Goal: Task Accomplishment & Management: Manage account settings

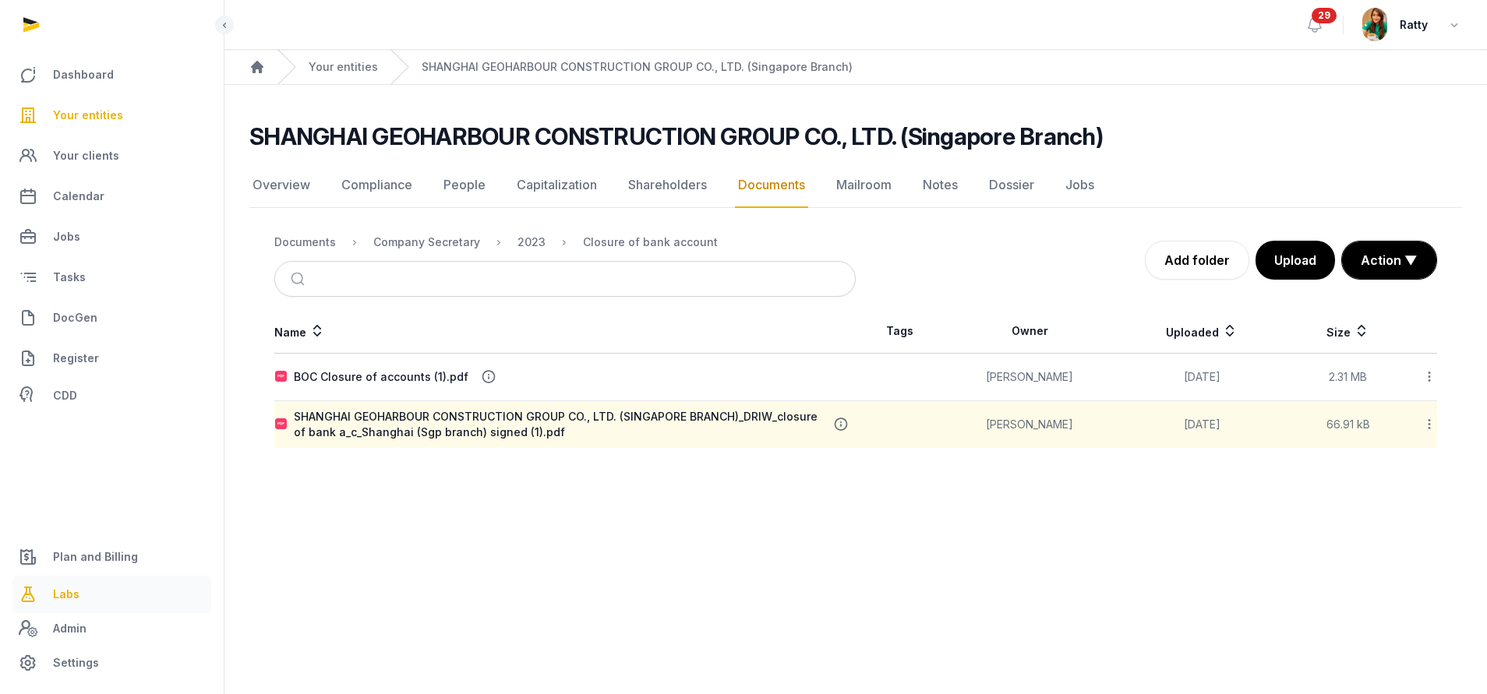
click at [70, 599] on span "Labs" at bounding box center [66, 594] width 26 height 19
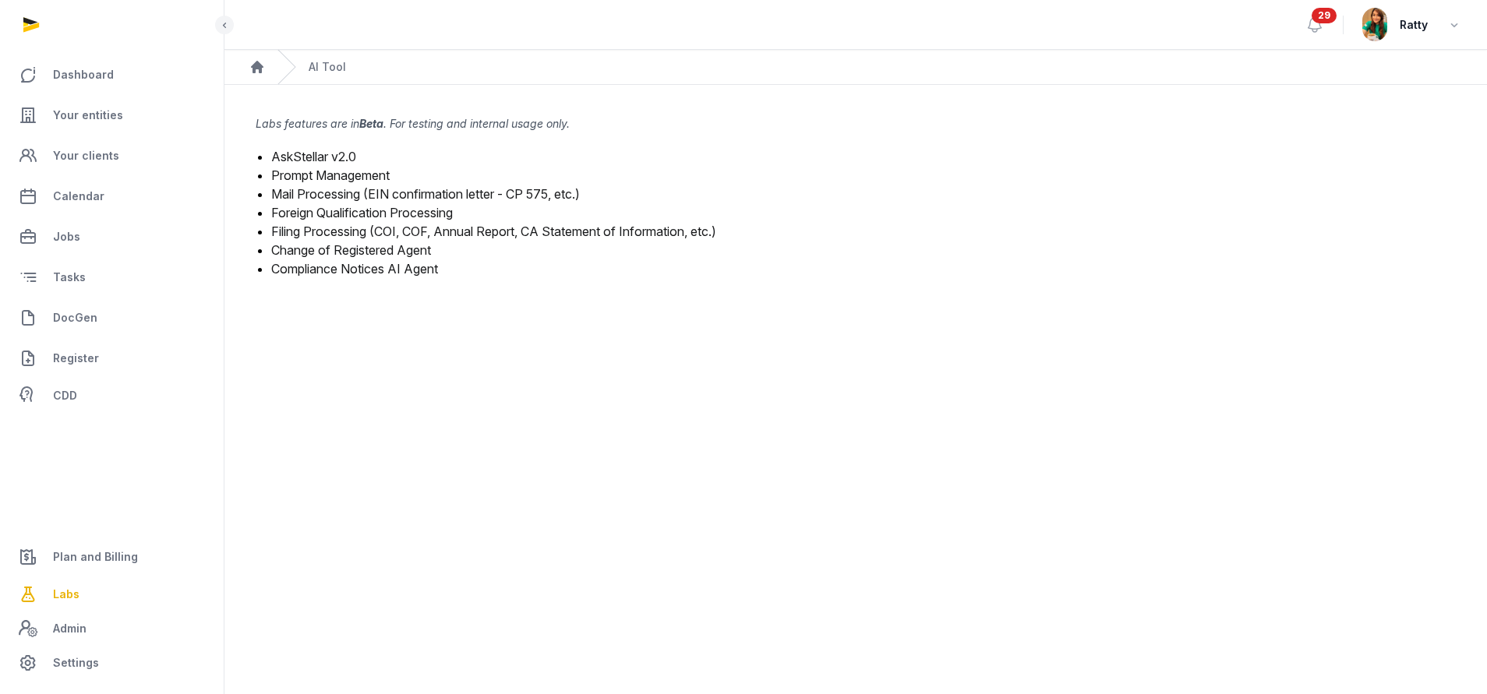
click at [339, 188] on link "Mail Processing (EIN confirmation letter - CP 575, etc.)" at bounding box center [425, 194] width 309 height 16
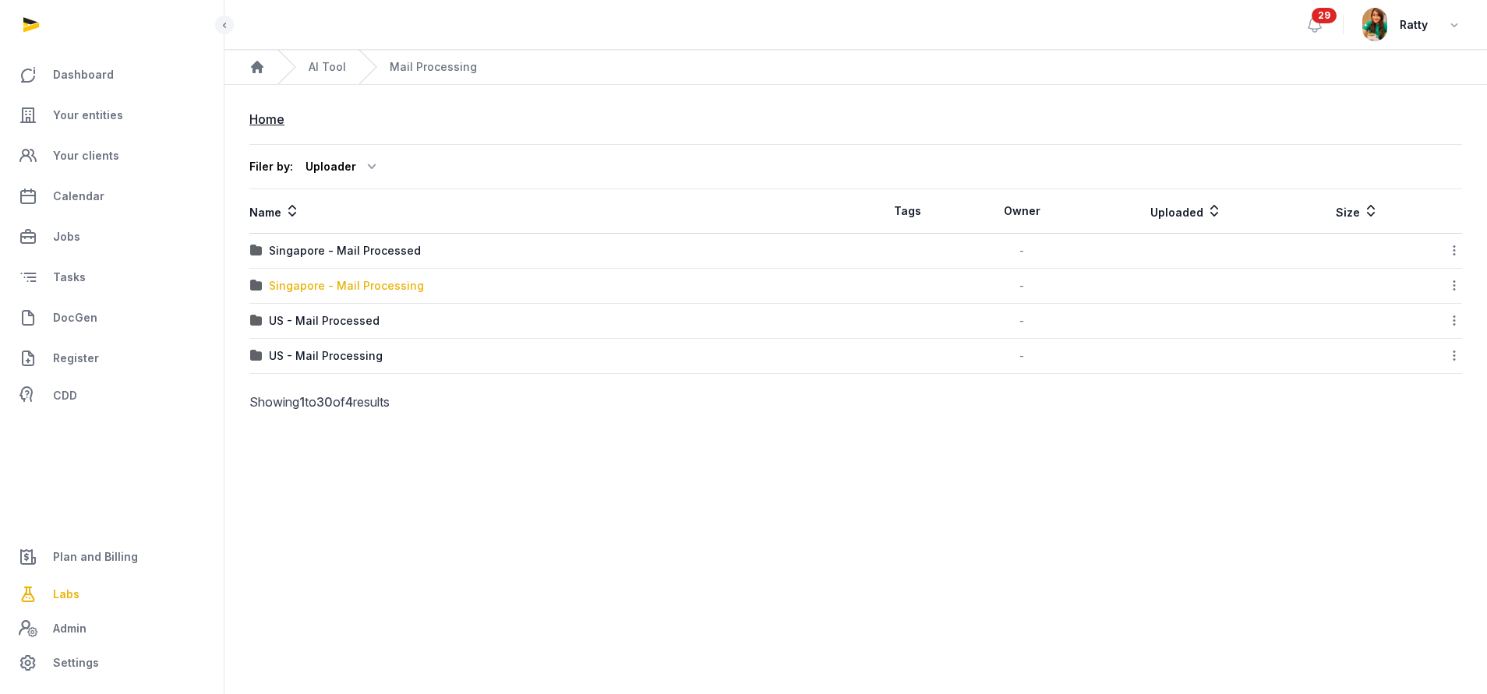
click at [316, 287] on div "Singapore - Mail Processing" at bounding box center [346, 286] width 155 height 16
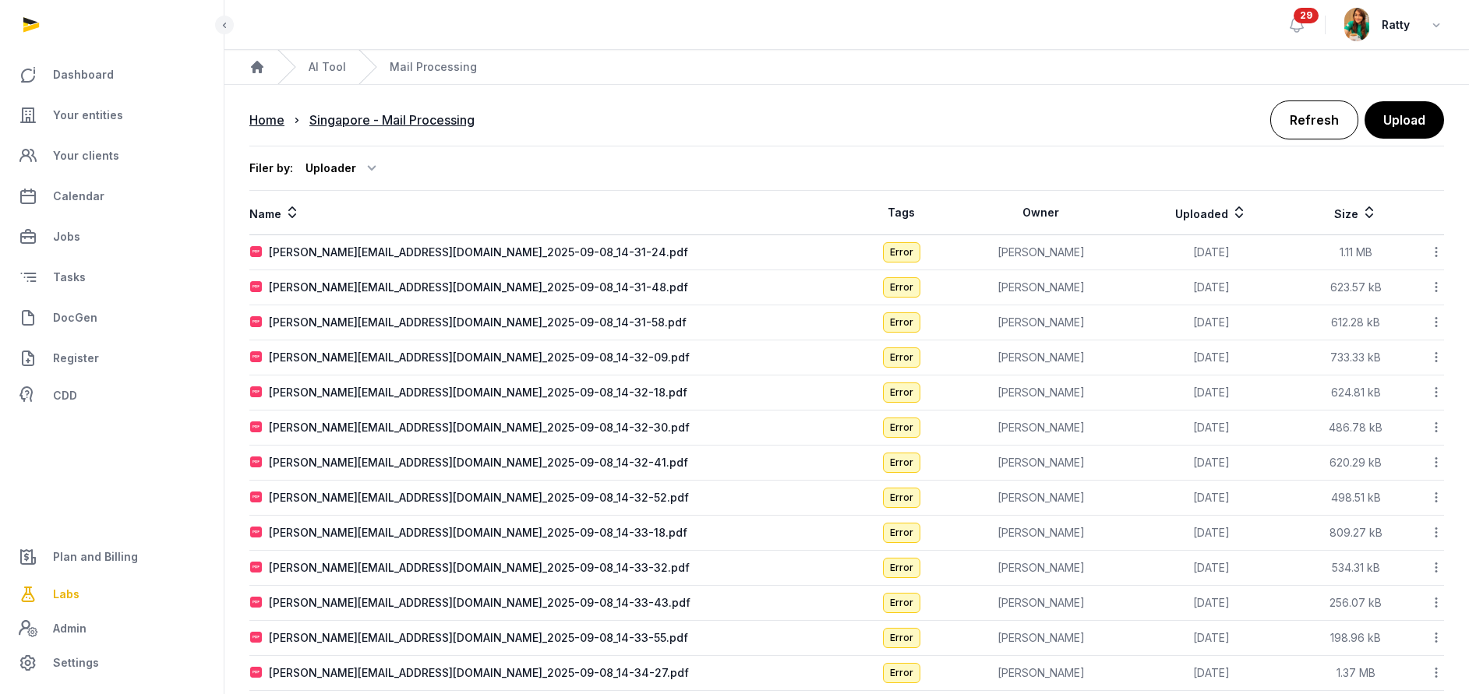
click at [1316, 124] on link "Refresh" at bounding box center [1314, 120] width 88 height 39
click at [1441, 255] on icon at bounding box center [1436, 252] width 14 height 16
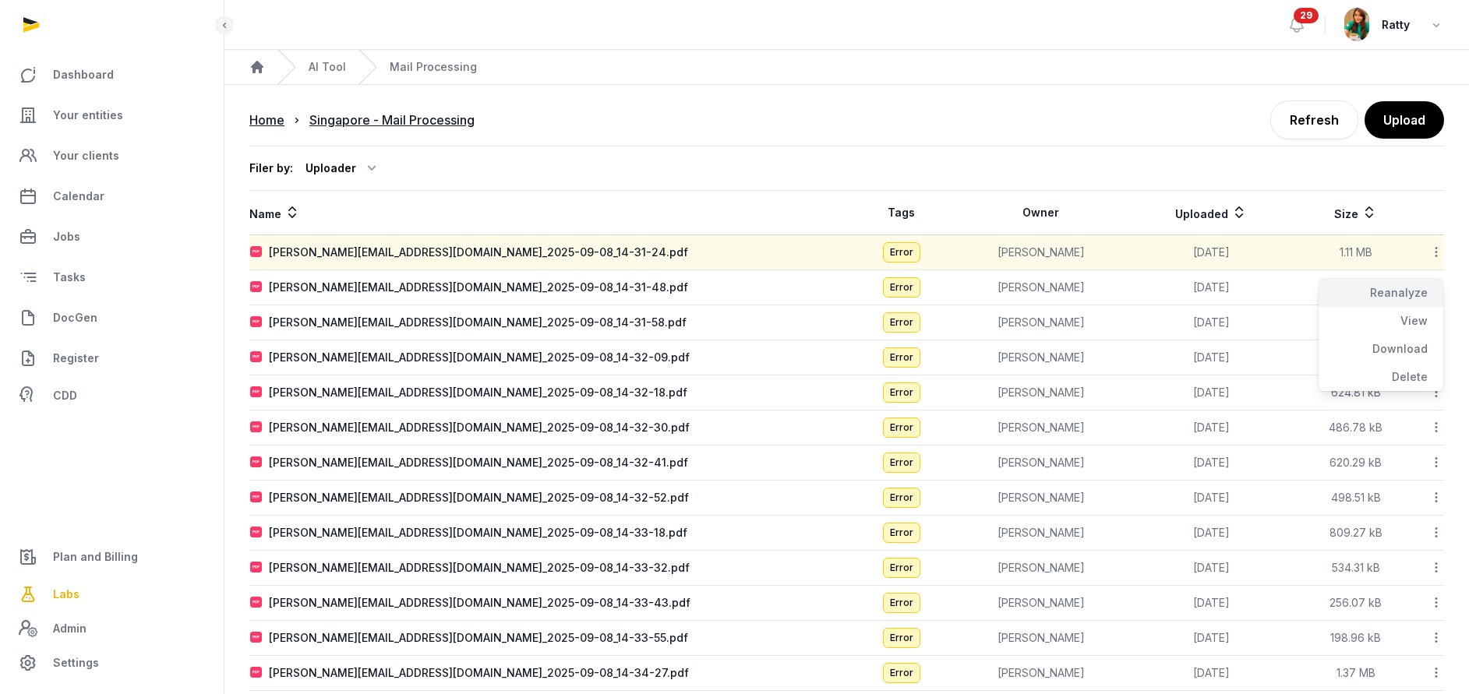
click at [1415, 291] on div "Reanalyze" at bounding box center [1380, 293] width 125 height 28
click at [384, 288] on div "[PERSON_NAME][EMAIL_ADDRESS][DOMAIN_NAME]_2025-09-08_14-31-48.pdf" at bounding box center [478, 288] width 419 height 16
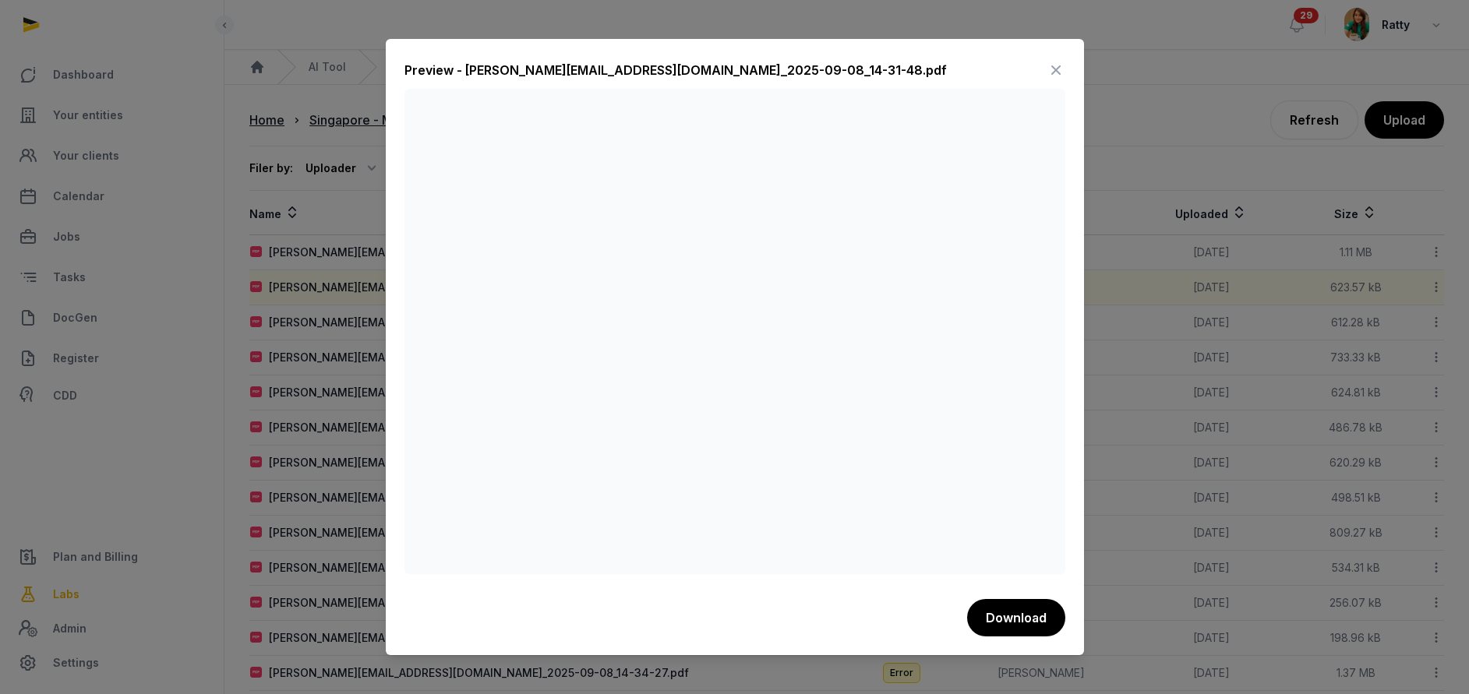
click at [1052, 66] on icon at bounding box center [1055, 70] width 19 height 25
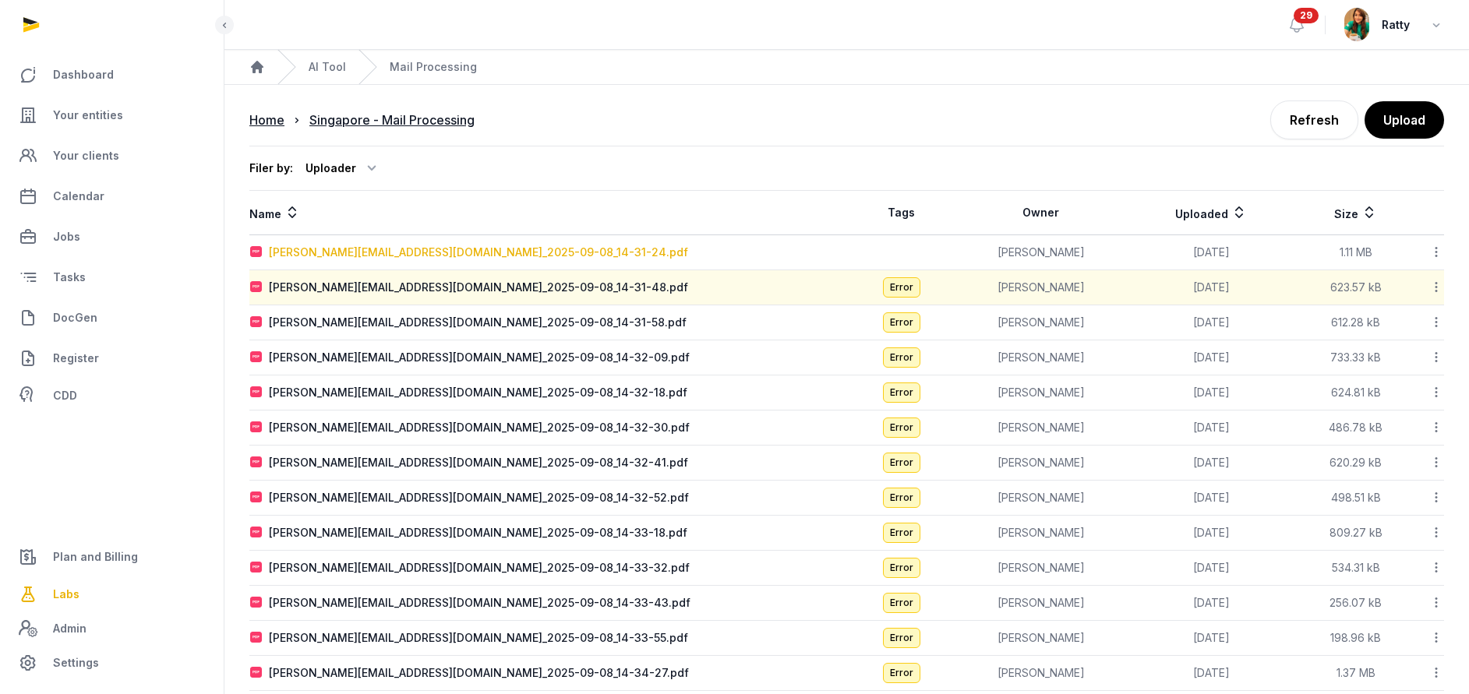
click at [388, 247] on div "[PERSON_NAME][EMAIL_ADDRESS][DOMAIN_NAME]_2025-09-08_14-31-24.pdf" at bounding box center [478, 253] width 419 height 16
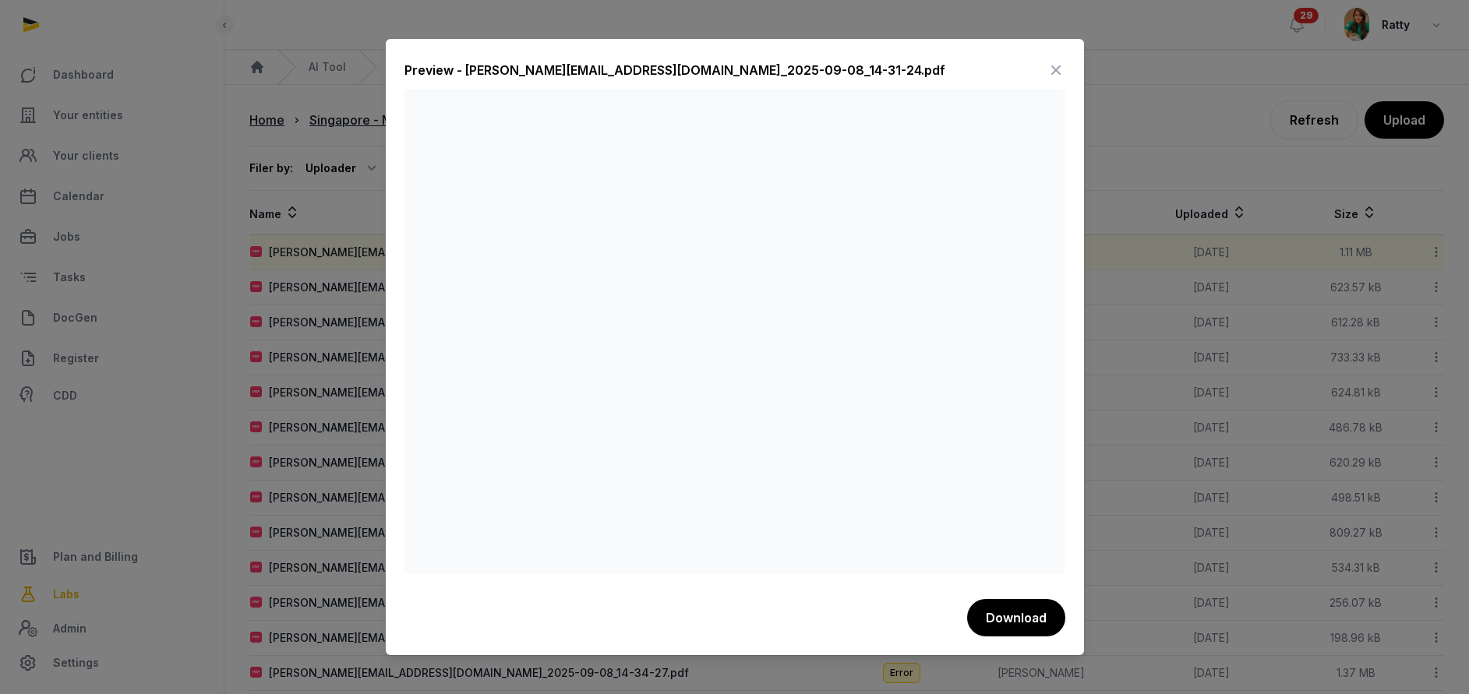
click at [1054, 72] on icon at bounding box center [1055, 70] width 19 height 25
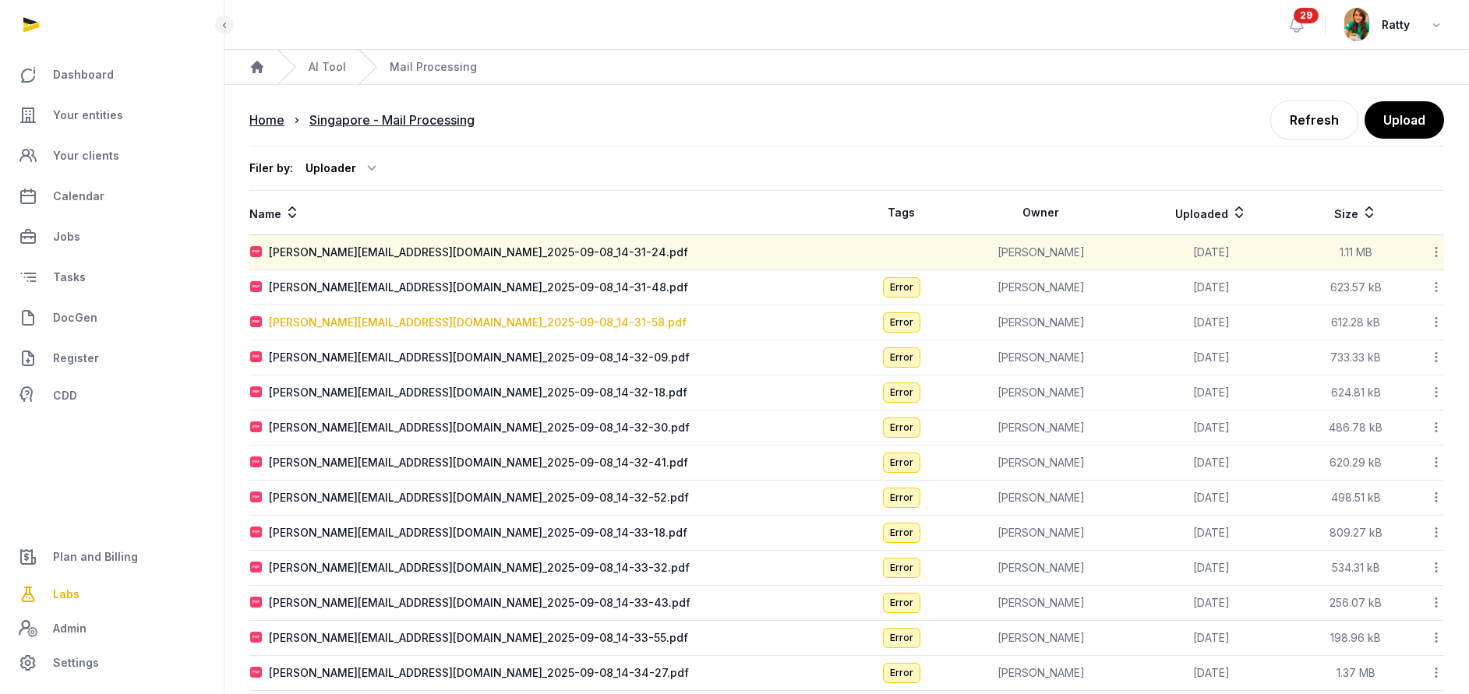
click at [363, 322] on div "[PERSON_NAME][EMAIL_ADDRESS][DOMAIN_NAME]_2025-09-08_14-31-58.pdf" at bounding box center [478, 323] width 418 height 16
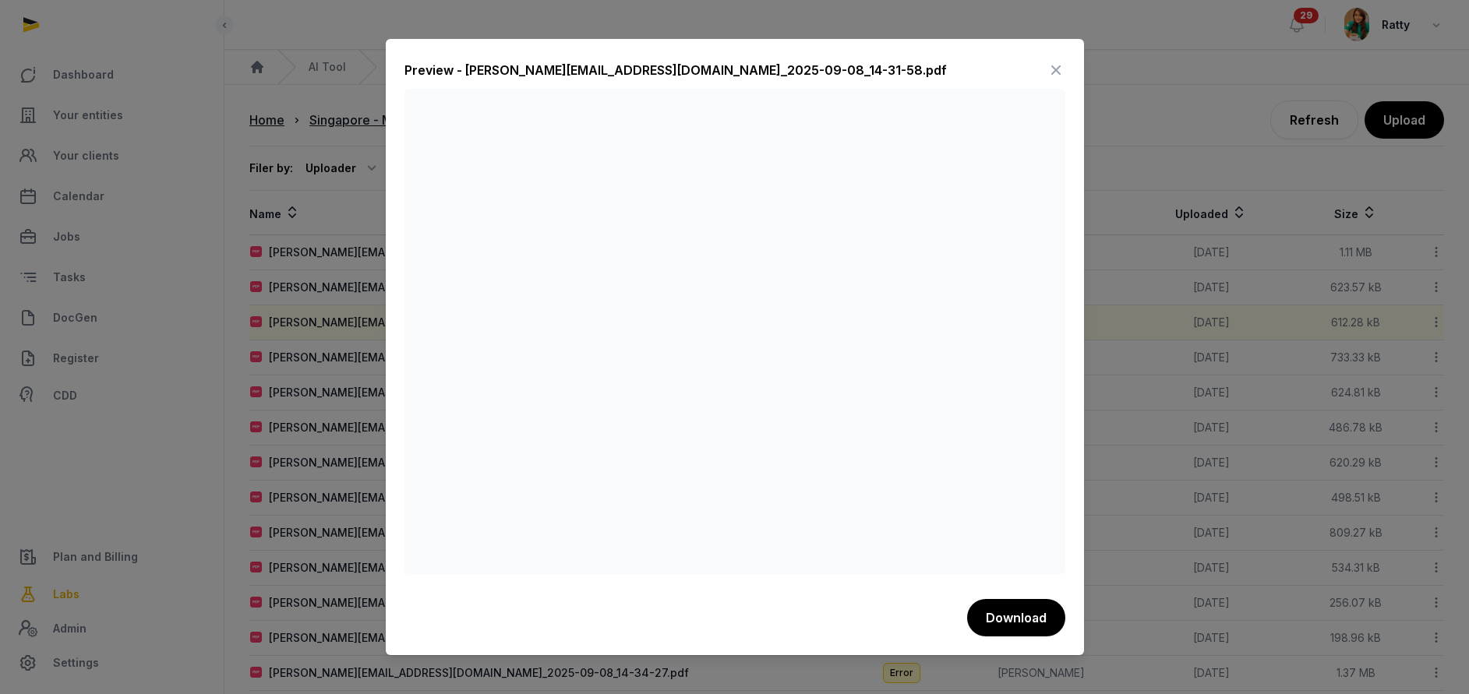
click at [1054, 69] on icon at bounding box center [1055, 70] width 19 height 25
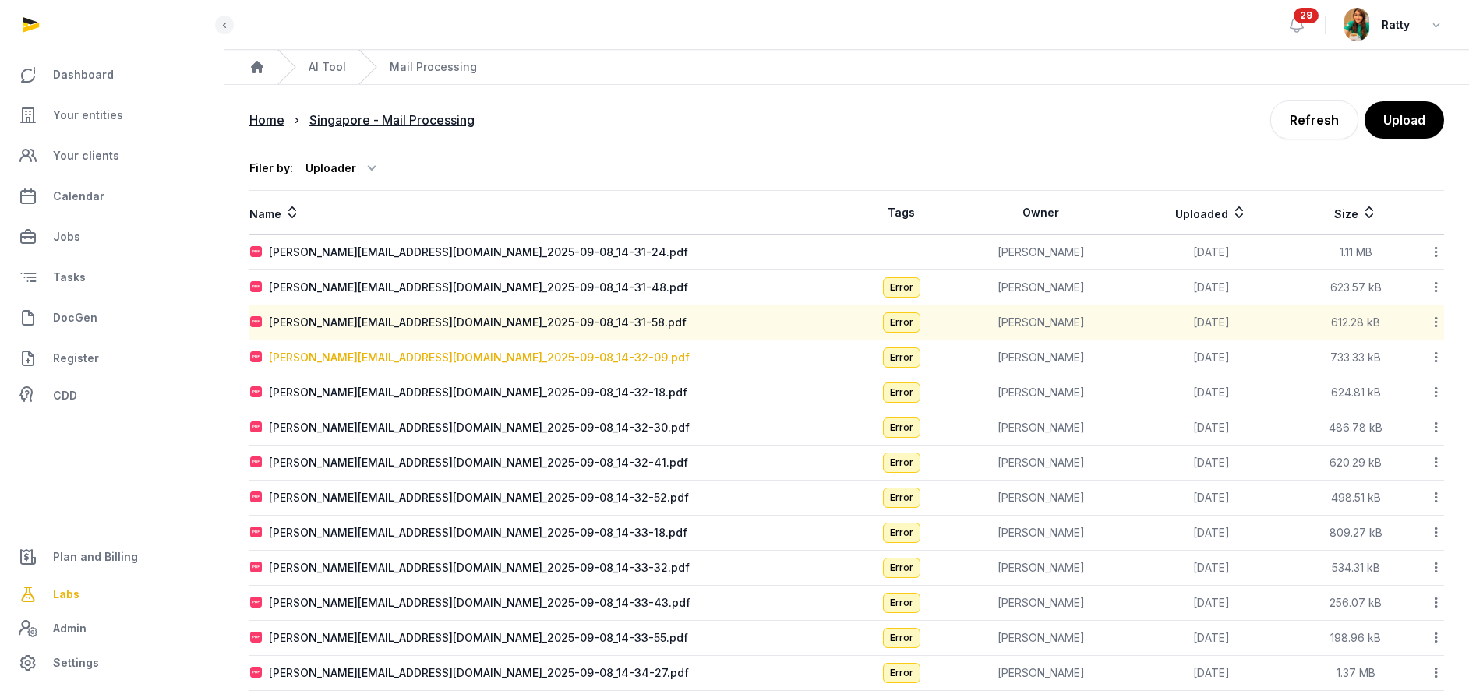
click at [374, 360] on div "[PERSON_NAME][EMAIL_ADDRESS][DOMAIN_NAME]_2025-09-08_14-32-09.pdf" at bounding box center [479, 358] width 421 height 16
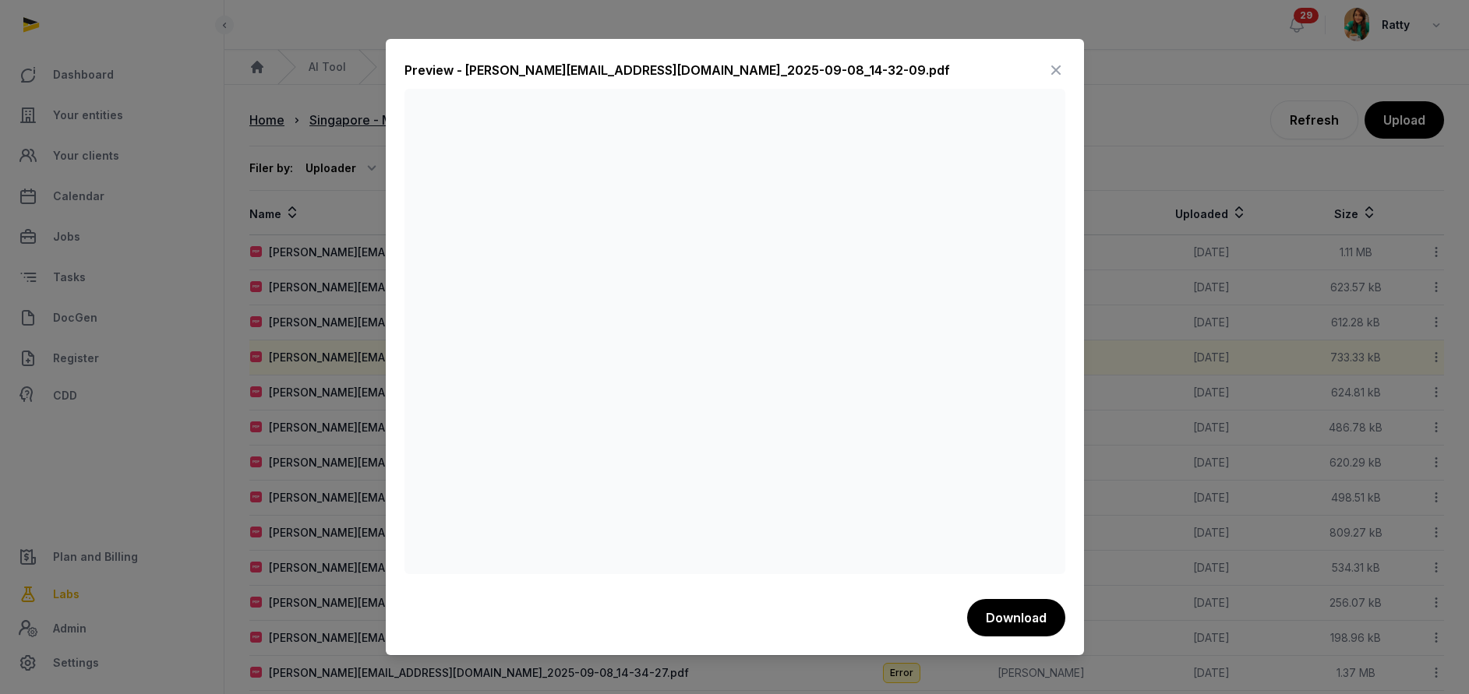
click at [1054, 68] on icon at bounding box center [1055, 70] width 19 height 25
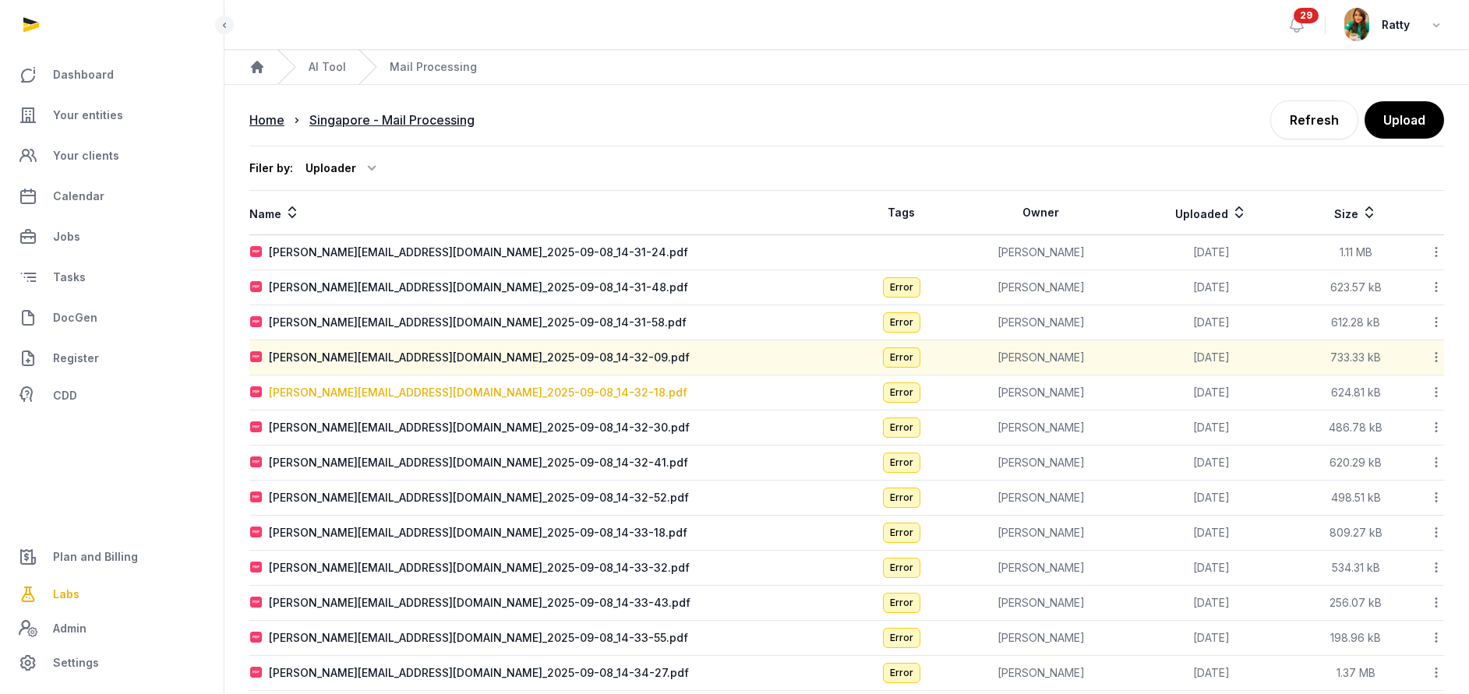
click at [372, 390] on div "[PERSON_NAME][EMAIL_ADDRESS][DOMAIN_NAME]_2025-09-08_14-32-18.pdf" at bounding box center [478, 393] width 418 height 16
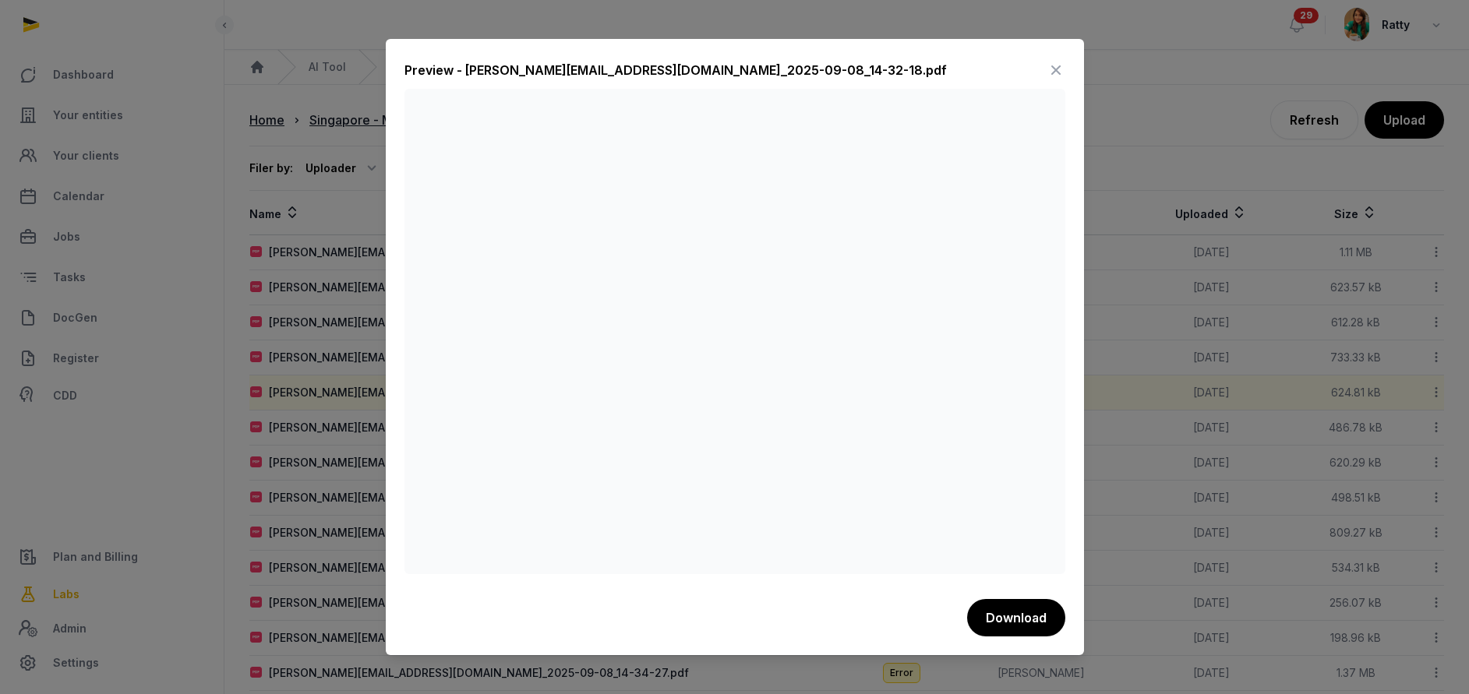
click at [1053, 67] on icon at bounding box center [1055, 70] width 19 height 25
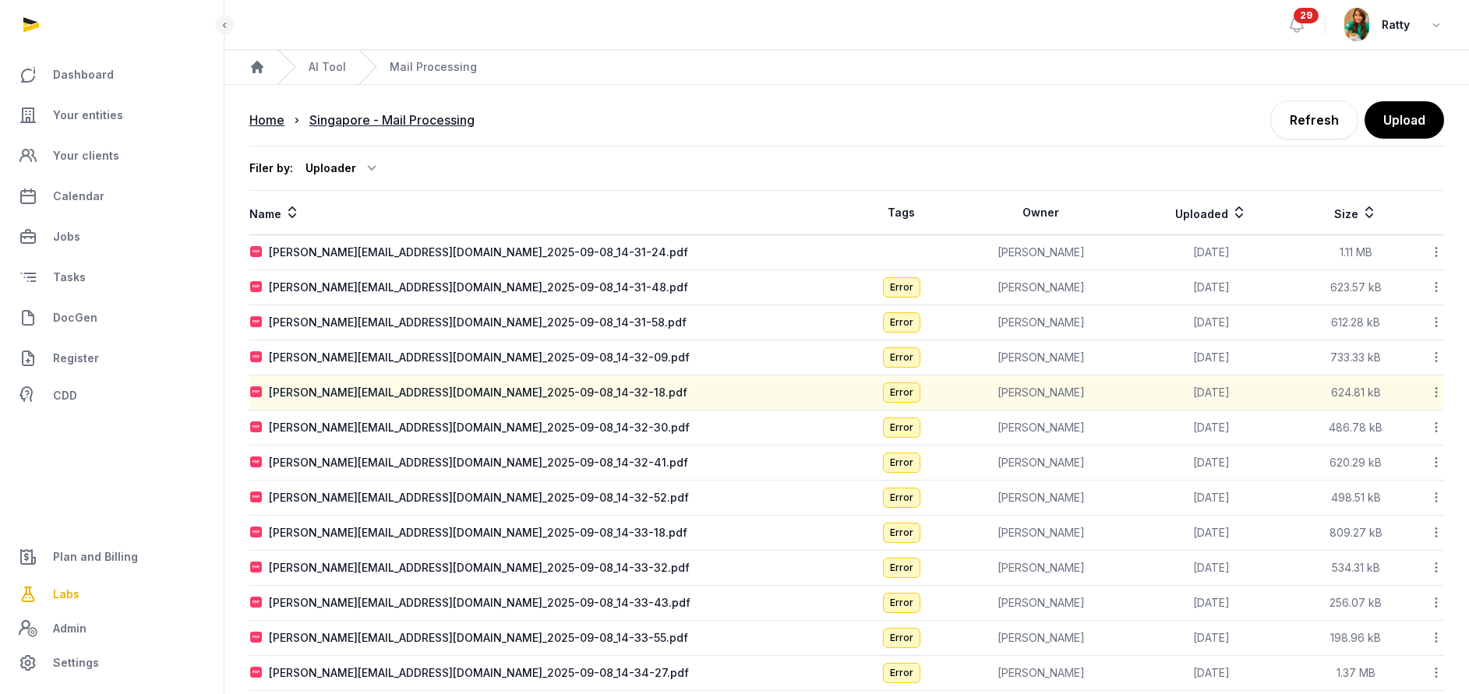
scroll to position [117, 0]
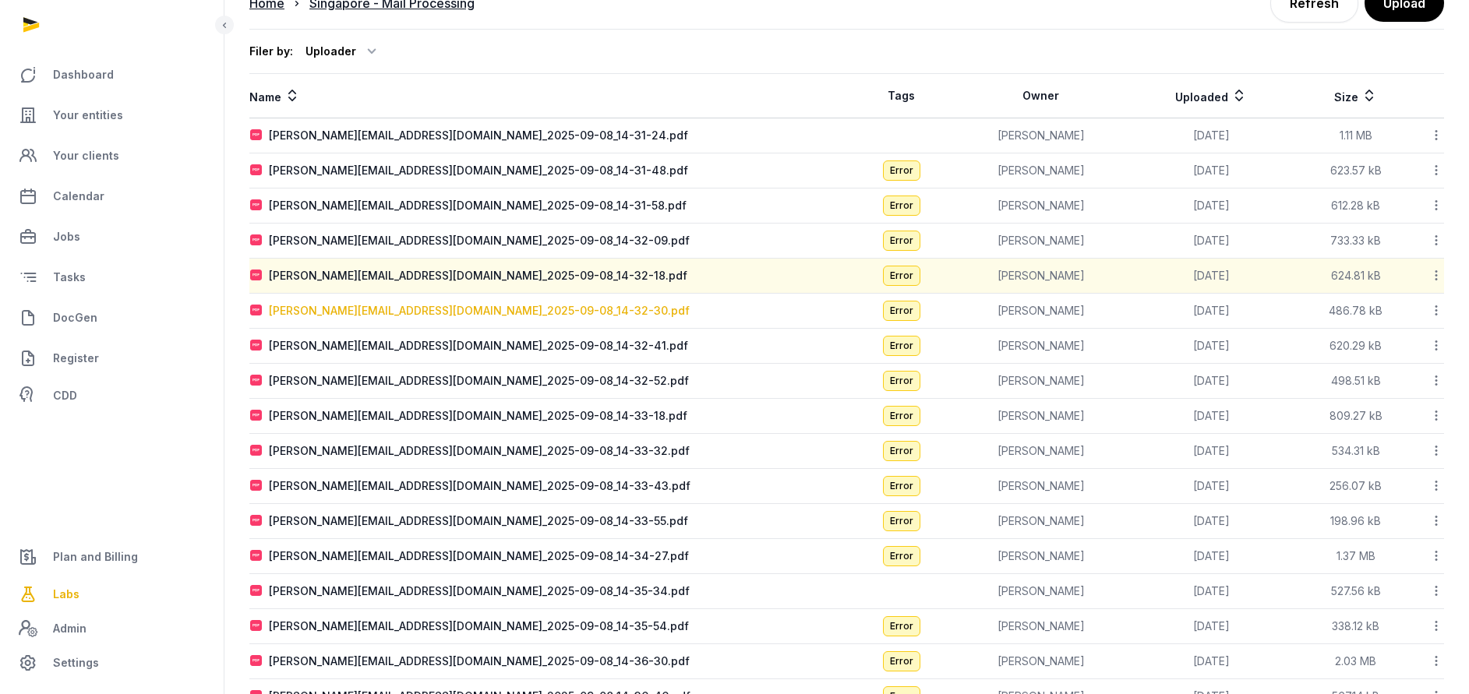
click at [343, 306] on div "[PERSON_NAME][EMAIL_ADDRESS][DOMAIN_NAME]_2025-09-08_14-32-30.pdf" at bounding box center [479, 311] width 421 height 16
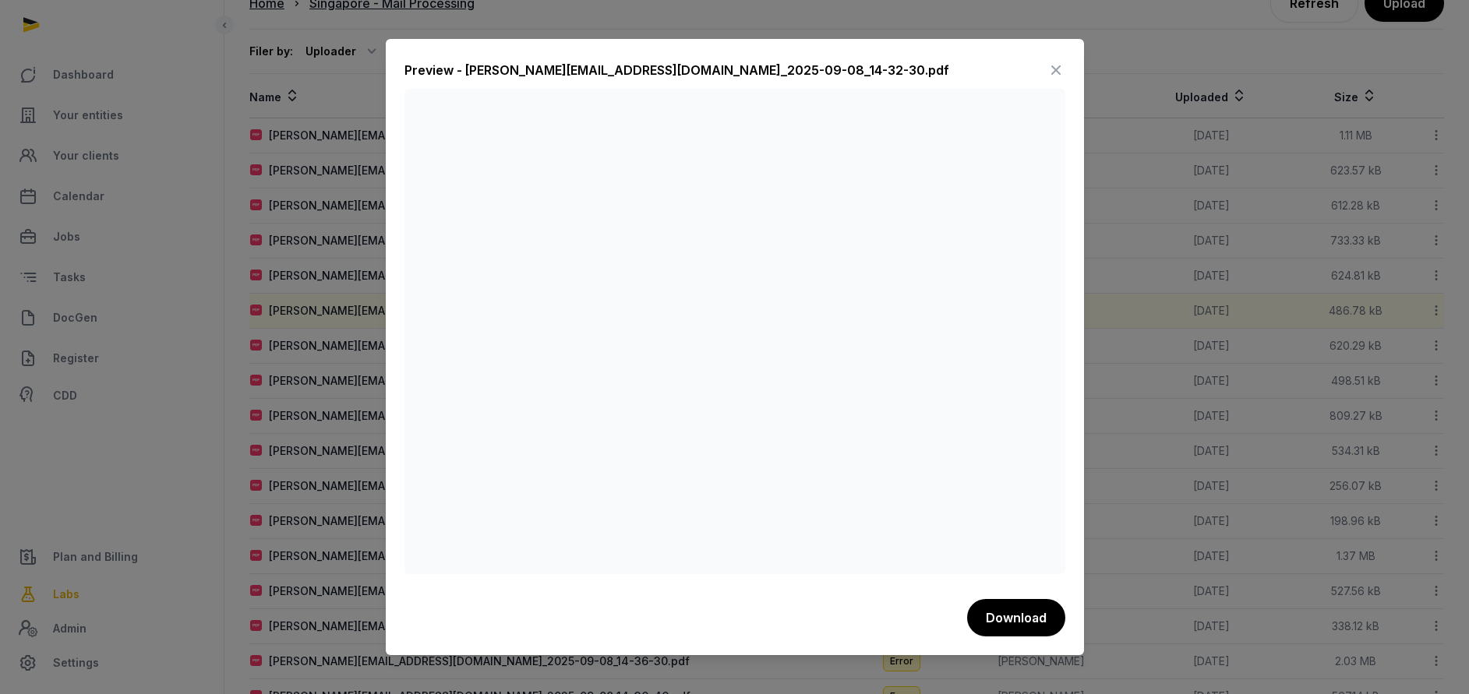
click at [1057, 65] on icon at bounding box center [1055, 70] width 19 height 25
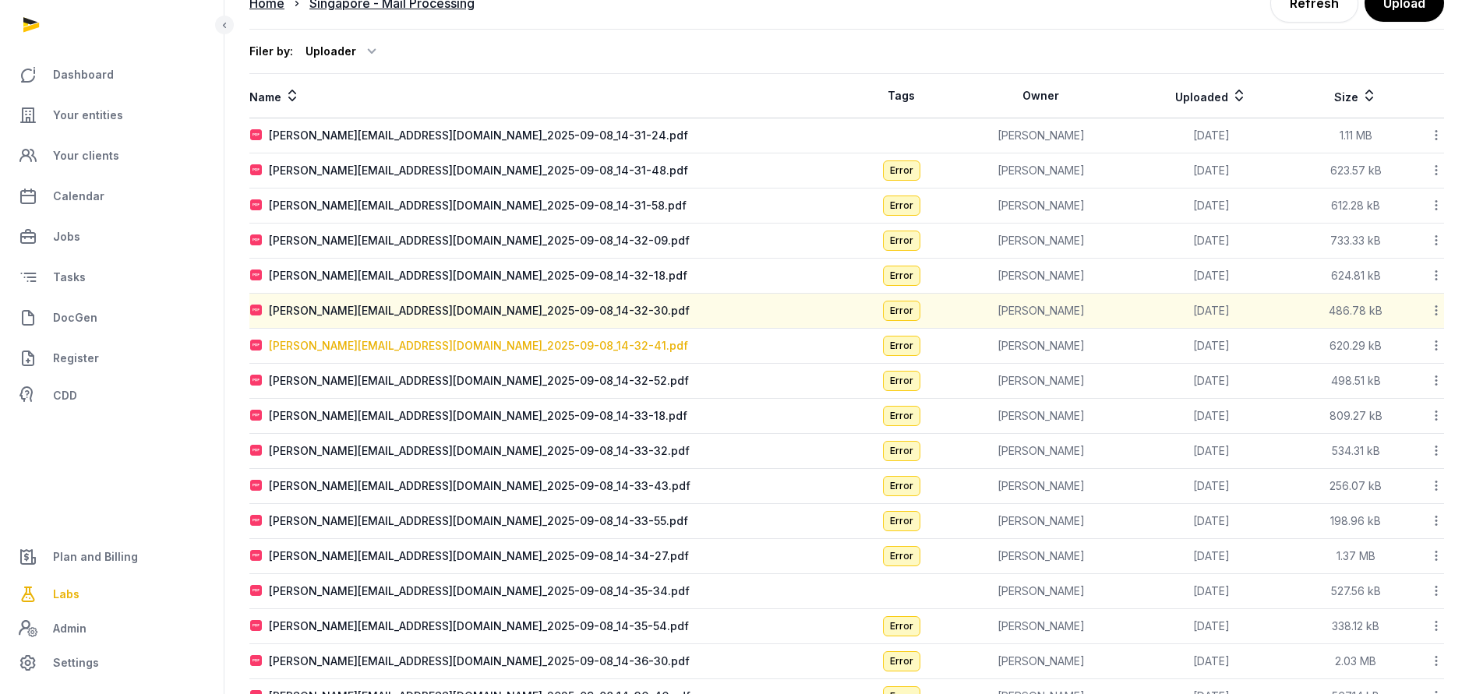
click at [400, 344] on div "[PERSON_NAME][EMAIL_ADDRESS][DOMAIN_NAME]_2025-09-08_14-32-41.pdf" at bounding box center [478, 346] width 419 height 16
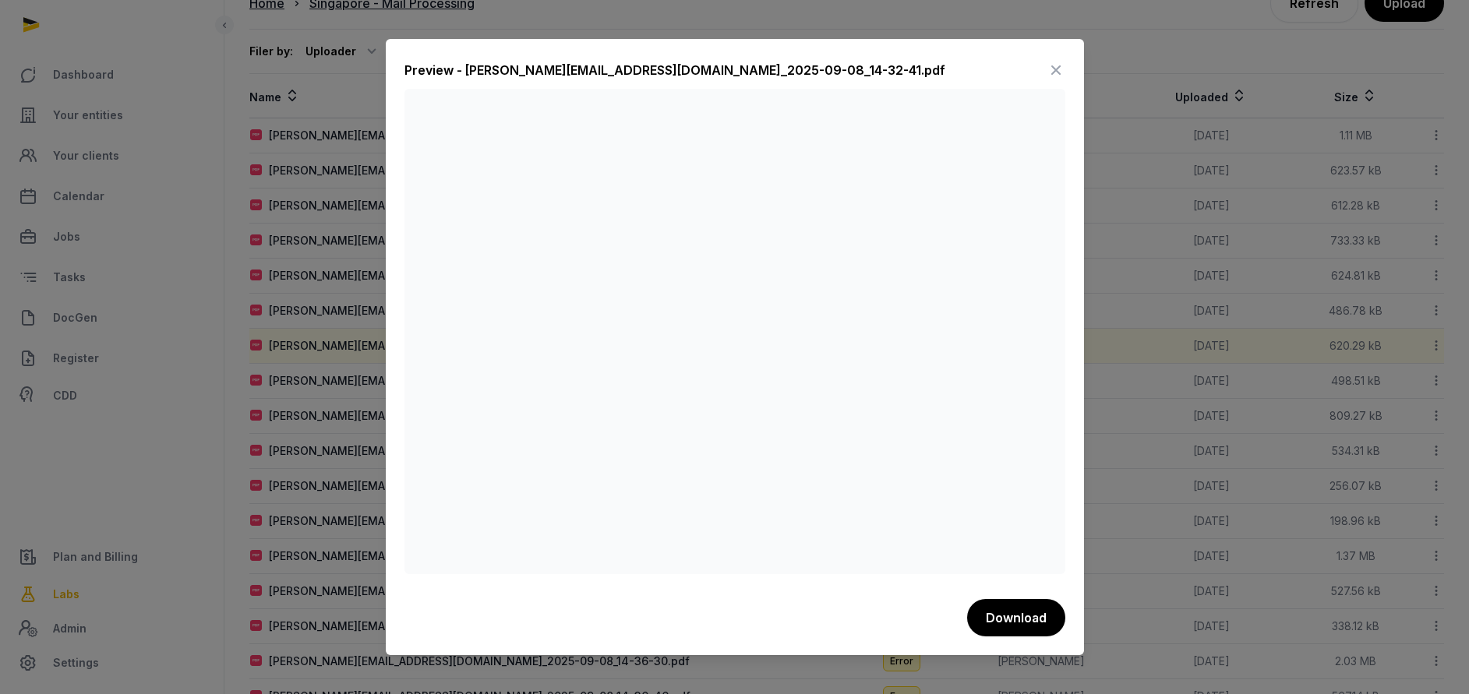
click at [1057, 69] on icon at bounding box center [1055, 70] width 19 height 25
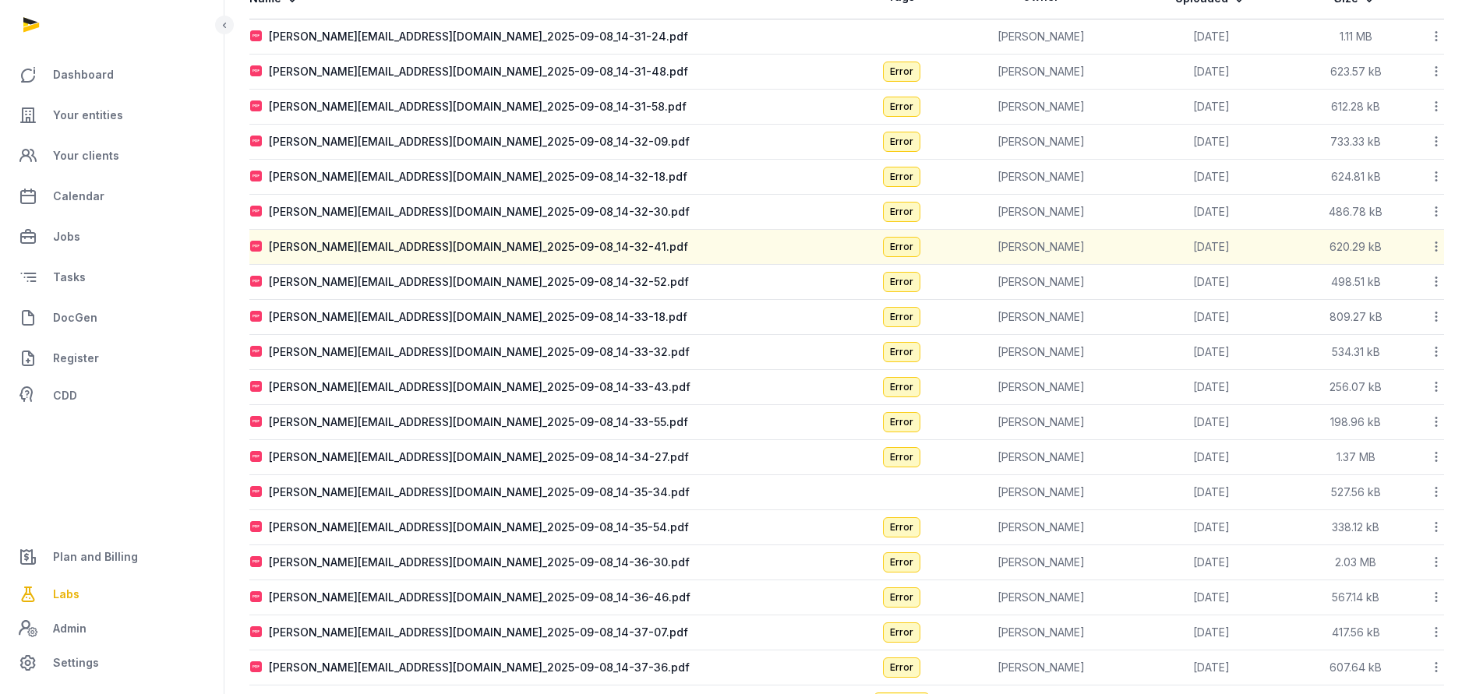
scroll to position [351, 0]
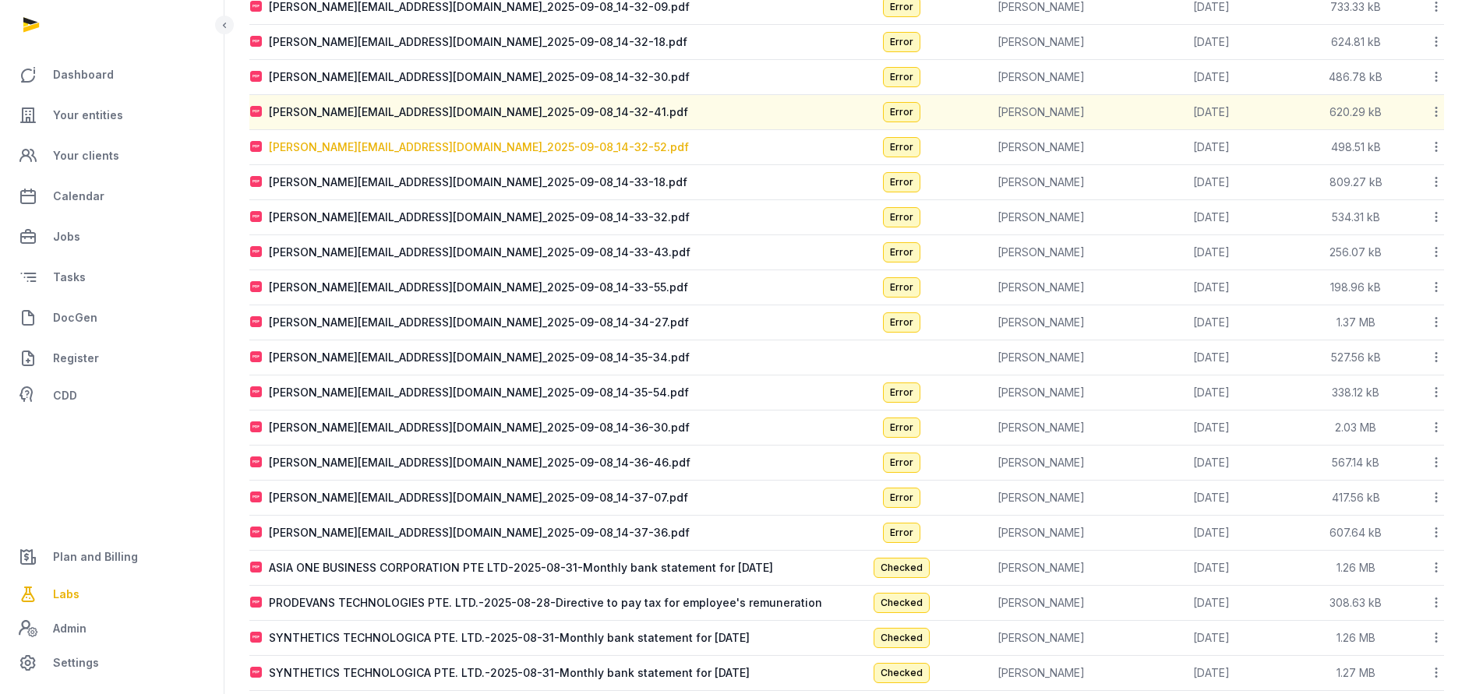
click at [406, 152] on div "[PERSON_NAME][EMAIL_ADDRESS][DOMAIN_NAME]_2025-09-08_14-32-52.pdf" at bounding box center [479, 147] width 420 height 16
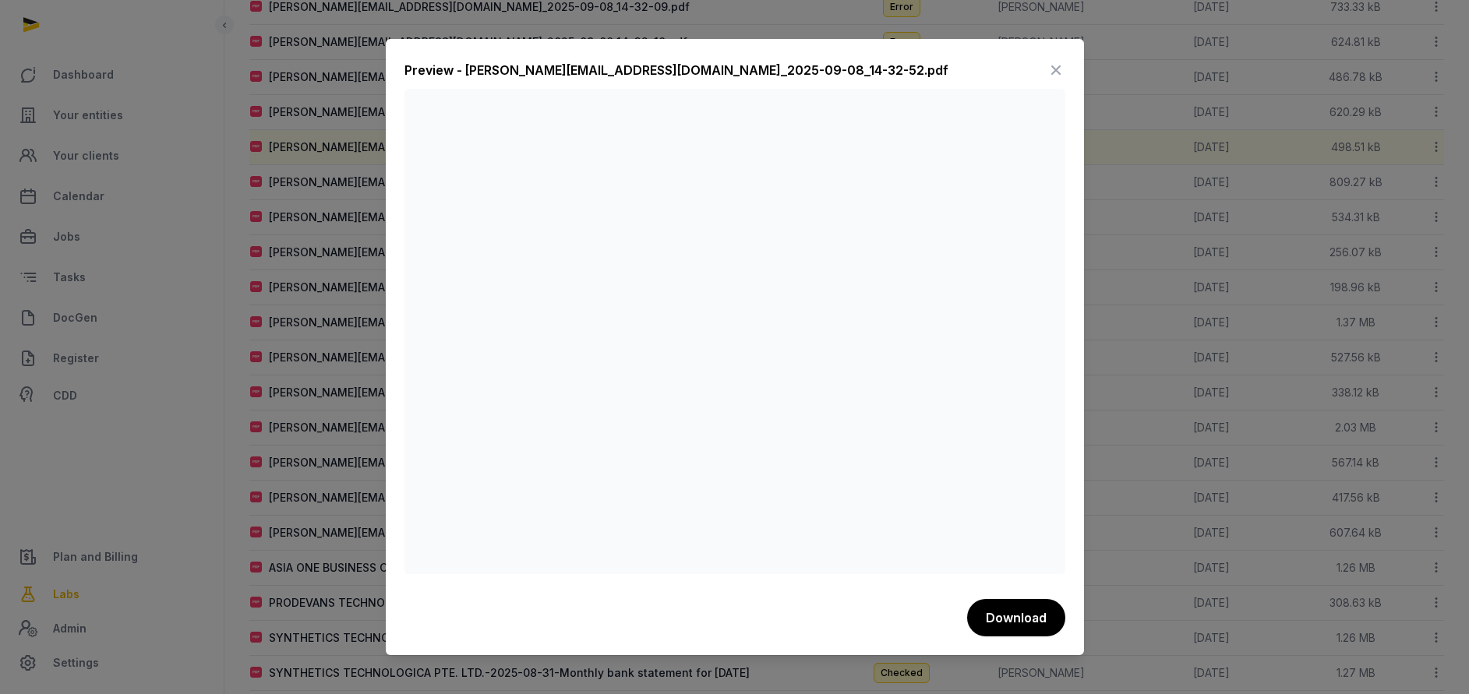
click at [340, 264] on div at bounding box center [734, 347] width 1469 height 694
click at [344, 251] on div at bounding box center [734, 347] width 1469 height 694
click at [1052, 74] on icon at bounding box center [1055, 70] width 19 height 25
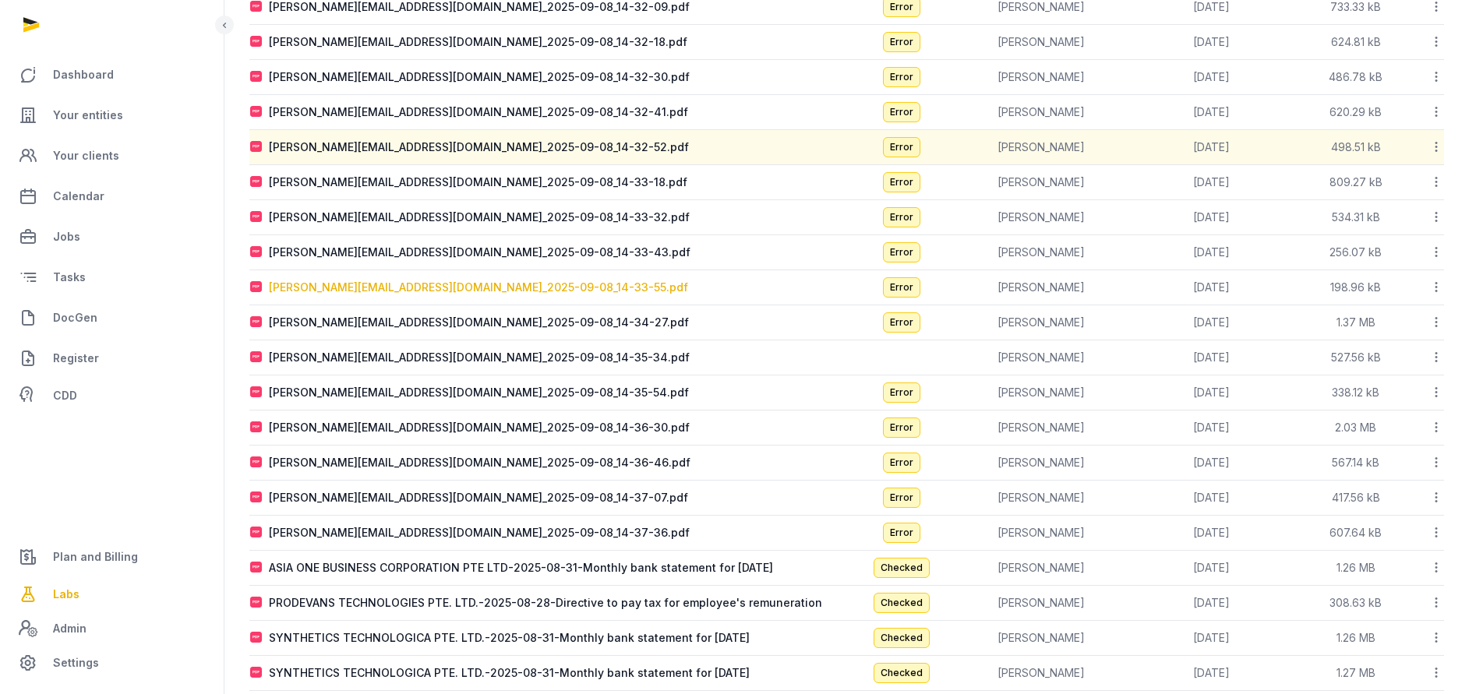
click at [395, 292] on div "[PERSON_NAME][EMAIL_ADDRESS][DOMAIN_NAME]_2025-09-08_14-33-55.pdf" at bounding box center [478, 288] width 419 height 16
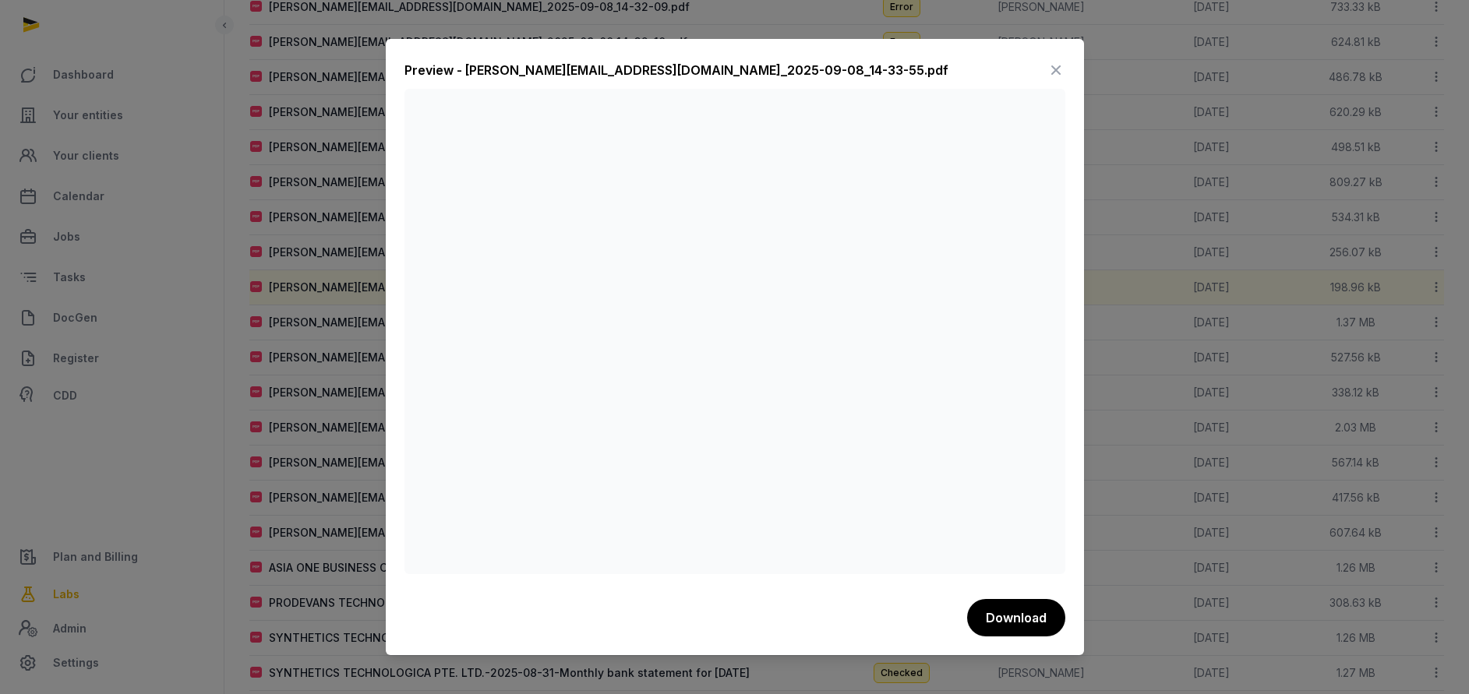
click at [1050, 67] on icon at bounding box center [1055, 70] width 19 height 25
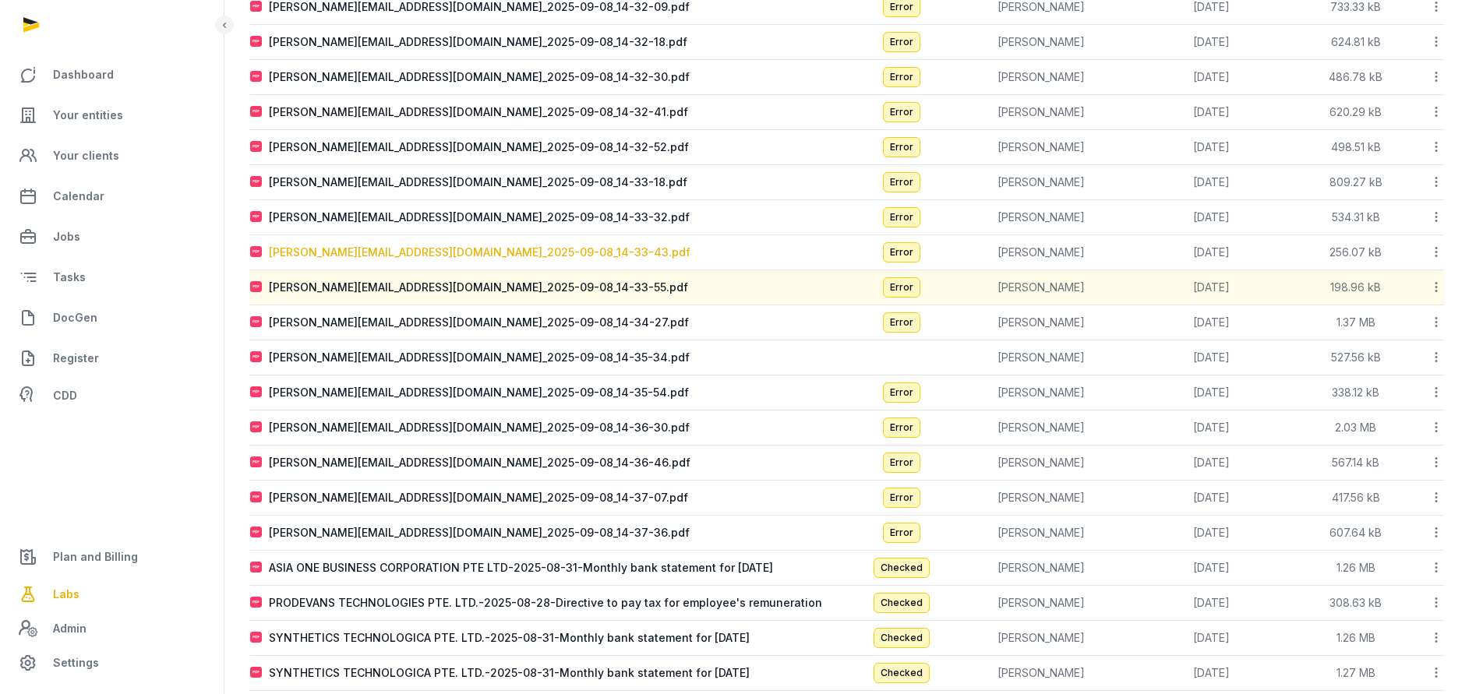
click at [365, 248] on div "[PERSON_NAME][EMAIL_ADDRESS][DOMAIN_NAME]_2025-09-08_14-33-43.pdf" at bounding box center [480, 253] width 422 height 16
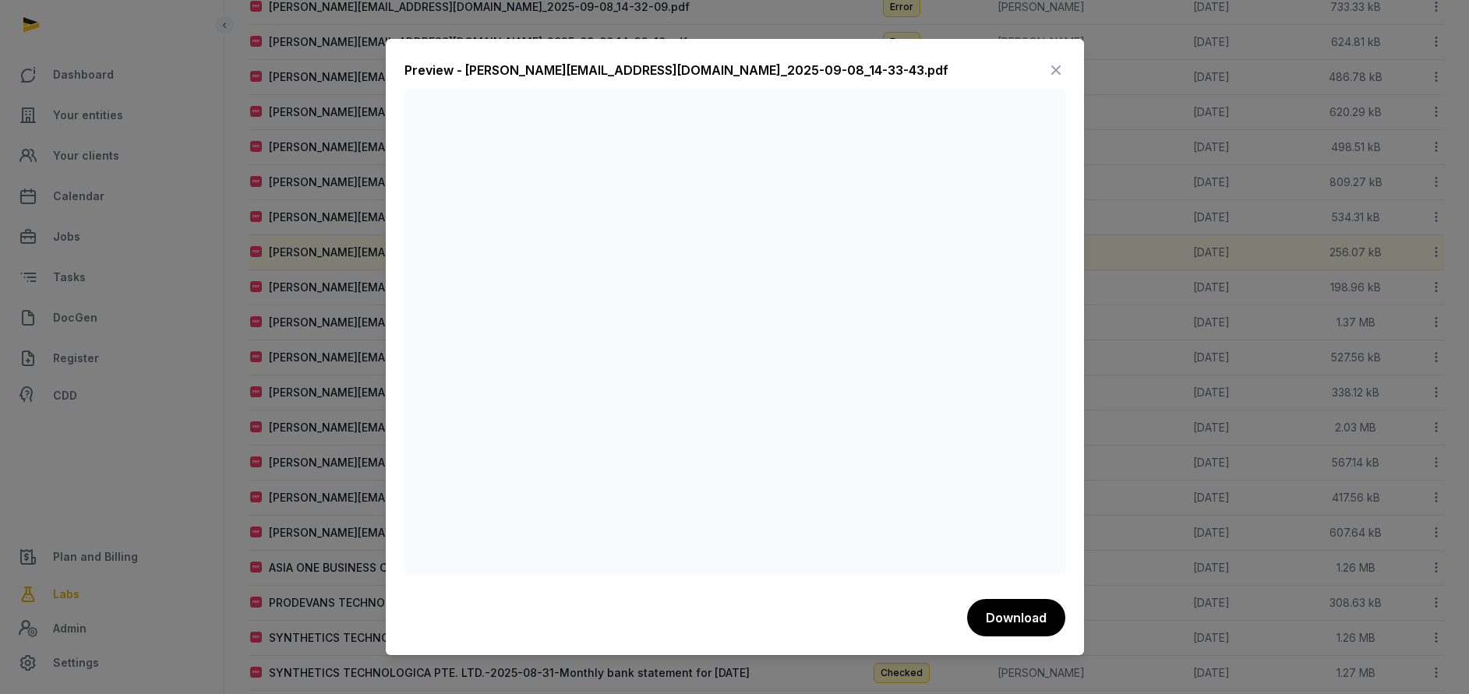
click at [1057, 72] on icon at bounding box center [1055, 70] width 19 height 25
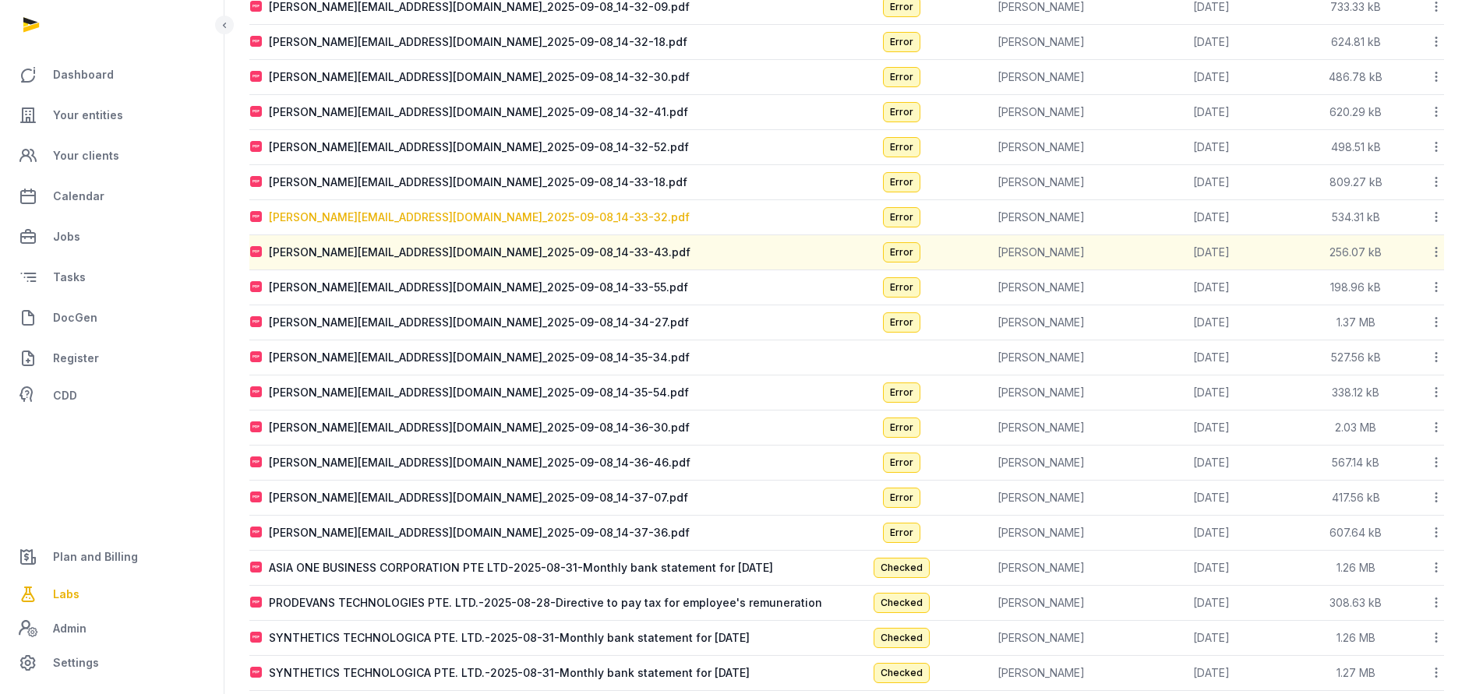
click at [338, 217] on div "[PERSON_NAME][EMAIL_ADDRESS][DOMAIN_NAME]_2025-09-08_14-33-32.pdf" at bounding box center [479, 218] width 421 height 16
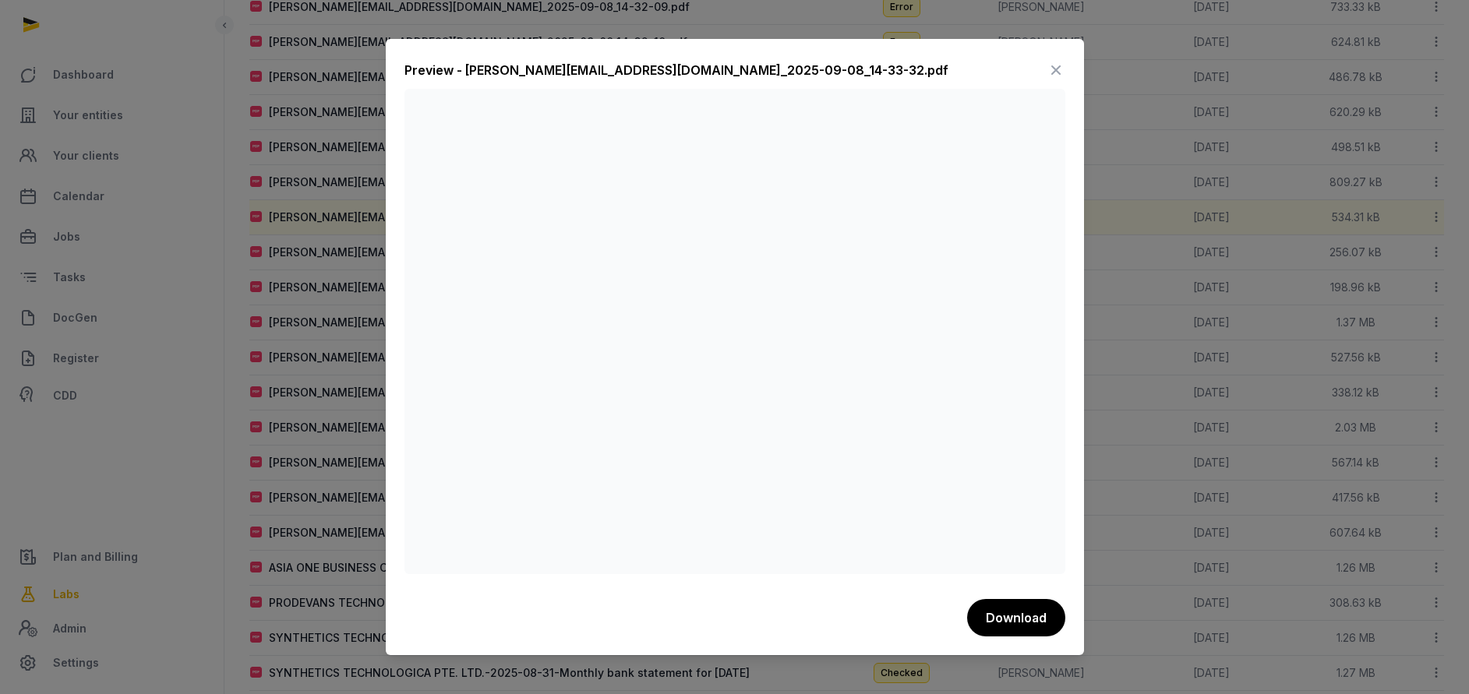
click at [1052, 71] on icon at bounding box center [1055, 70] width 19 height 25
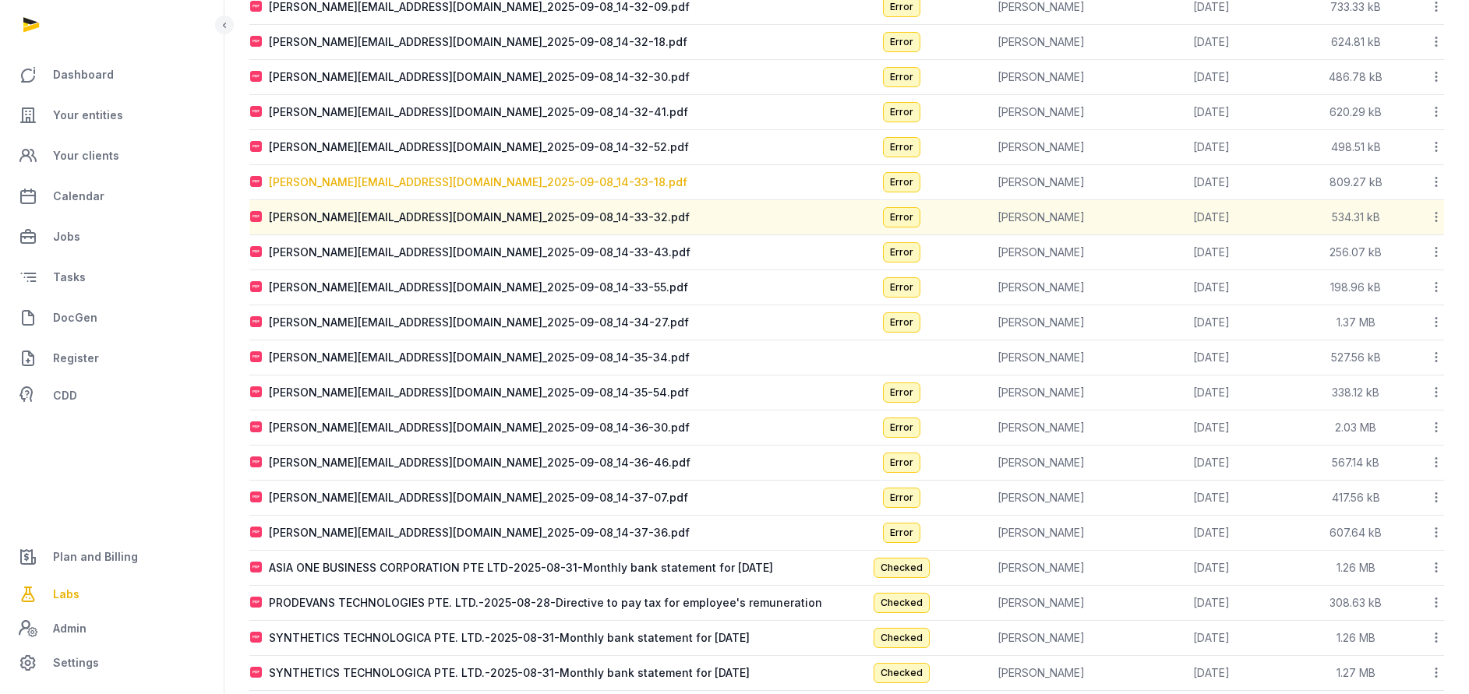
click at [328, 181] on div "[PERSON_NAME][EMAIL_ADDRESS][DOMAIN_NAME]_2025-09-08_14-33-18.pdf" at bounding box center [478, 183] width 418 height 16
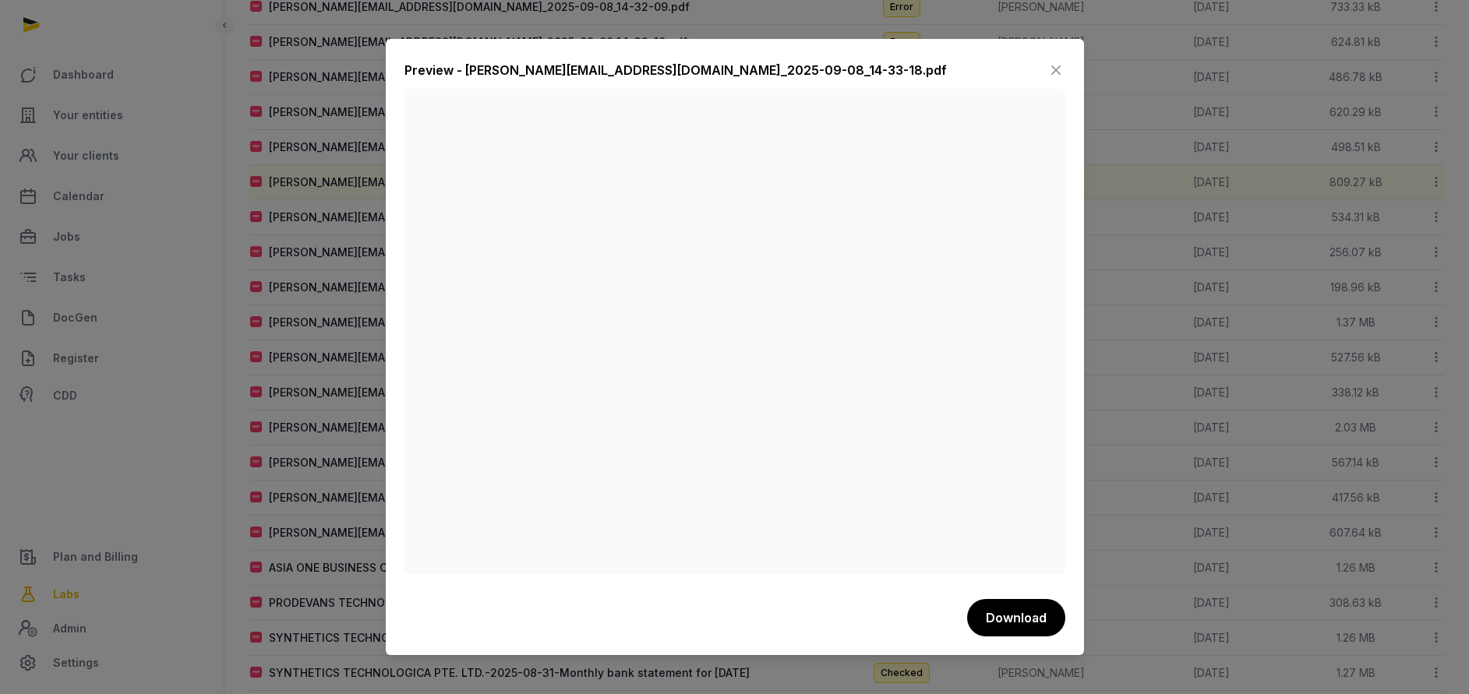
click at [1059, 74] on icon at bounding box center [1055, 70] width 19 height 25
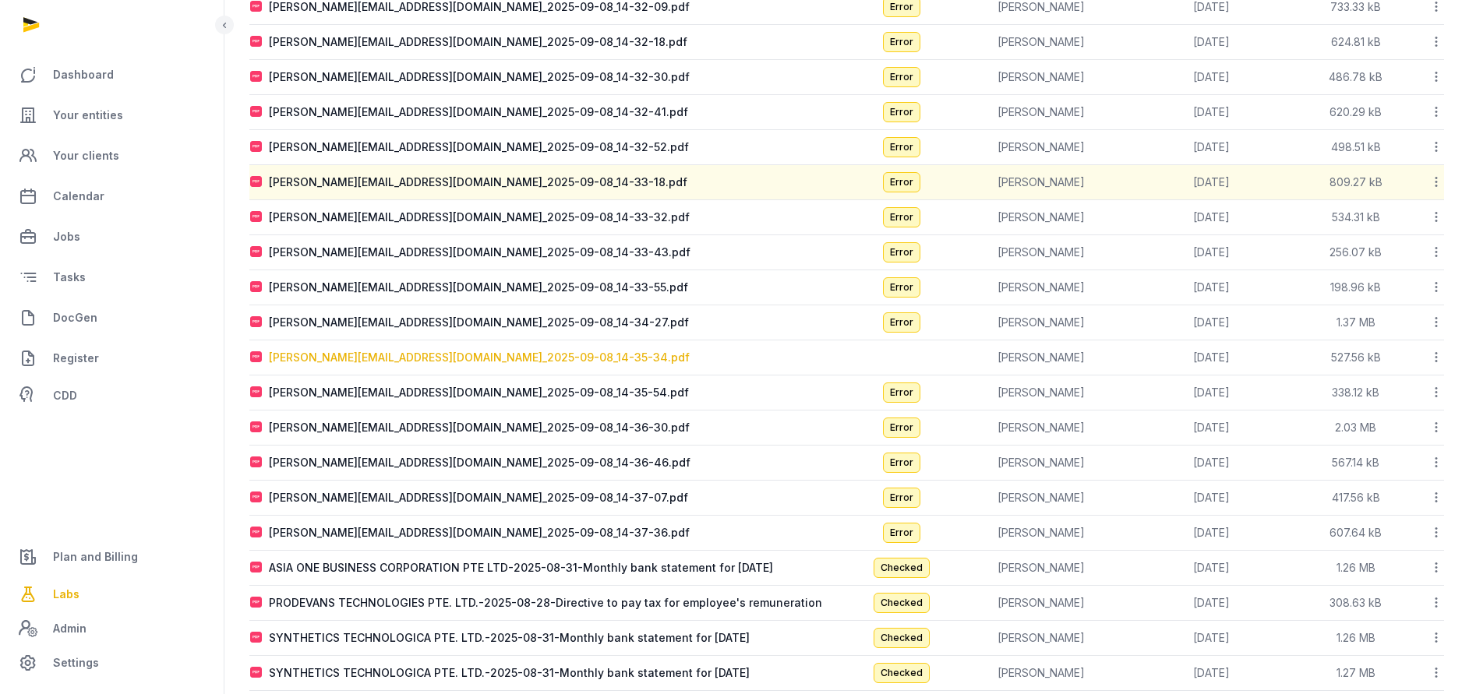
click at [343, 357] on div "[PERSON_NAME][EMAIL_ADDRESS][DOMAIN_NAME]_2025-09-08_14-35-34.pdf" at bounding box center [479, 358] width 421 height 16
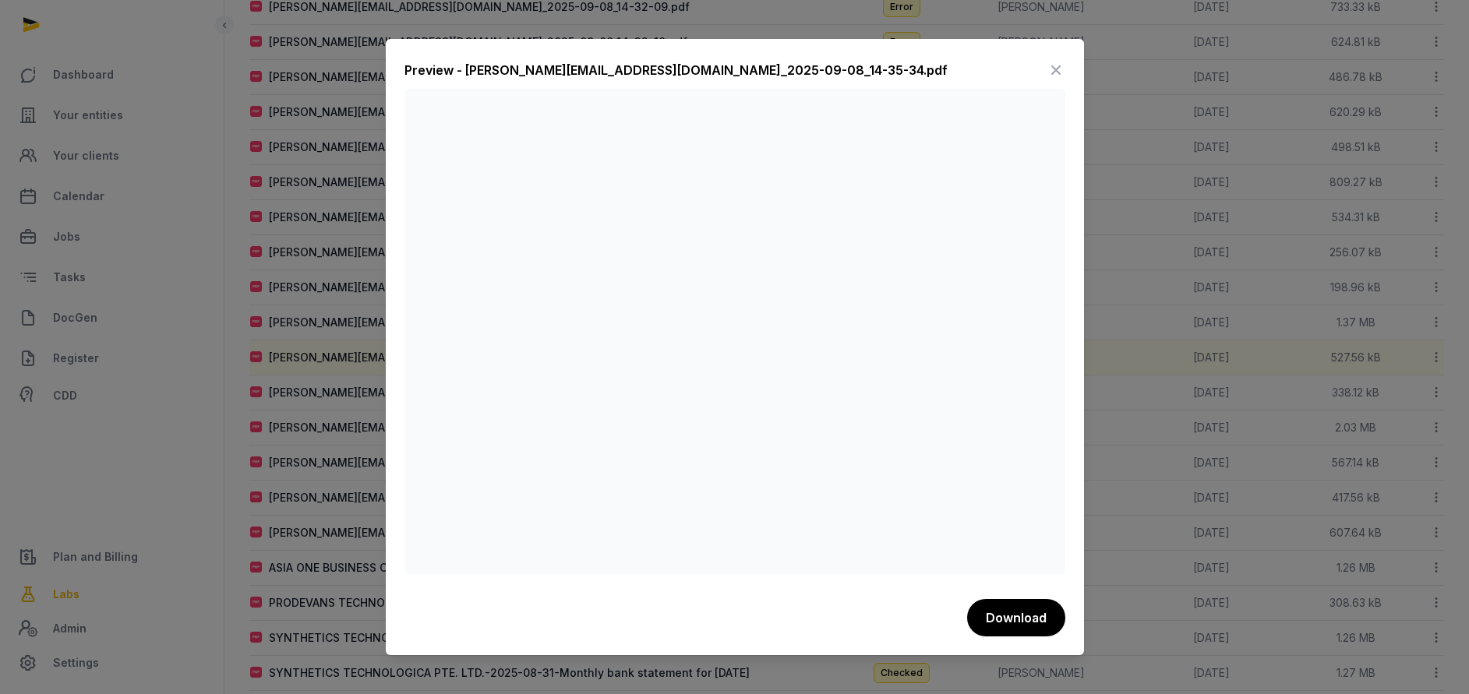
click at [1056, 65] on icon at bounding box center [1055, 70] width 19 height 25
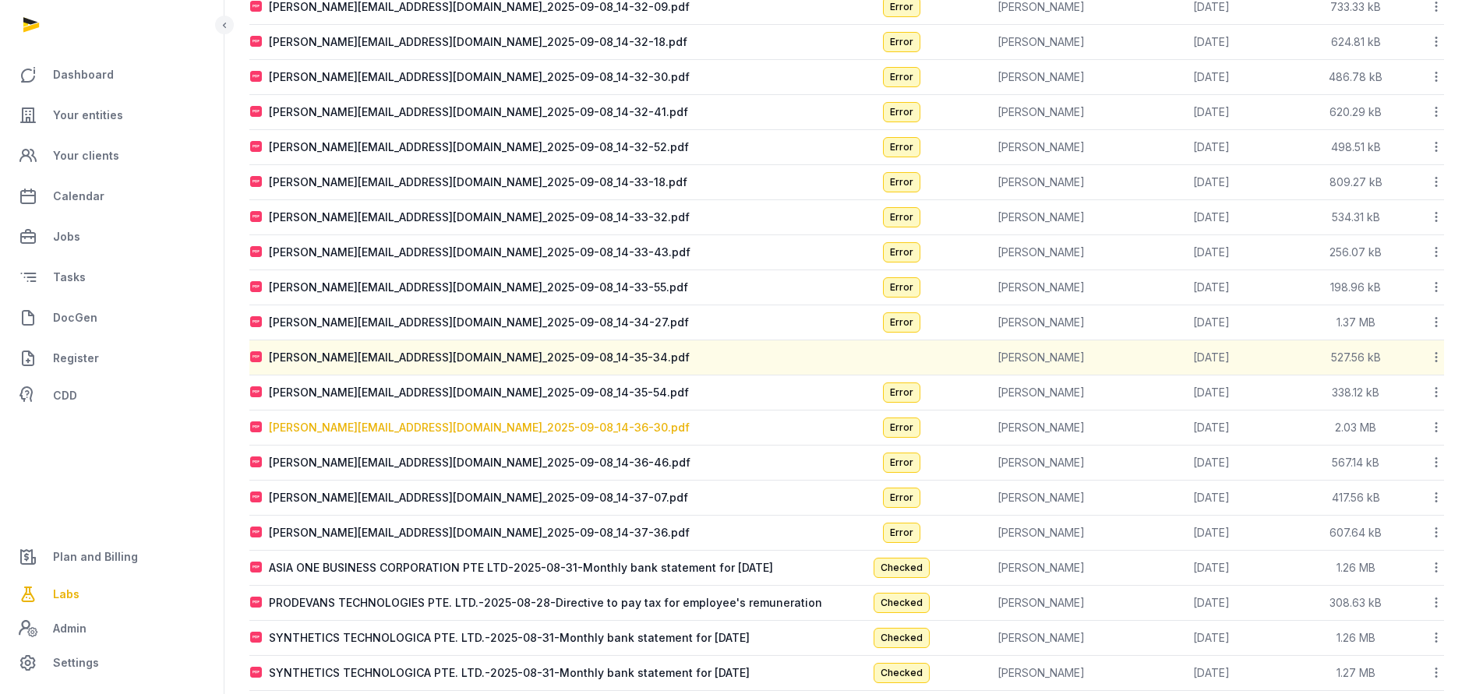
click at [358, 432] on div "[PERSON_NAME][EMAIL_ADDRESS][DOMAIN_NAME]_2025-09-08_14-36-30.pdf" at bounding box center [479, 428] width 421 height 16
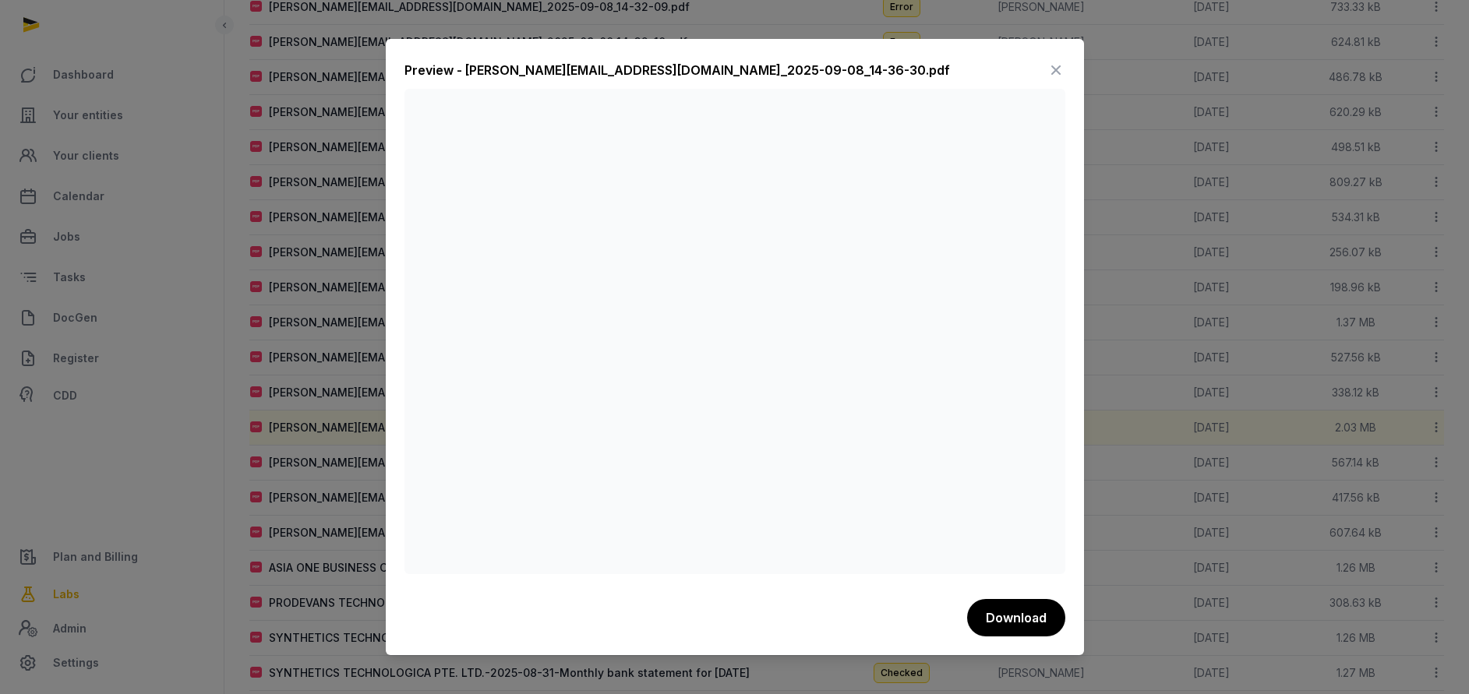
click at [1057, 69] on icon at bounding box center [1055, 70] width 19 height 25
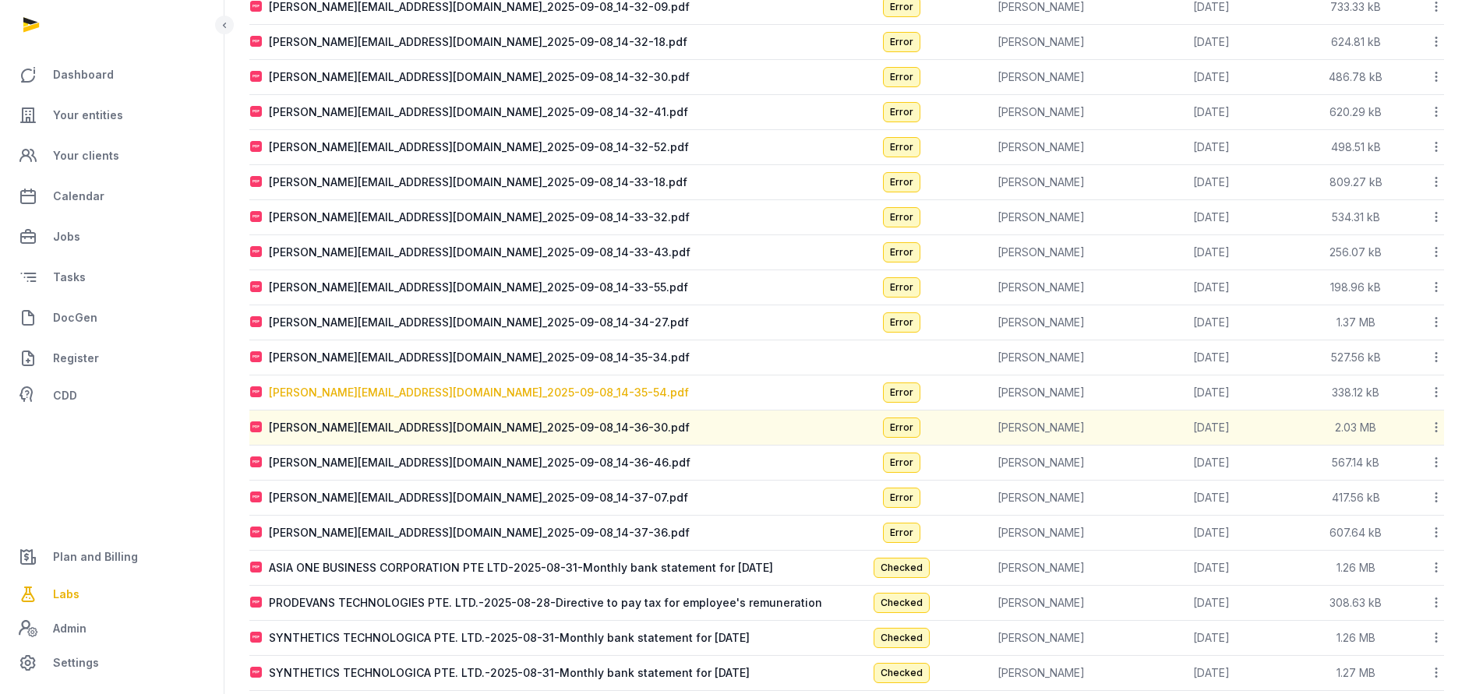
click at [327, 394] on div "[PERSON_NAME][EMAIL_ADDRESS][DOMAIN_NAME]_2025-09-08_14-35-54.pdf" at bounding box center [479, 393] width 420 height 16
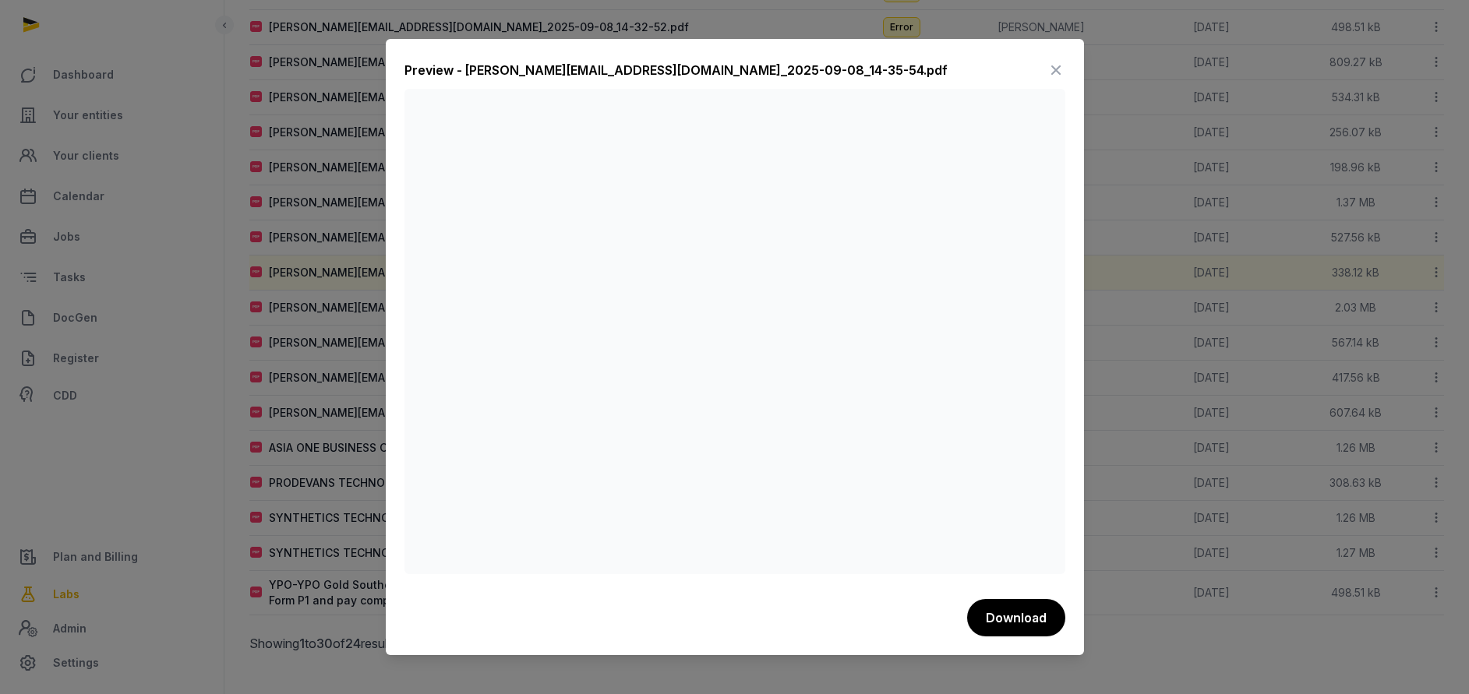
scroll to position [473, 0]
click at [1055, 71] on icon at bounding box center [1055, 70] width 19 height 25
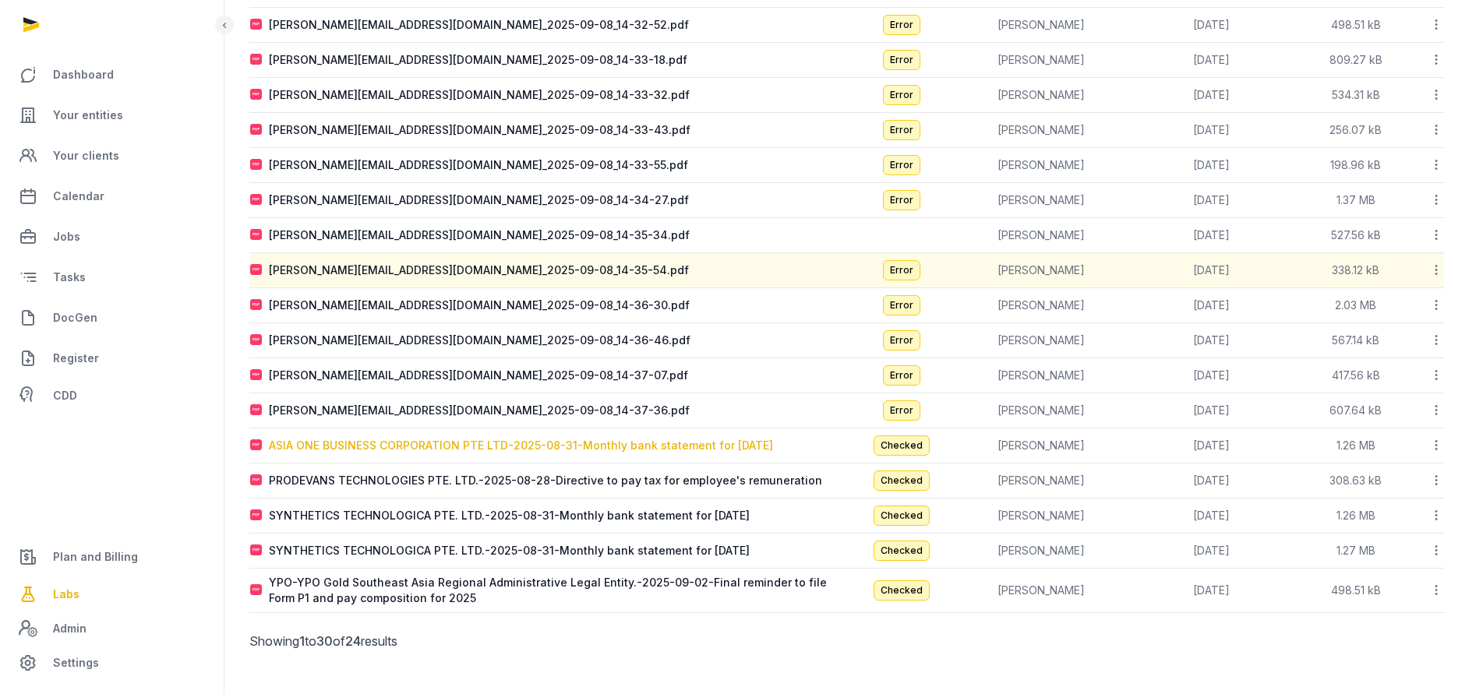
click at [559, 450] on div "ASIA ONE BUSINESS CORPORATION PTE LTD-2025-08-31-Monthly bank statement for [DA…" at bounding box center [521, 446] width 504 height 16
type input "**********"
type textarea "**********"
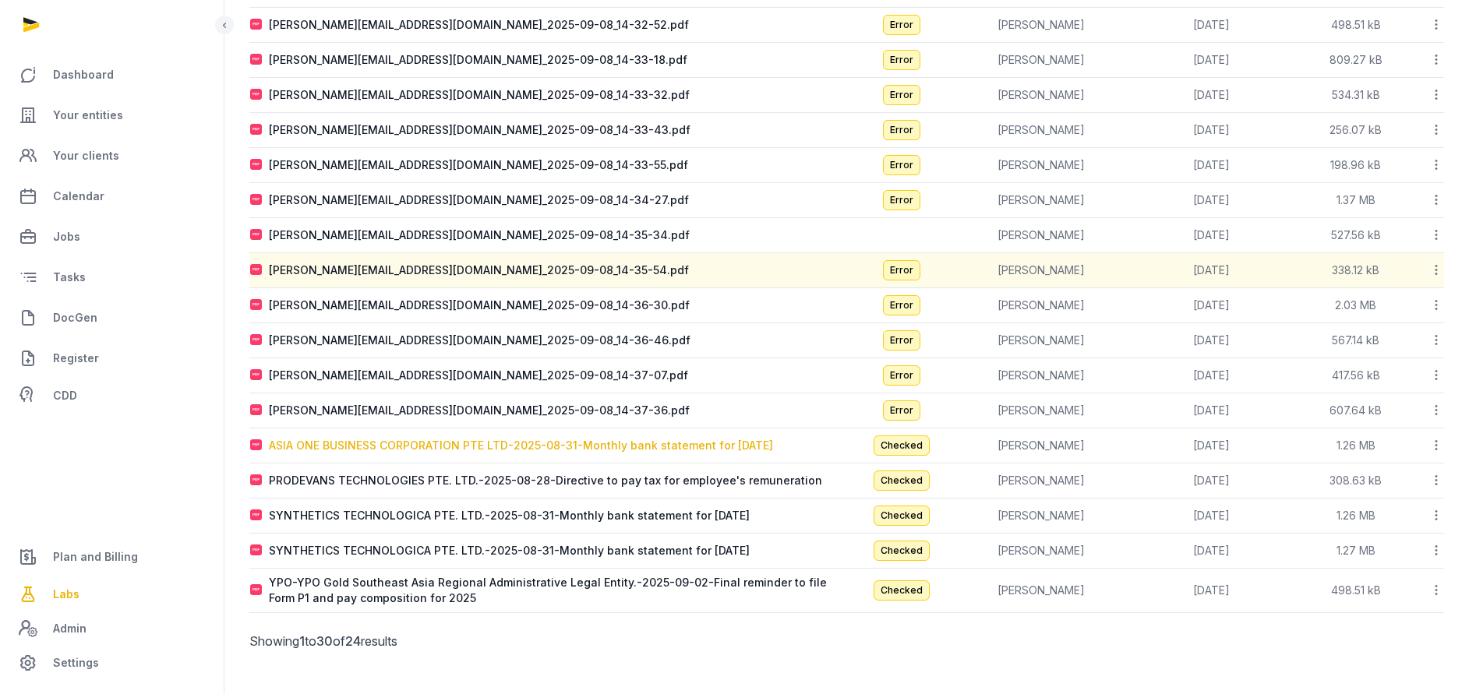
type input "**********"
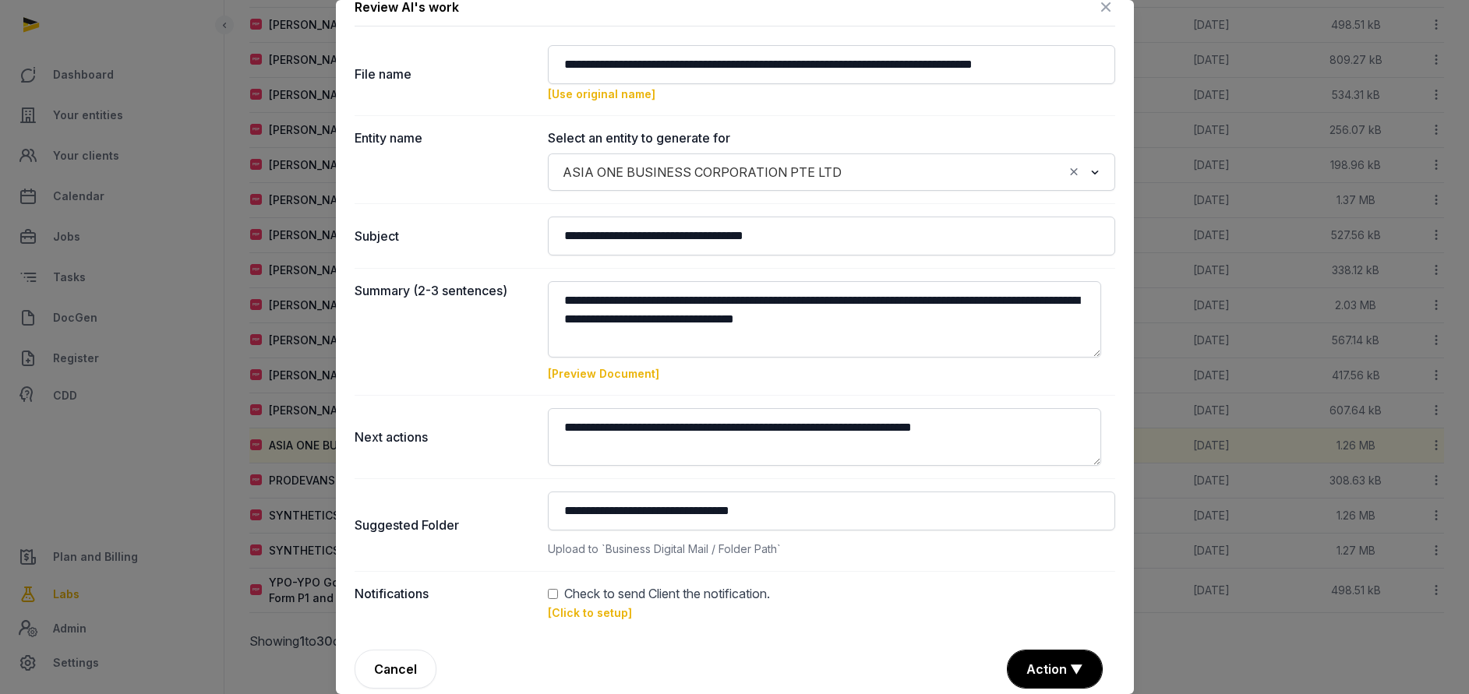
scroll to position [37, 0]
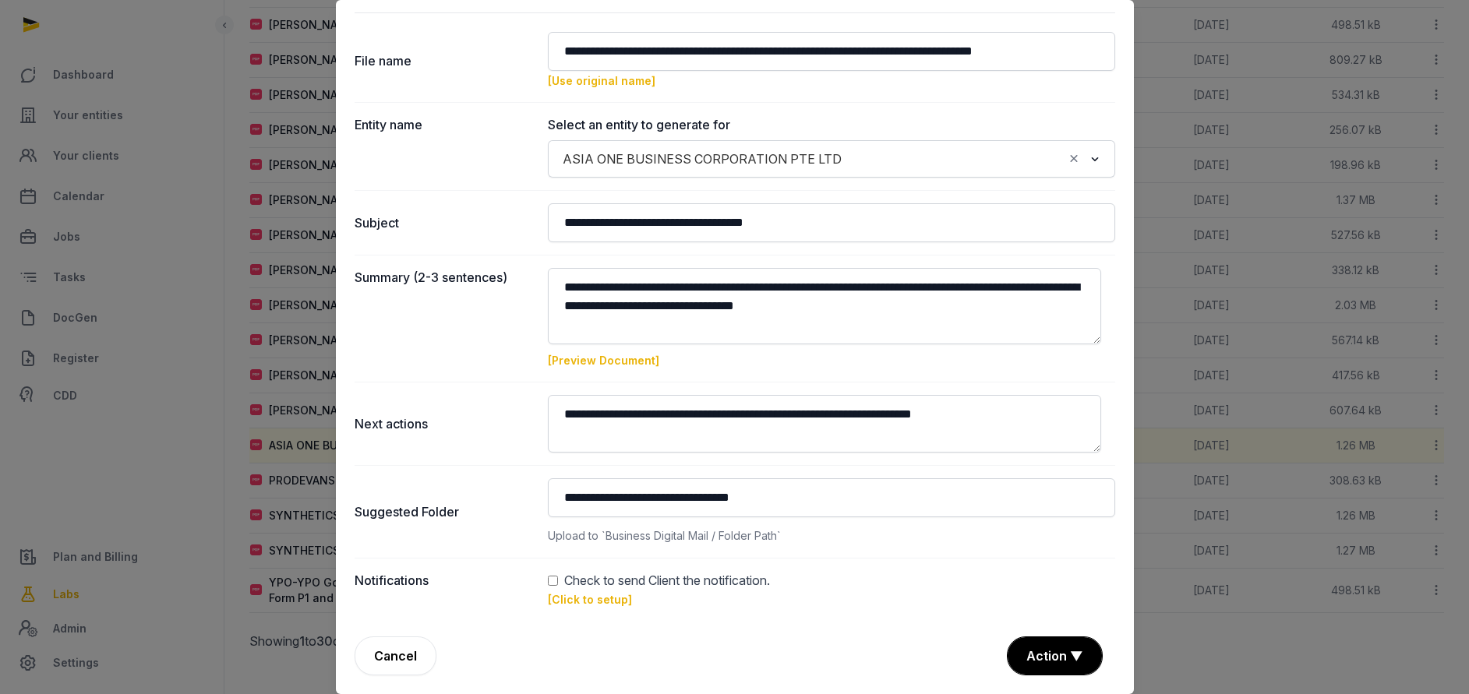
click at [572, 595] on link "[Click to setup]" at bounding box center [590, 599] width 84 height 13
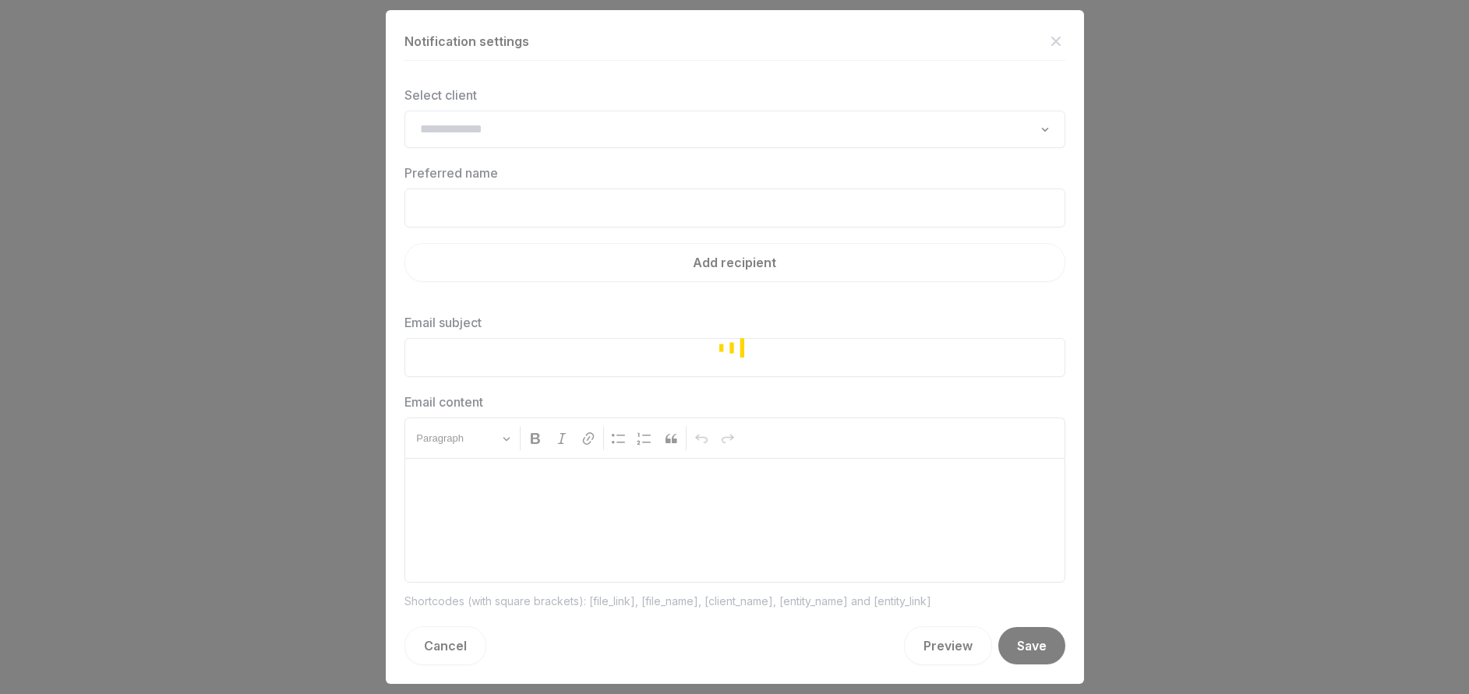
type input "**********"
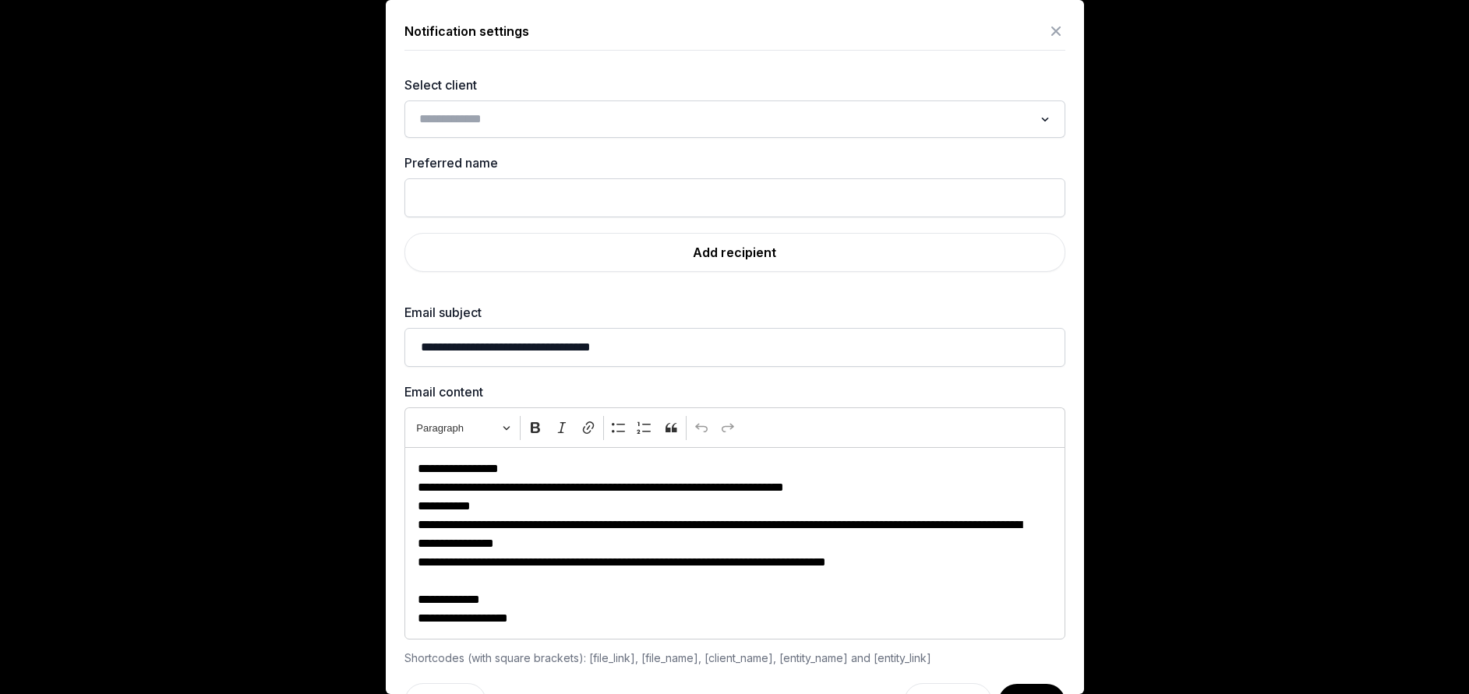
click at [520, 118] on input "Search for option" at bounding box center [723, 119] width 619 height 22
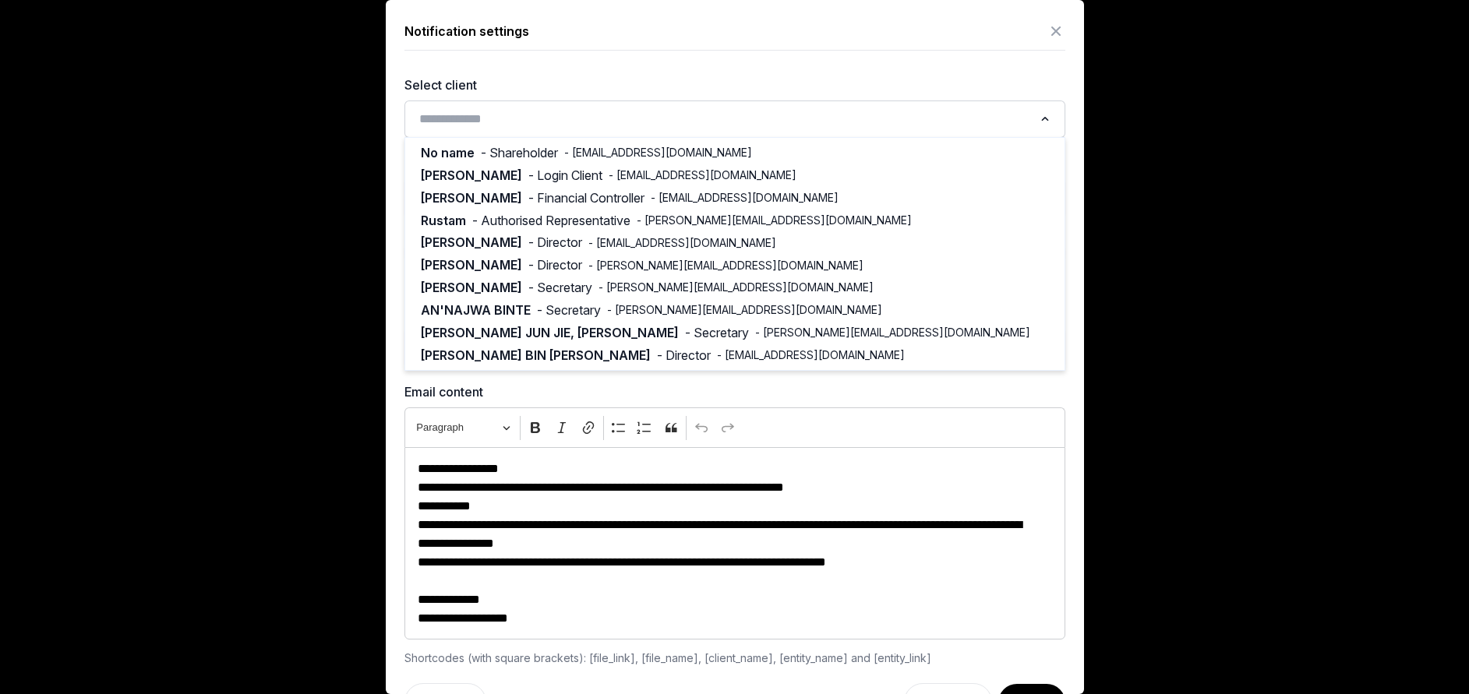
paste input "**********"
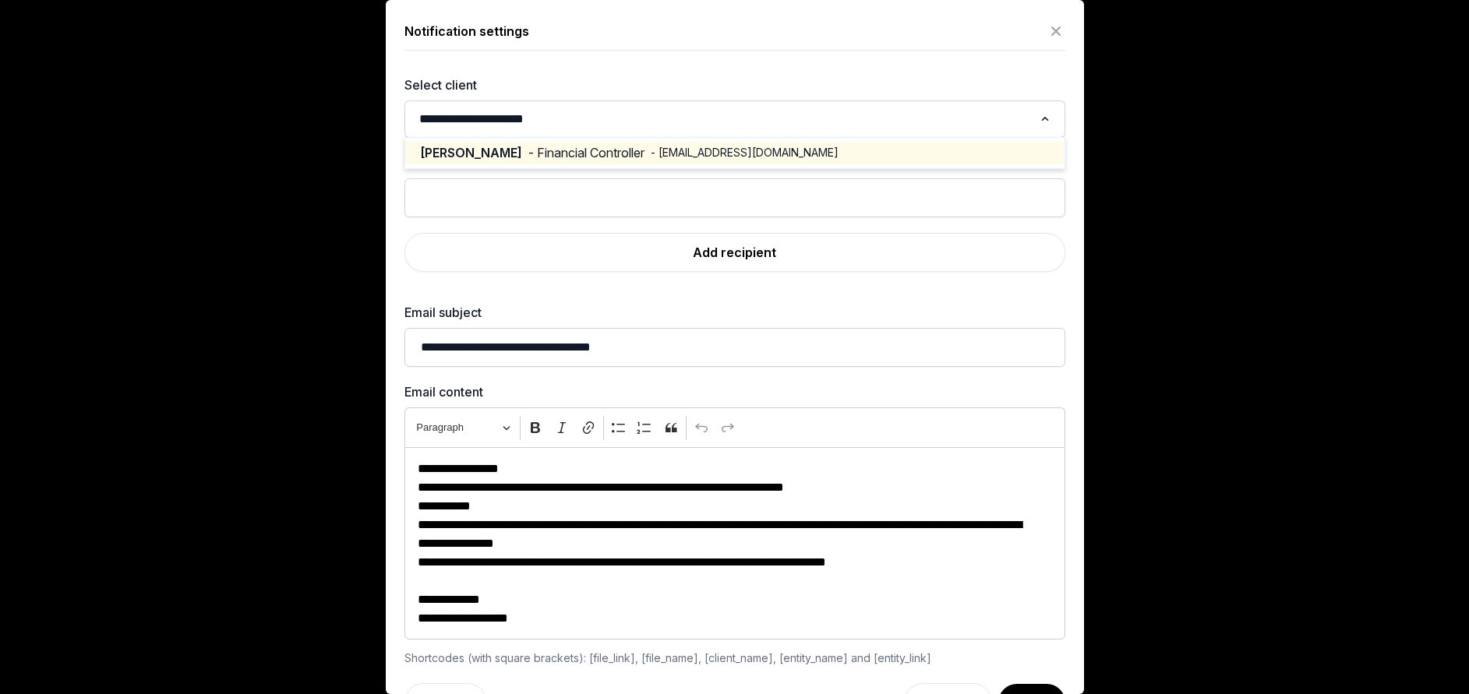
click at [581, 154] on span "- Financial Controller" at bounding box center [586, 153] width 116 height 18
type input "**********"
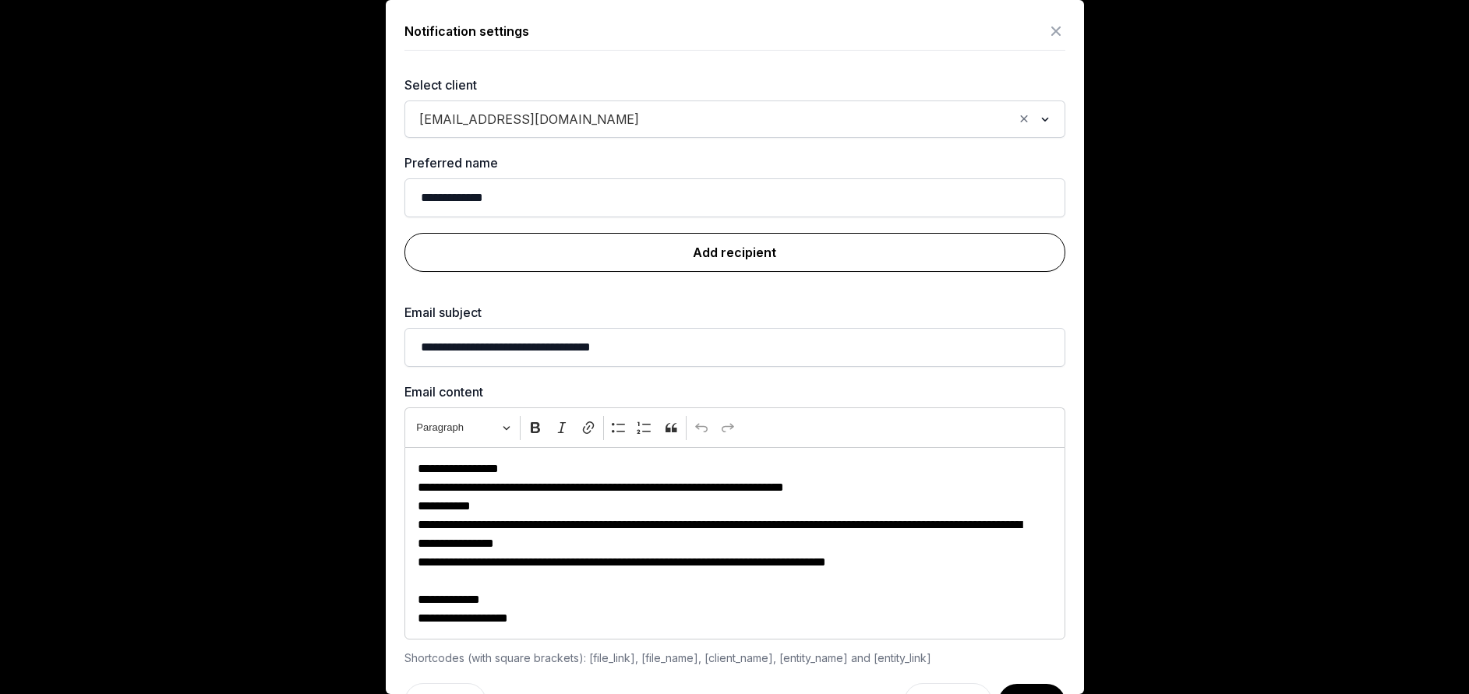
click at [651, 264] on link "Add recipient" at bounding box center [734, 252] width 661 height 39
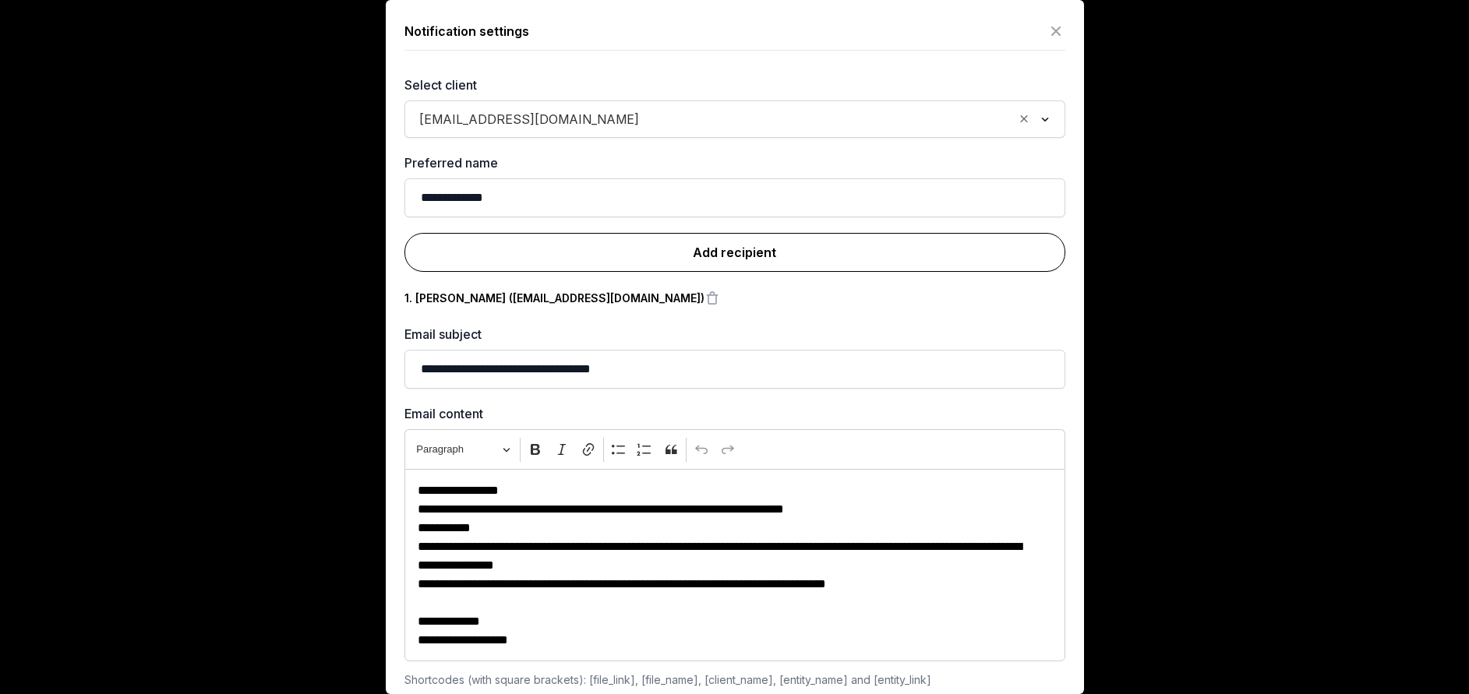
click at [694, 259] on link "Add recipient" at bounding box center [734, 252] width 661 height 39
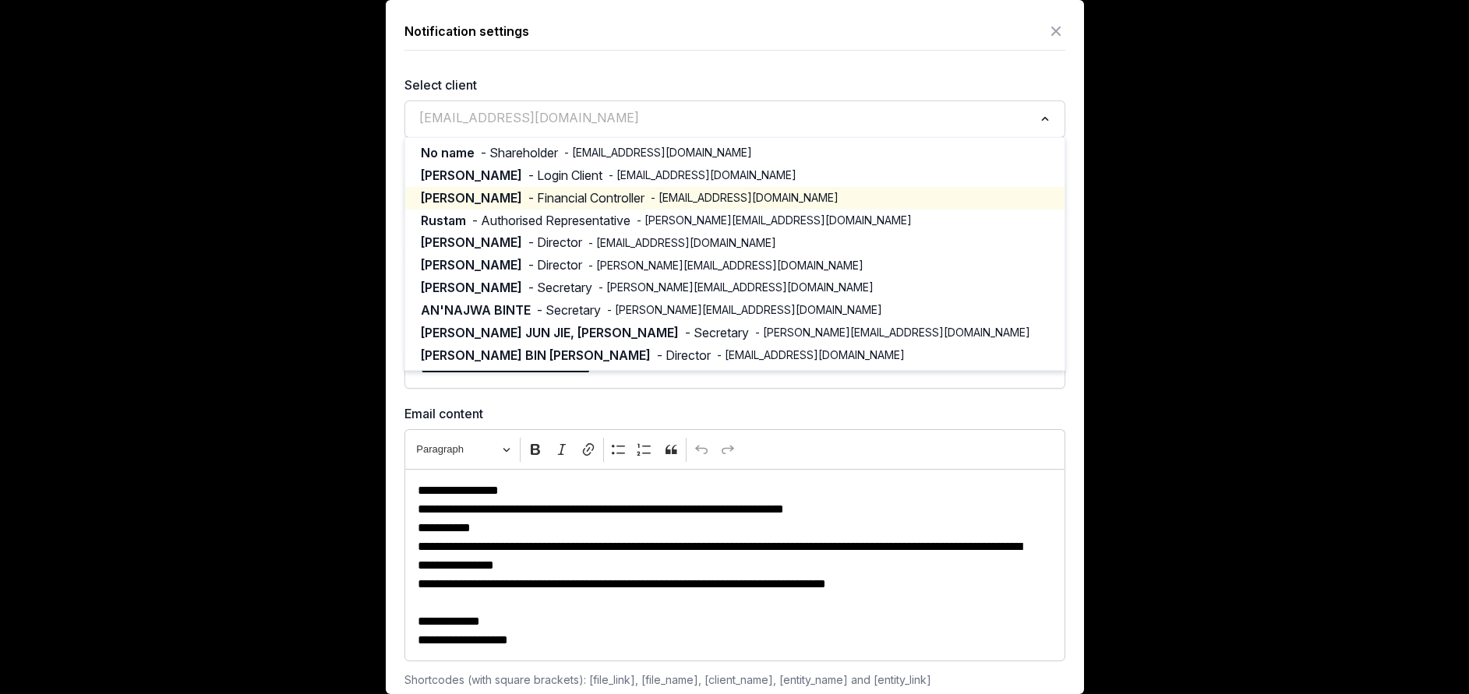
click at [631, 115] on input "Search for option" at bounding box center [723, 119] width 619 height 22
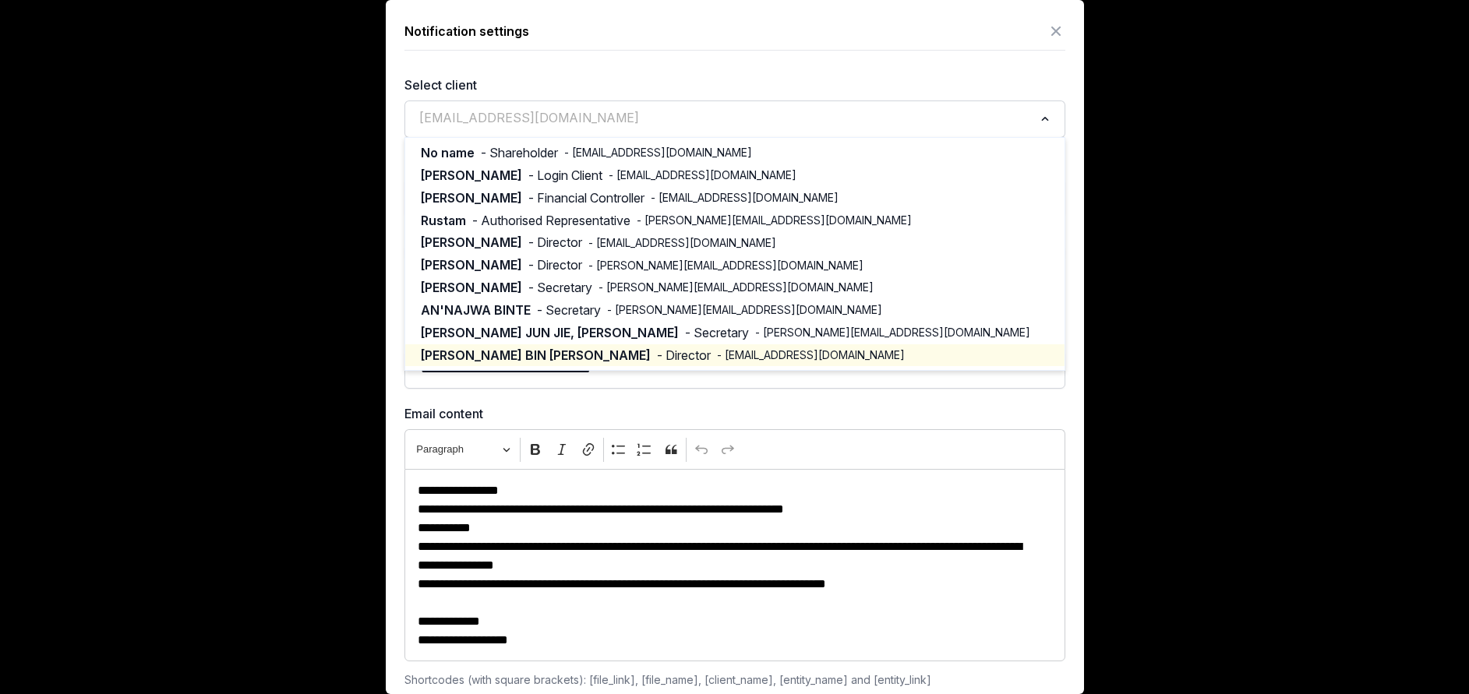
scroll to position [69, 0]
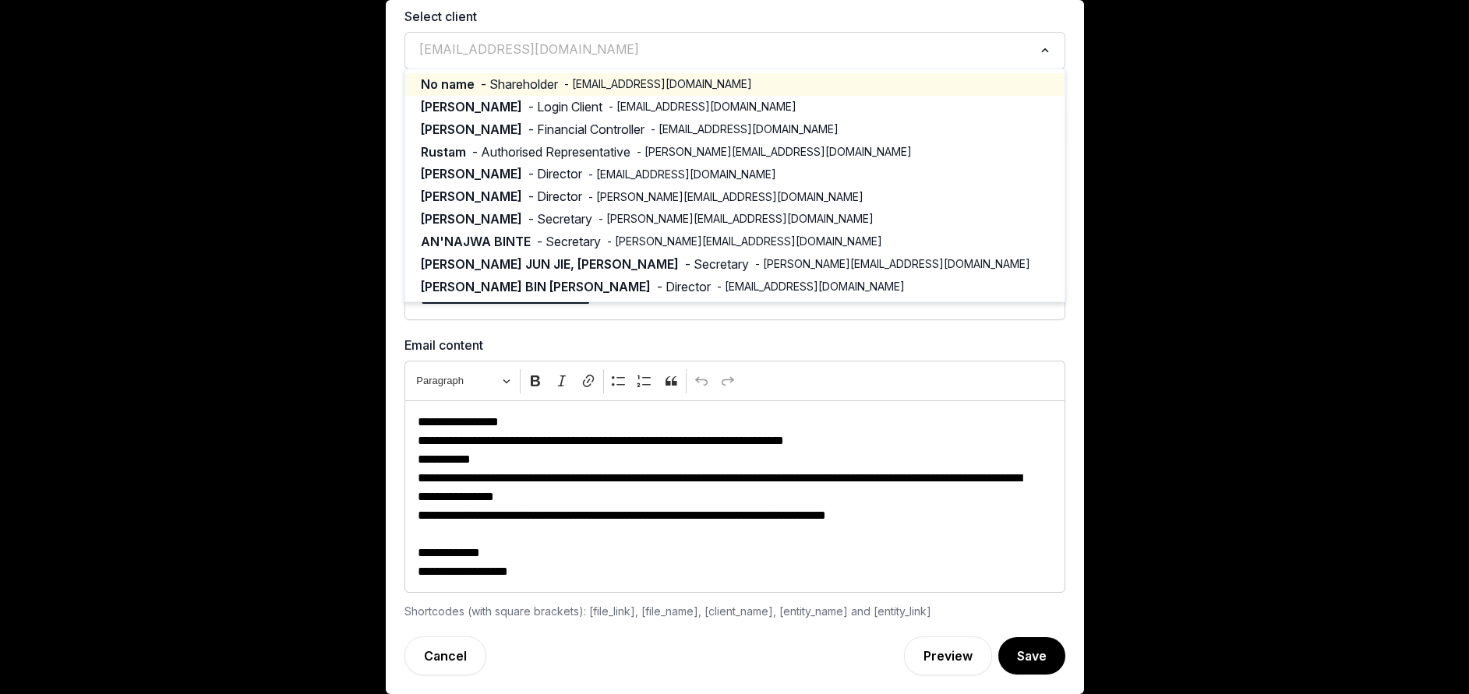
click at [531, 86] on span "- Shareholder" at bounding box center [519, 85] width 77 height 18
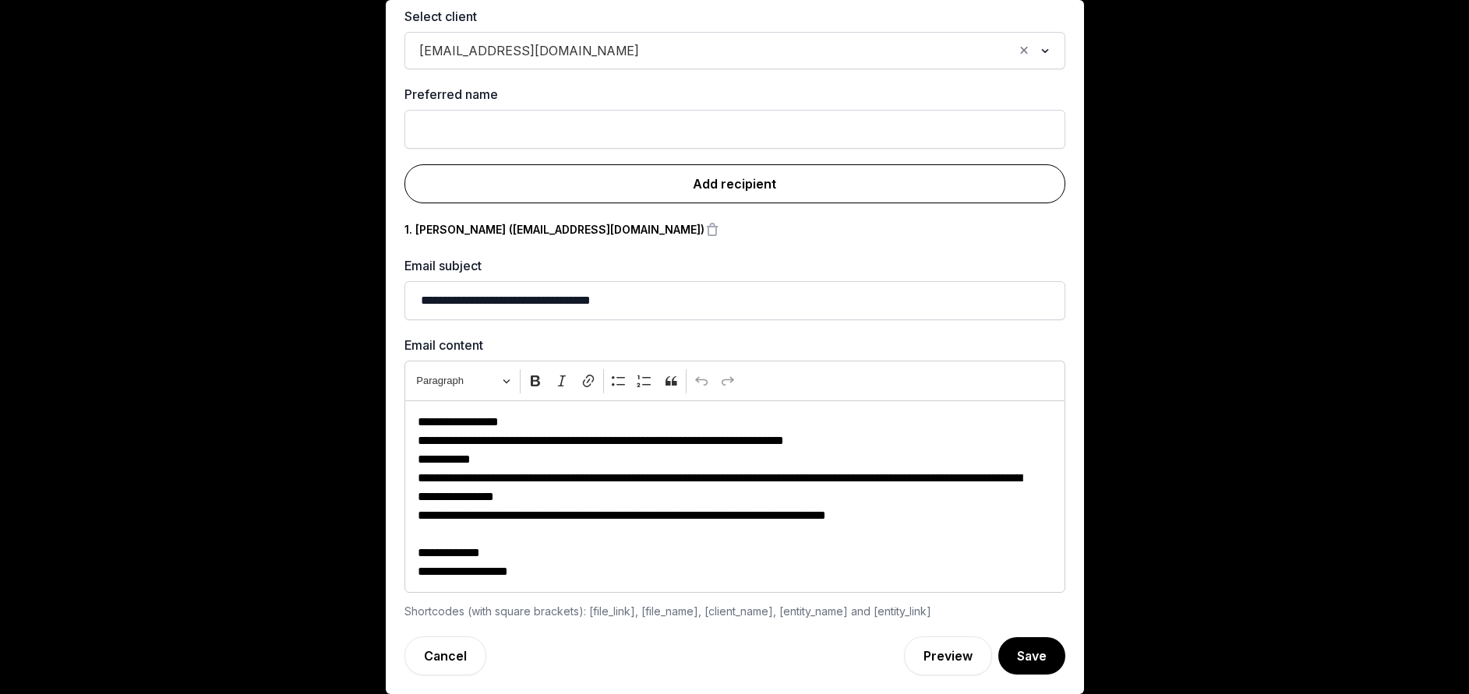
click at [752, 185] on link "Add recipient" at bounding box center [734, 183] width 661 height 39
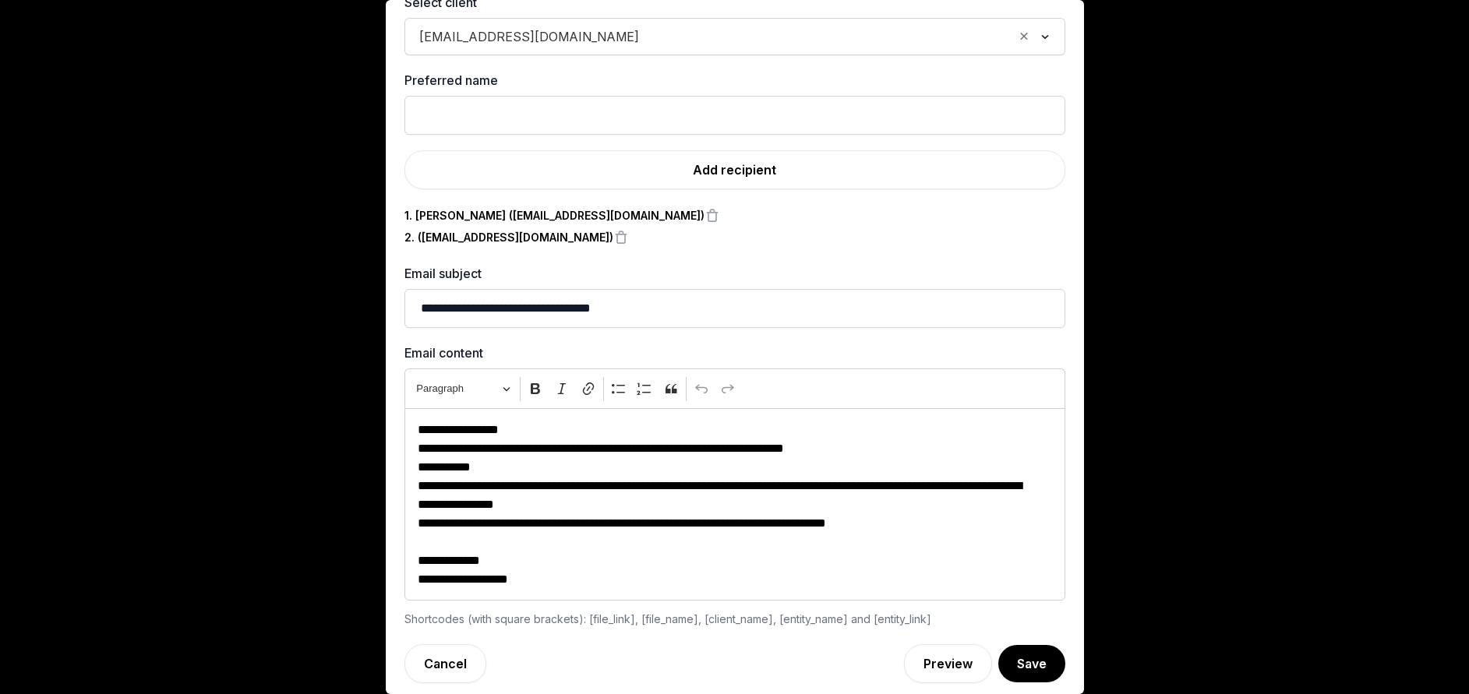
scroll to position [90, 0]
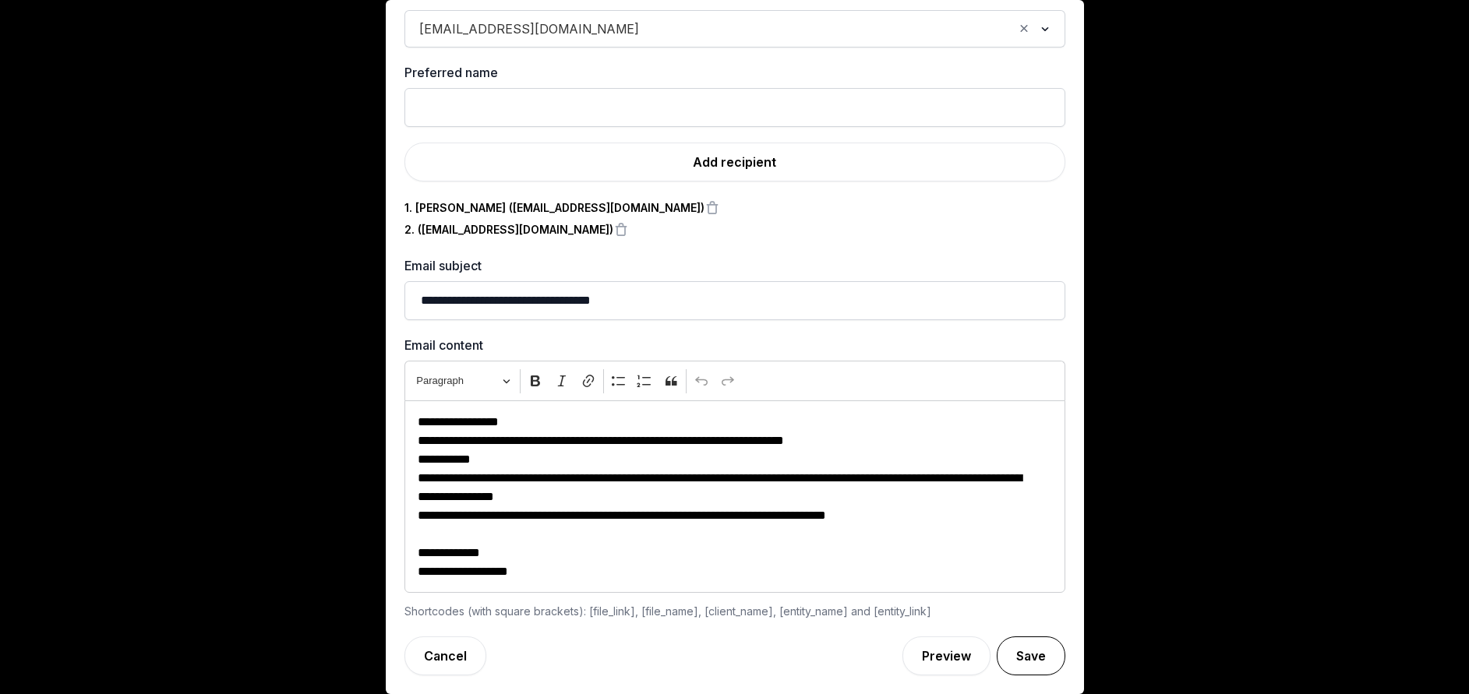
click at [1026, 647] on button "Save" at bounding box center [1031, 656] width 69 height 39
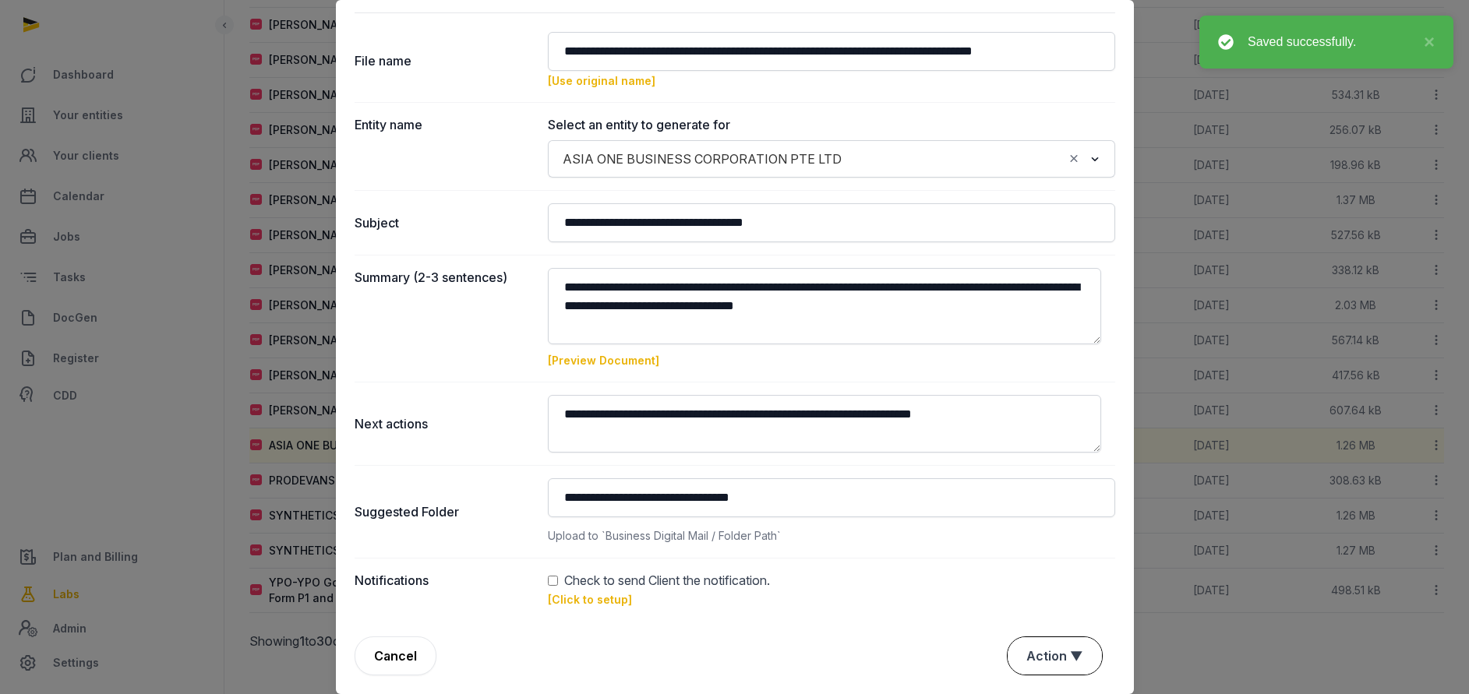
click at [1046, 637] on button "Action ▼" at bounding box center [1054, 655] width 94 height 37
click at [1038, 559] on div "Approve" at bounding box center [1052, 566] width 125 height 31
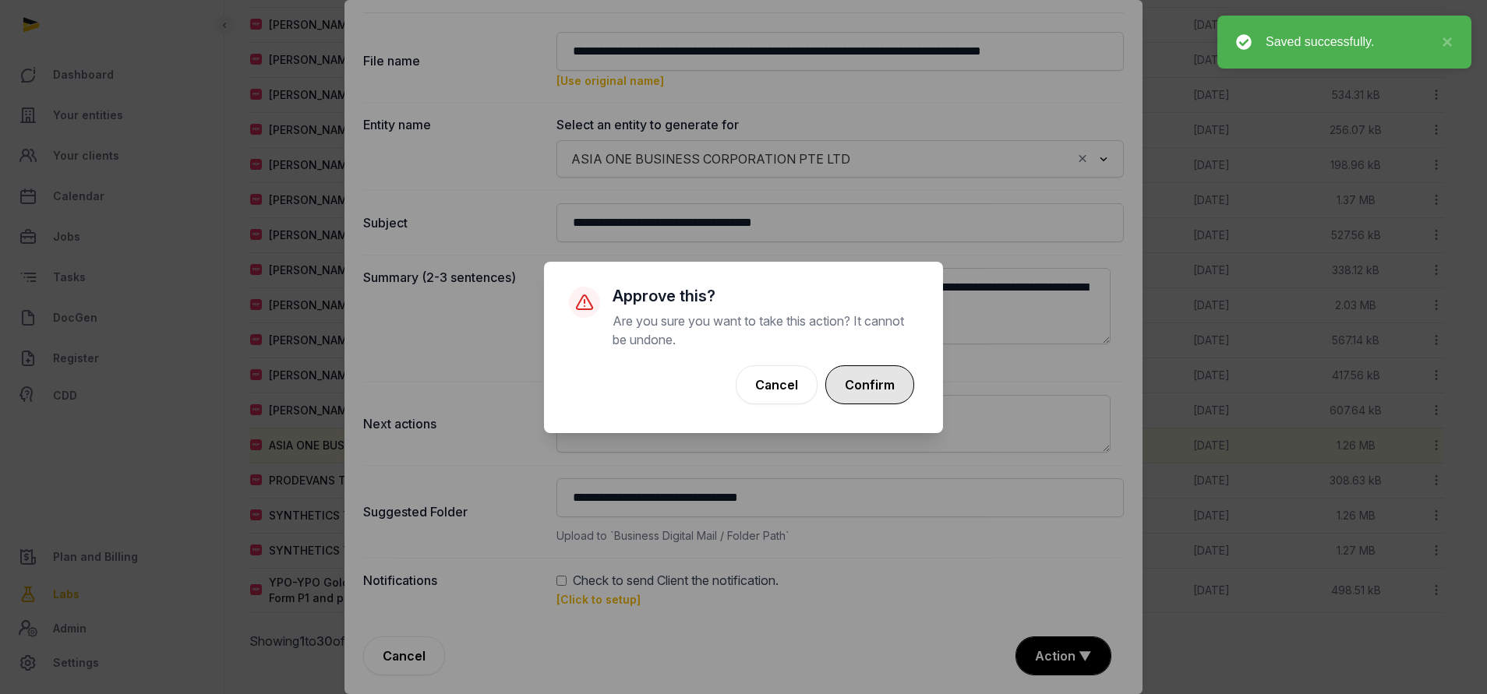
click at [892, 379] on button "Confirm" at bounding box center [869, 384] width 89 height 39
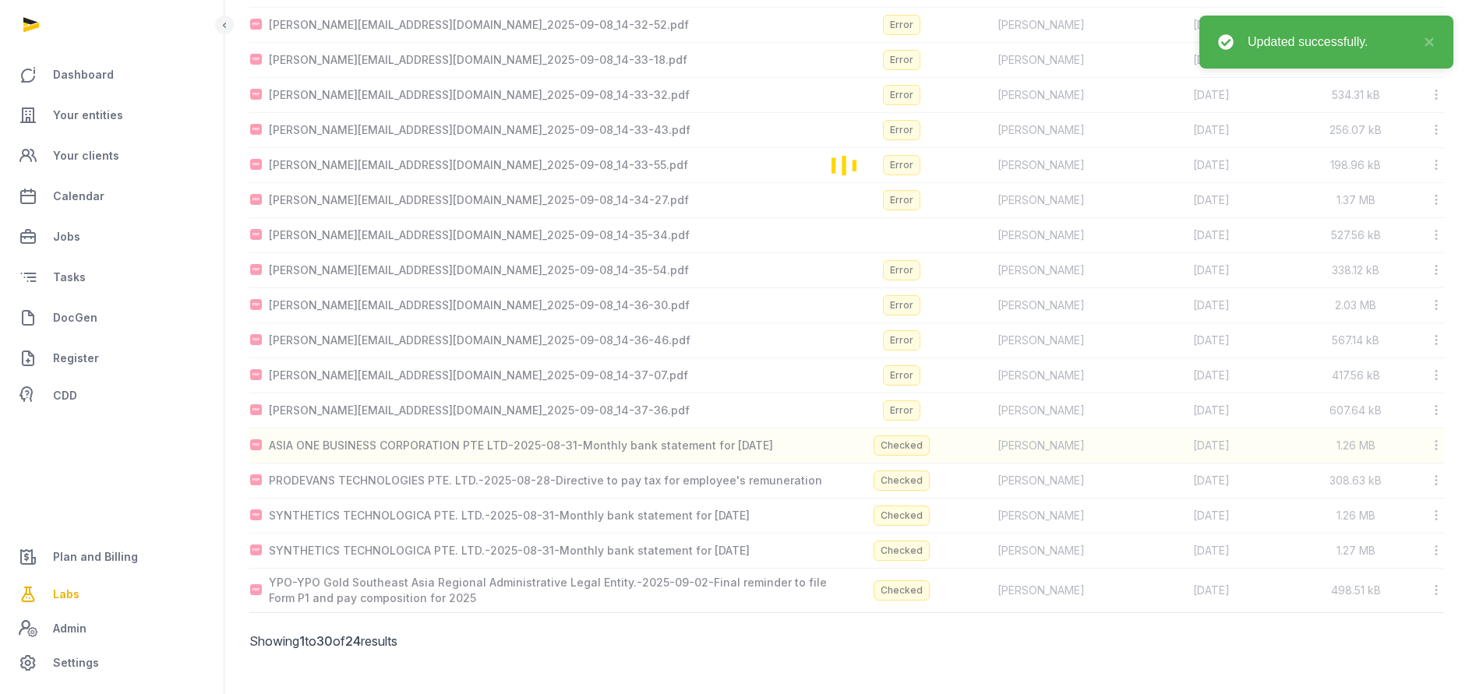
scroll to position [447, 0]
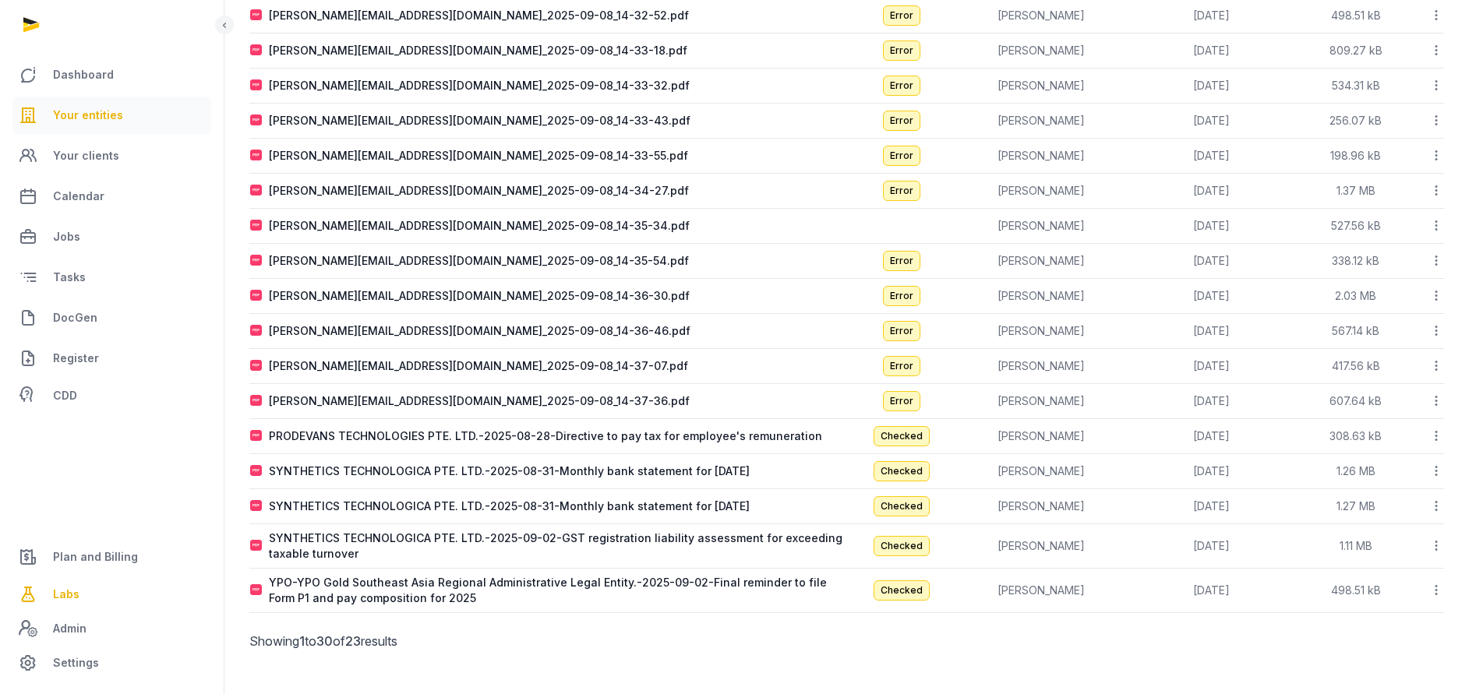
click at [79, 114] on span "Your entities" at bounding box center [88, 115] width 70 height 19
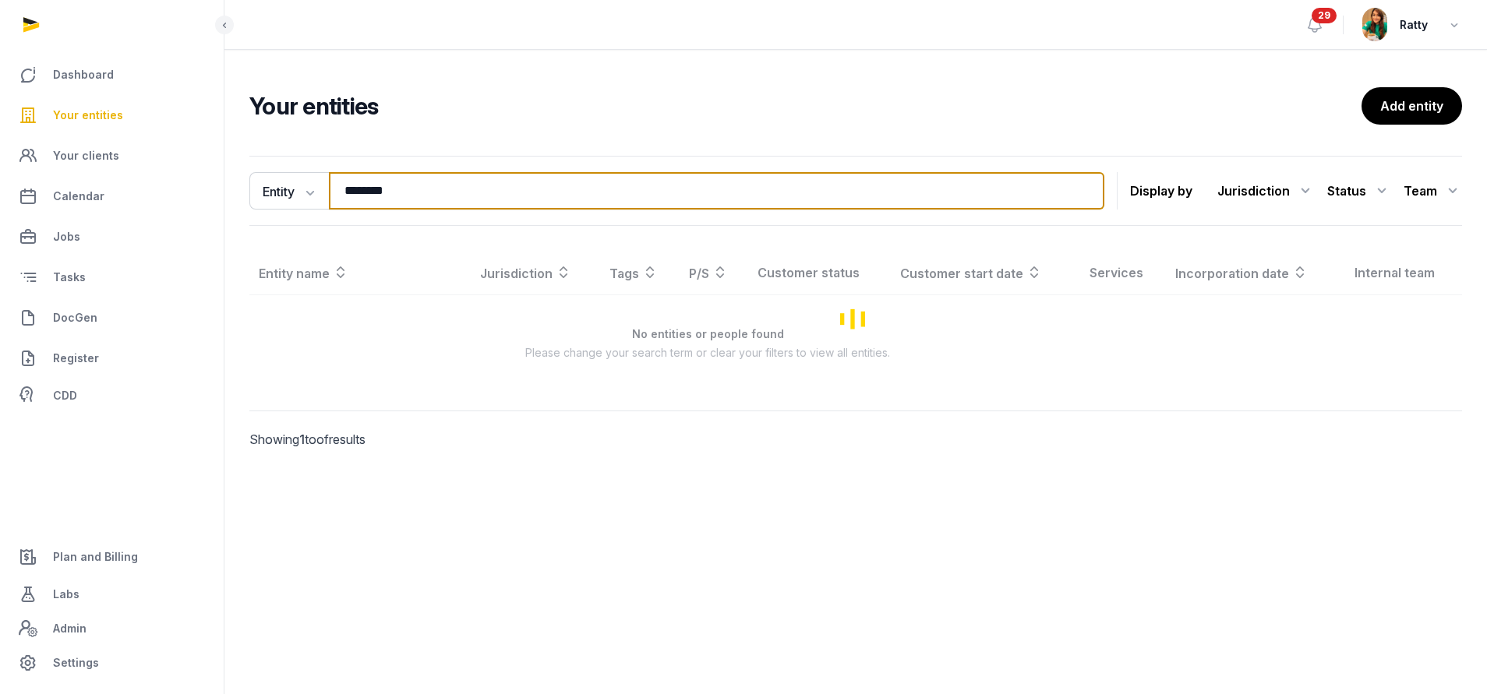
drag, startPoint x: 258, startPoint y: 184, endPoint x: -178, endPoint y: 162, distance: 436.1
click at [0, 162] on html "Dashboard Your entities Your clients Calendar Jobs Tasks DocGen Register CDD Pl…" at bounding box center [743, 347] width 1487 height 694
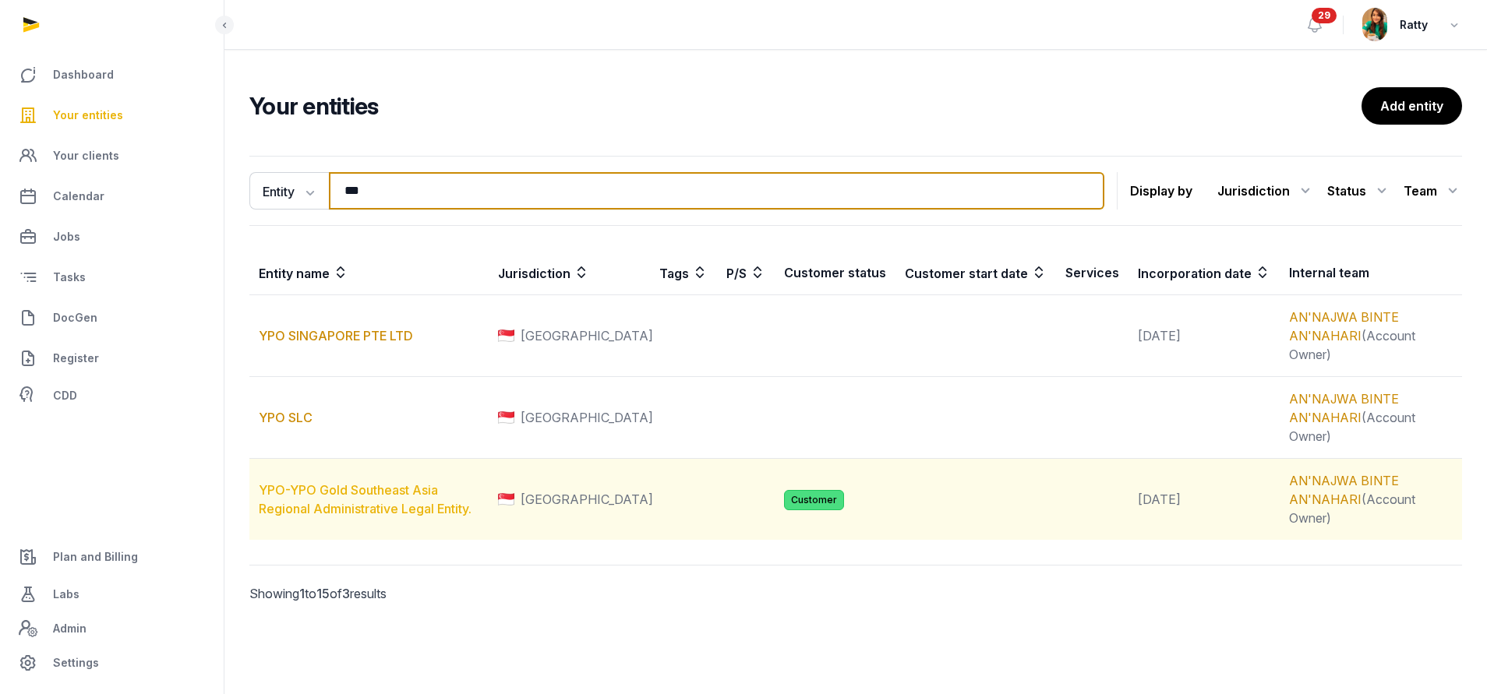
type input "***"
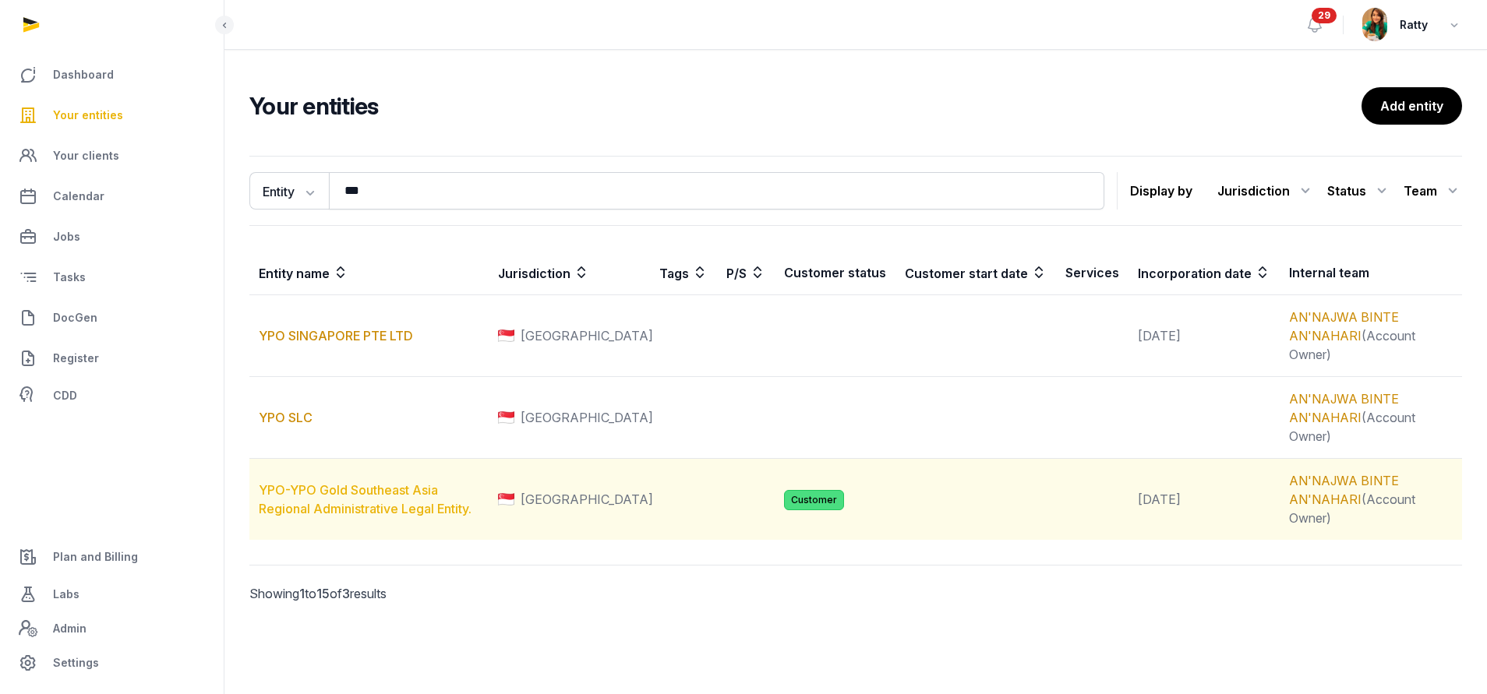
click at [343, 494] on link "YPO-YPO Gold Southeast Asia Regional Administrative Legal Entity." at bounding box center [365, 499] width 213 height 34
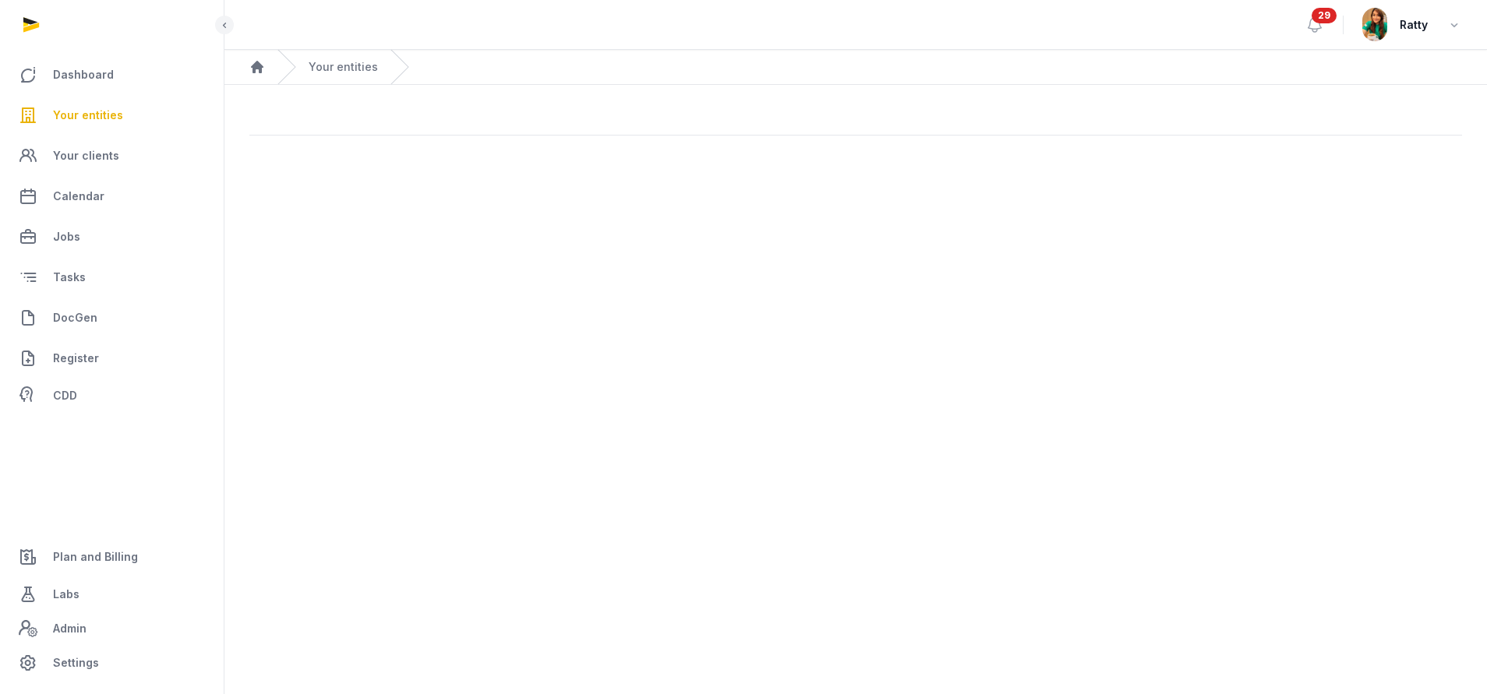
click at [54, 107] on span "Your entities" at bounding box center [88, 115] width 70 height 19
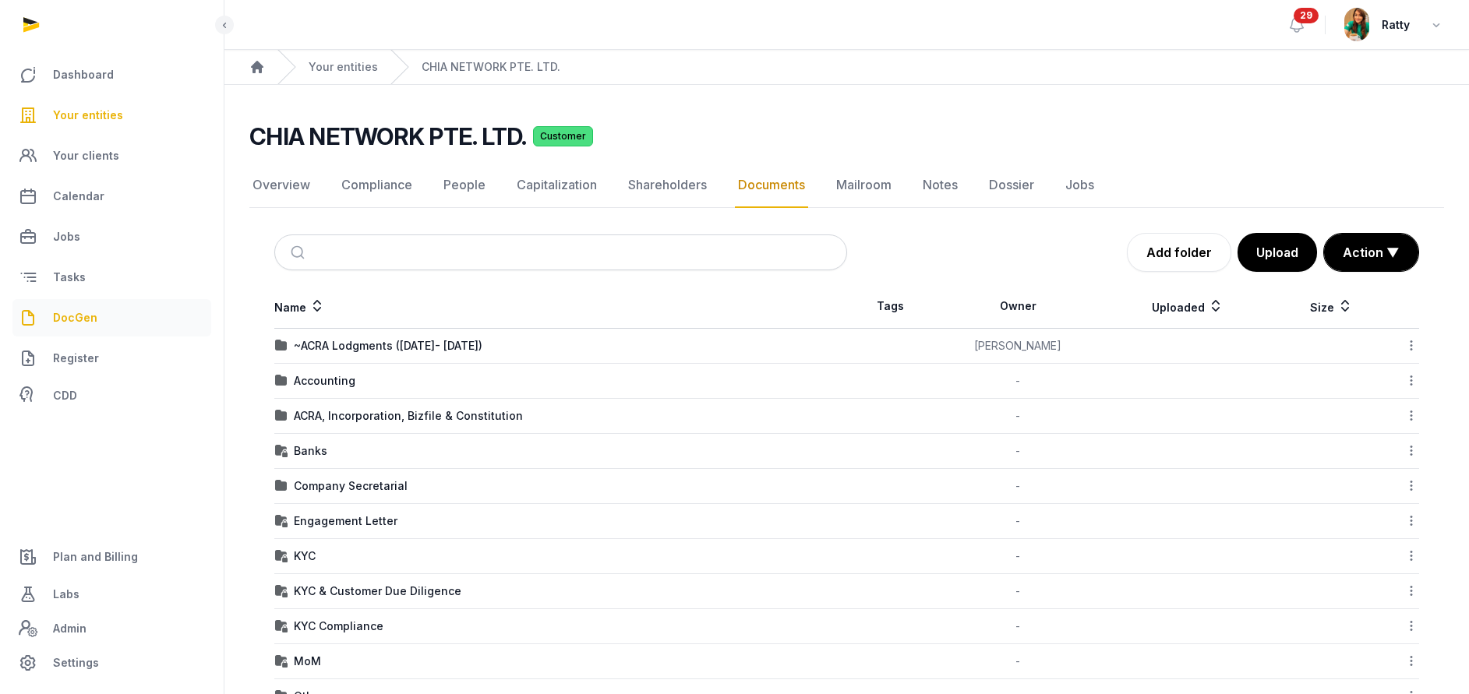
click at [80, 309] on span "DocGen" at bounding box center [75, 318] width 44 height 19
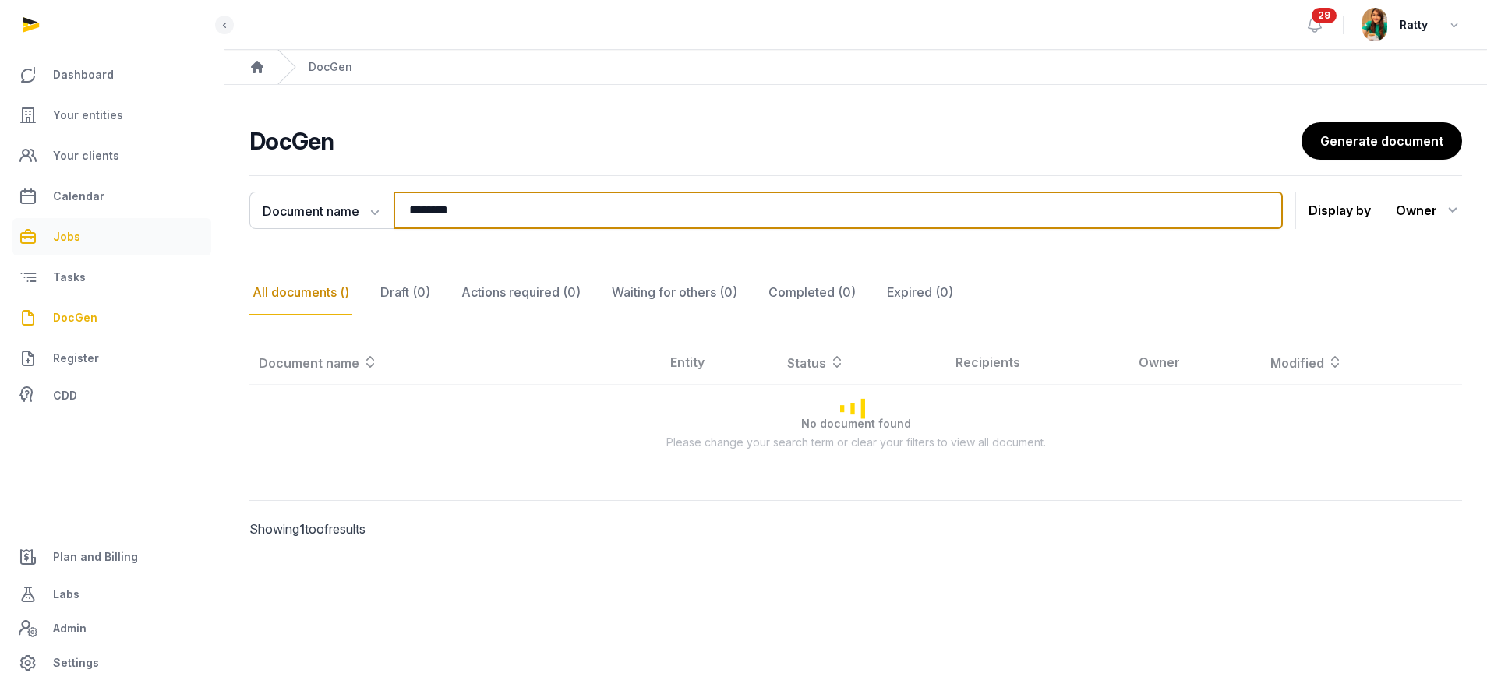
drag, startPoint x: 496, startPoint y: 205, endPoint x: 145, endPoint y: 231, distance: 351.6
click at [146, 231] on div "**********" at bounding box center [743, 347] width 1487 height 694
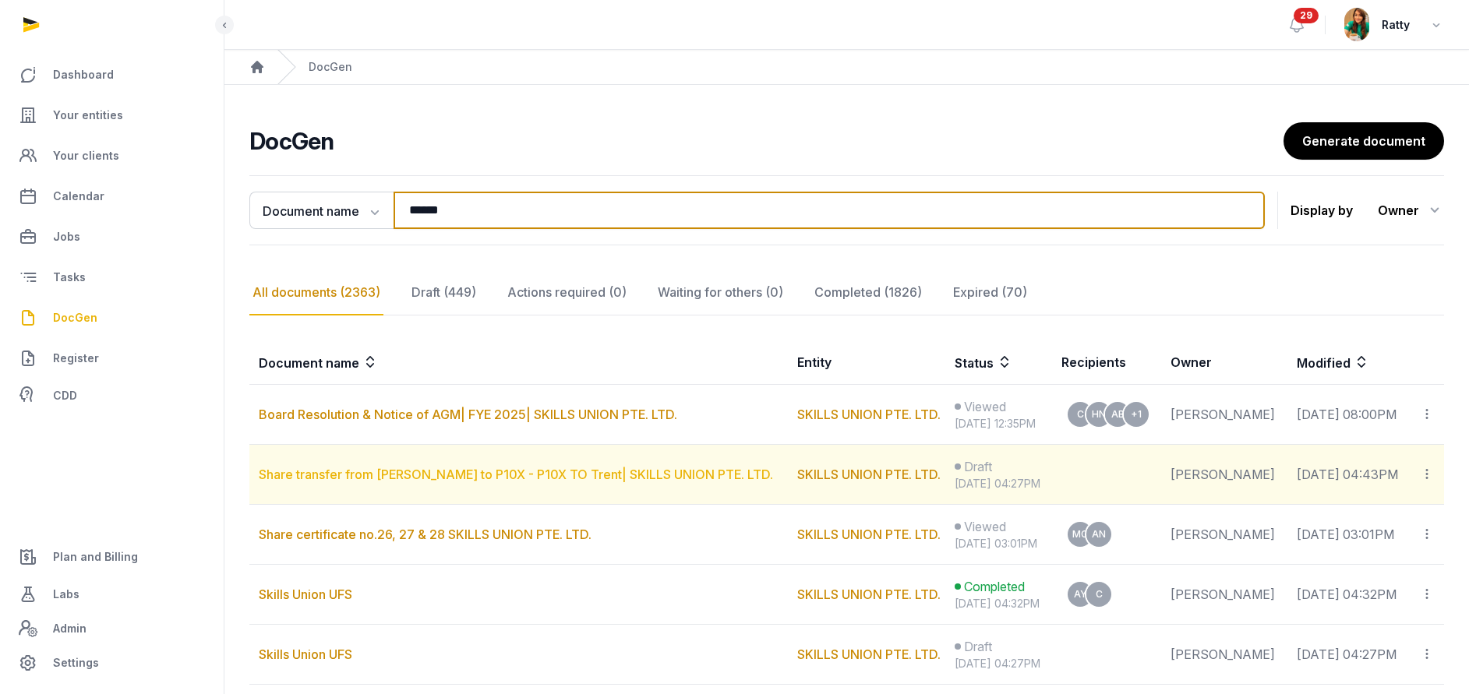
type input "******"
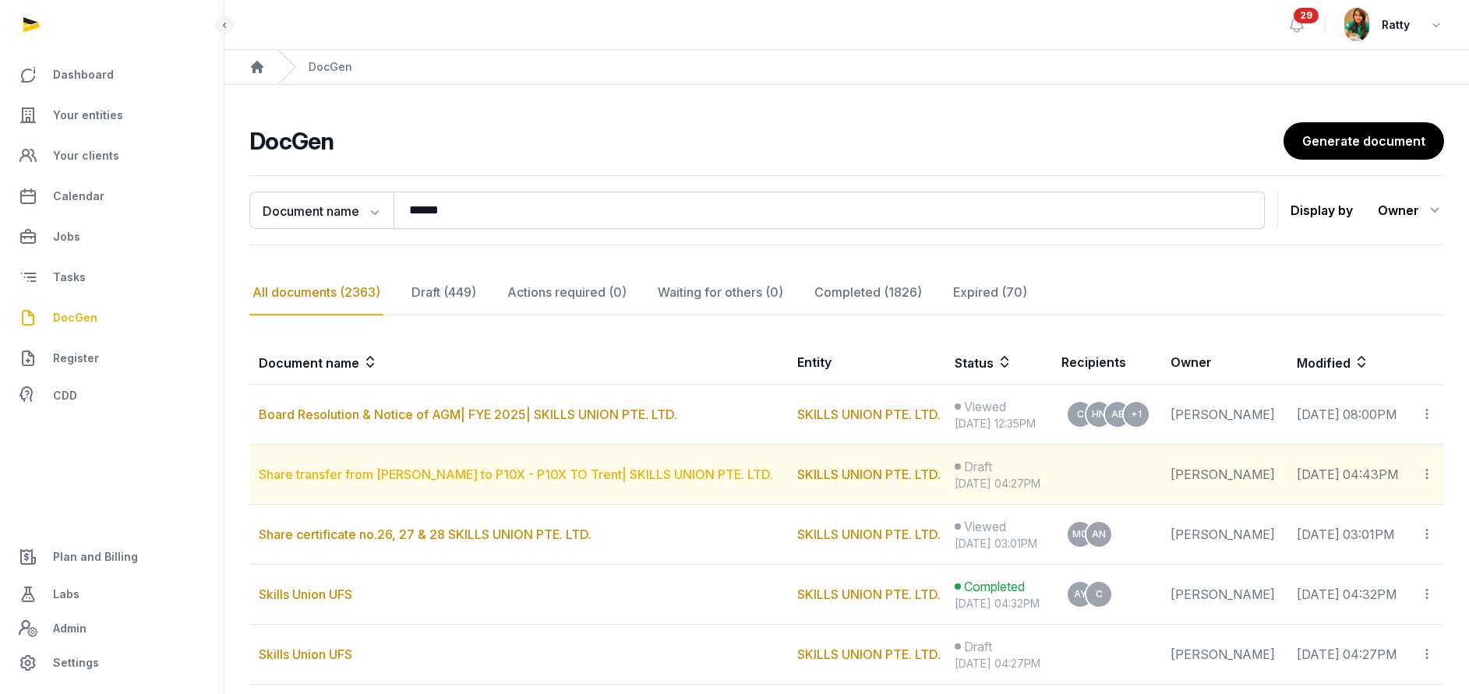
click at [387, 475] on link "Share transfer from Colin to P10X - P10X TO Trent| SKILLS UNION PTE. LTD." at bounding box center [516, 475] width 514 height 16
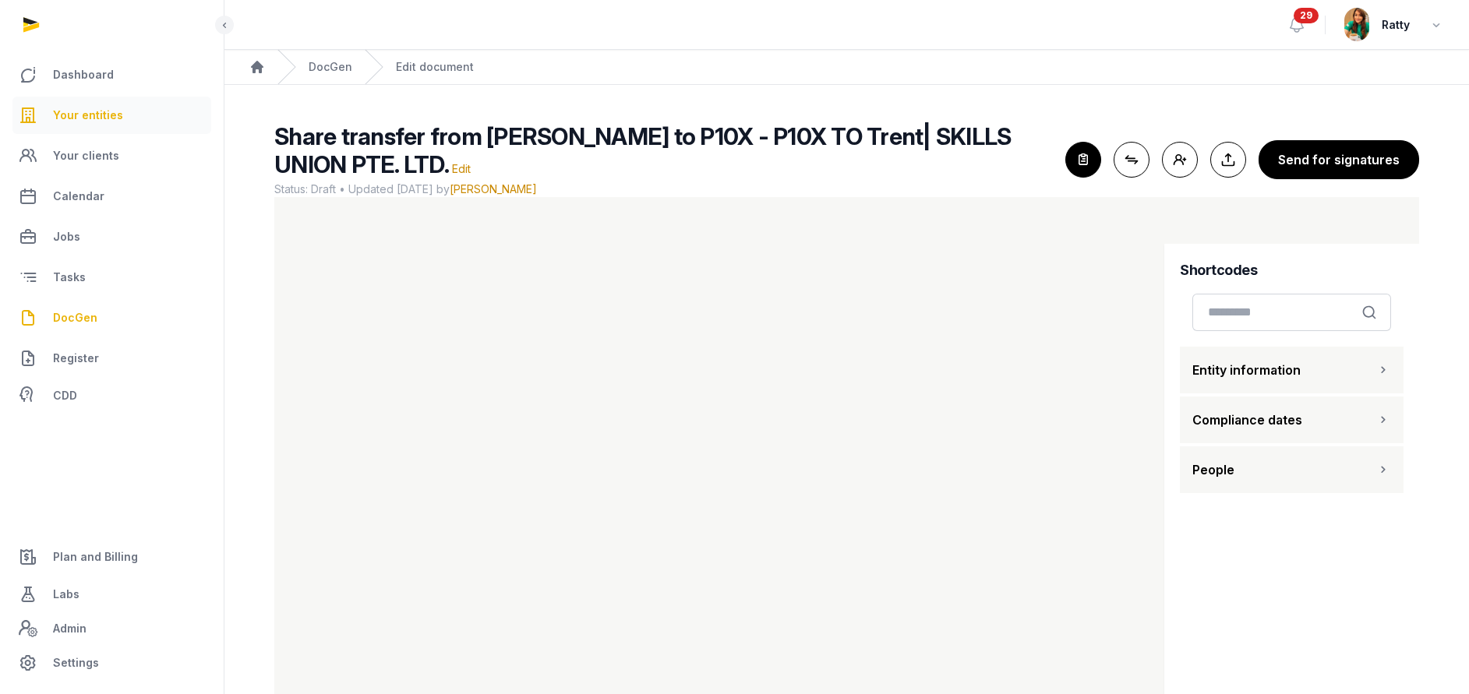
click at [85, 120] on span "Your entities" at bounding box center [88, 115] width 70 height 19
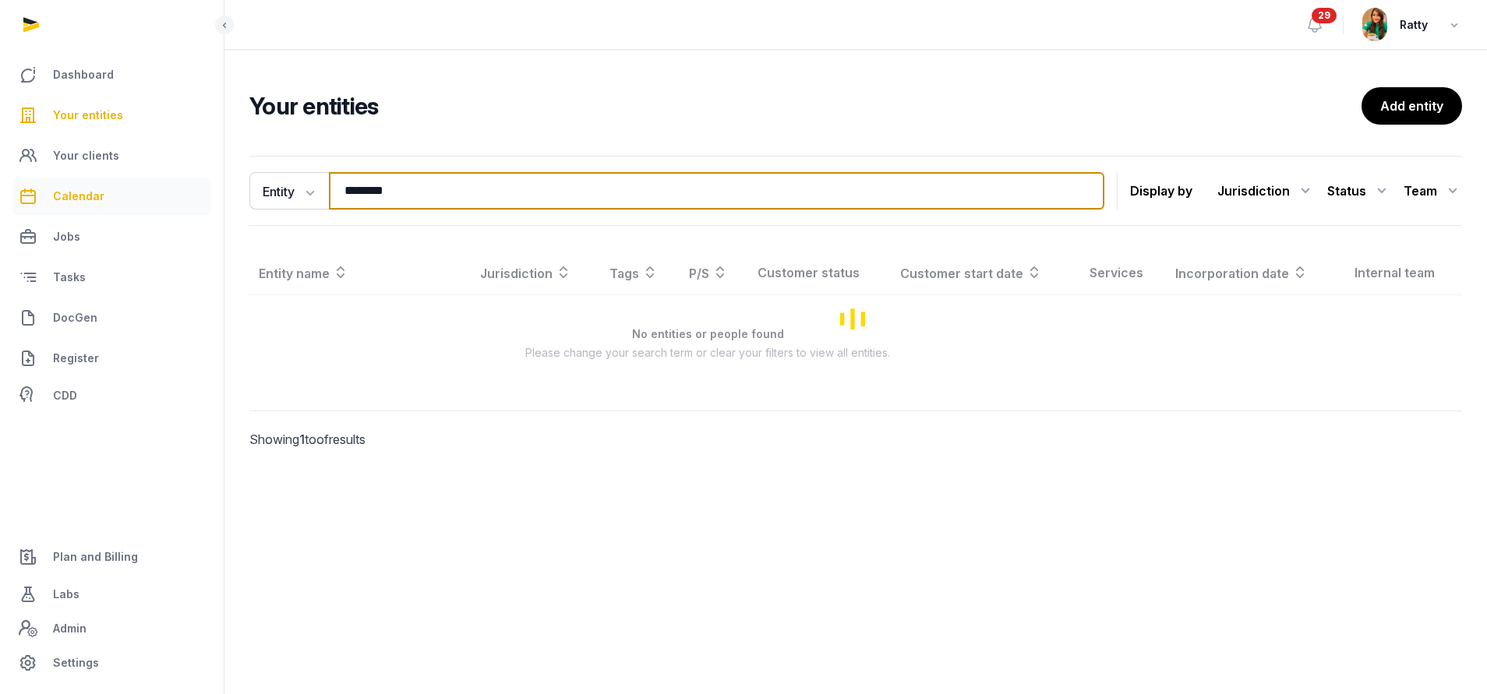
drag, startPoint x: 412, startPoint y: 195, endPoint x: 161, endPoint y: 196, distance: 250.9
click at [161, 196] on div "Dashboard Your entities Your clients Calendar Jobs Tasks DocGen Register CDD Pl…" at bounding box center [743, 347] width 1487 height 694
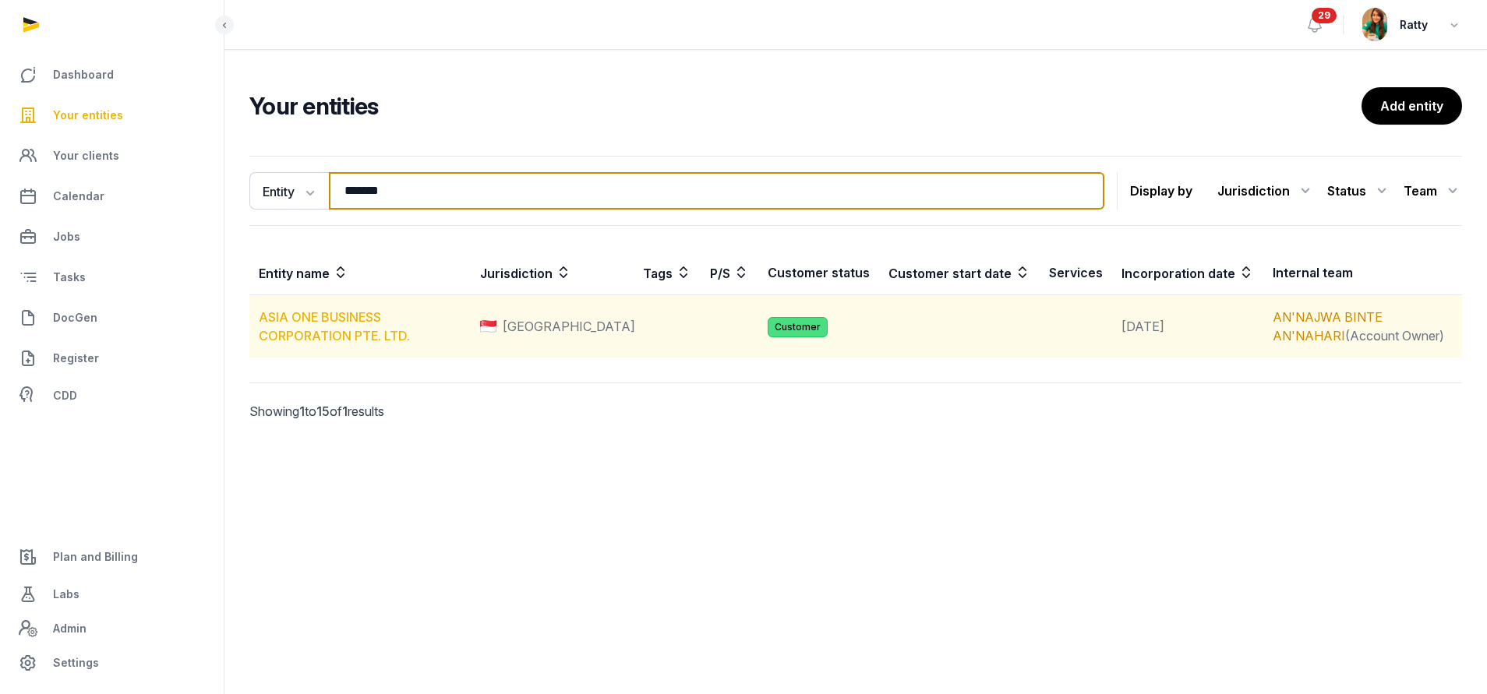
type input "*******"
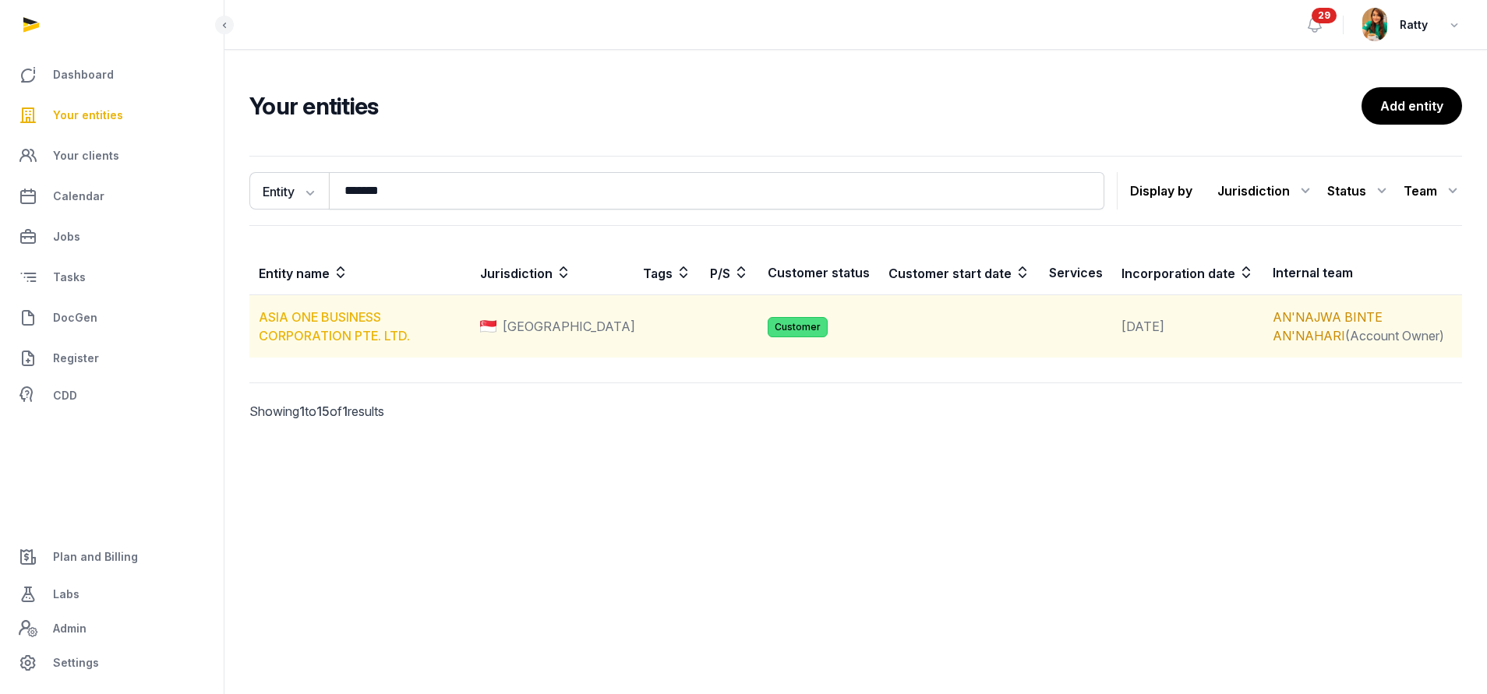
click at [294, 317] on link "ASIA ONE BUSINESS CORPORATION PTE. LTD." at bounding box center [334, 326] width 151 height 34
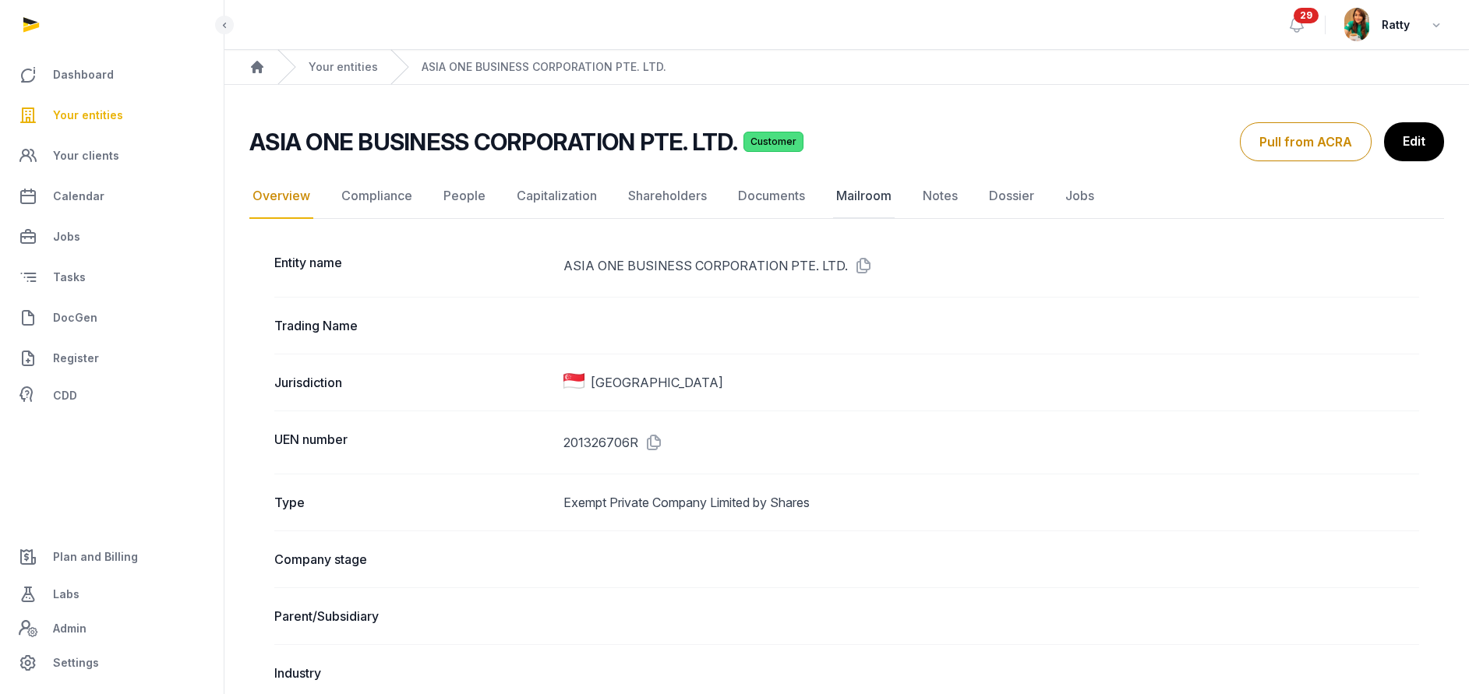
click at [863, 196] on link "Mailroom" at bounding box center [864, 196] width 62 height 45
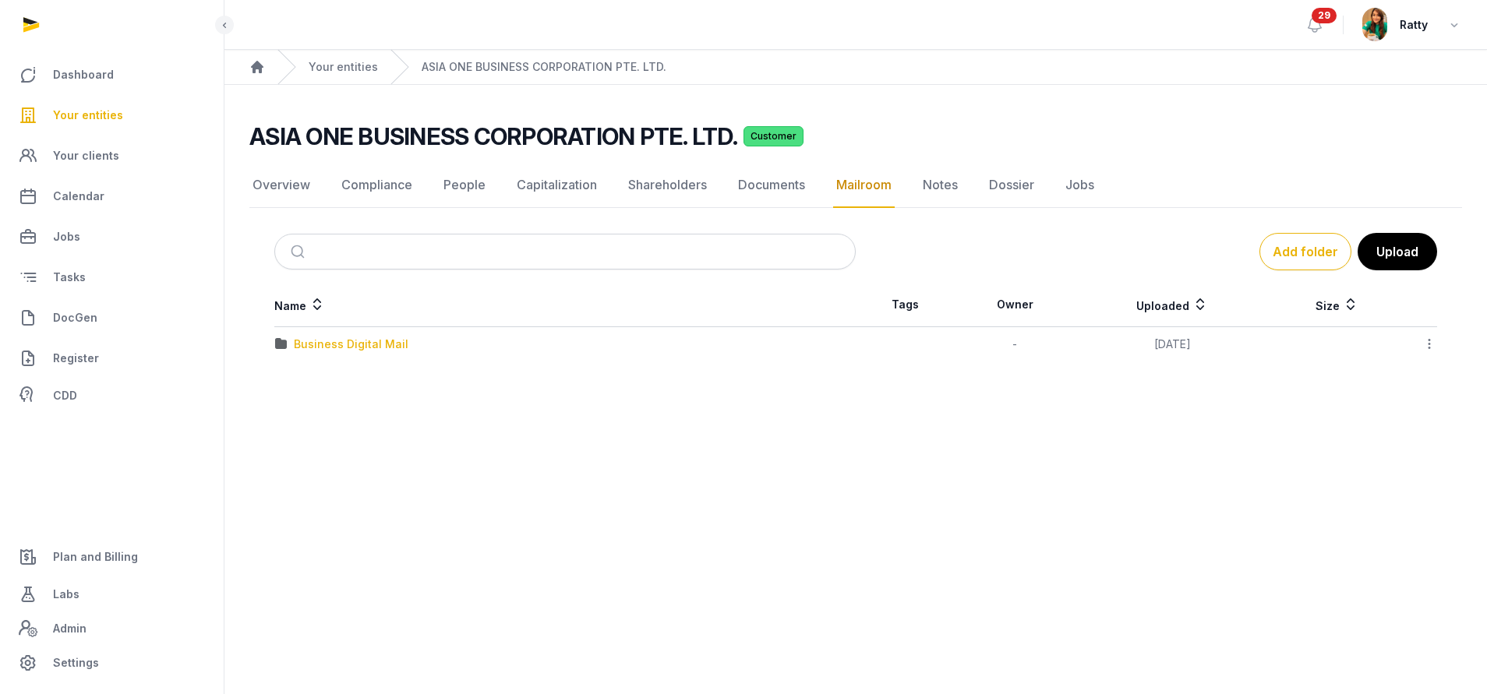
click at [345, 345] on div "Business Digital Mail" at bounding box center [351, 345] width 115 height 16
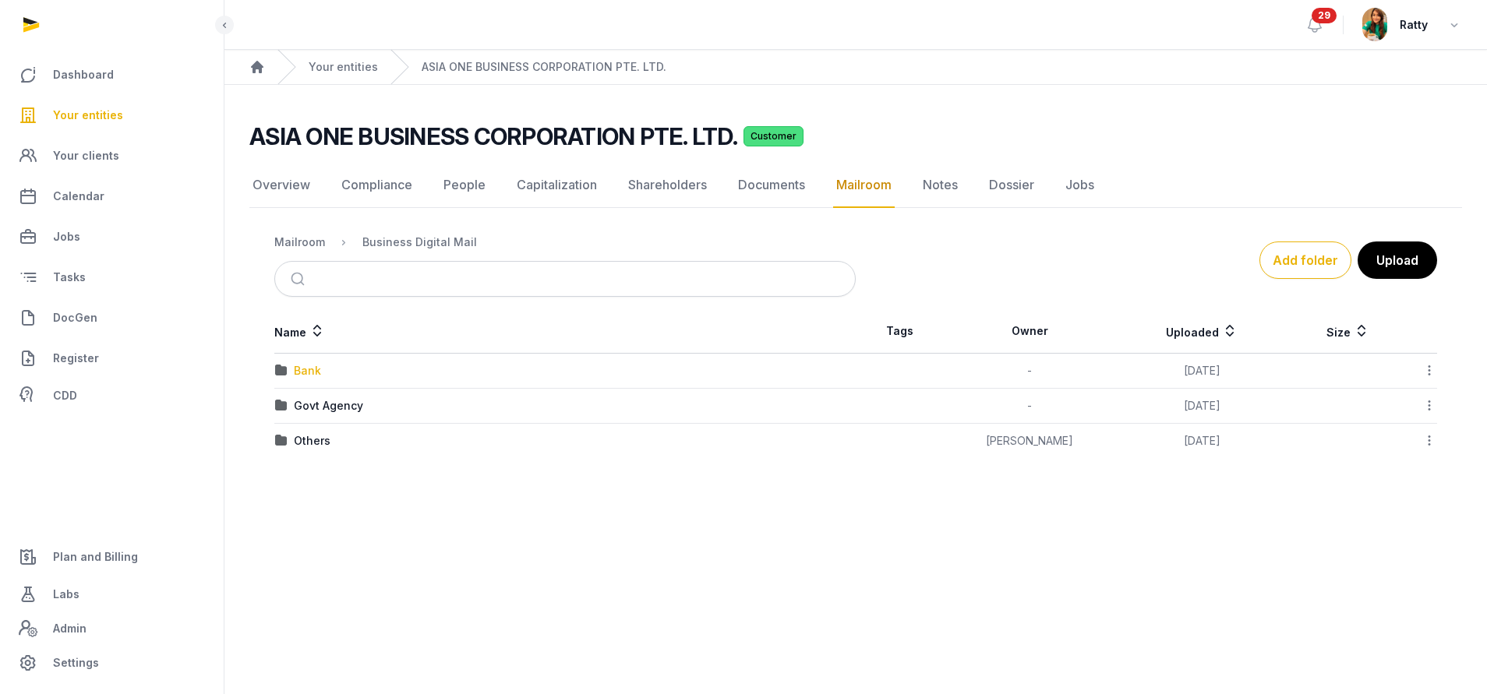
click at [310, 375] on div "Bank" at bounding box center [307, 371] width 27 height 16
click at [299, 365] on div "UOB" at bounding box center [305, 371] width 23 height 16
click at [299, 365] on div "2025" at bounding box center [307, 371] width 27 height 16
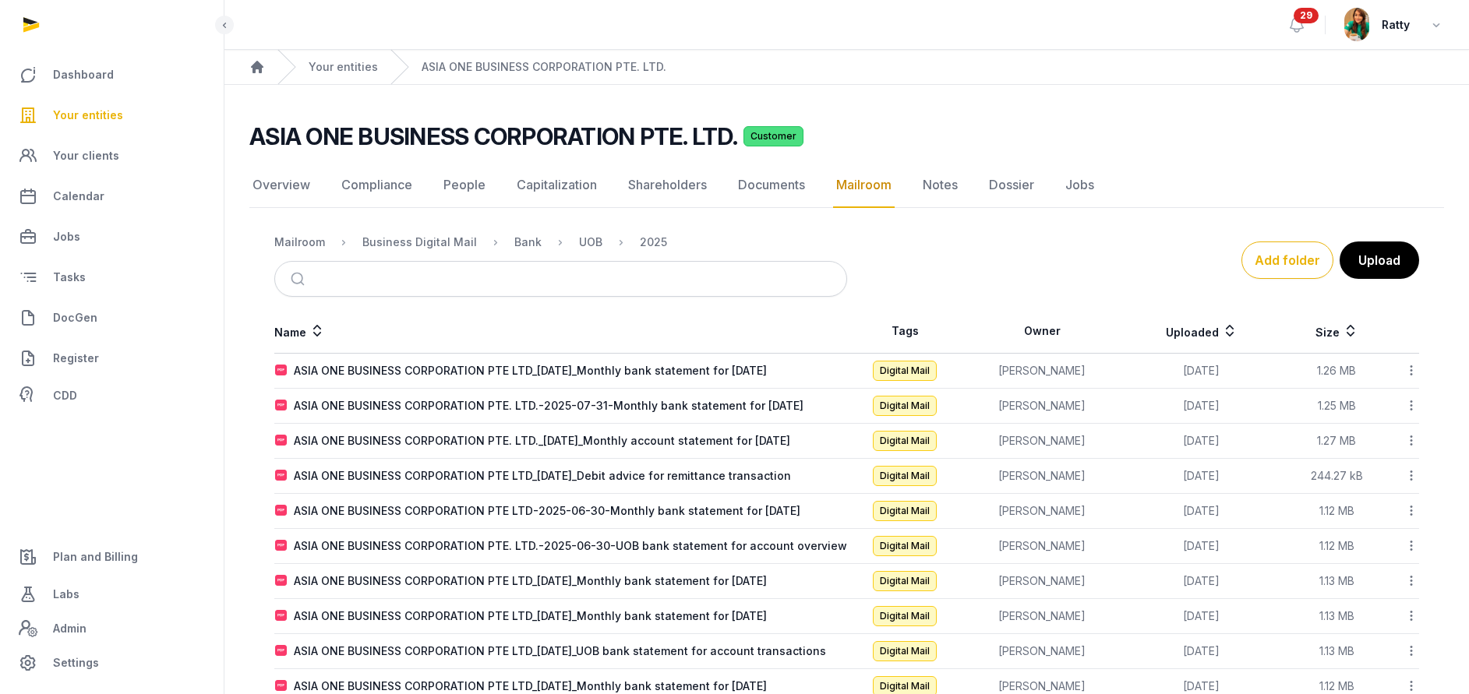
click at [1413, 370] on icon at bounding box center [1411, 370] width 14 height 16
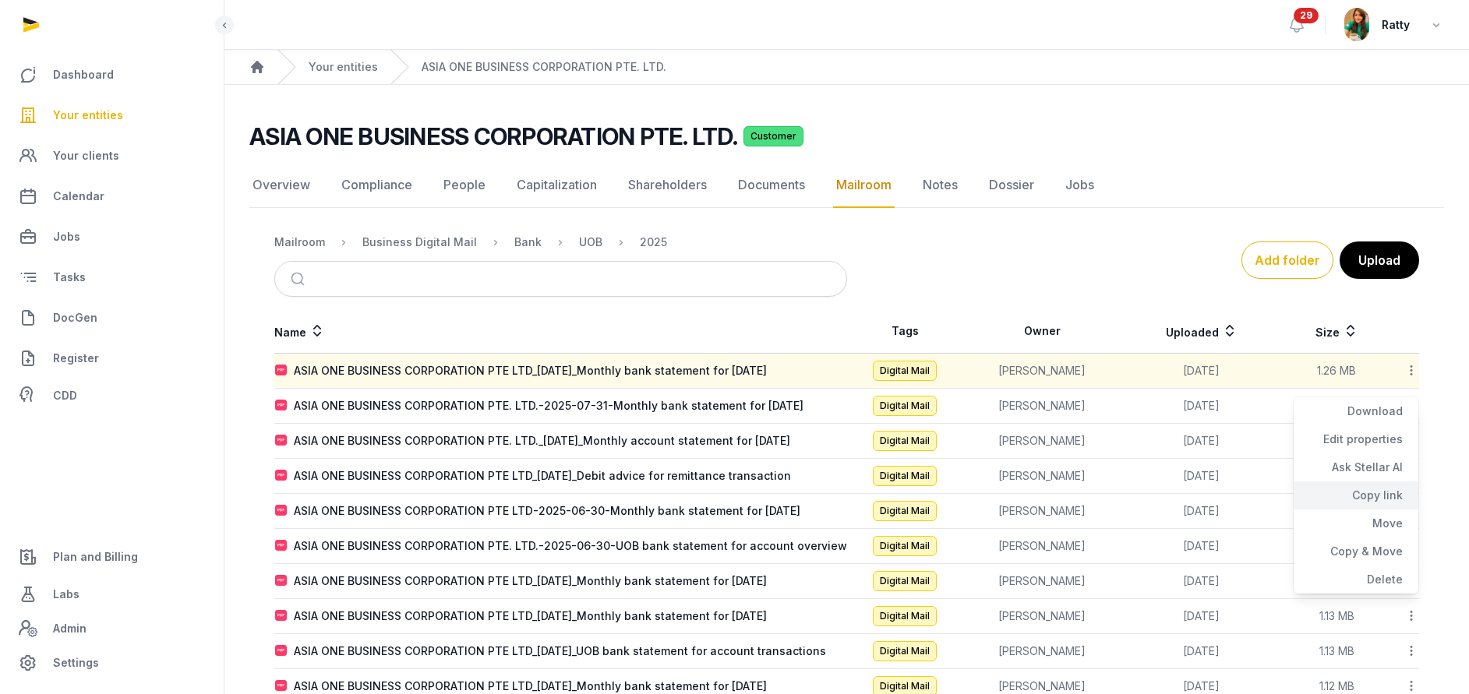
click at [1375, 499] on div "Copy link" at bounding box center [1355, 496] width 125 height 28
click at [66, 586] on span "Labs" at bounding box center [66, 594] width 26 height 19
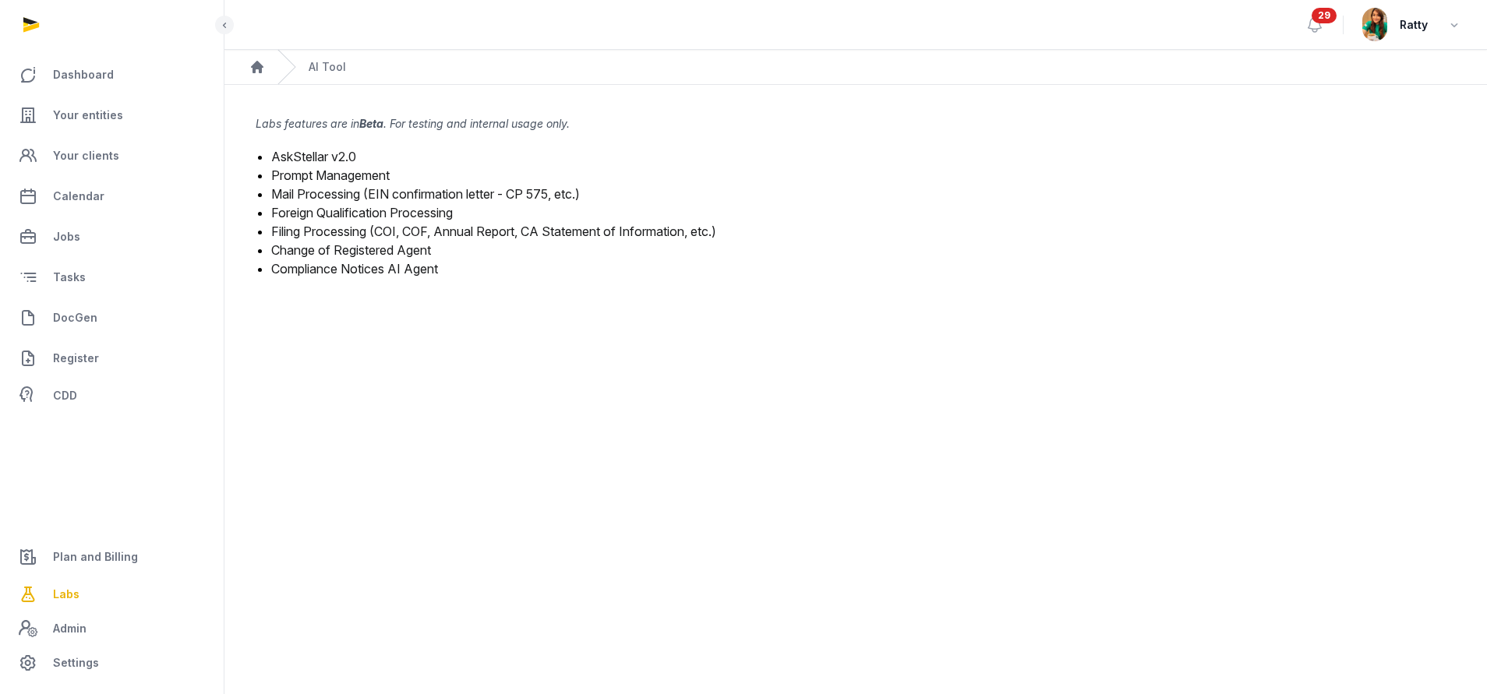
click at [330, 194] on link "Mail Processing (EIN confirmation letter - CP 575, etc.)" at bounding box center [425, 194] width 309 height 16
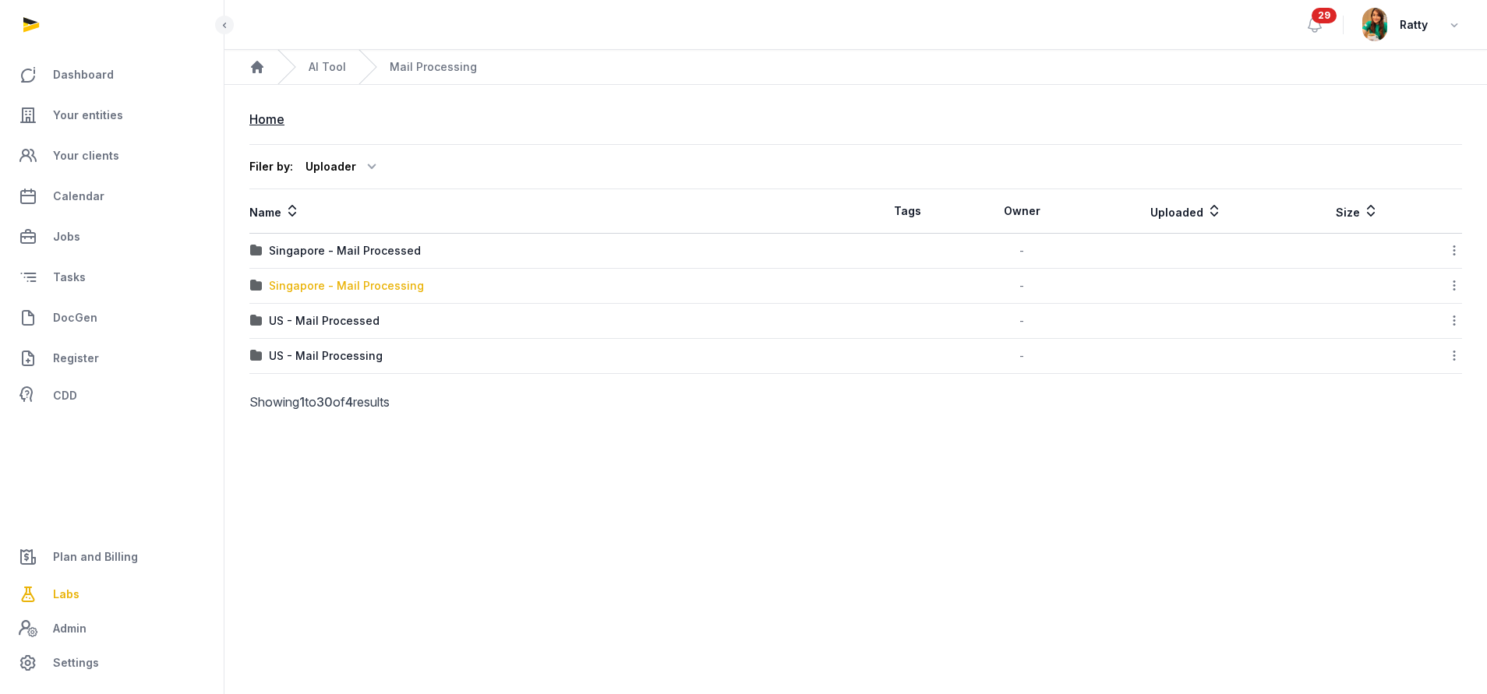
click at [344, 278] on div "Singapore - Mail Processing" at bounding box center [346, 286] width 155 height 16
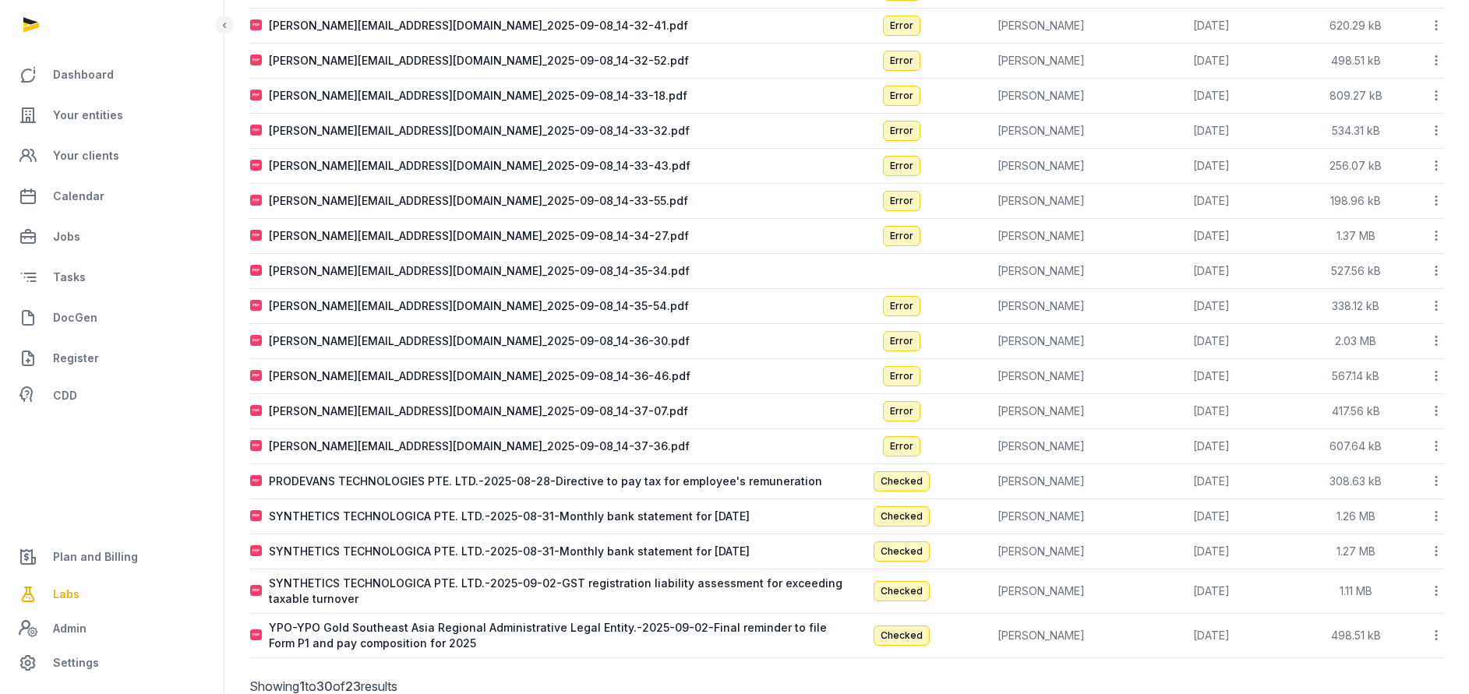
scroll to position [447, 0]
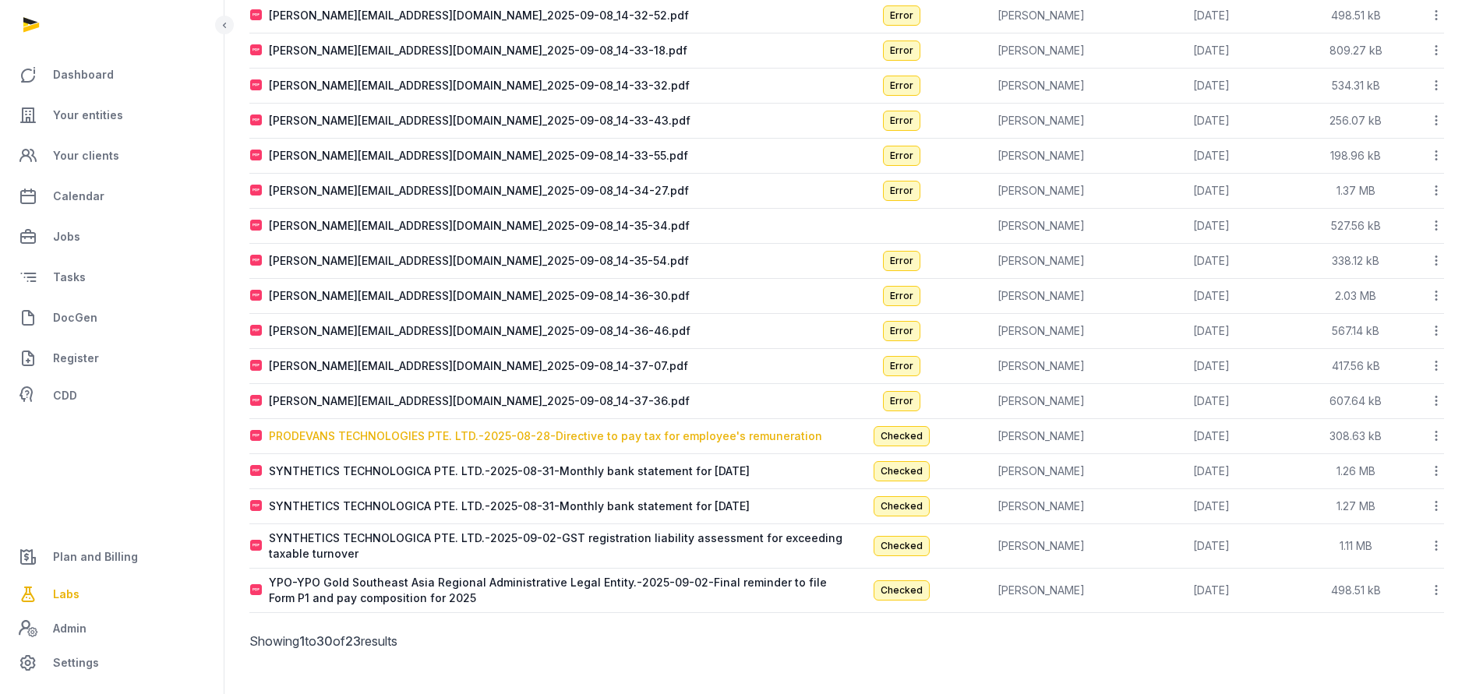
click at [509, 436] on div "PRODEVANS TECHNOLOGIES PTE. LTD.-2025-08-28-Directive to pay tax for employee's…" at bounding box center [545, 437] width 553 height 16
type input "**********"
type textarea "**********"
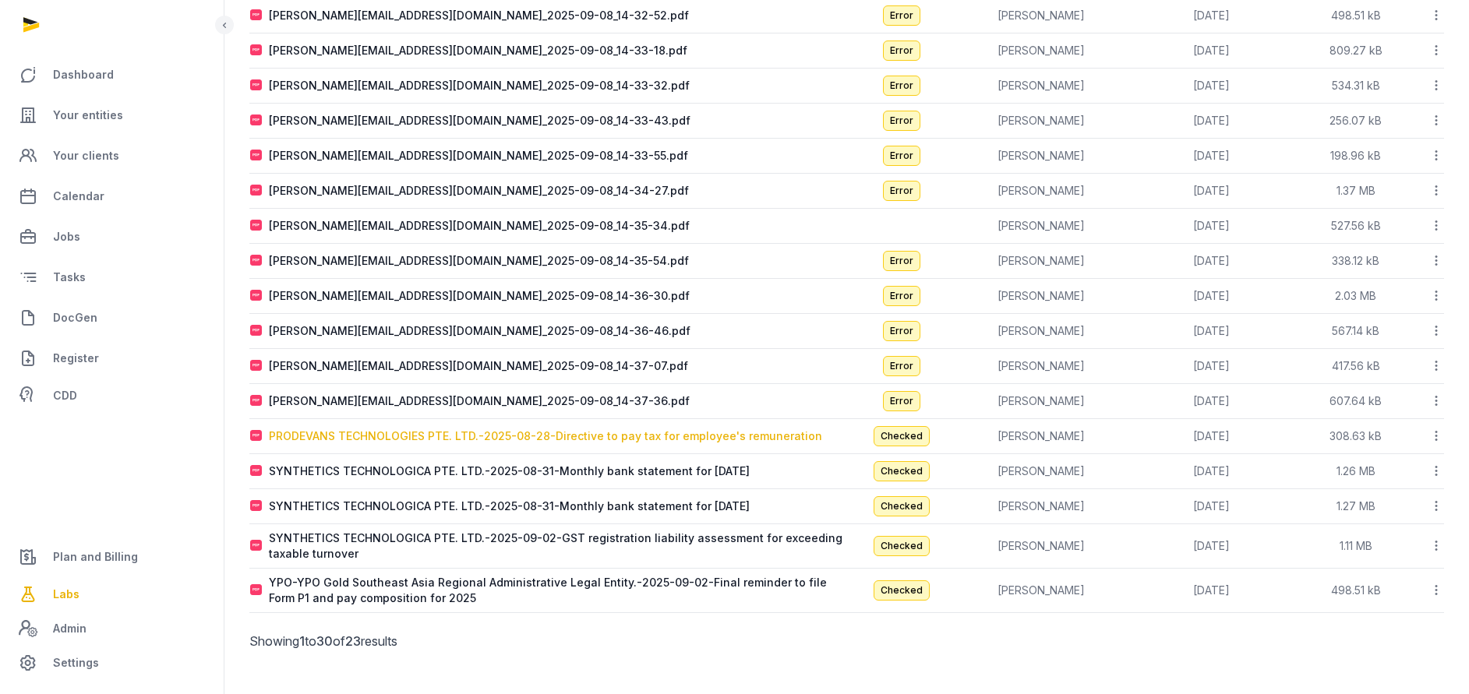
type input "**********"
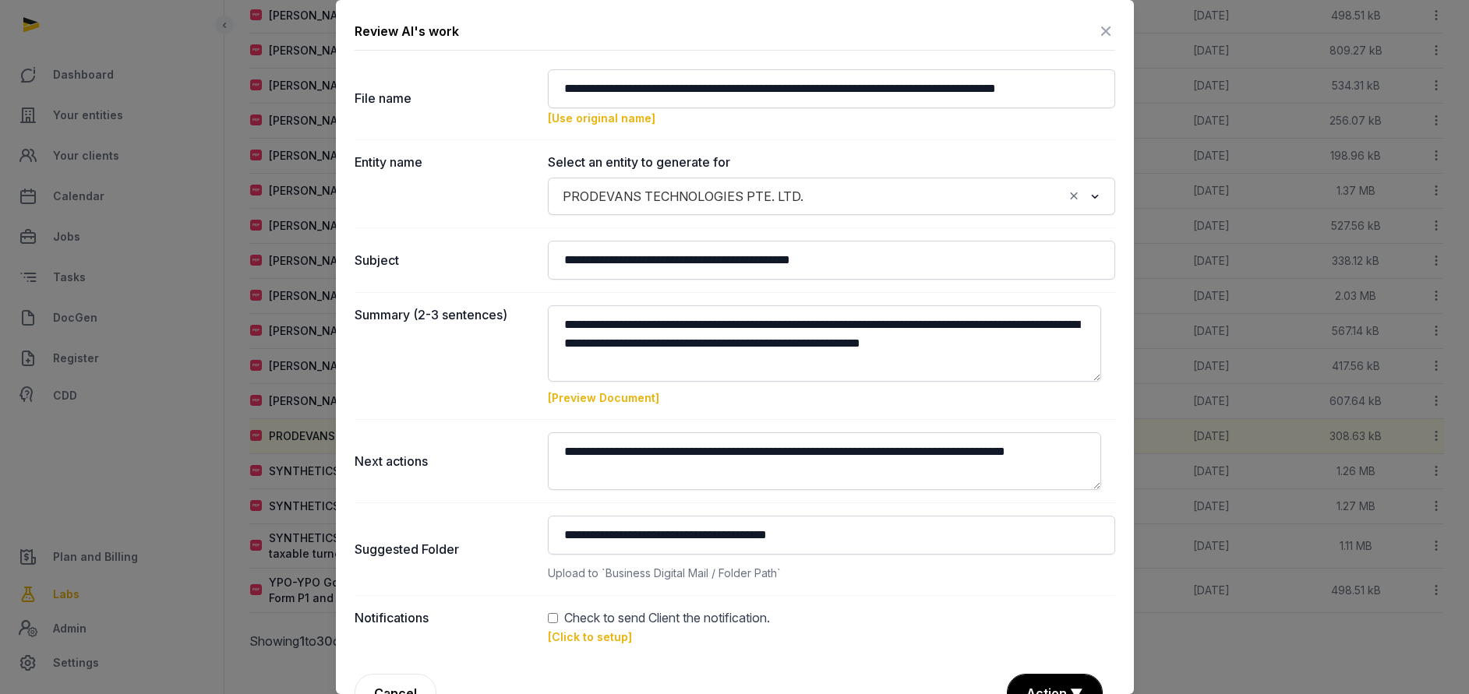
scroll to position [37, 0]
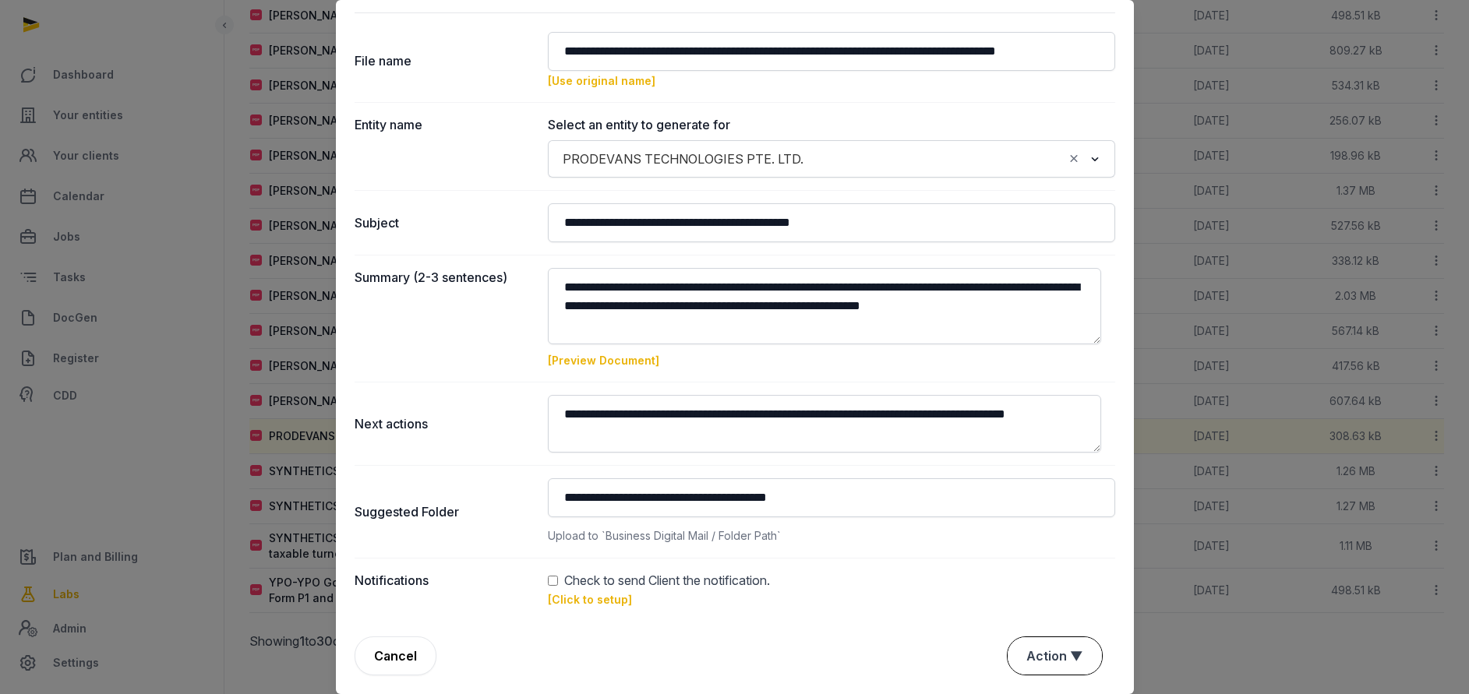
click at [1024, 658] on button "Action ▼" at bounding box center [1054, 655] width 94 height 37
drag, startPoint x: 1041, startPoint y: 568, endPoint x: 1015, endPoint y: 633, distance: 69.6
click at [1018, 633] on div "Approve Reject Save Draft" at bounding box center [1052, 598] width 125 height 94
click at [601, 597] on link "[Click to setup]" at bounding box center [590, 599] width 84 height 13
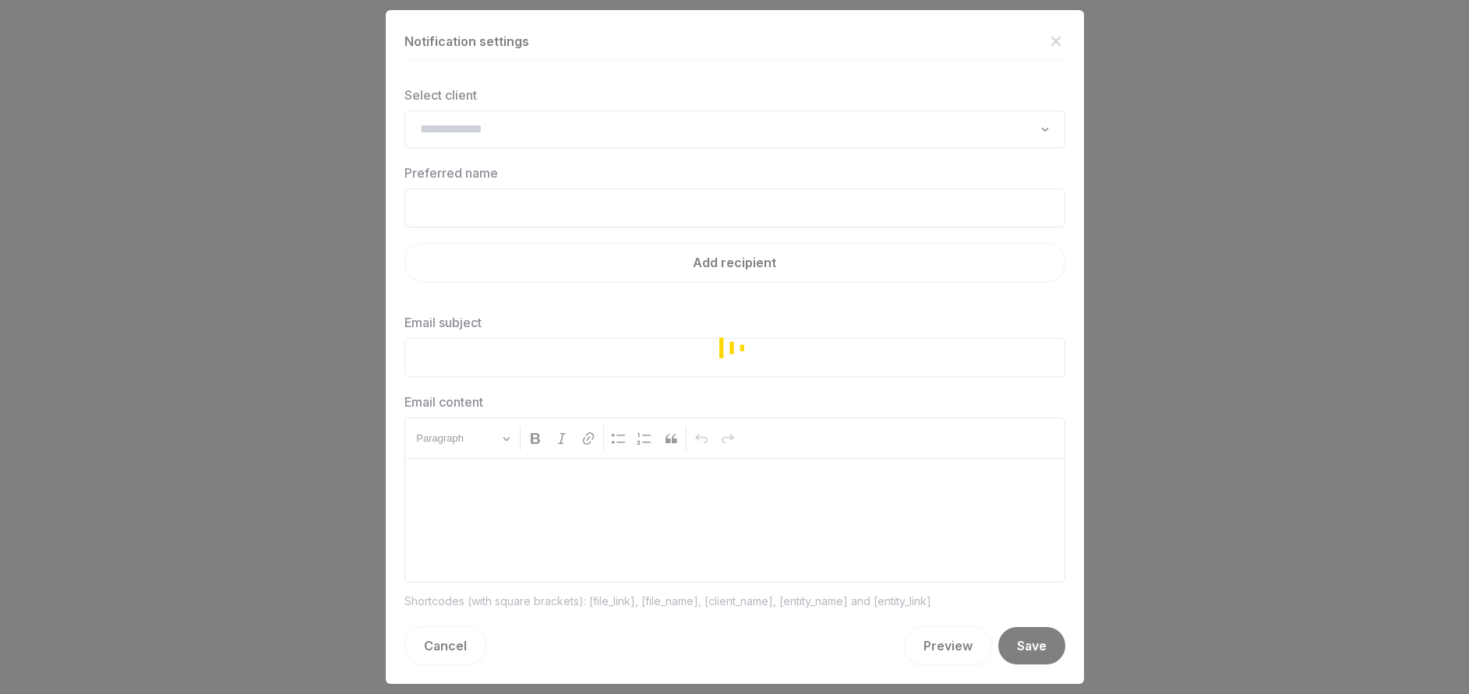
type input "**********"
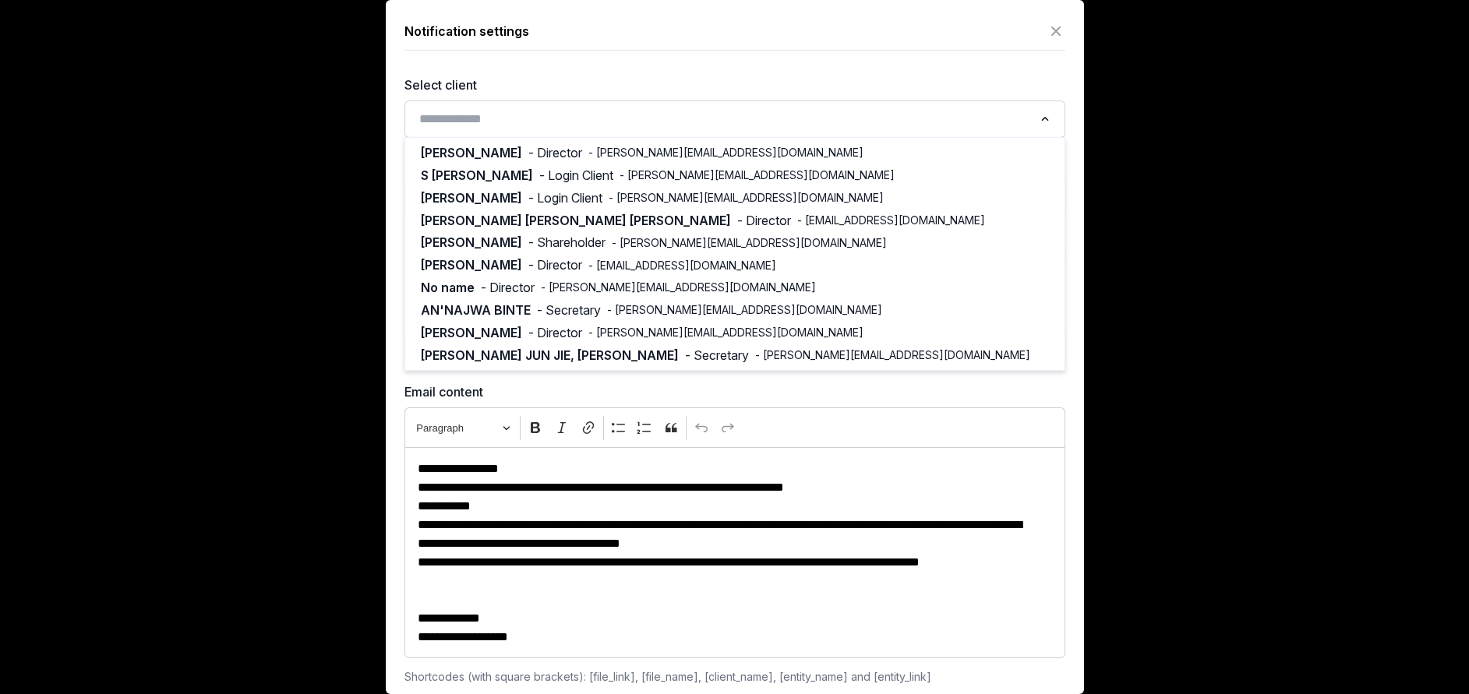
click at [504, 115] on input "Search for option" at bounding box center [723, 119] width 619 height 22
click at [580, 175] on span "- Login Client" at bounding box center [576, 176] width 74 height 18
type input "**********"
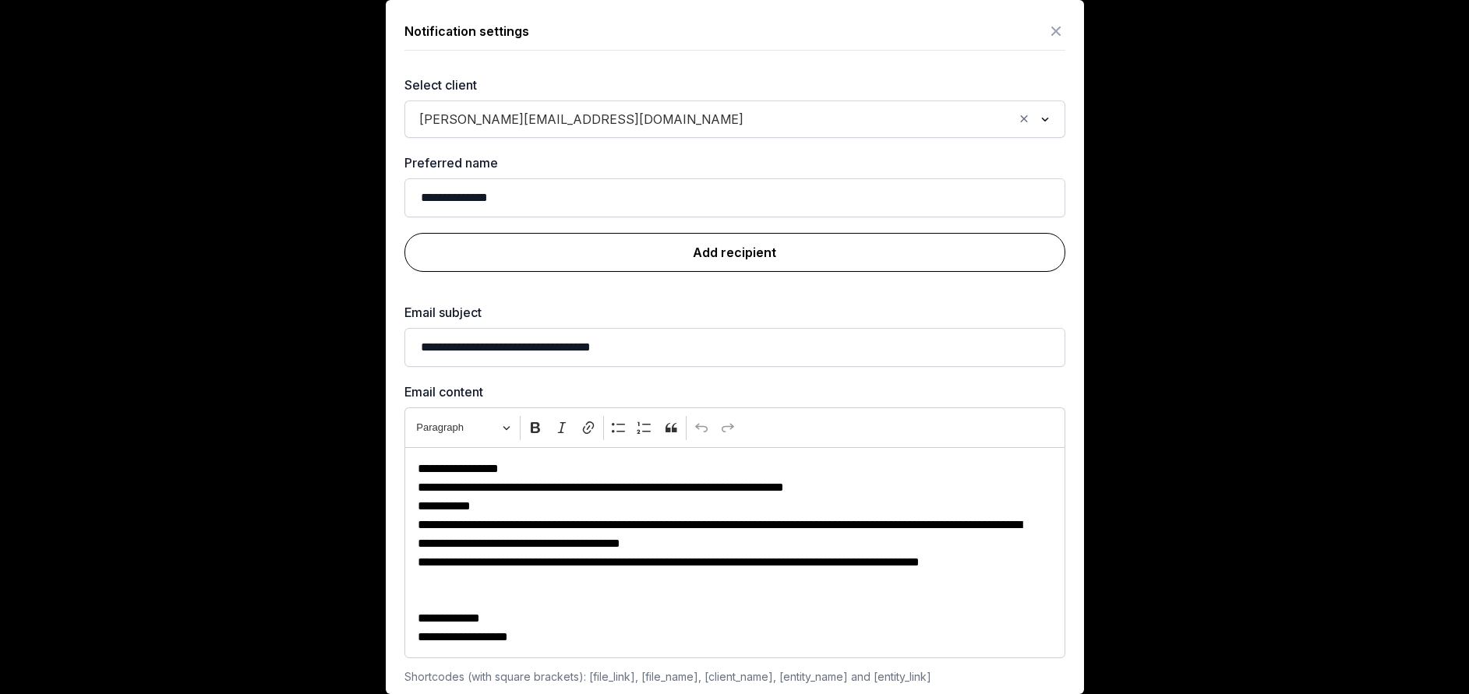
click at [738, 255] on link "Add recipient" at bounding box center [734, 252] width 661 height 39
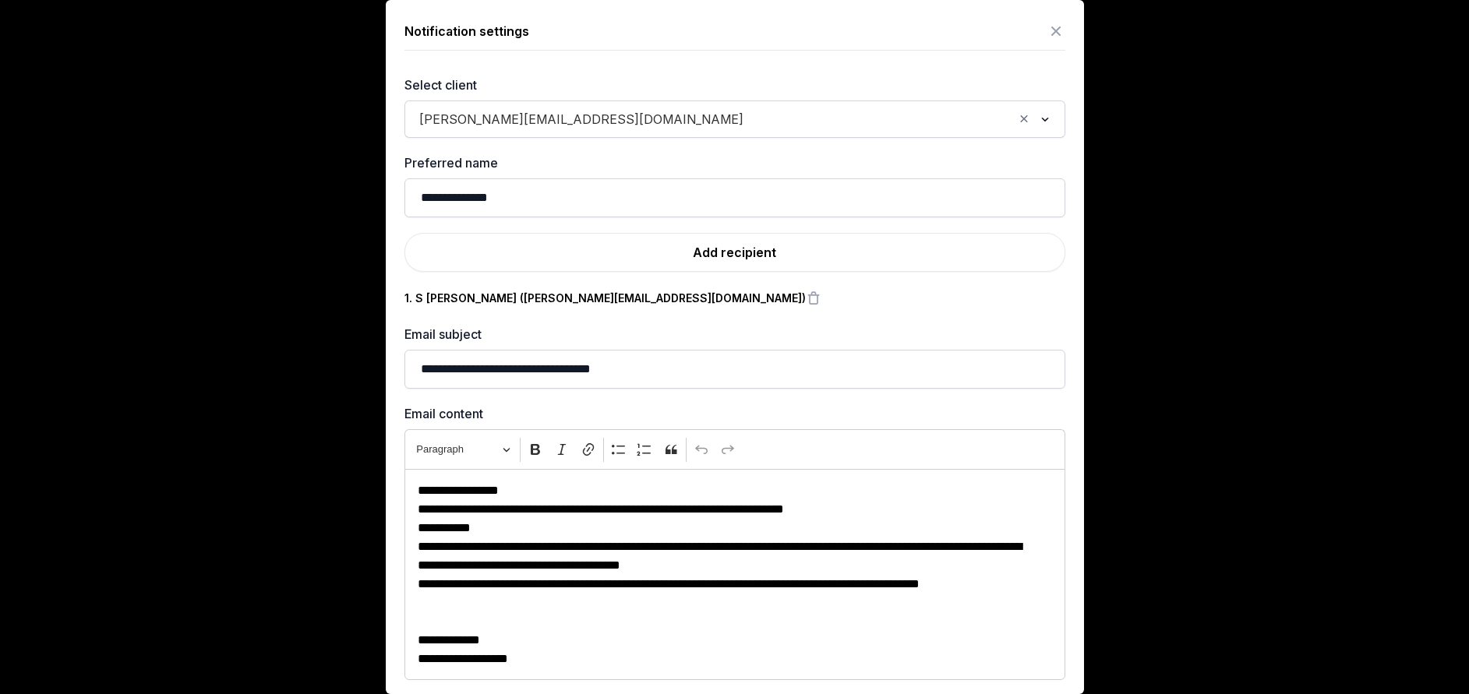
click at [510, 113] on span "santha.kumar@prodevans.com" at bounding box center [581, 119] width 332 height 22
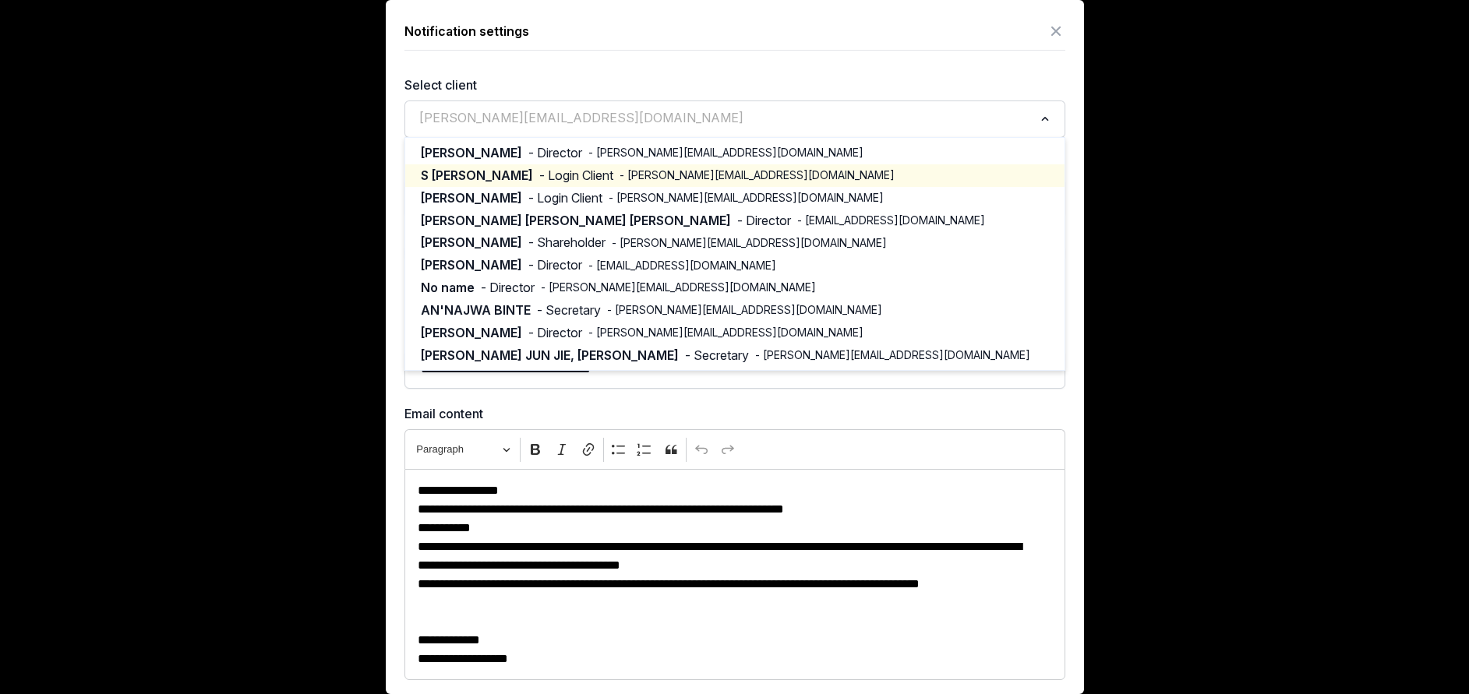
drag, startPoint x: 513, startPoint y: 189, endPoint x: 516, endPoint y: 171, distance: 18.8
click at [516, 171] on ul "DEEPAK RANJAN MISHRA - Director - dipankar@prodevans.com S Santha Kumar - Login…" at bounding box center [734, 254] width 661 height 234
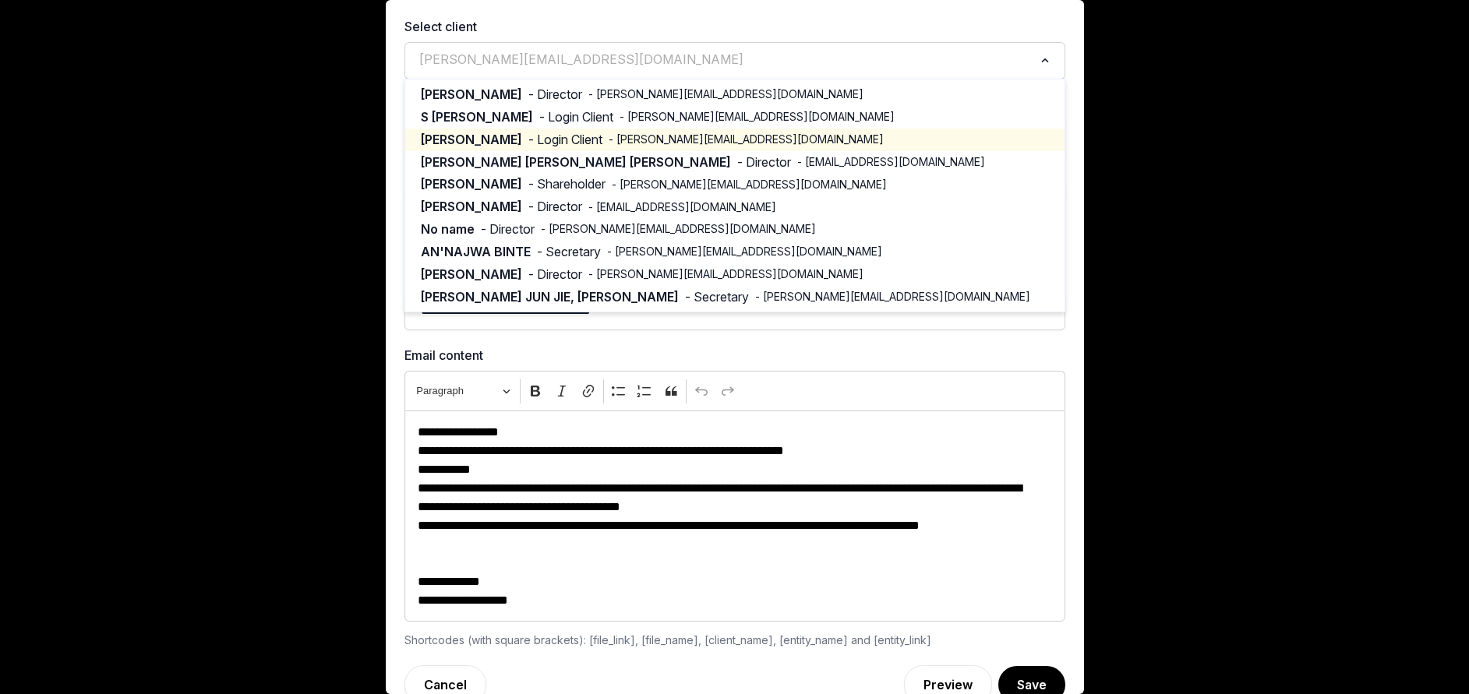
scroll to position [87, 0]
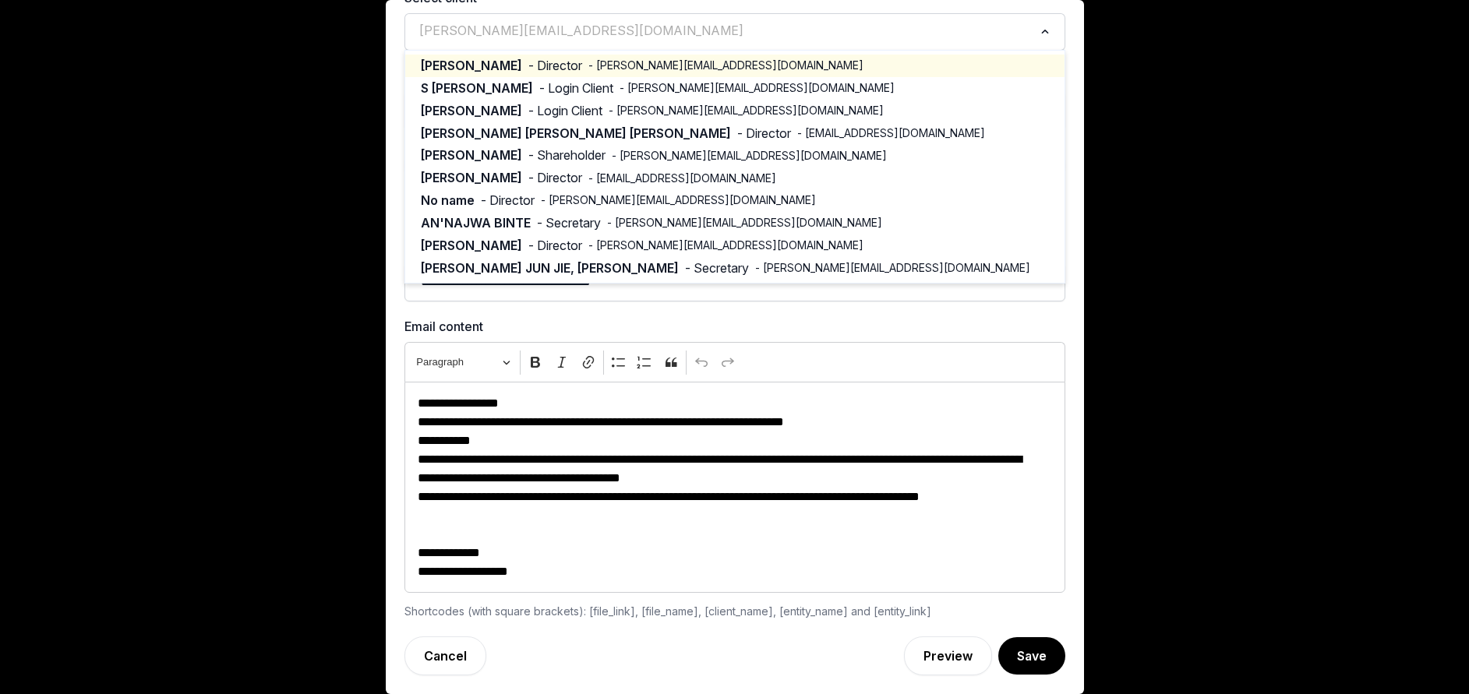
click at [919, 17] on div "santha.kumar@prodevans.com Loading... DEEPAK RANJAN MISHRA - Director - dipanka…" at bounding box center [734, 31] width 661 height 37
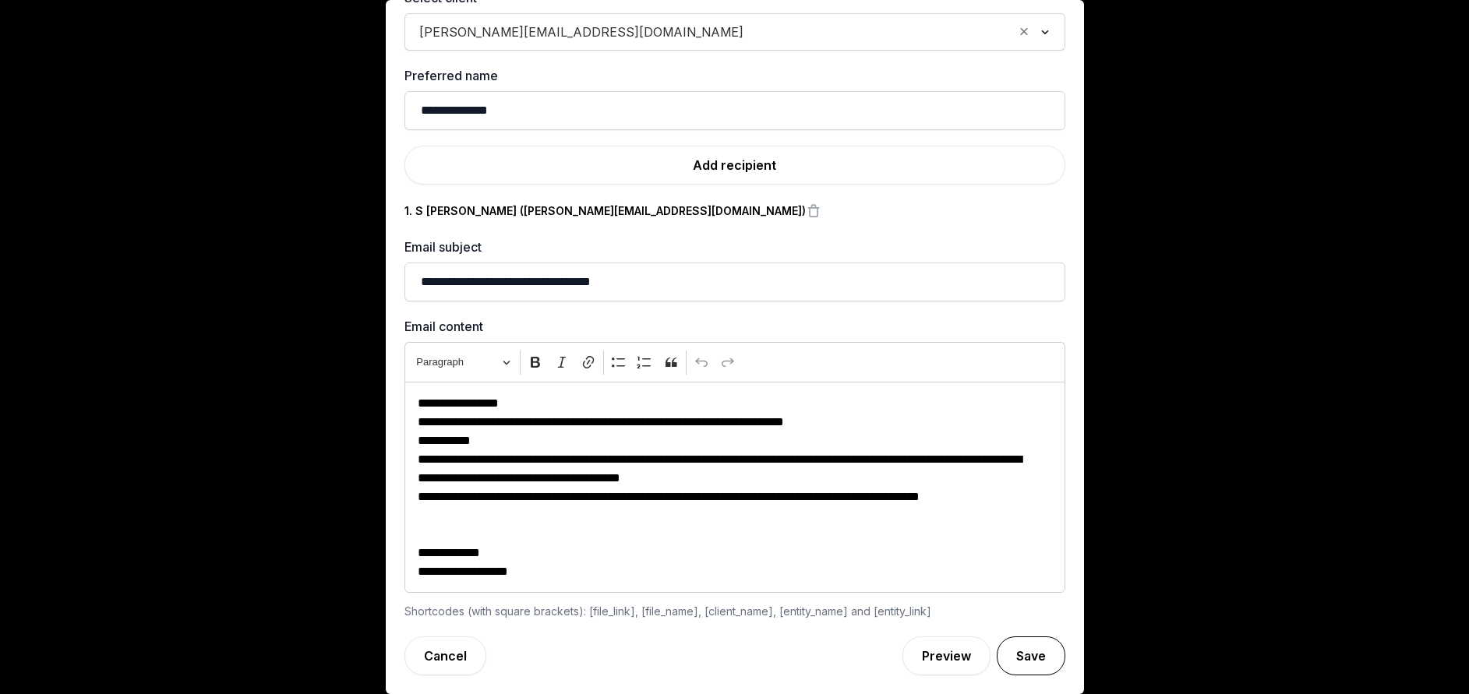
click at [1002, 656] on button "Save" at bounding box center [1031, 656] width 69 height 39
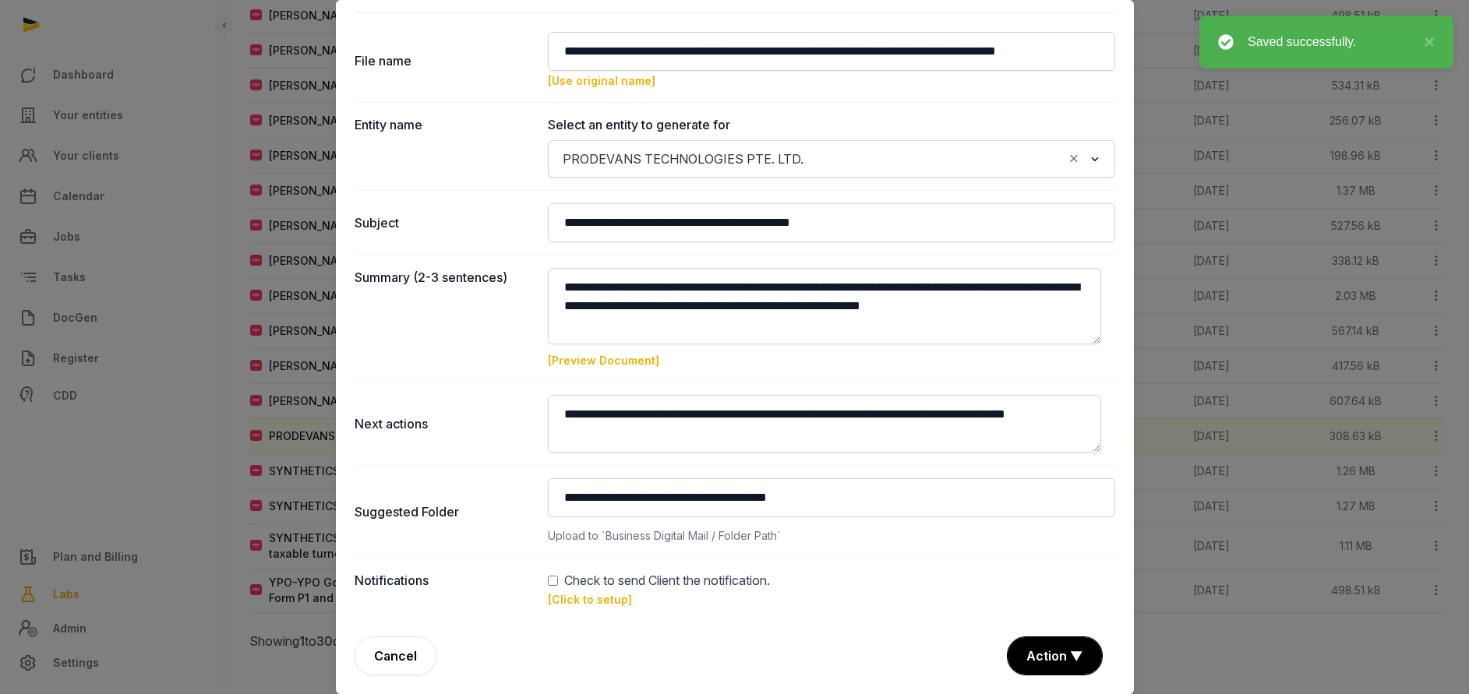
click at [1041, 648] on button "Action ▼" at bounding box center [1054, 655] width 94 height 37
click at [1012, 566] on div "Approve" at bounding box center [1052, 566] width 125 height 31
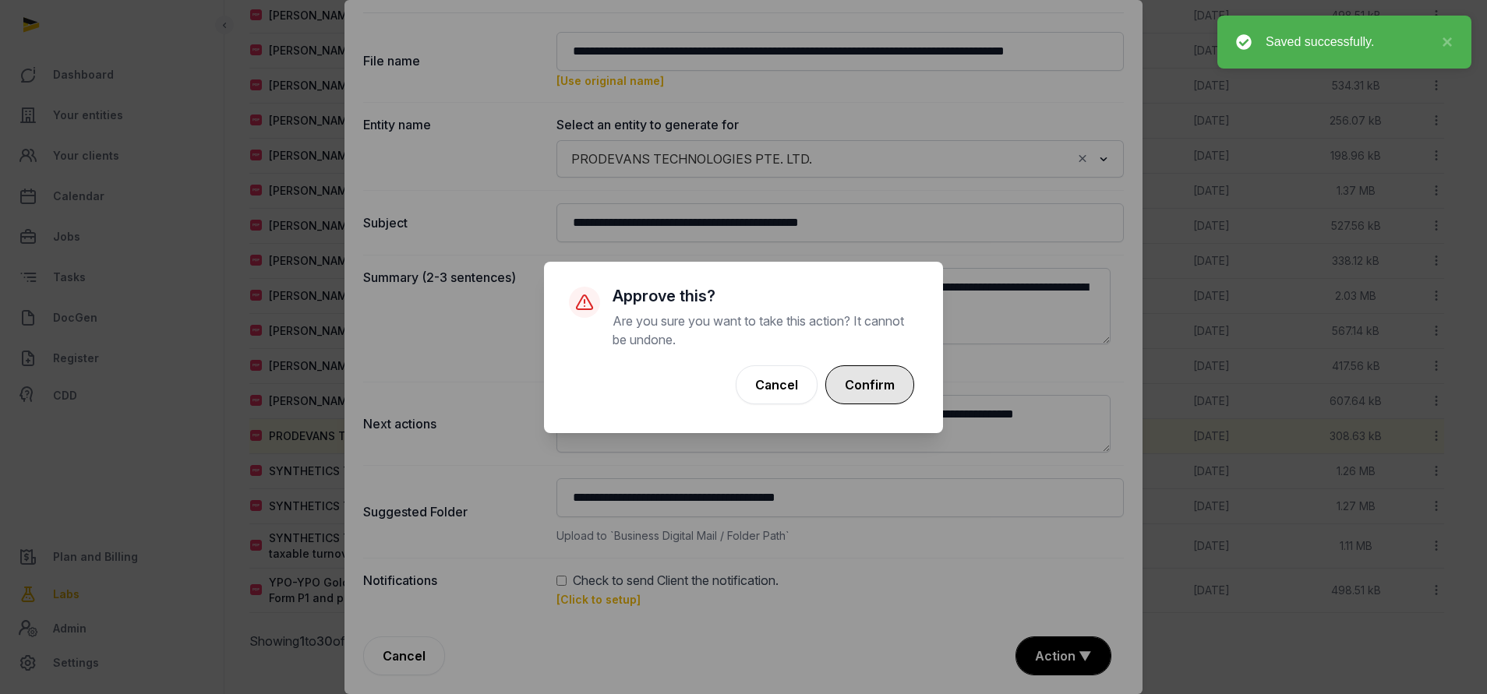
click at [848, 369] on button "Confirm" at bounding box center [869, 384] width 89 height 39
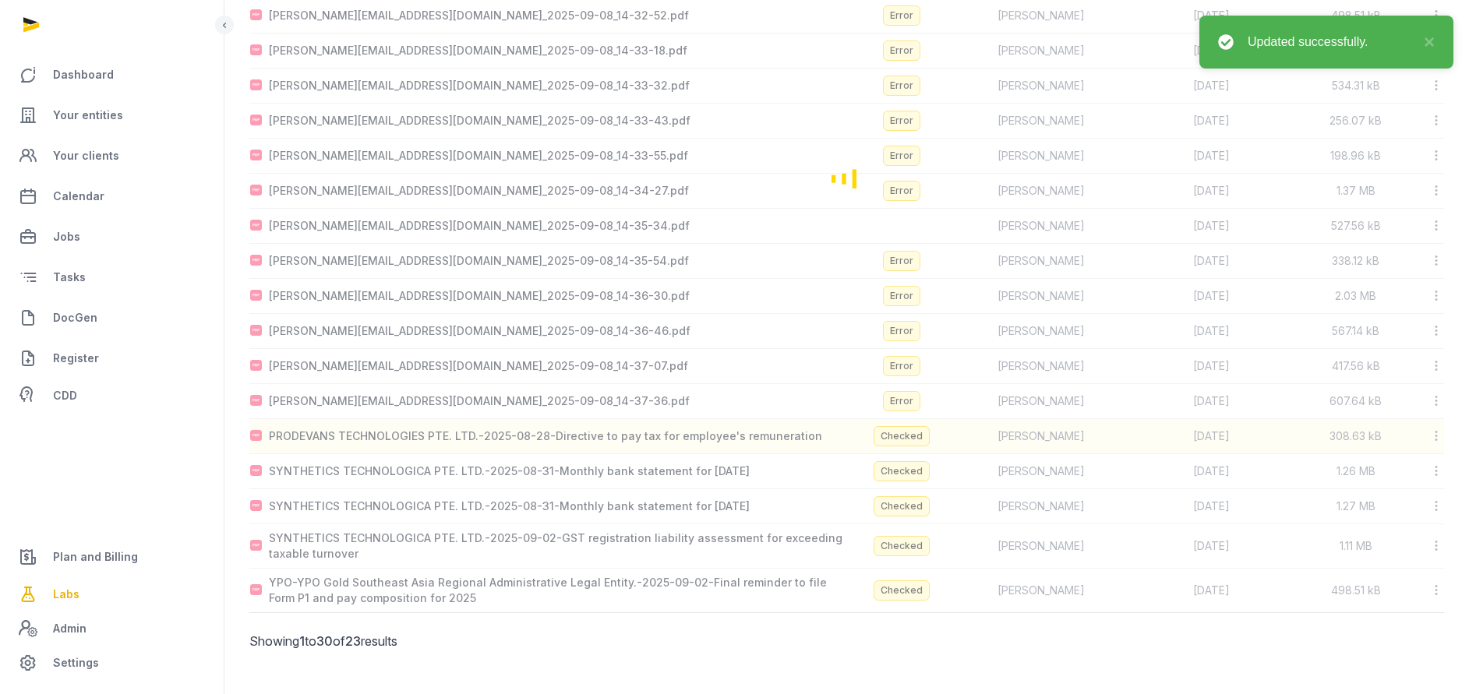
scroll to position [412, 0]
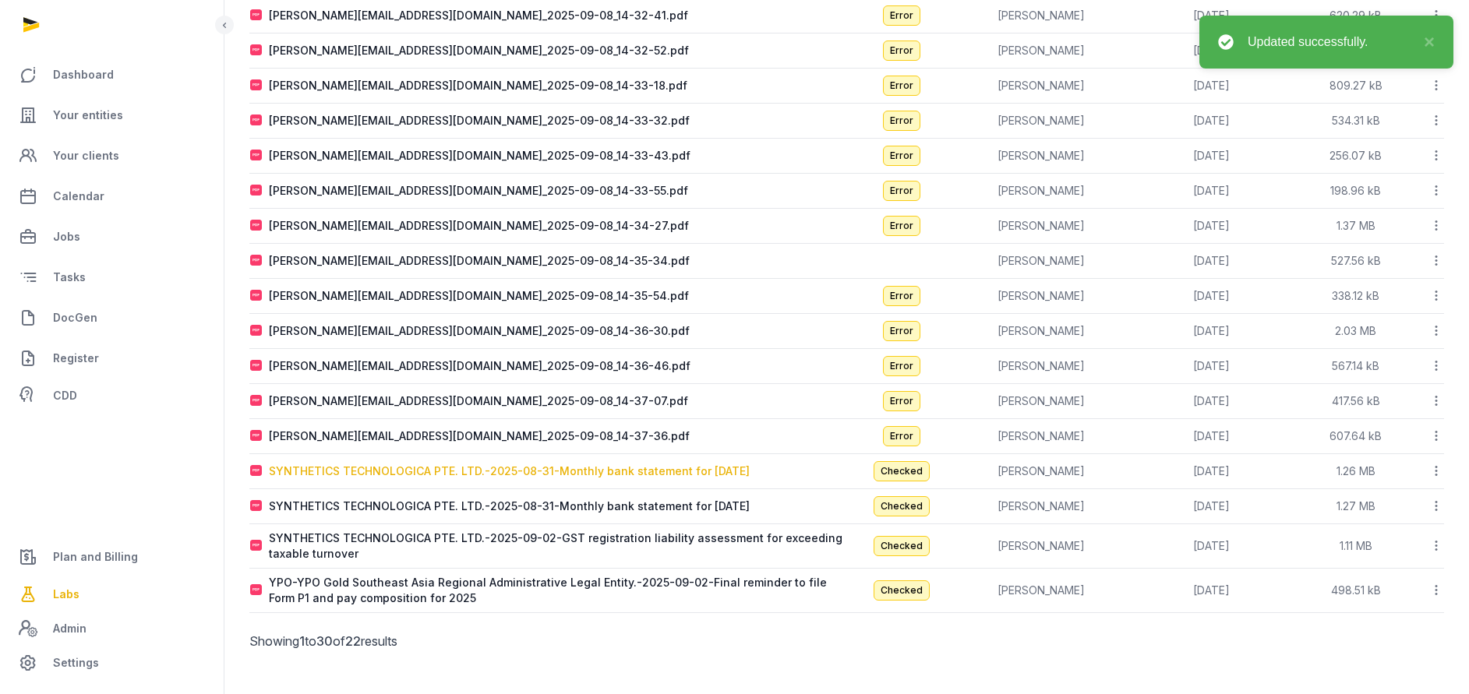
click at [470, 472] on div "SYNTHETICS TECHNOLOGICA PTE. LTD.-2025-08-31-Monthly bank statement for [DATE]" at bounding box center [509, 472] width 481 height 16
type input "**********"
type textarea "**********"
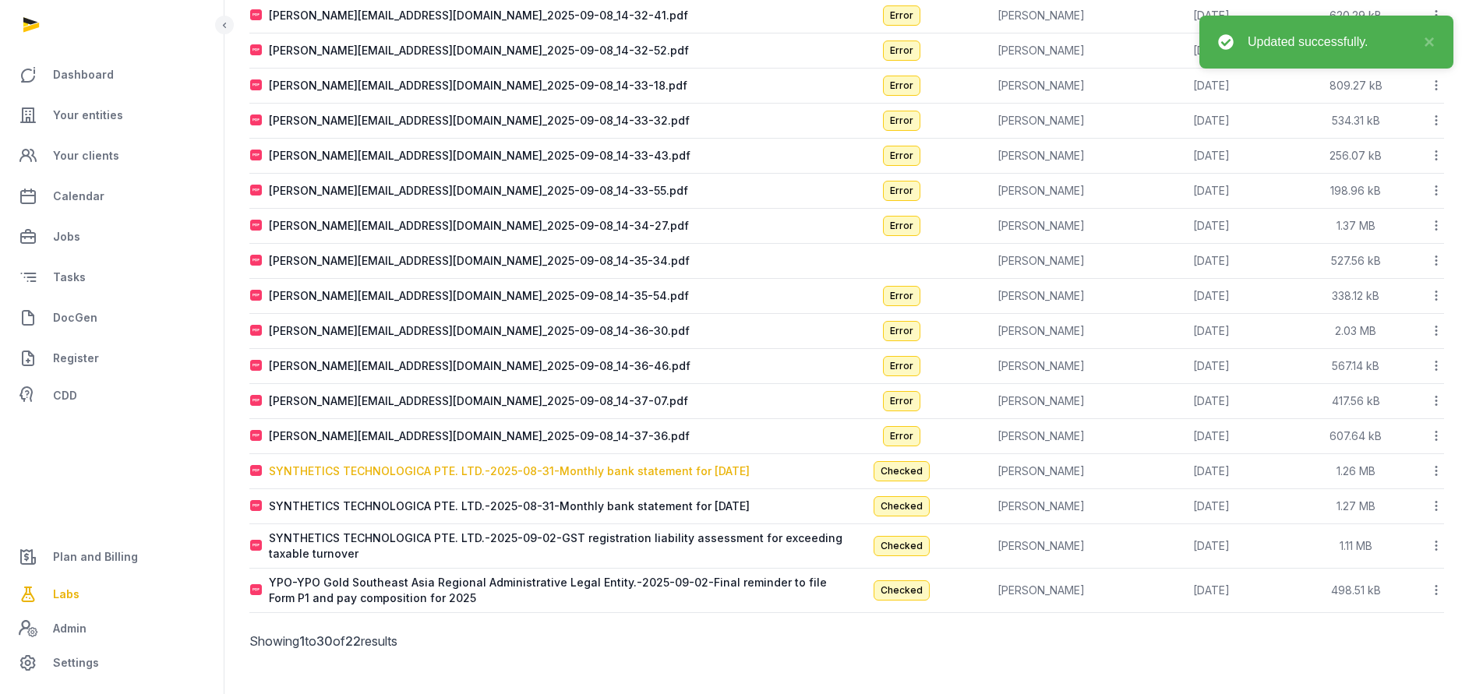
type input "**********"
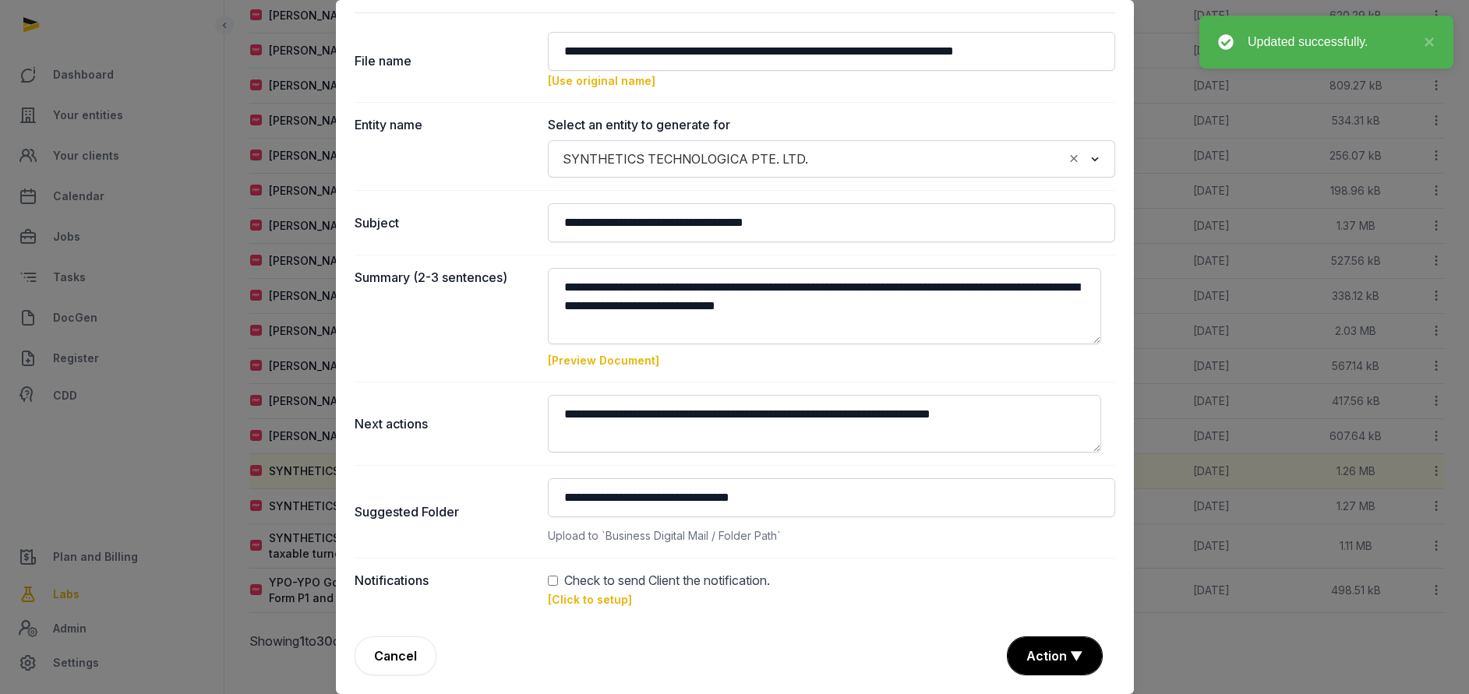
click at [553, 580] on div "Check to send Client the notification." at bounding box center [831, 580] width 567 height 19
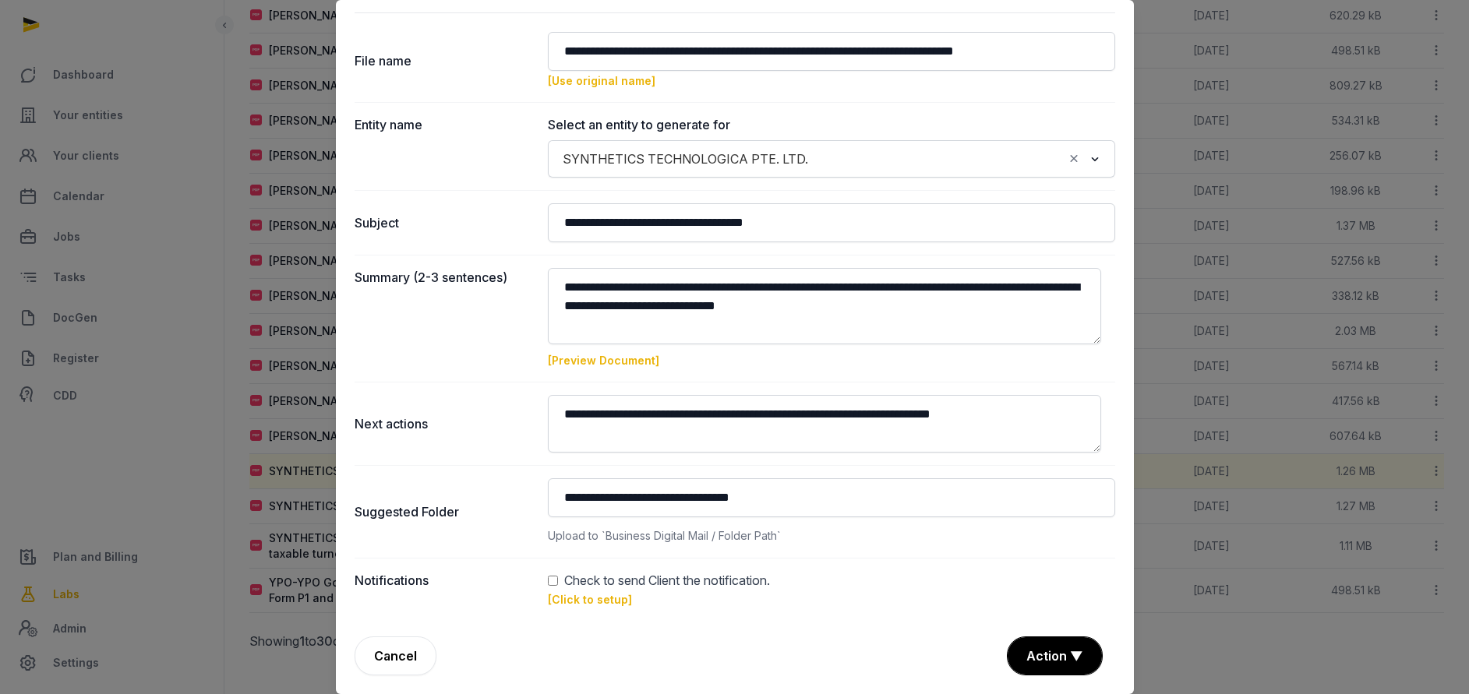
click at [577, 598] on link "[Click to setup]" at bounding box center [590, 599] width 84 height 13
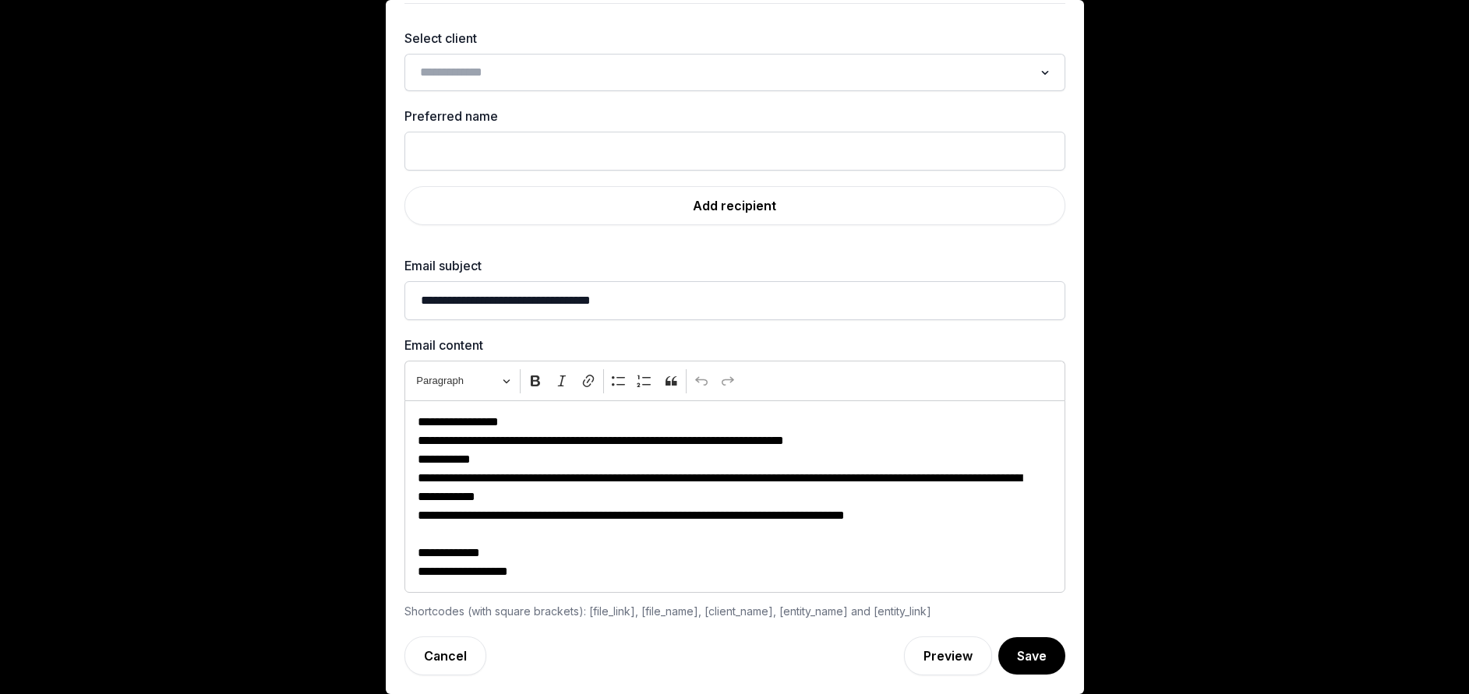
scroll to position [62, 0]
click at [528, 80] on input "Search for option" at bounding box center [723, 73] width 619 height 22
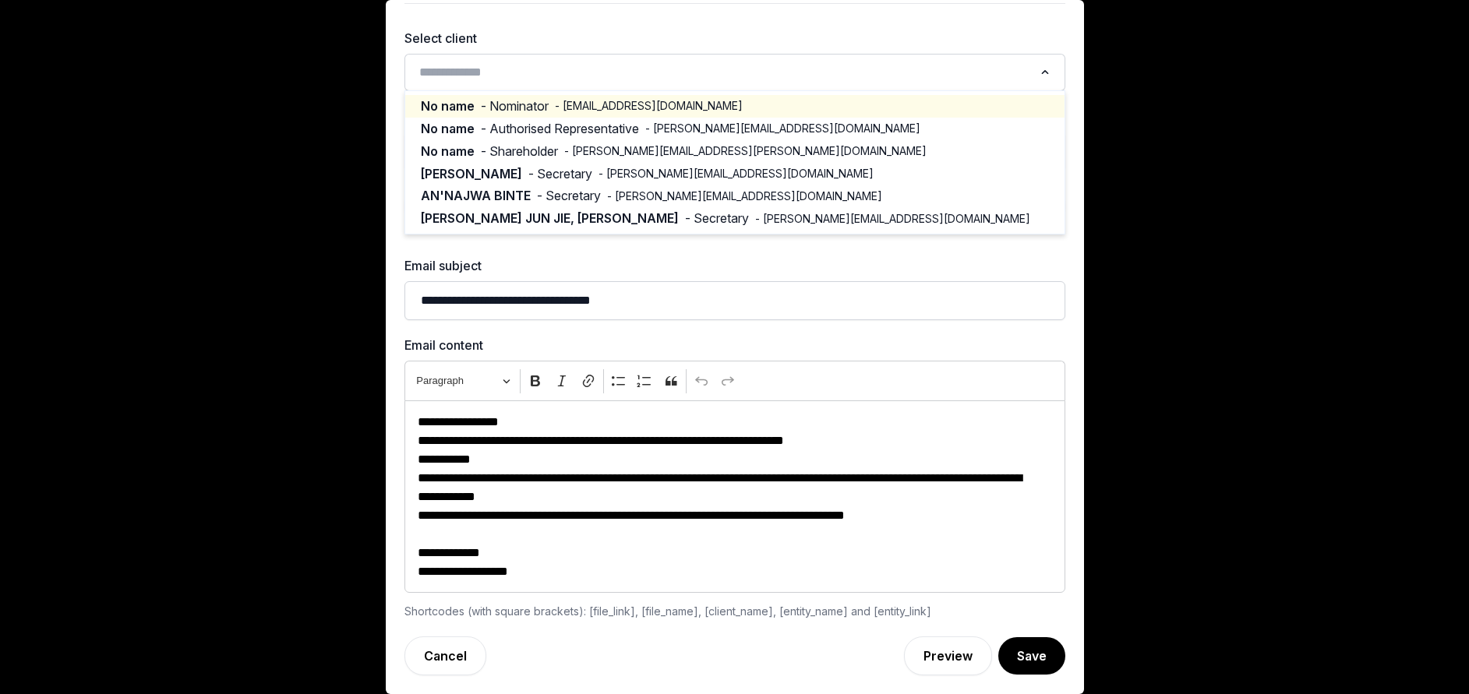
click at [591, 109] on span "- anja.osterwisch@synthetics-int.com" at bounding box center [649, 106] width 188 height 16
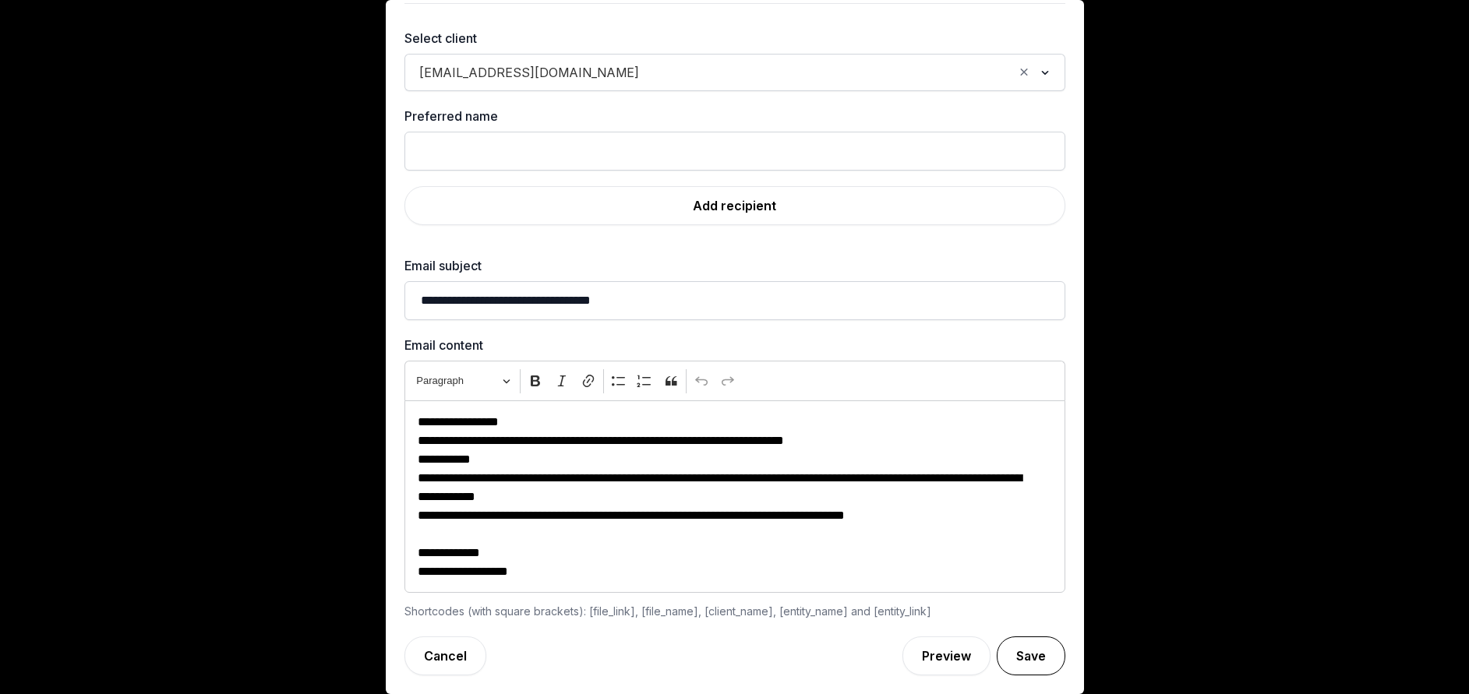
click at [1008, 645] on button "Save" at bounding box center [1031, 656] width 69 height 39
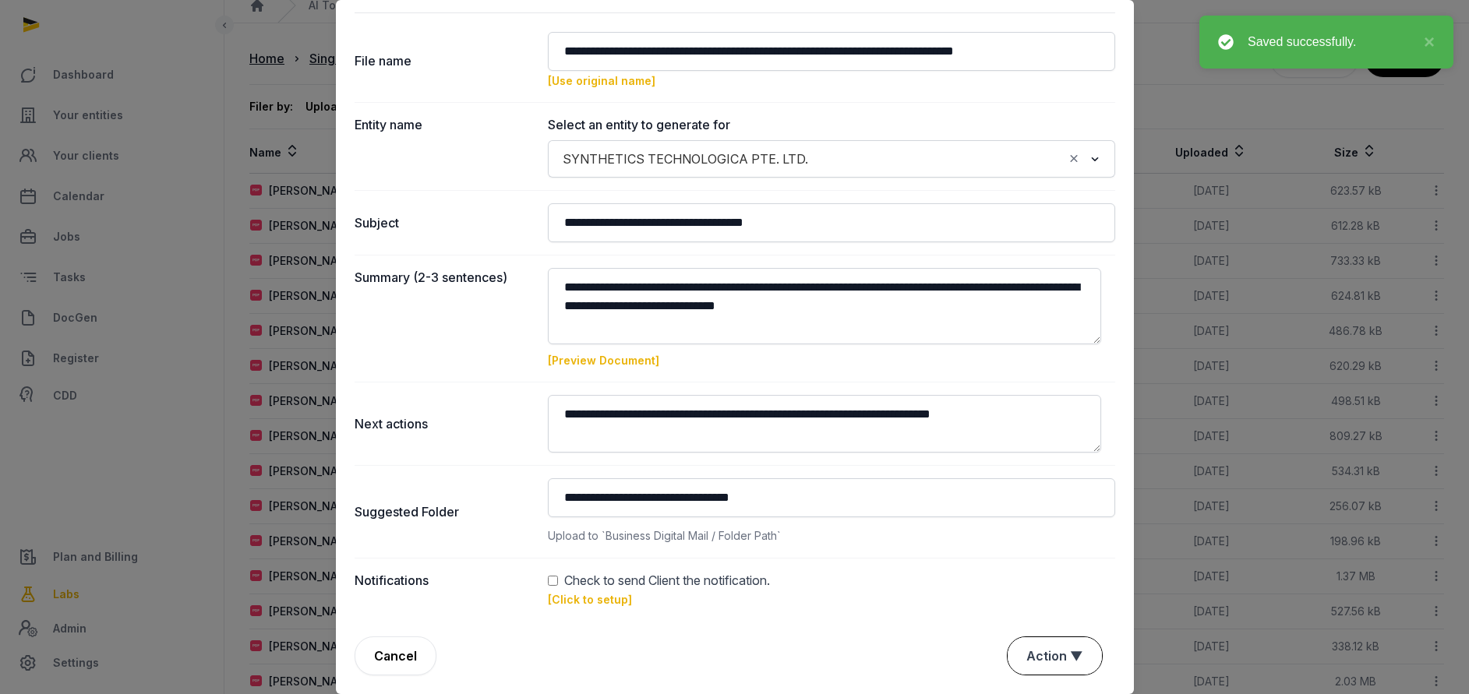
click at [1022, 650] on button "Action ▼" at bounding box center [1054, 655] width 94 height 37
click at [1018, 572] on div "Approve" at bounding box center [1052, 566] width 125 height 31
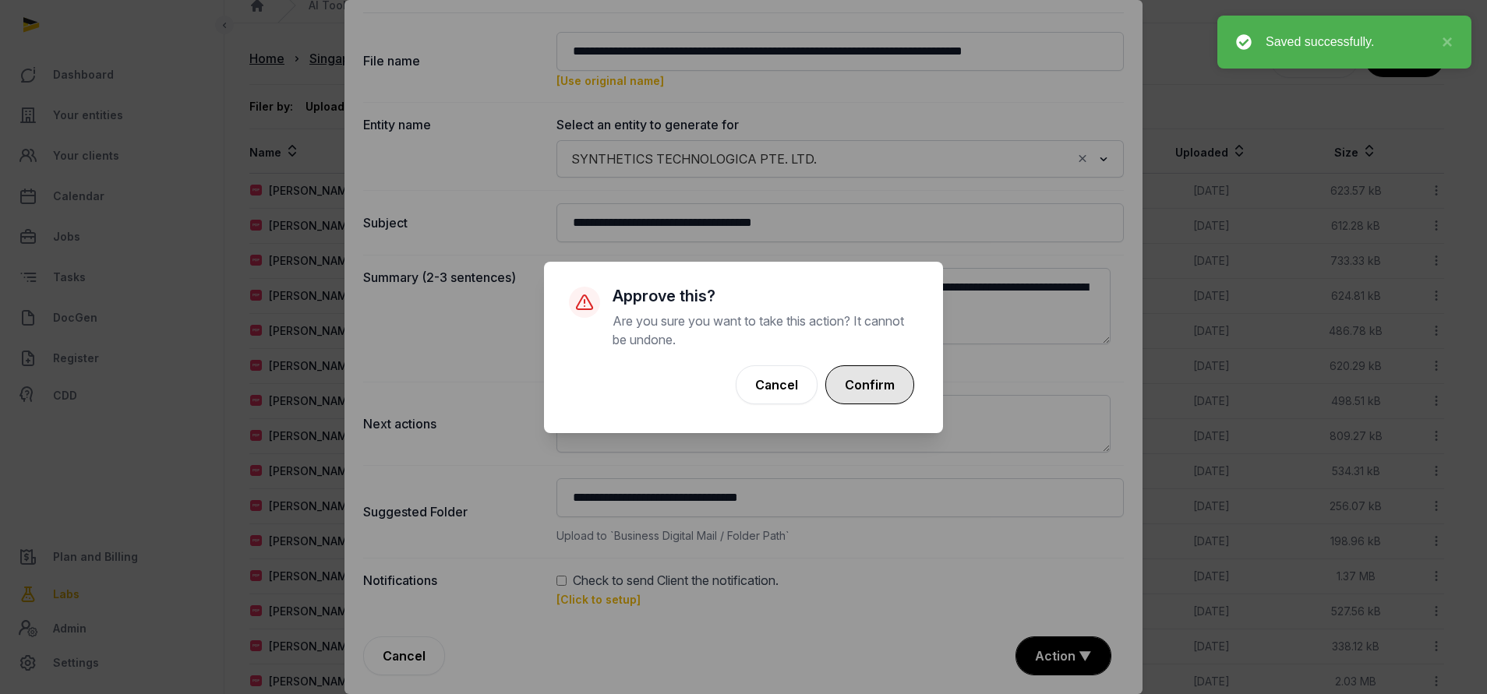
click at [873, 393] on button "Confirm" at bounding box center [869, 384] width 89 height 39
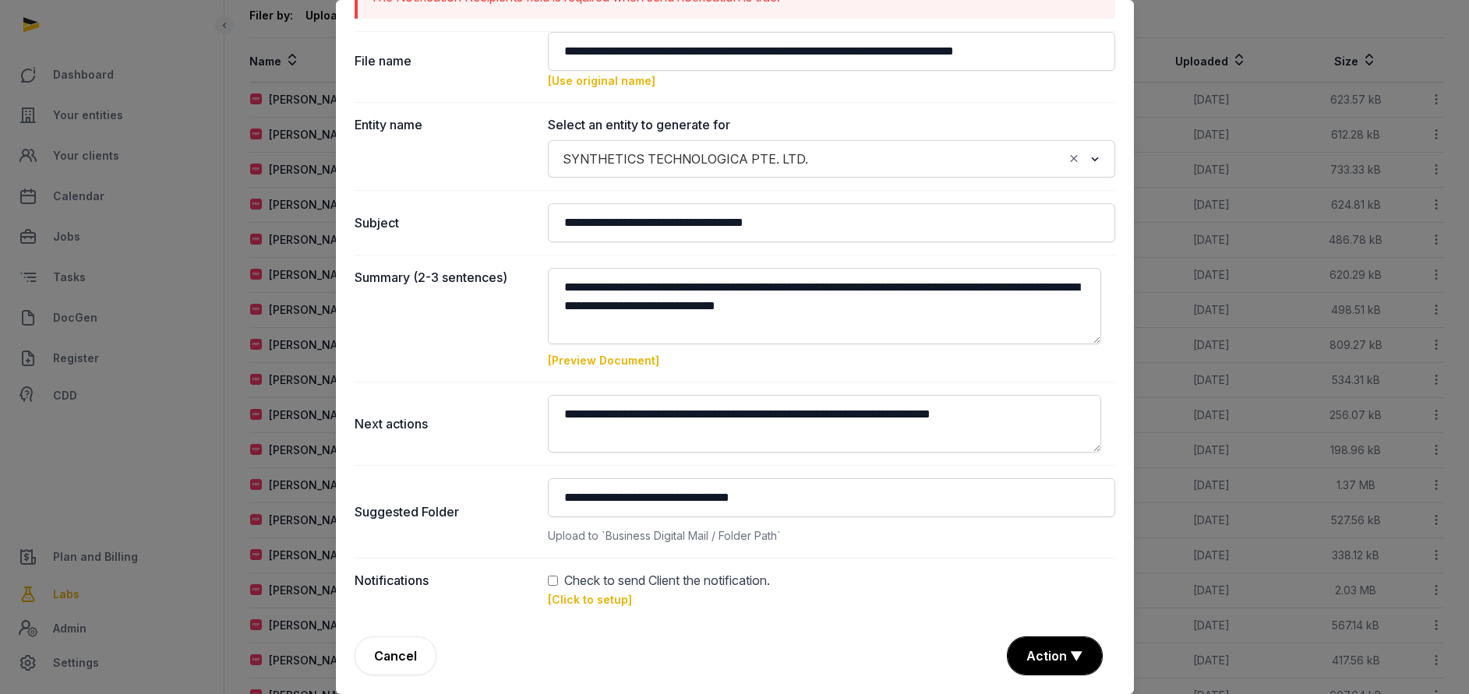
scroll to position [234, 0]
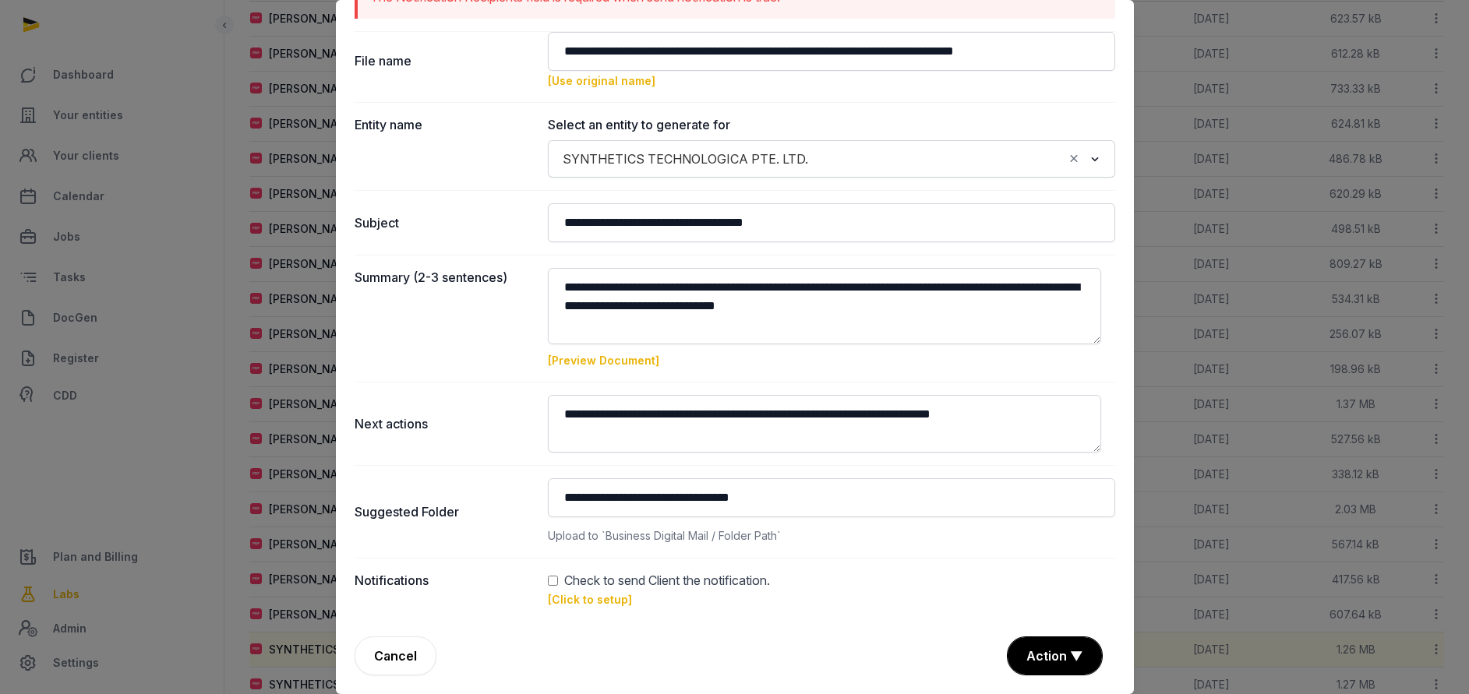
click at [578, 602] on link "[Click to setup]" at bounding box center [590, 599] width 84 height 13
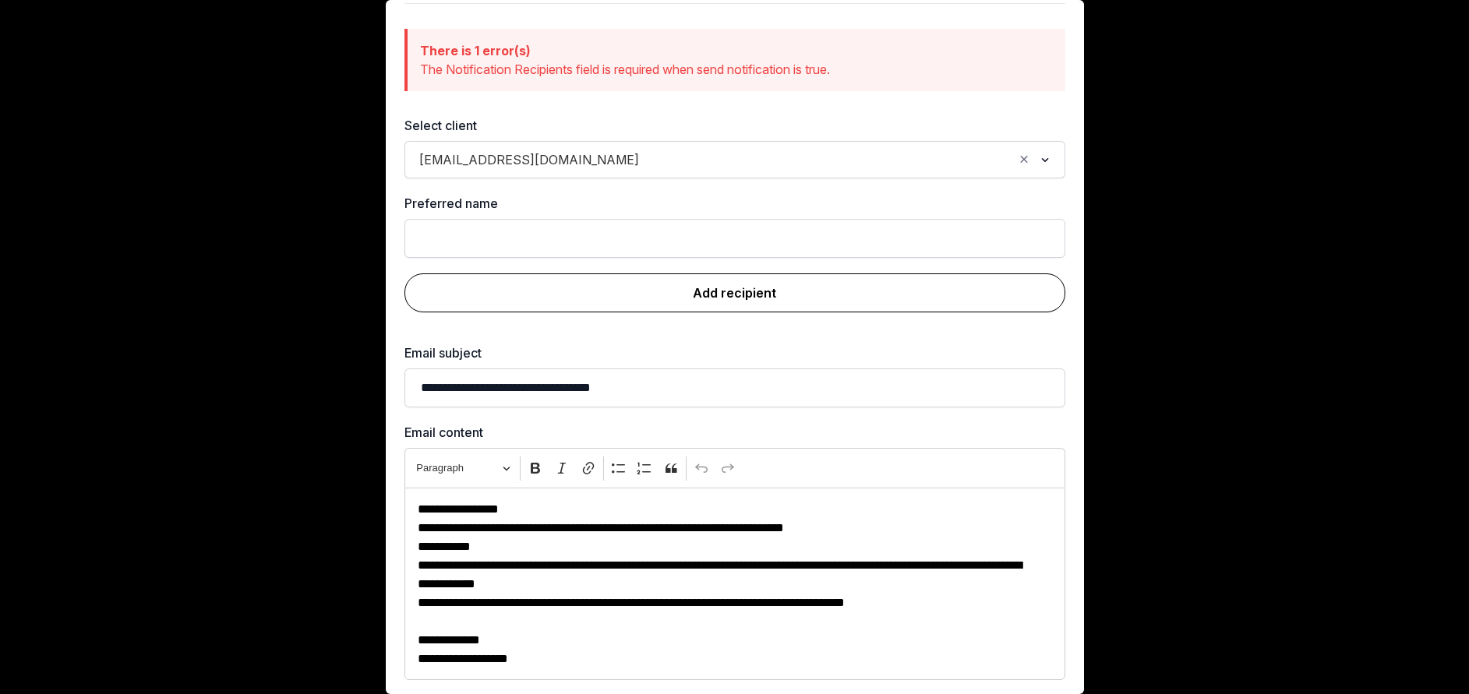
click at [711, 294] on link "Add recipient" at bounding box center [734, 292] width 661 height 39
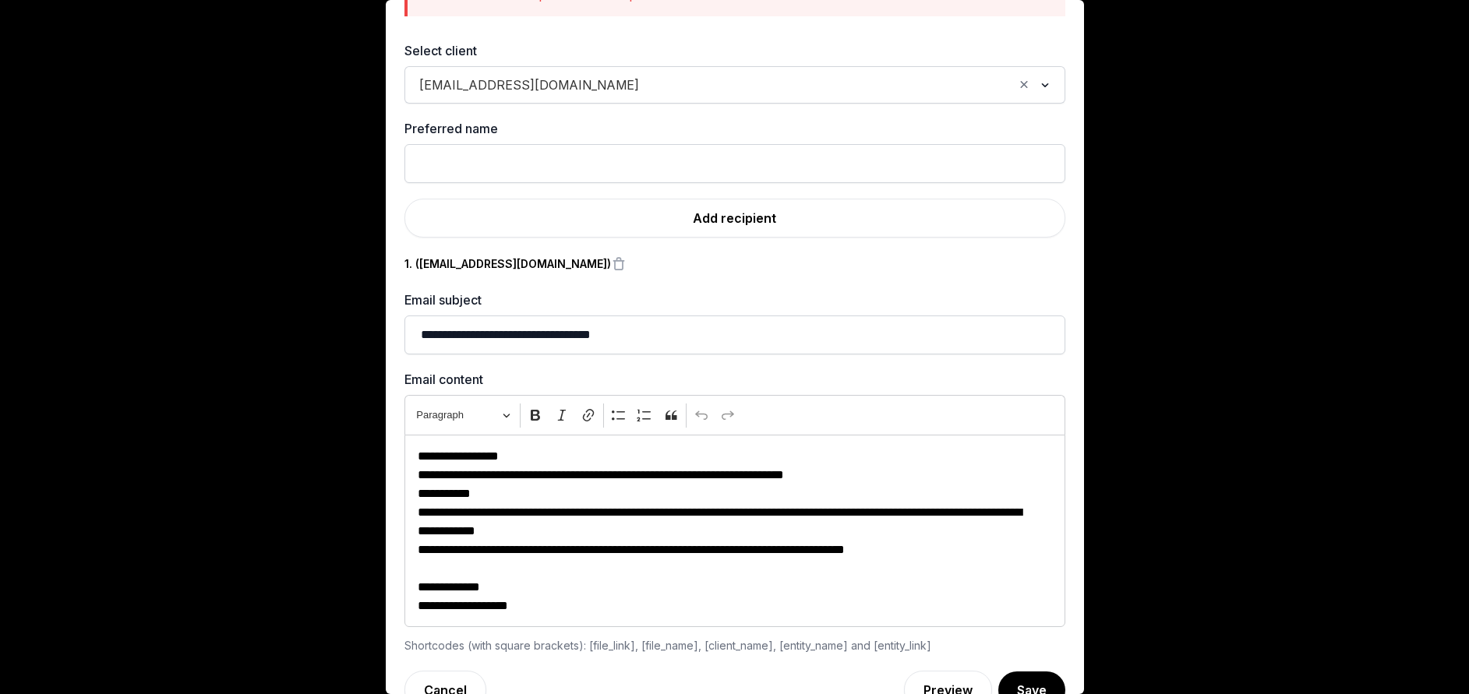
scroll to position [156, 0]
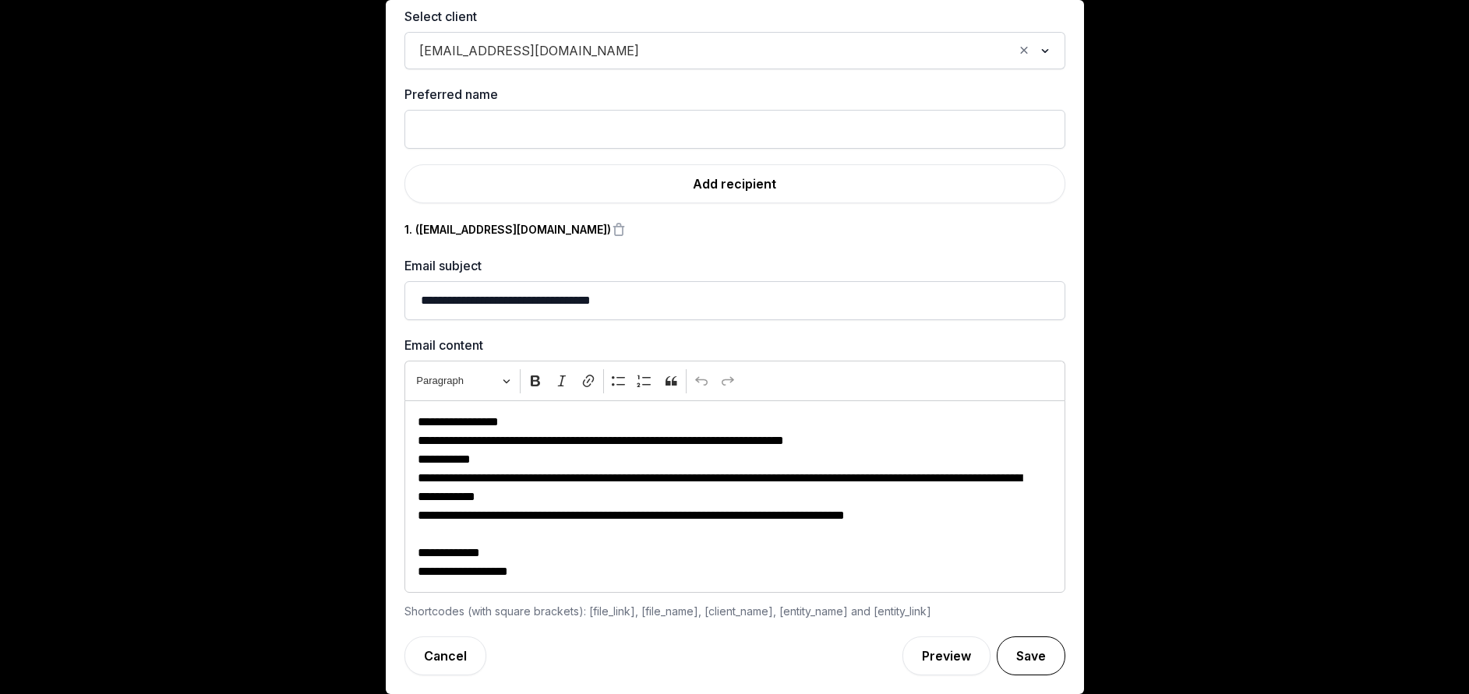
click at [997, 648] on button "Save" at bounding box center [1031, 656] width 69 height 39
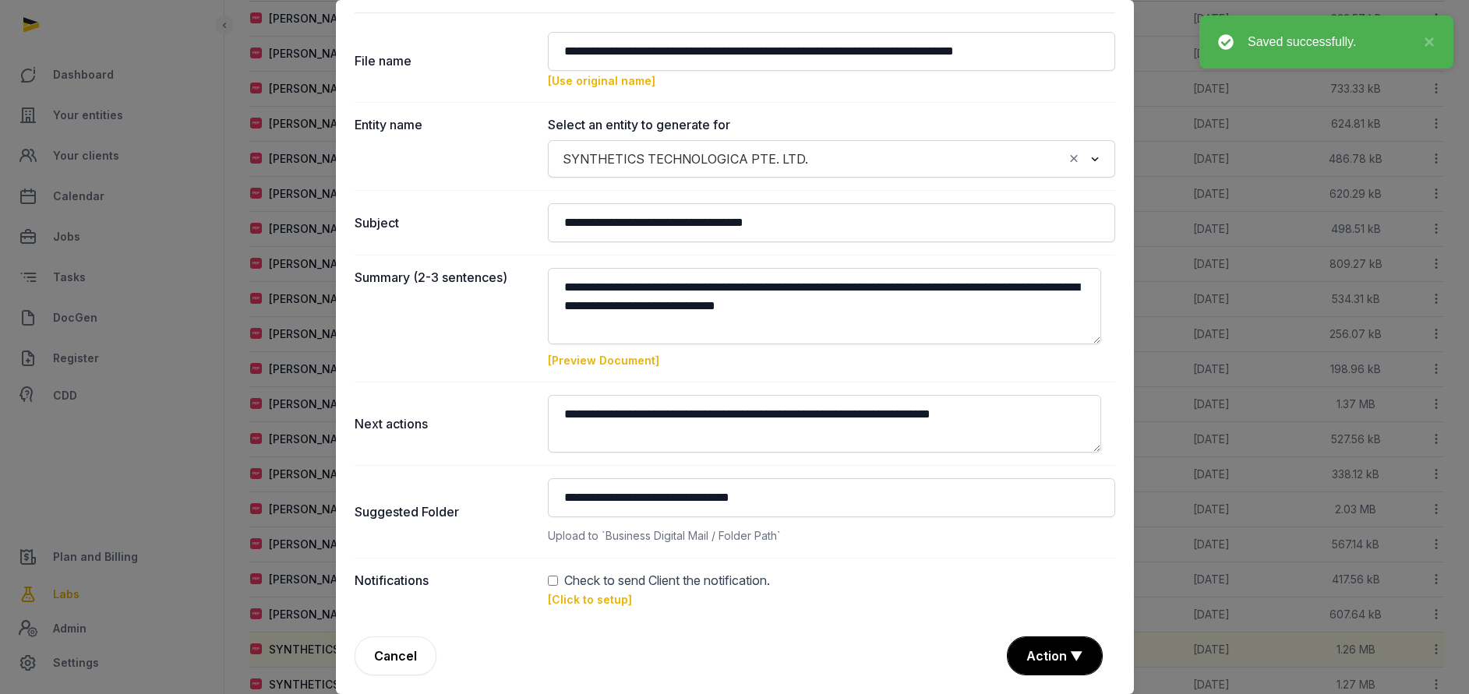
click at [1025, 646] on button "Action ▼" at bounding box center [1054, 655] width 94 height 37
click at [1026, 566] on div "Approve" at bounding box center [1052, 566] width 125 height 31
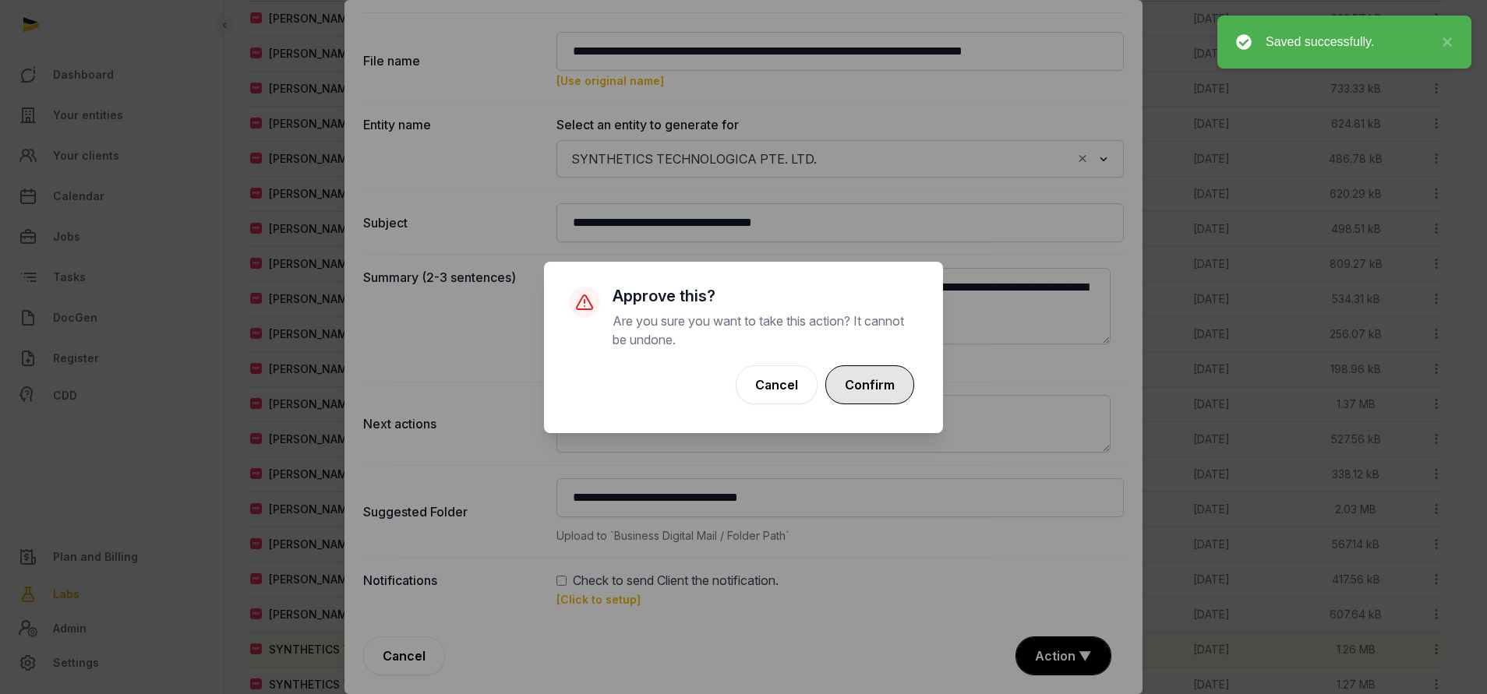
click at [886, 368] on button "Confirm" at bounding box center [869, 384] width 89 height 39
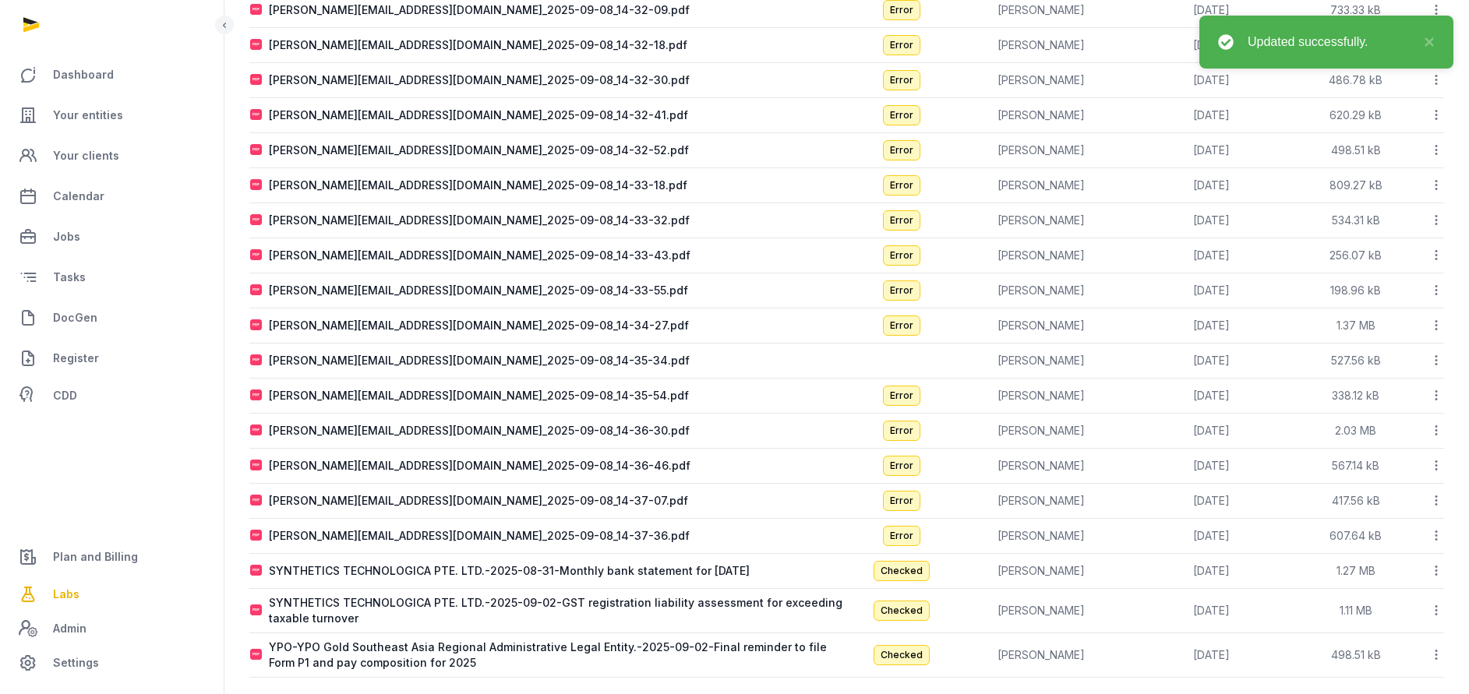
scroll to position [377, 0]
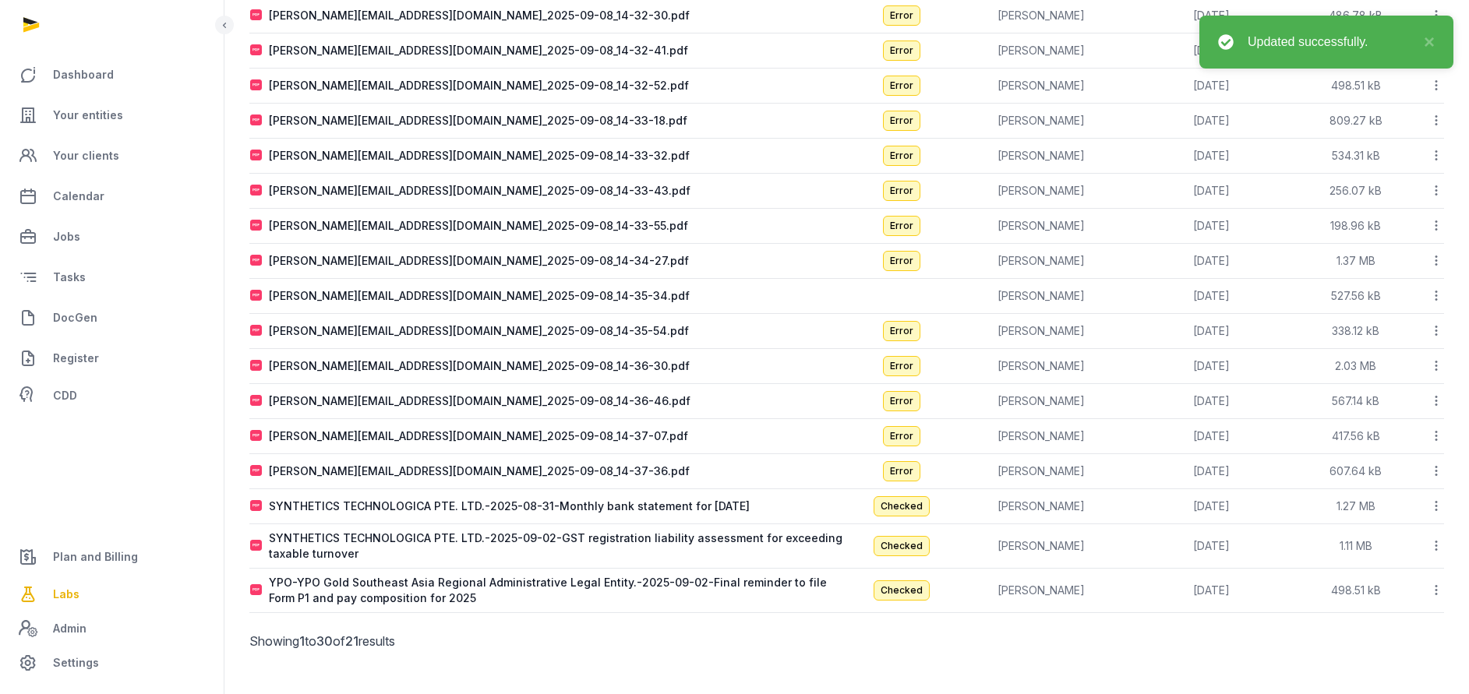
click at [461, 516] on td "SYNTHETICS TECHNOLOGICA PTE. LTD.-2025-08-31-Monthly bank statement for [DATE]" at bounding box center [548, 506] width 598 height 35
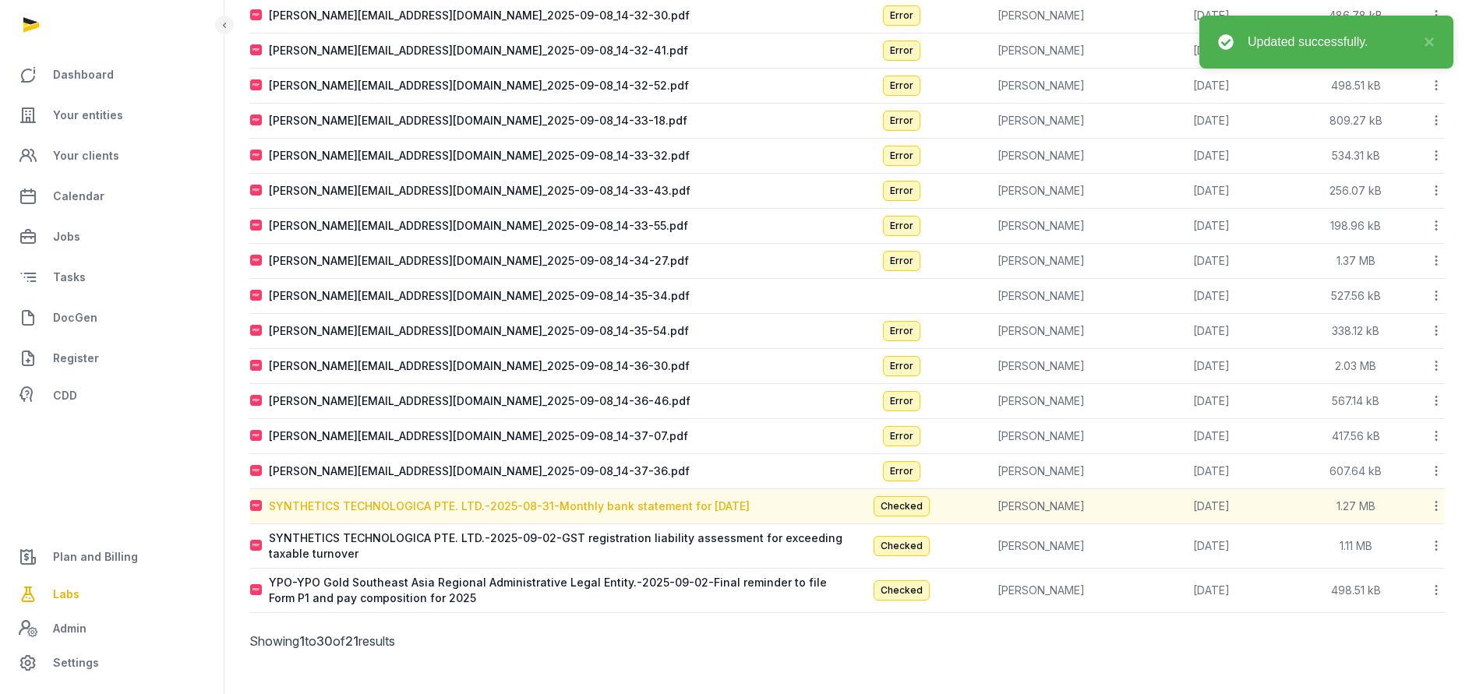
click at [462, 511] on div "SYNTHETICS TECHNOLOGICA PTE. LTD.-2025-08-31-Monthly bank statement for [DATE]" at bounding box center [509, 507] width 481 height 16
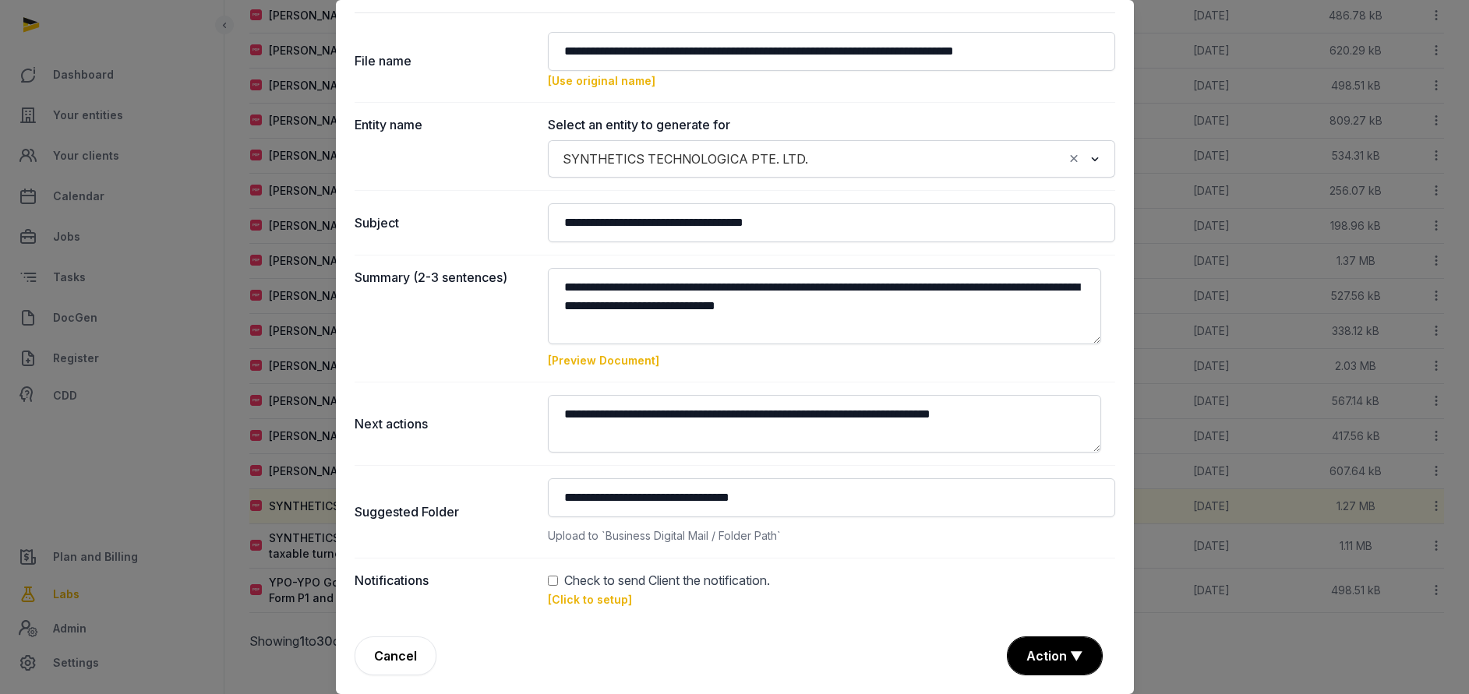
click at [566, 595] on link "[Click to setup]" at bounding box center [590, 599] width 84 height 13
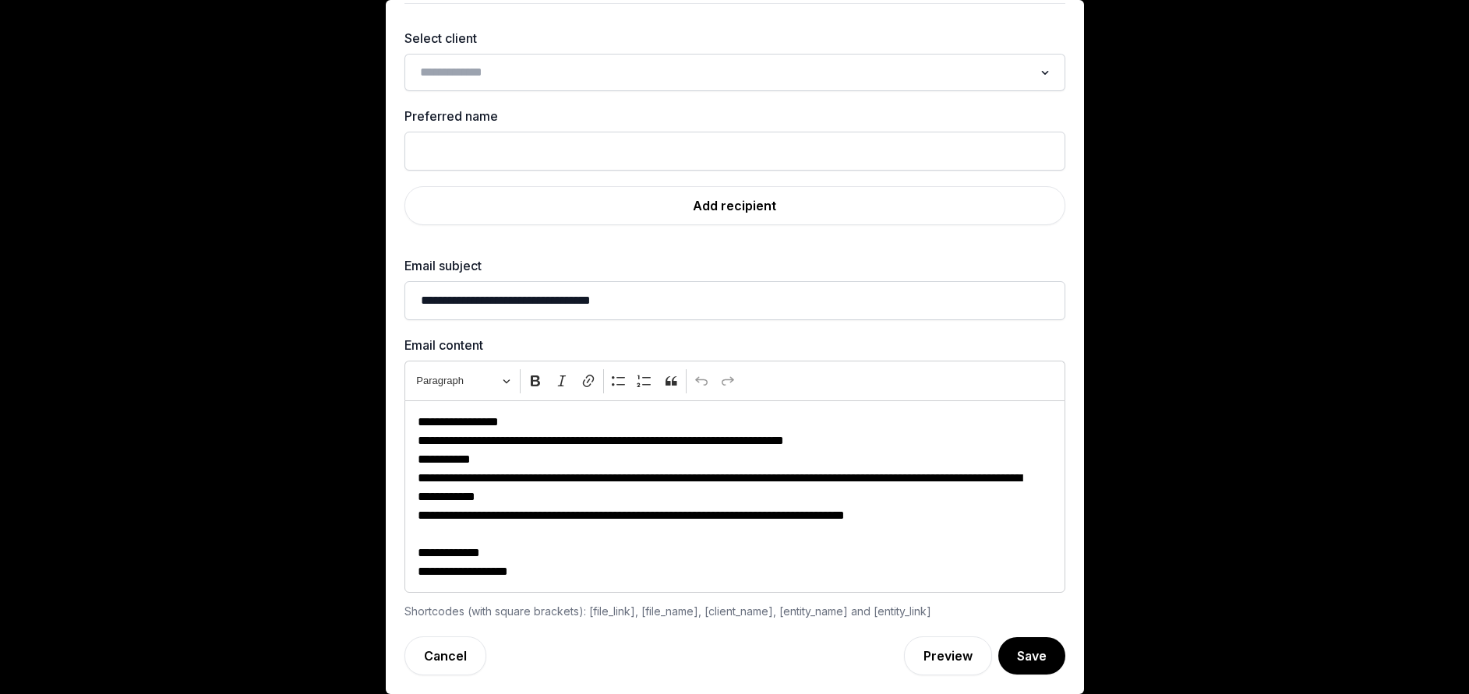
scroll to position [47, 0]
click at [552, 73] on input "Search for option" at bounding box center [723, 73] width 619 height 22
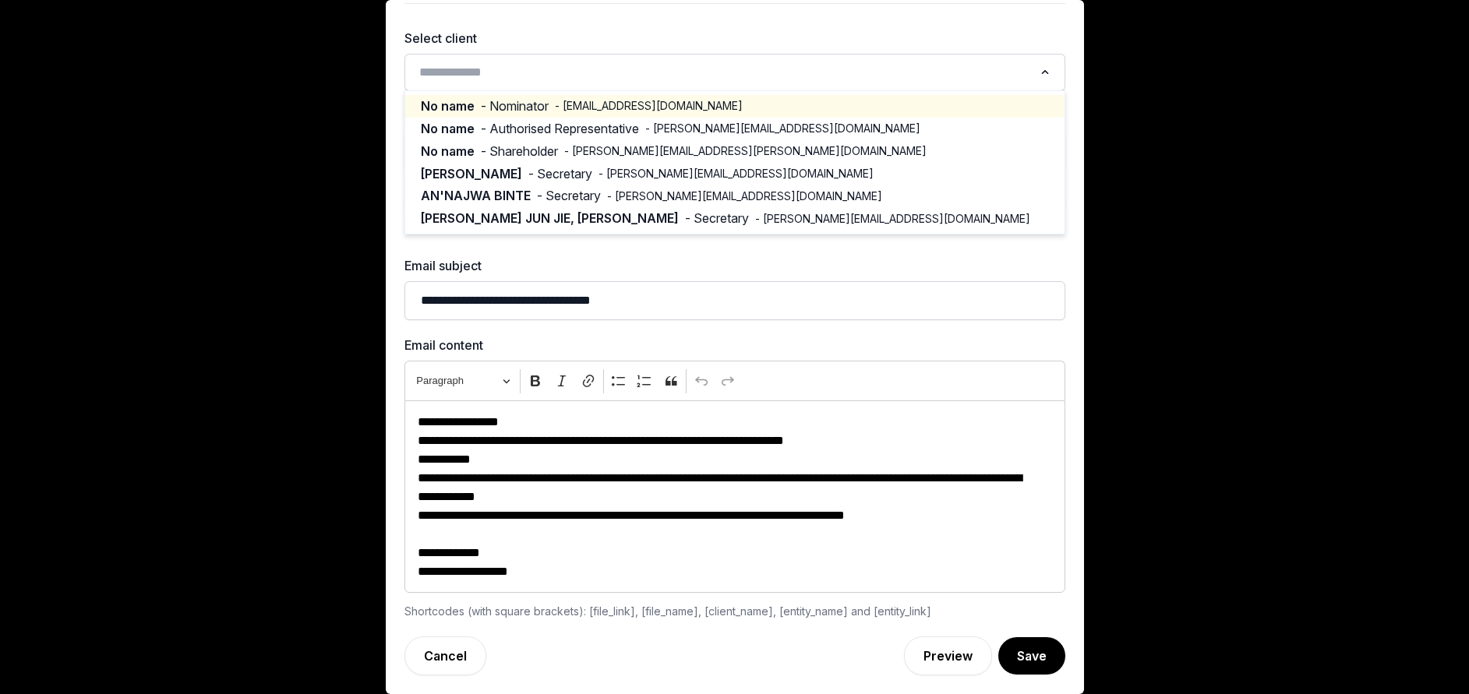
click at [557, 109] on span "- anja.osterwisch@synthetics-int.com" at bounding box center [649, 106] width 188 height 16
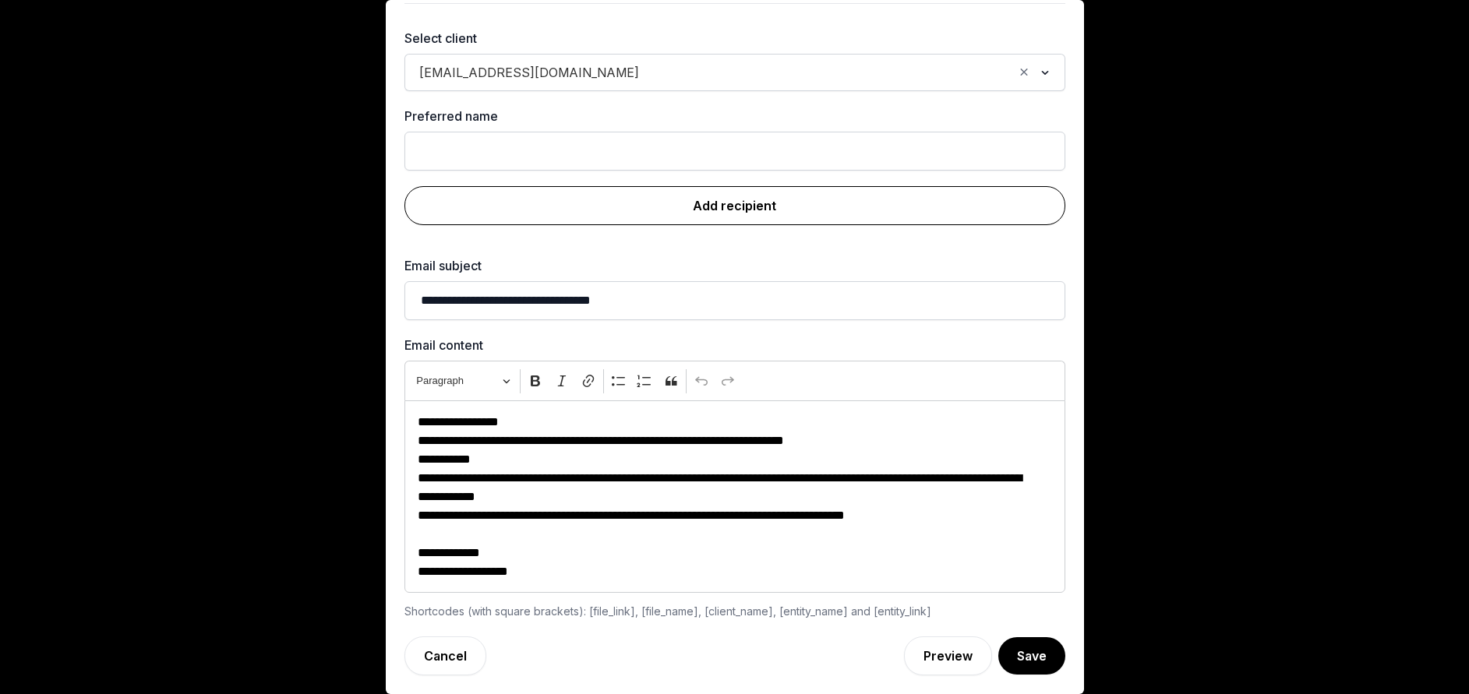
click at [718, 197] on link "Add recipient" at bounding box center [734, 205] width 661 height 39
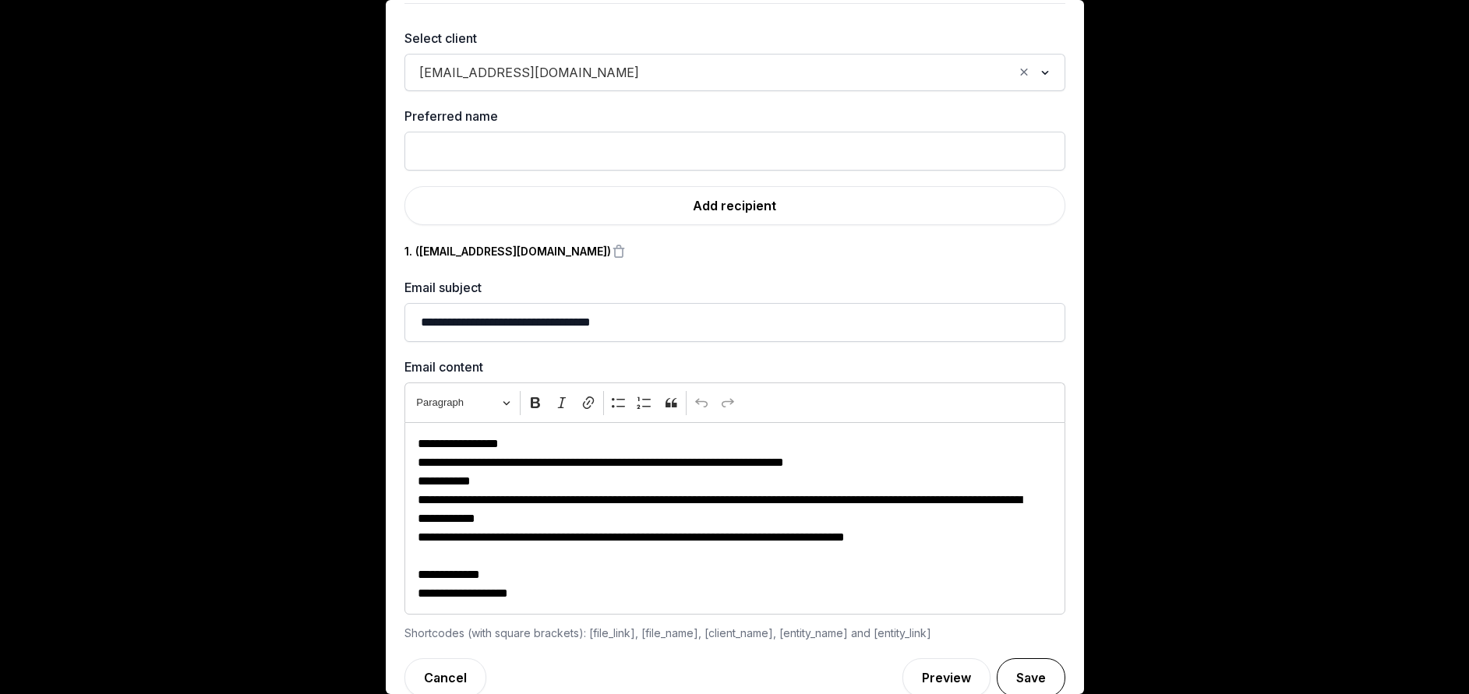
click at [1011, 674] on button "Save" at bounding box center [1031, 677] width 69 height 39
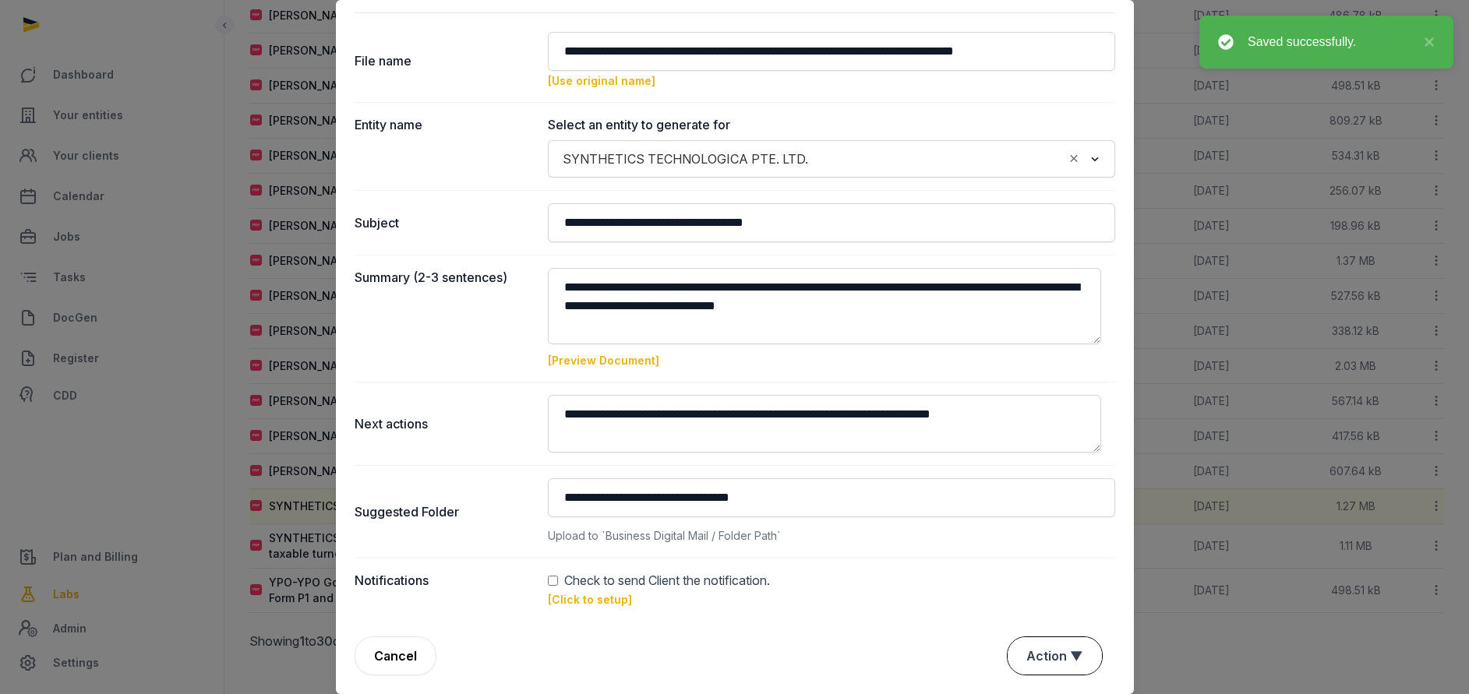
click at [1028, 657] on button "Action ▼" at bounding box center [1054, 655] width 94 height 37
click at [1009, 560] on div "Approve" at bounding box center [1052, 566] width 125 height 31
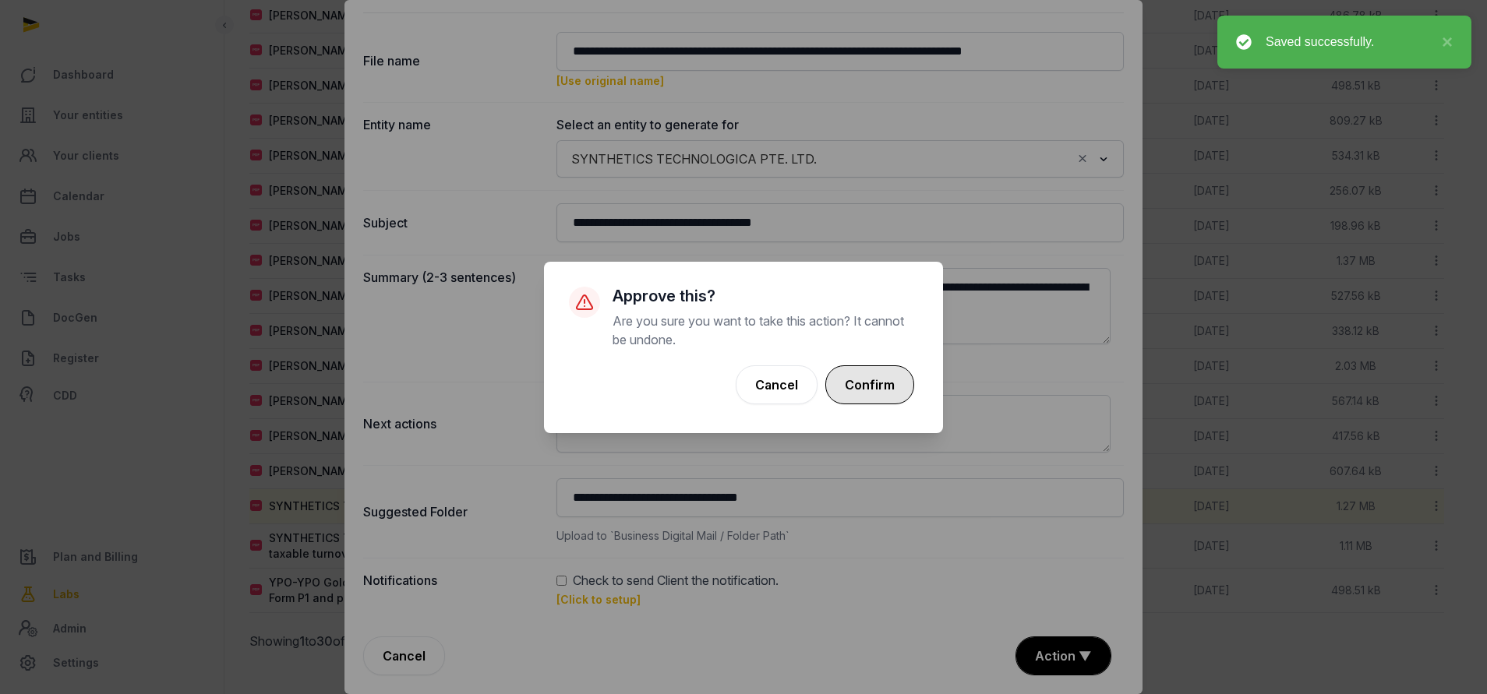
click at [869, 394] on button "Confirm" at bounding box center [869, 384] width 89 height 39
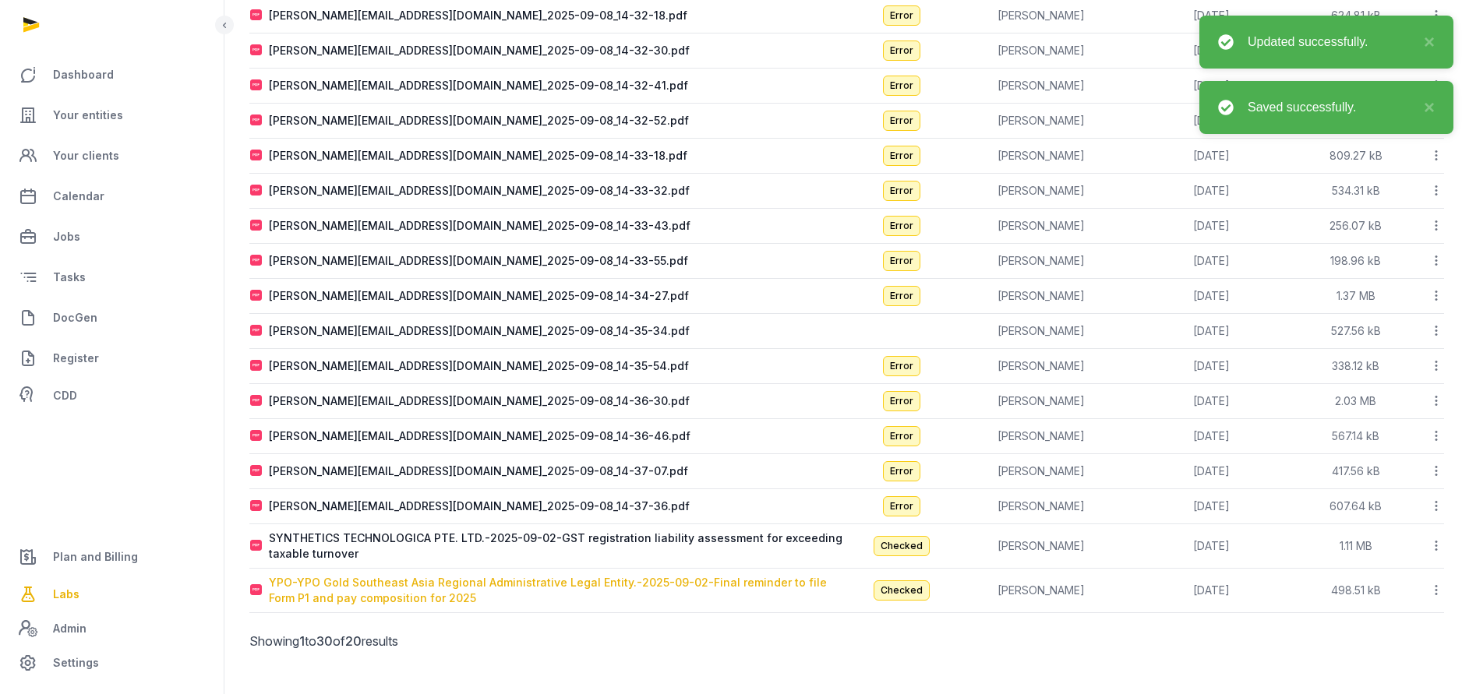
scroll to position [342, 0]
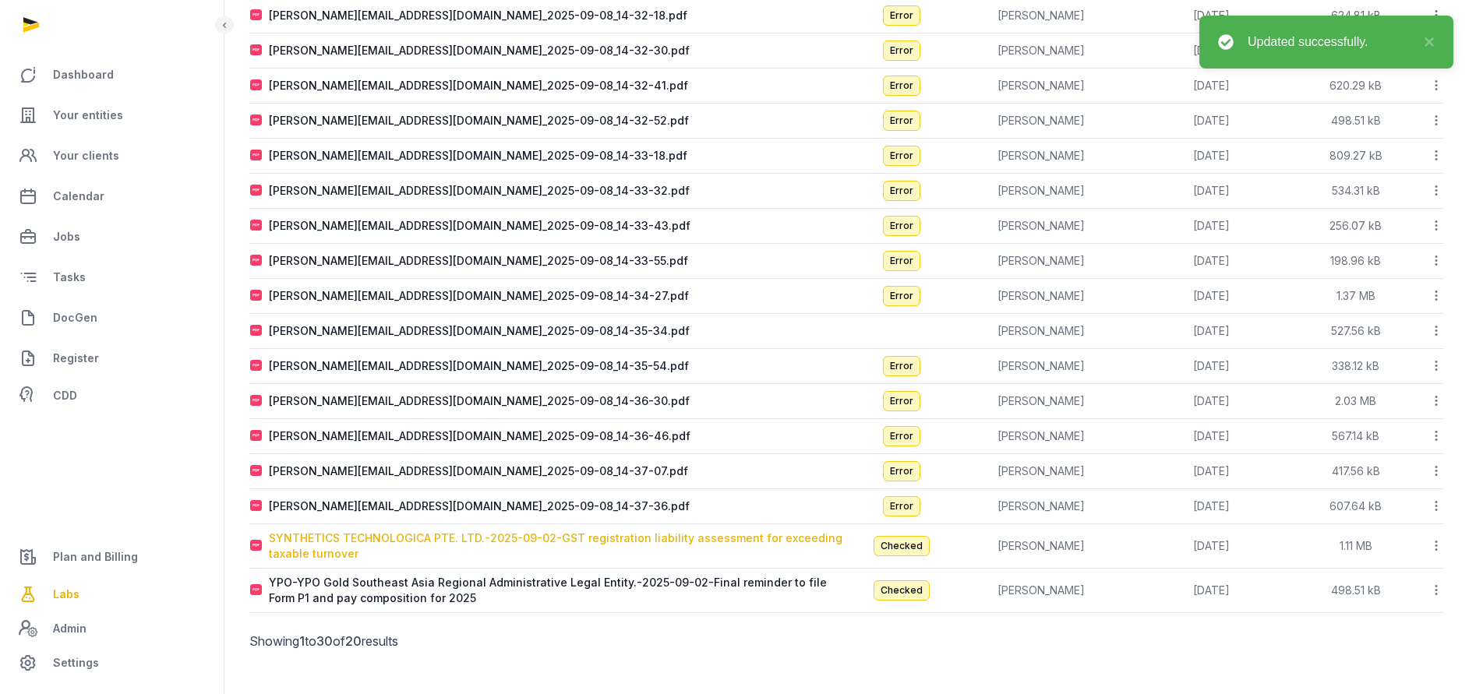
click at [418, 534] on div "SYNTHETICS TECHNOLOGICA PTE. LTD.-2025-09-02-GST registration liability assessm…" at bounding box center [557, 546] width 577 height 31
type input "**********"
type textarea "**********"
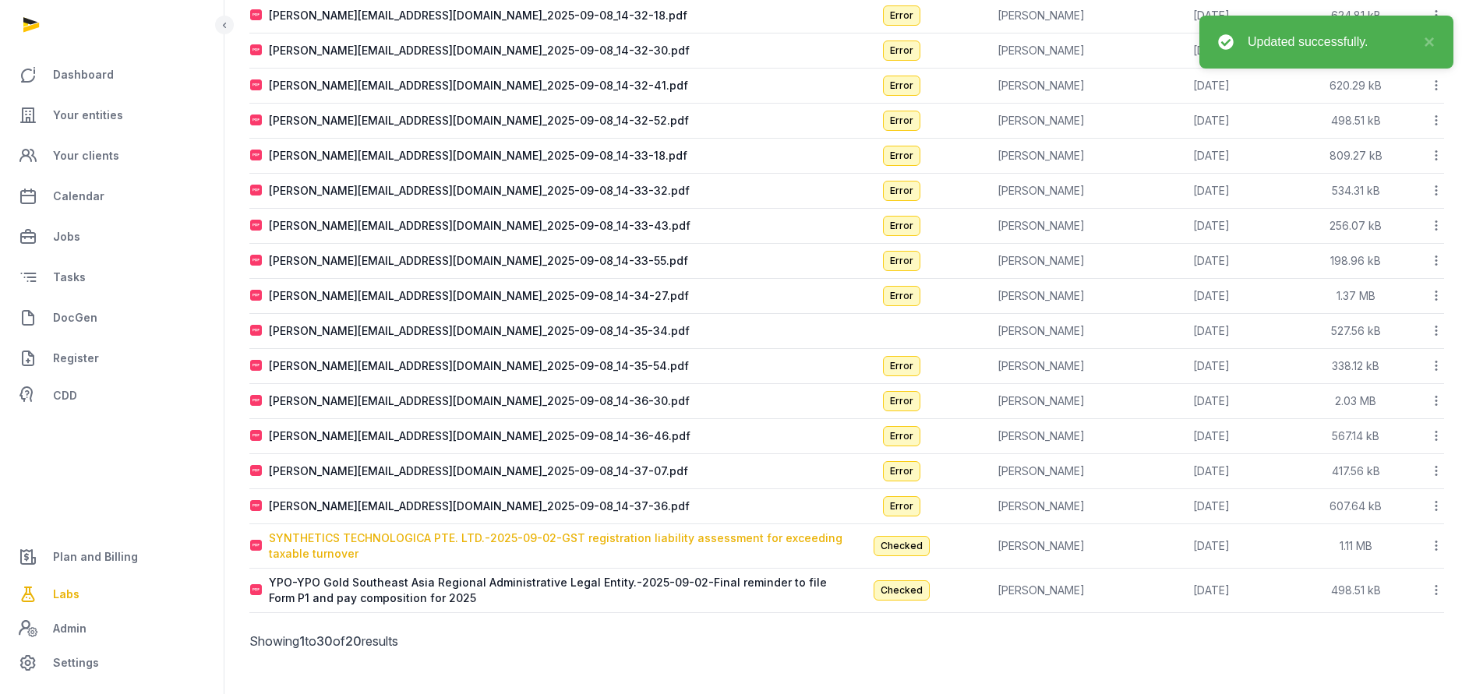
type input "**********"
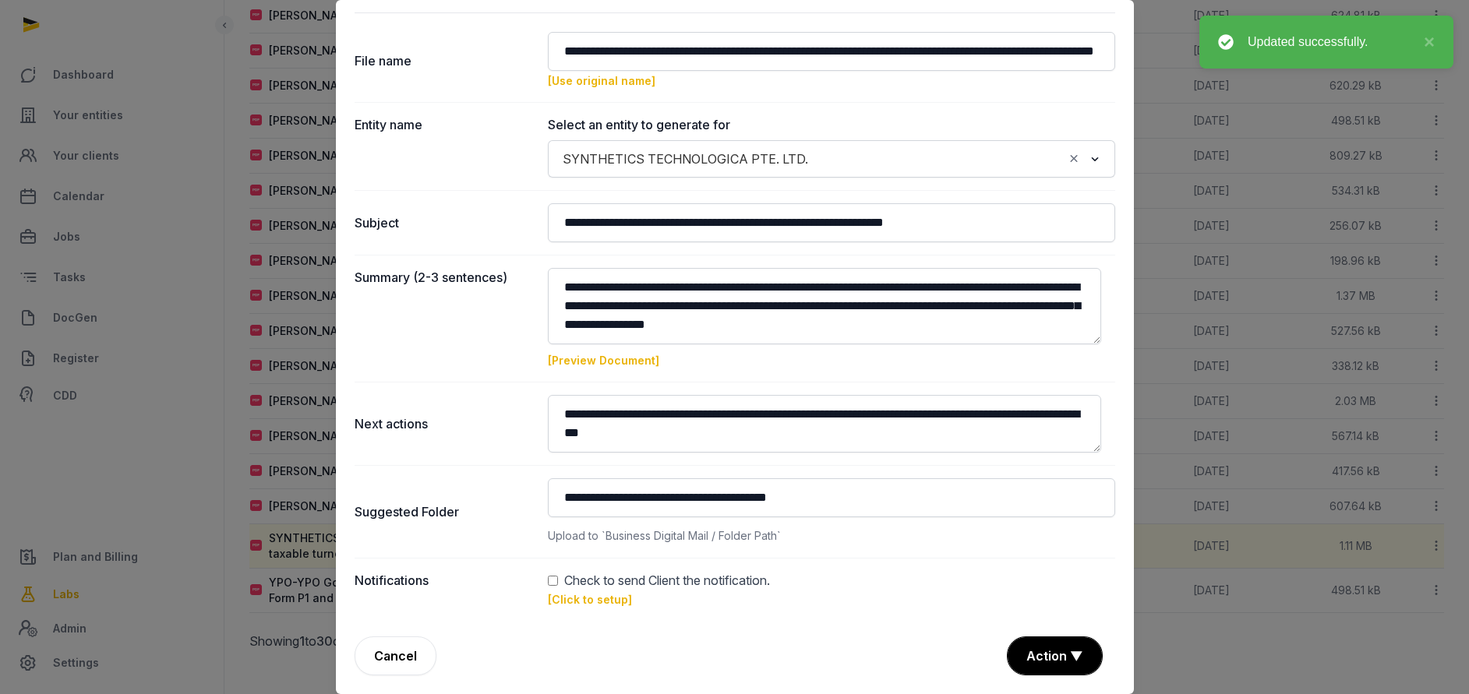
click at [559, 601] on link "[Click to setup]" at bounding box center [590, 599] width 84 height 13
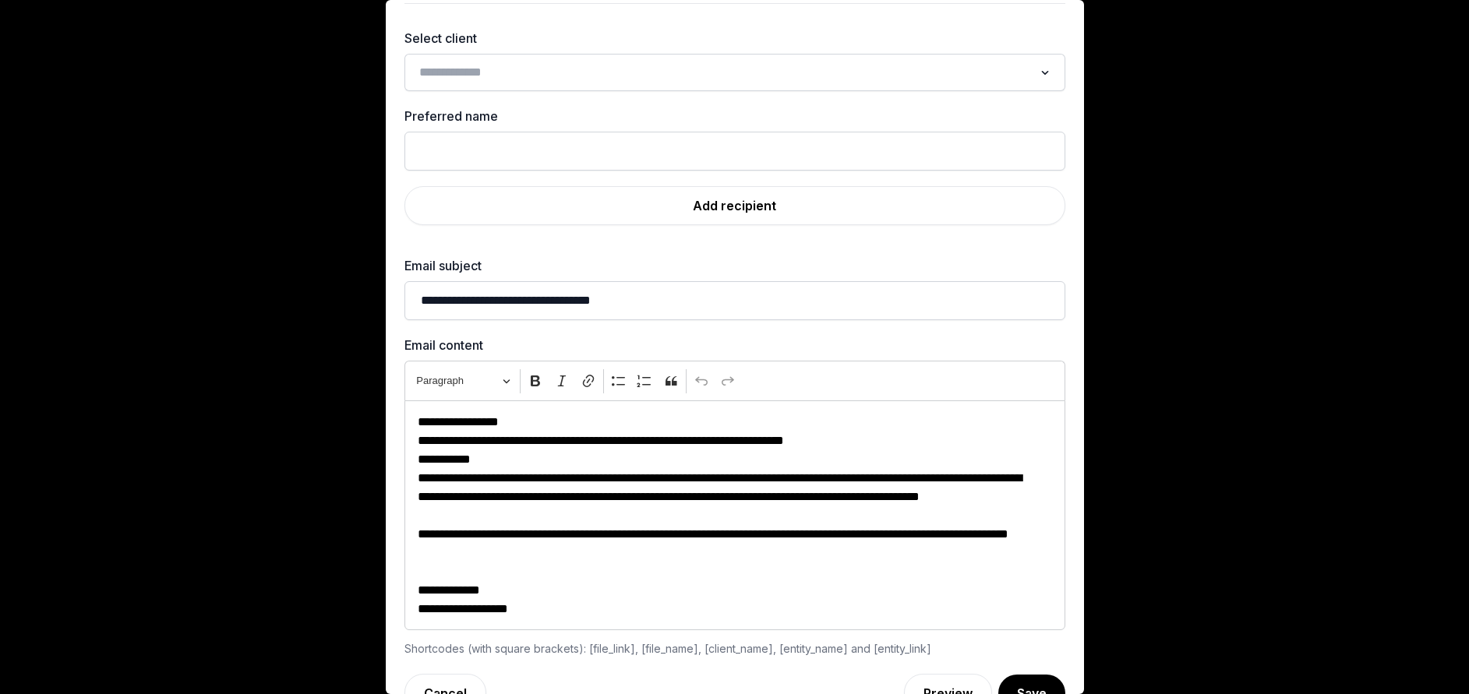
click at [499, 67] on input "Search for option" at bounding box center [723, 73] width 619 height 22
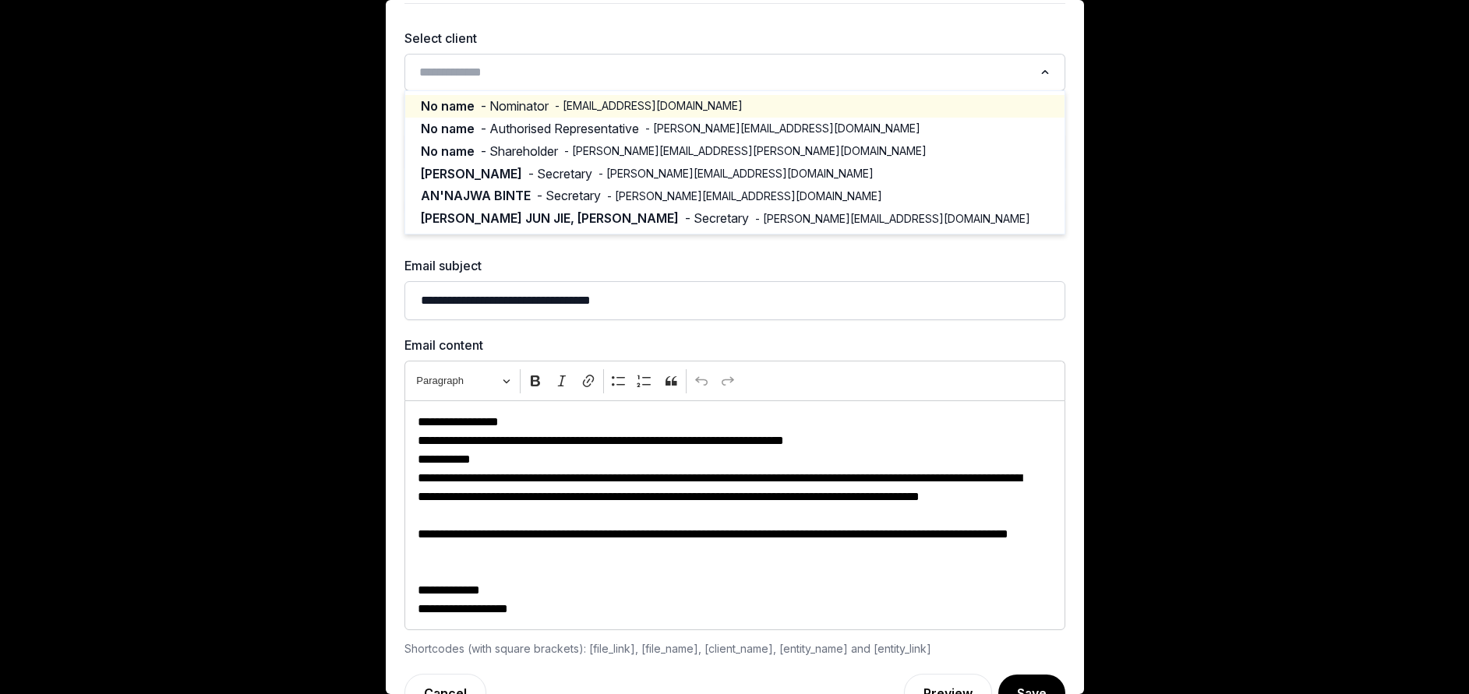
click at [505, 99] on span "- Nominator" at bounding box center [515, 106] width 68 height 18
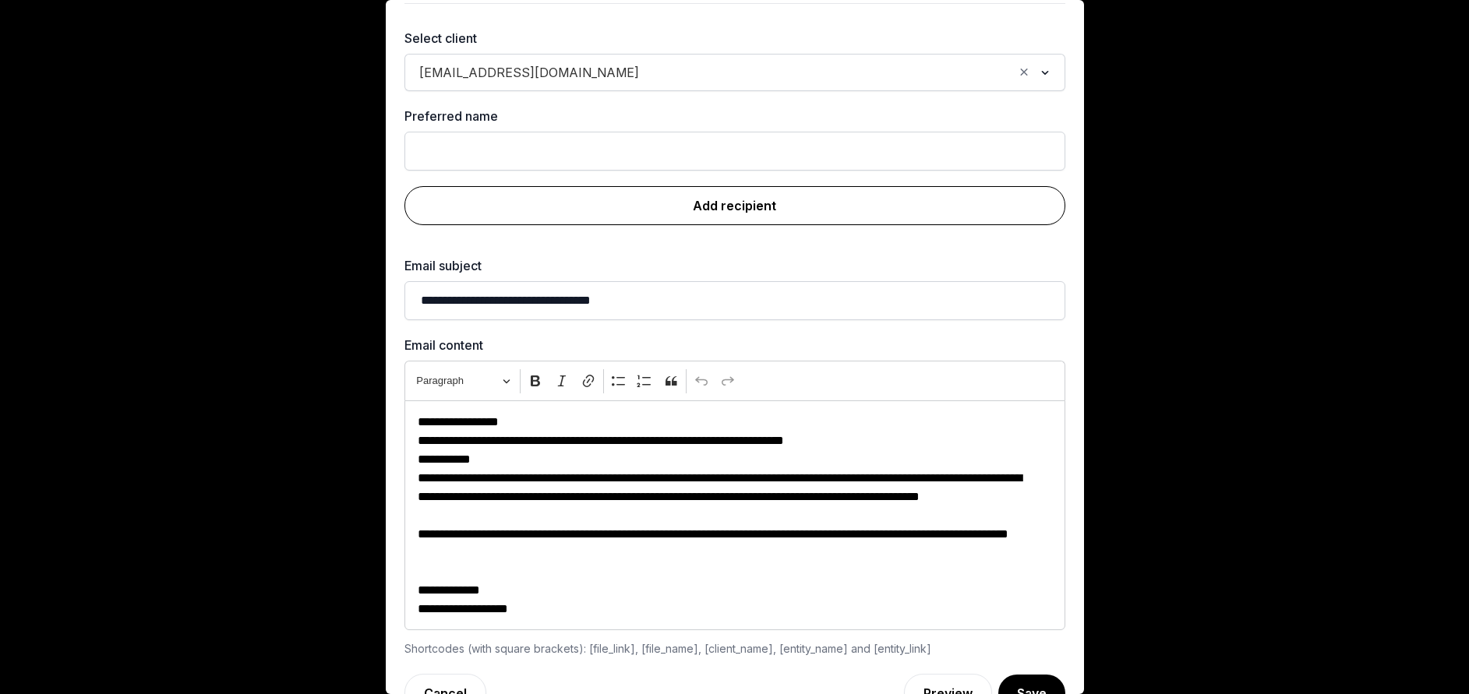
click at [698, 200] on link "Add recipient" at bounding box center [734, 205] width 661 height 39
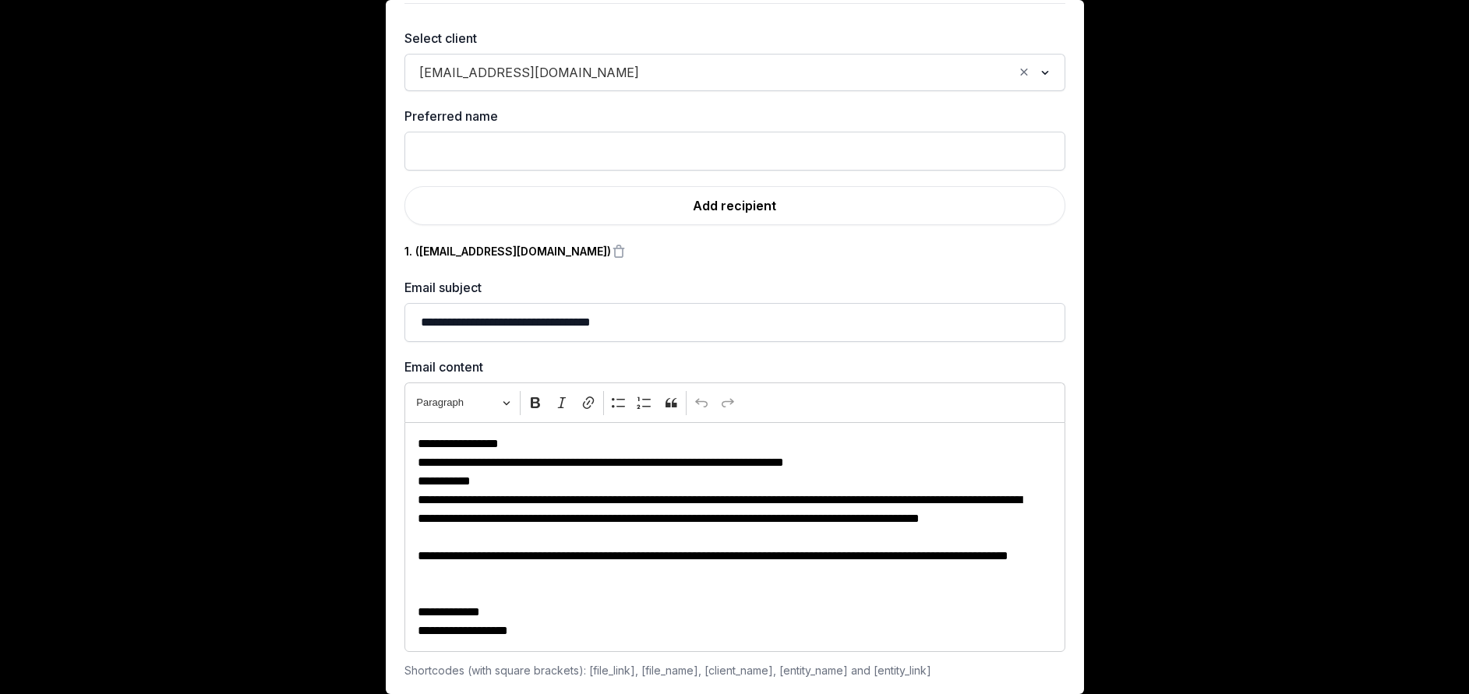
scroll to position [106, 0]
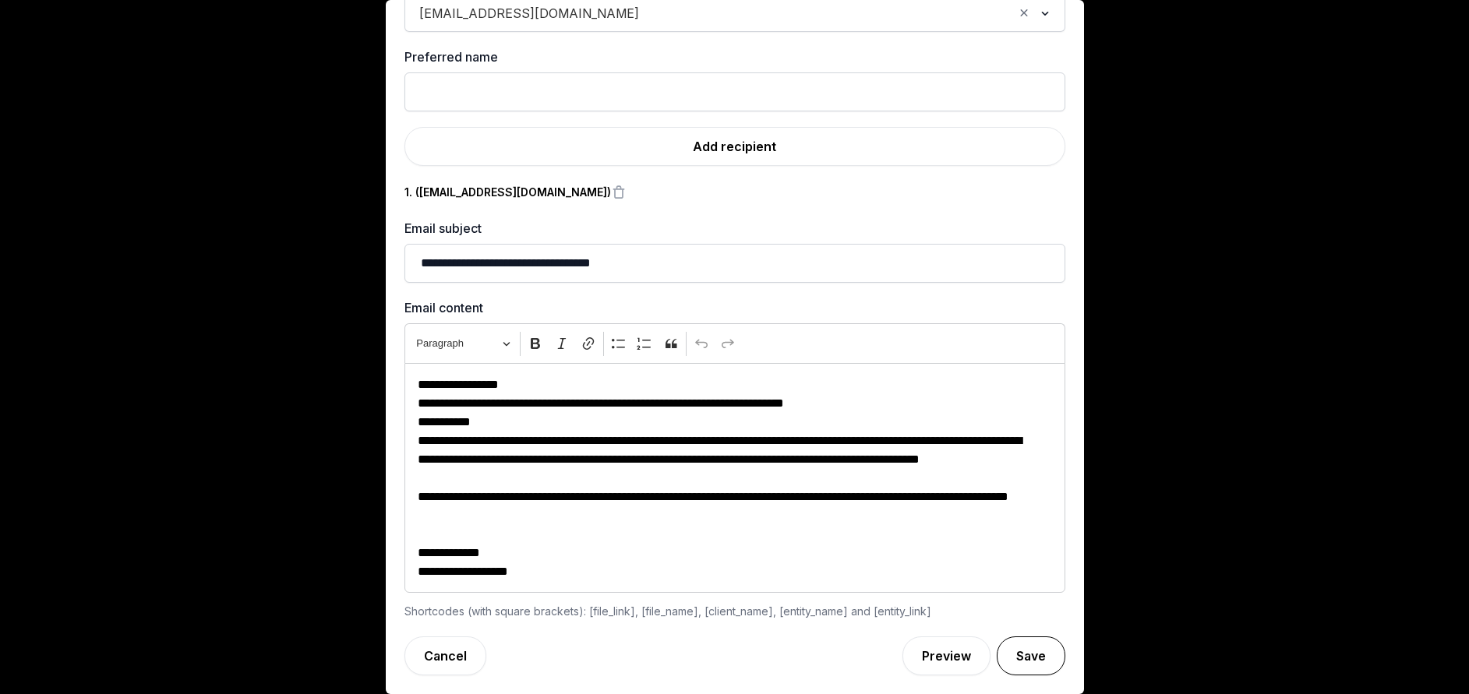
click at [997, 651] on button "Save" at bounding box center [1031, 656] width 69 height 39
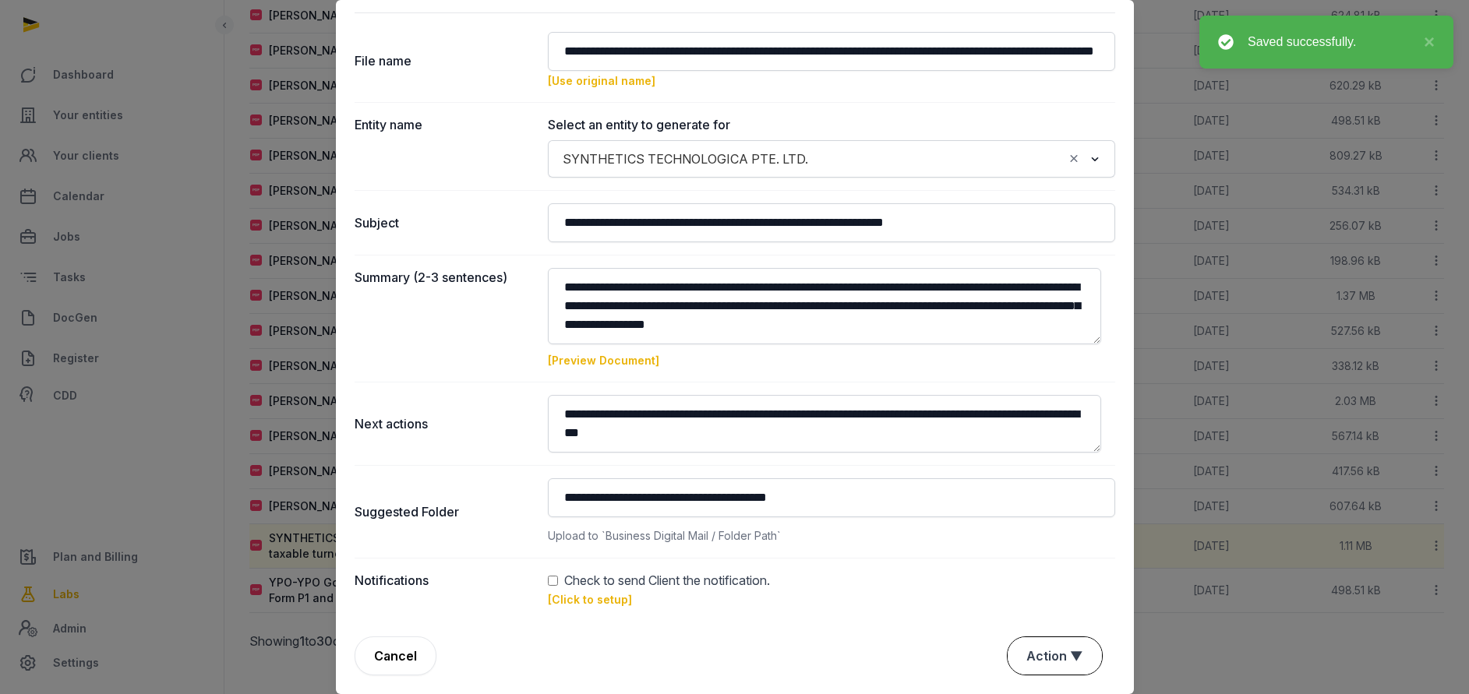
click at [1032, 658] on button "Action ▼" at bounding box center [1054, 655] width 94 height 37
click at [1011, 563] on div "Approve" at bounding box center [1052, 566] width 125 height 31
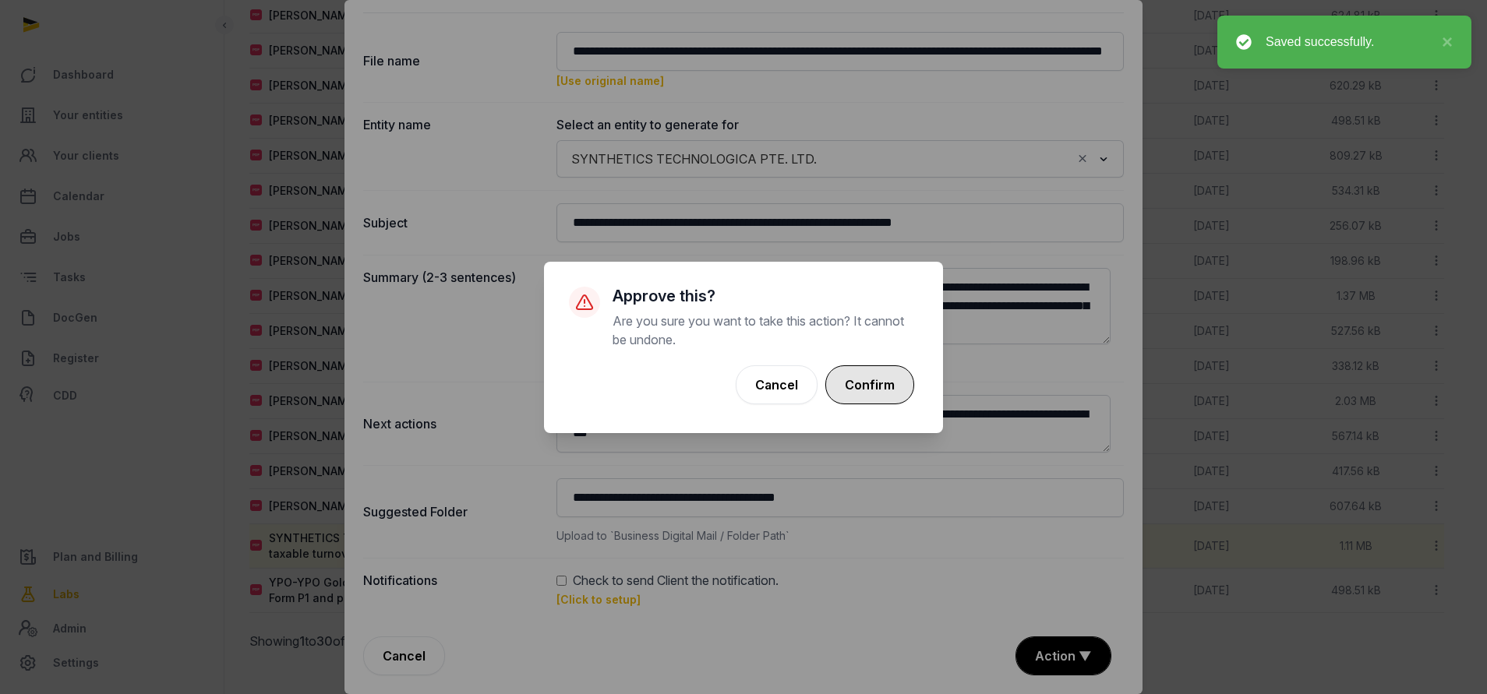
click at [877, 375] on button "Confirm" at bounding box center [869, 384] width 89 height 39
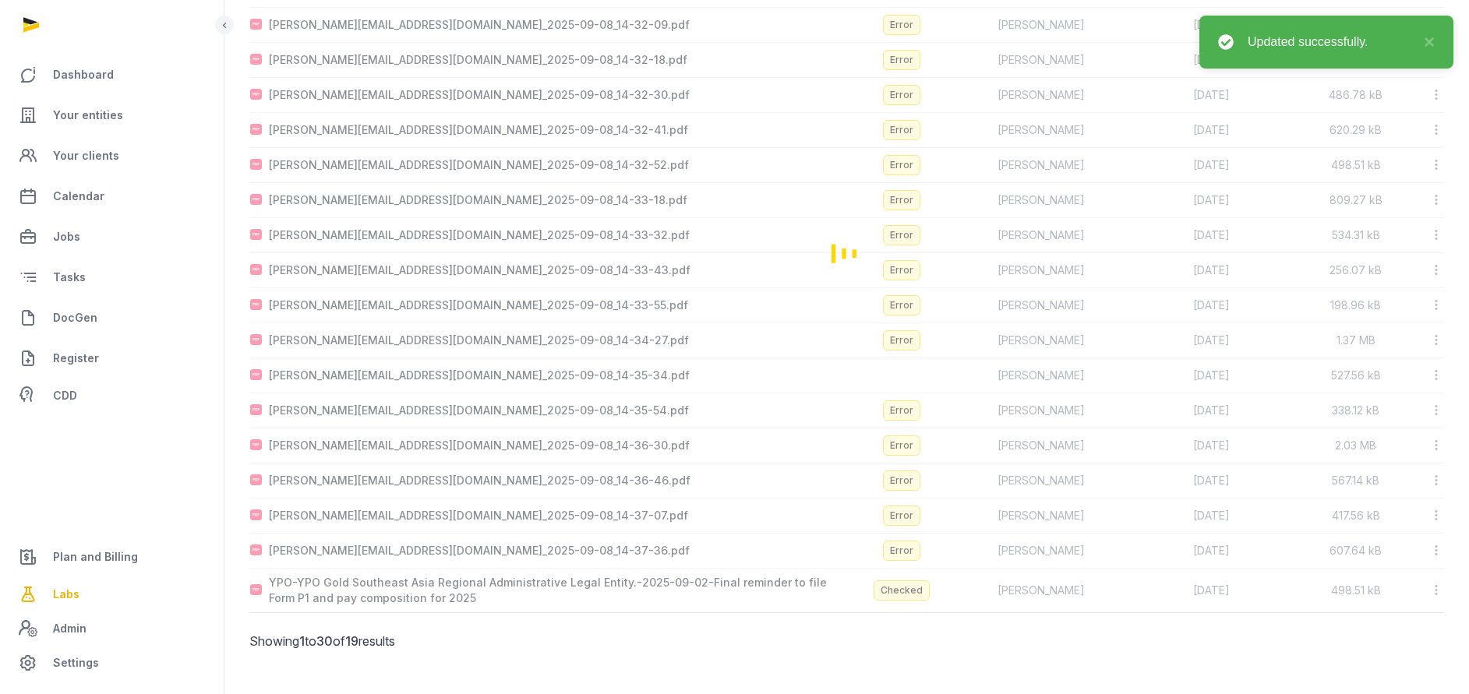
scroll to position [298, 0]
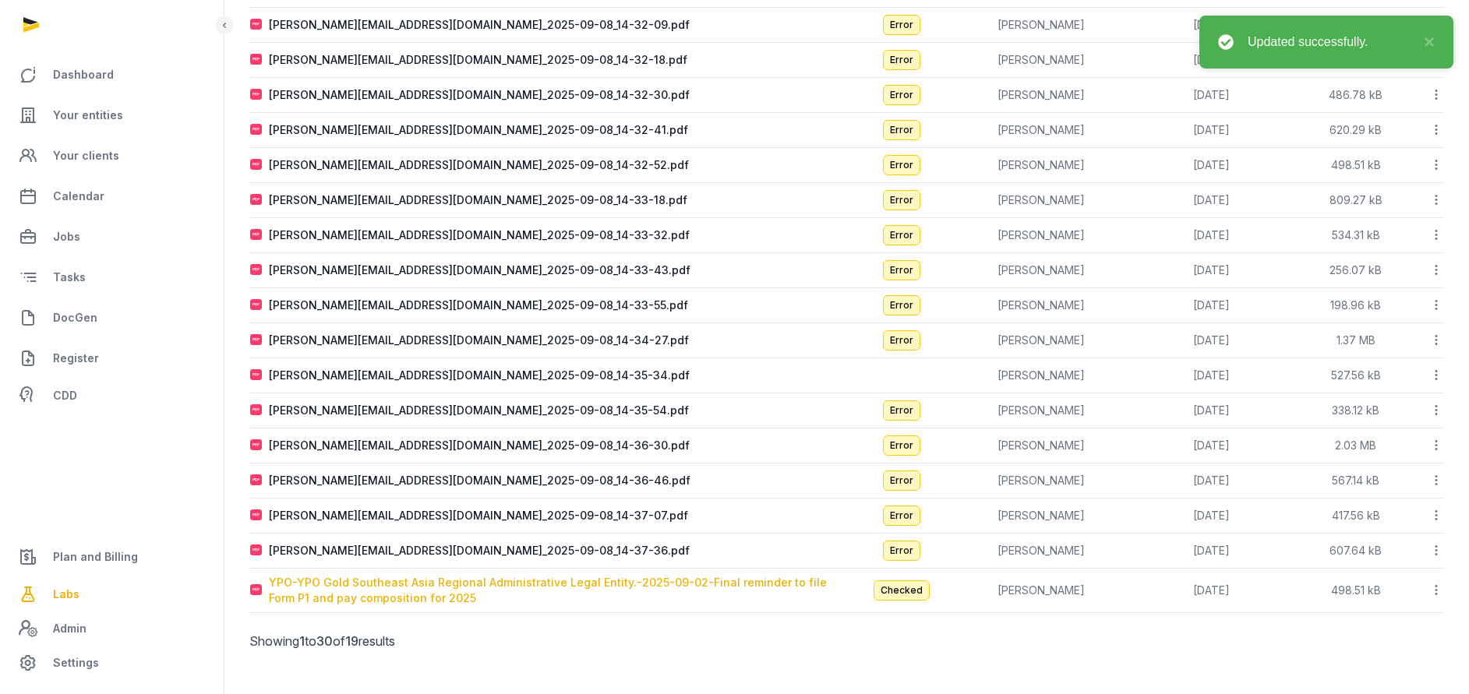
click at [411, 586] on div "YPO-YPO Gold Southeast Asia Regional Administrative Legal Entity.-2025-09-02-Fi…" at bounding box center [557, 590] width 577 height 31
type input "**********"
type textarea "**********"
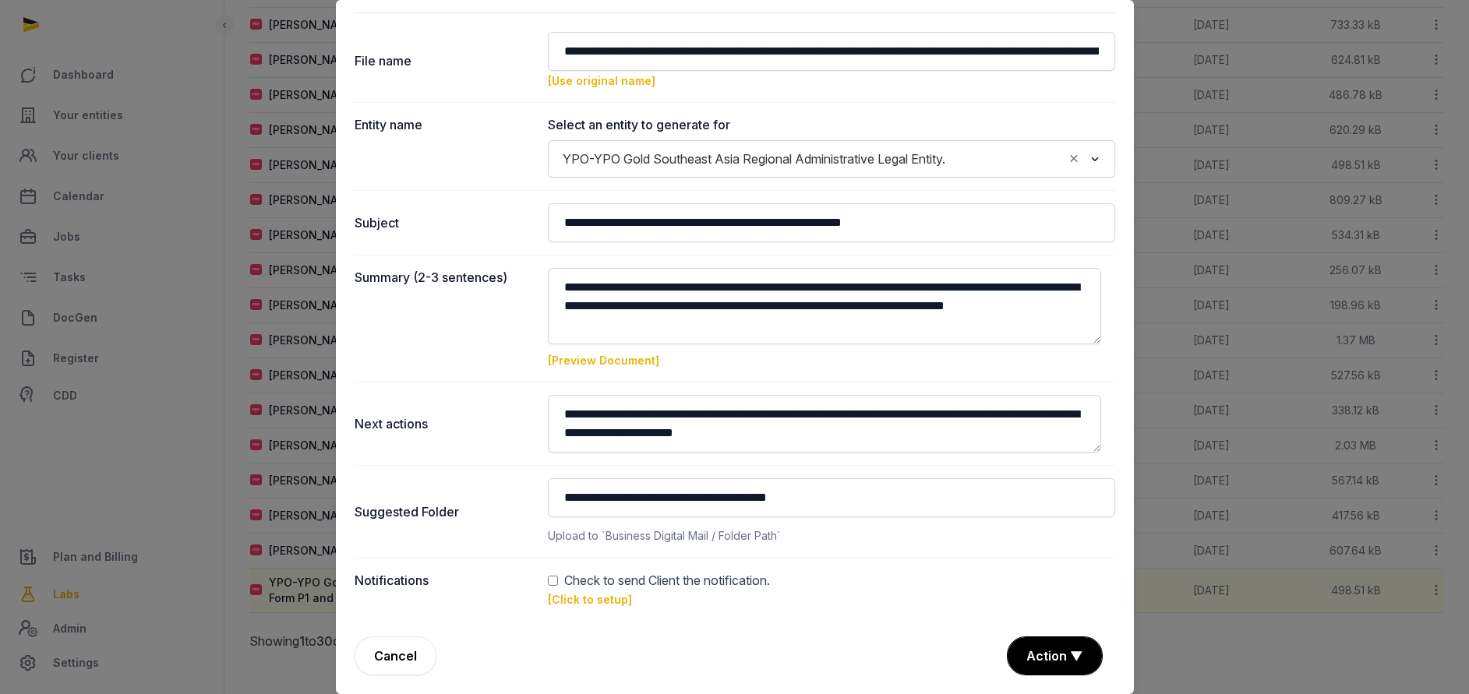
click at [584, 606] on dd "Check to send Client the notification. [Click to setup]" at bounding box center [831, 589] width 567 height 37
click at [588, 597] on link "[Click to setup]" at bounding box center [590, 599] width 84 height 13
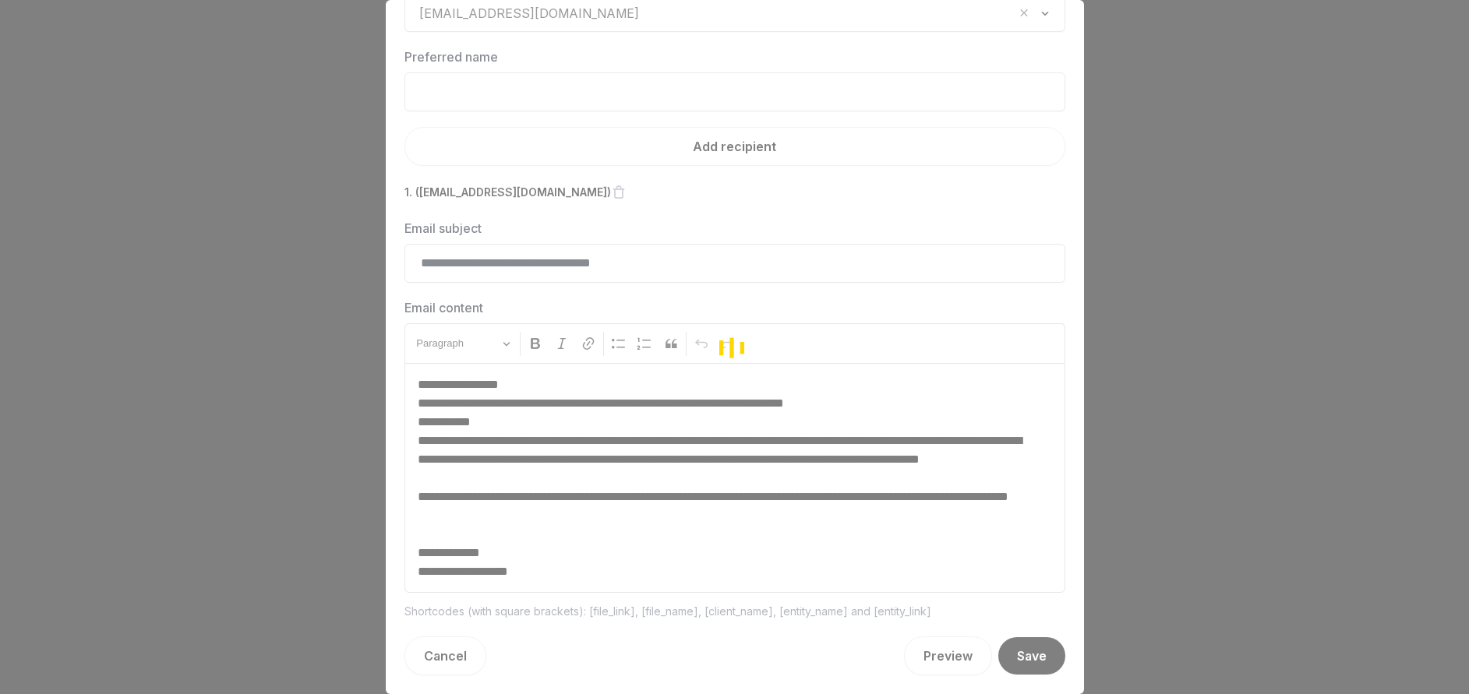
scroll to position [65, 0]
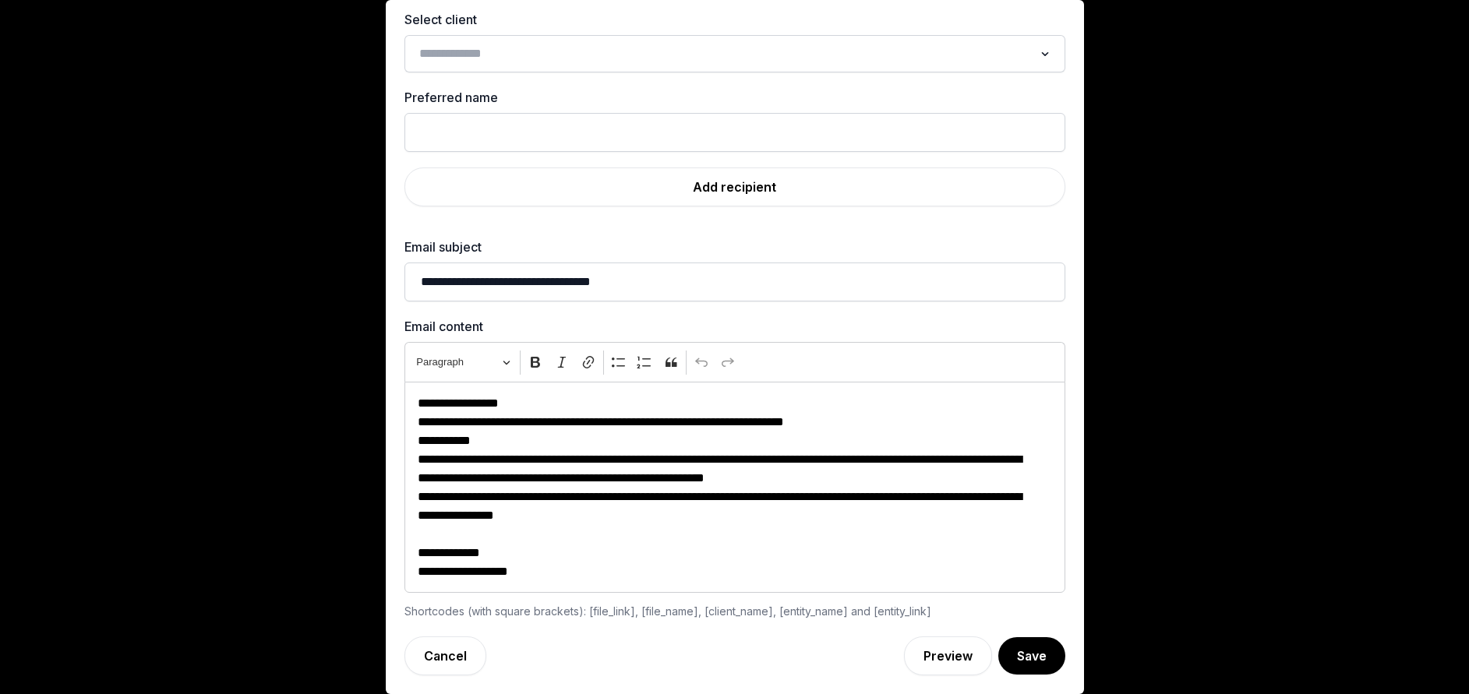
click at [476, 57] on input "Search for option" at bounding box center [723, 54] width 619 height 22
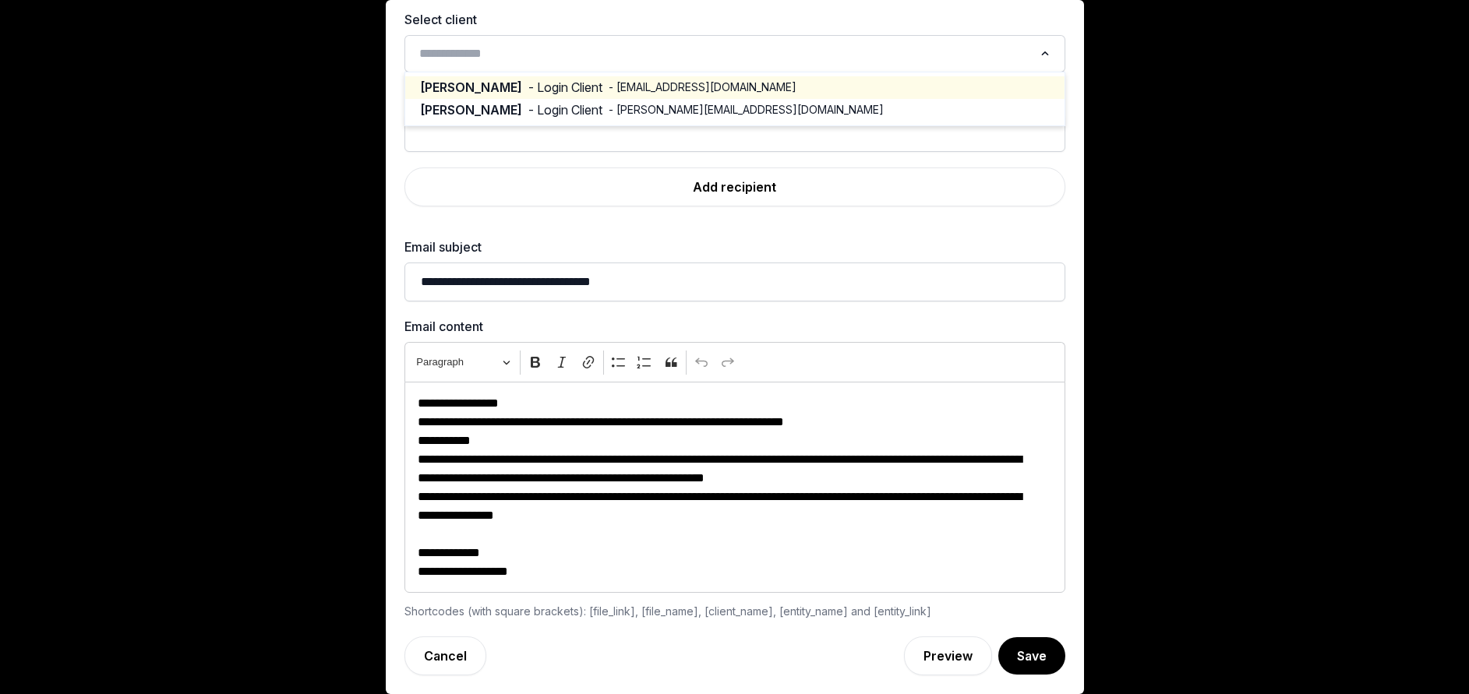
click at [549, 88] on span "- Login Client" at bounding box center [565, 88] width 74 height 18
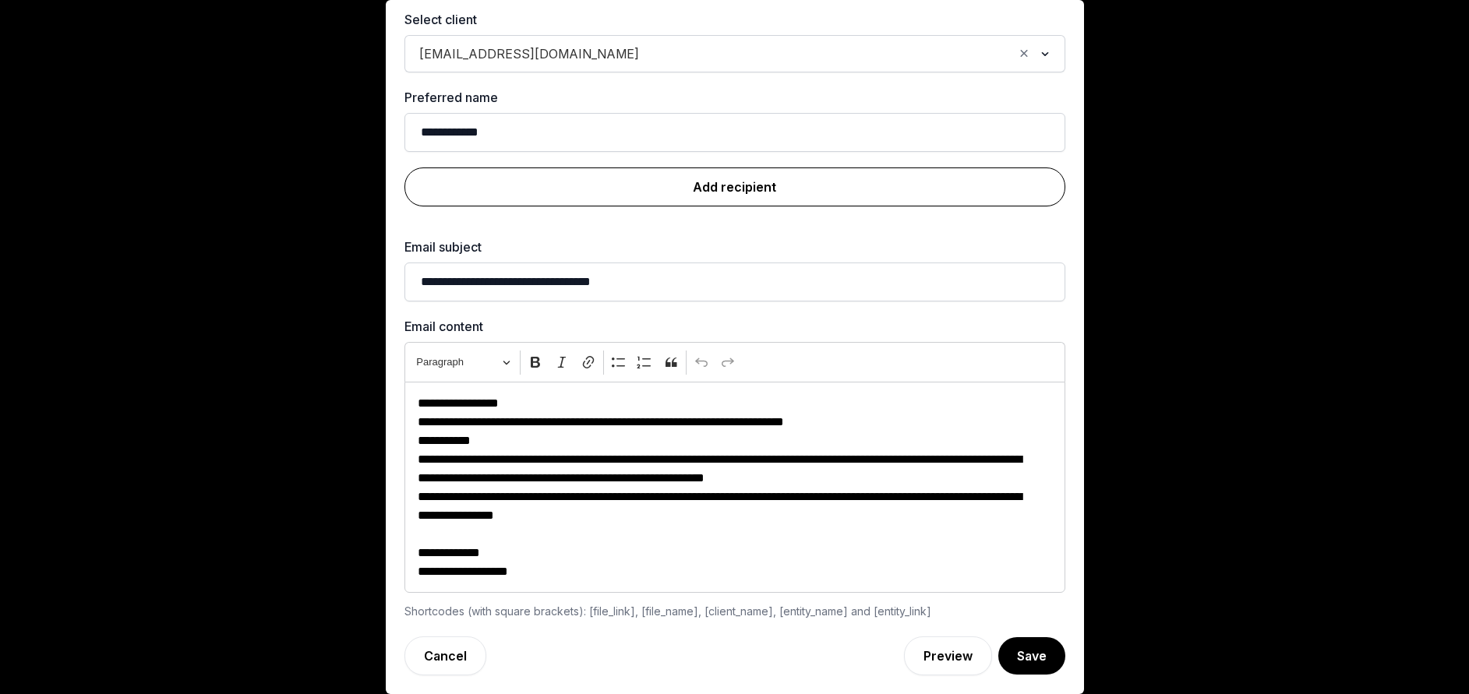
click at [758, 192] on link "Add recipient" at bounding box center [734, 187] width 661 height 39
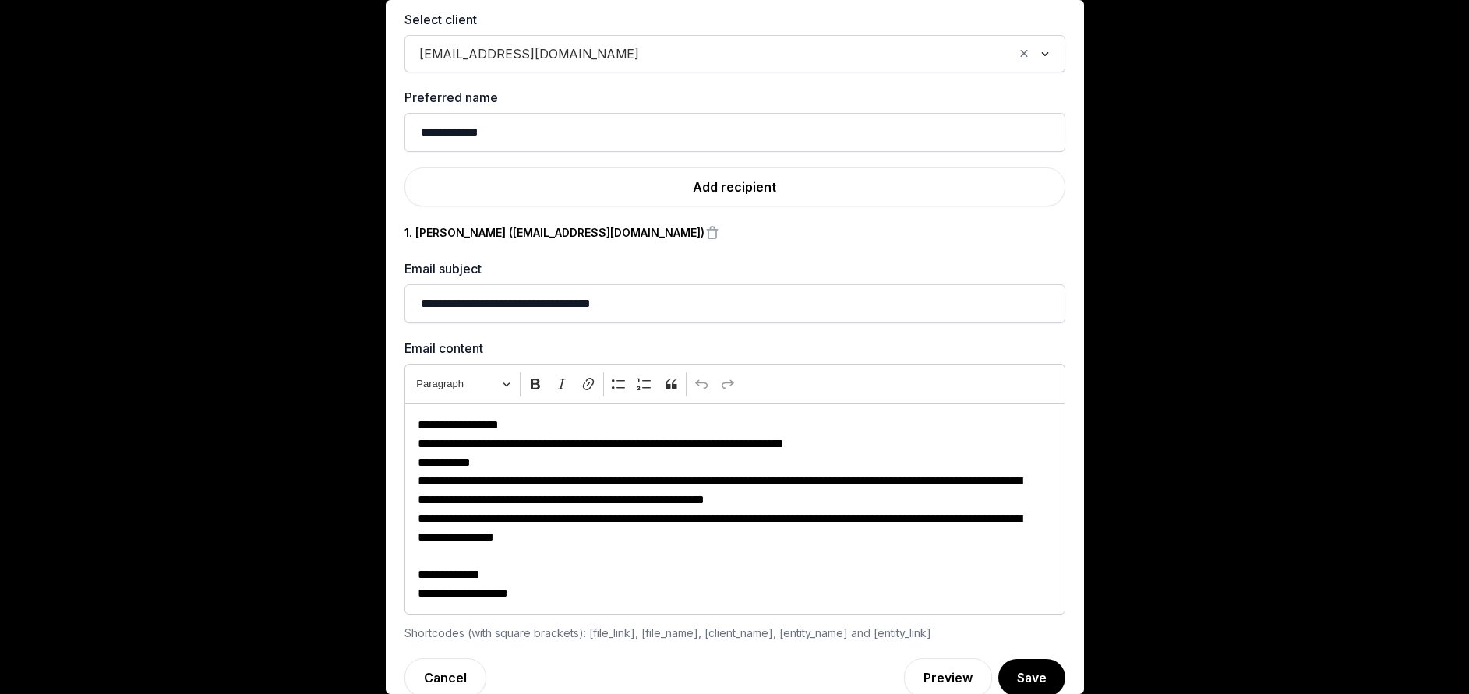
click at [491, 41] on div "jtan@ypo.org" at bounding box center [713, 52] width 602 height 25
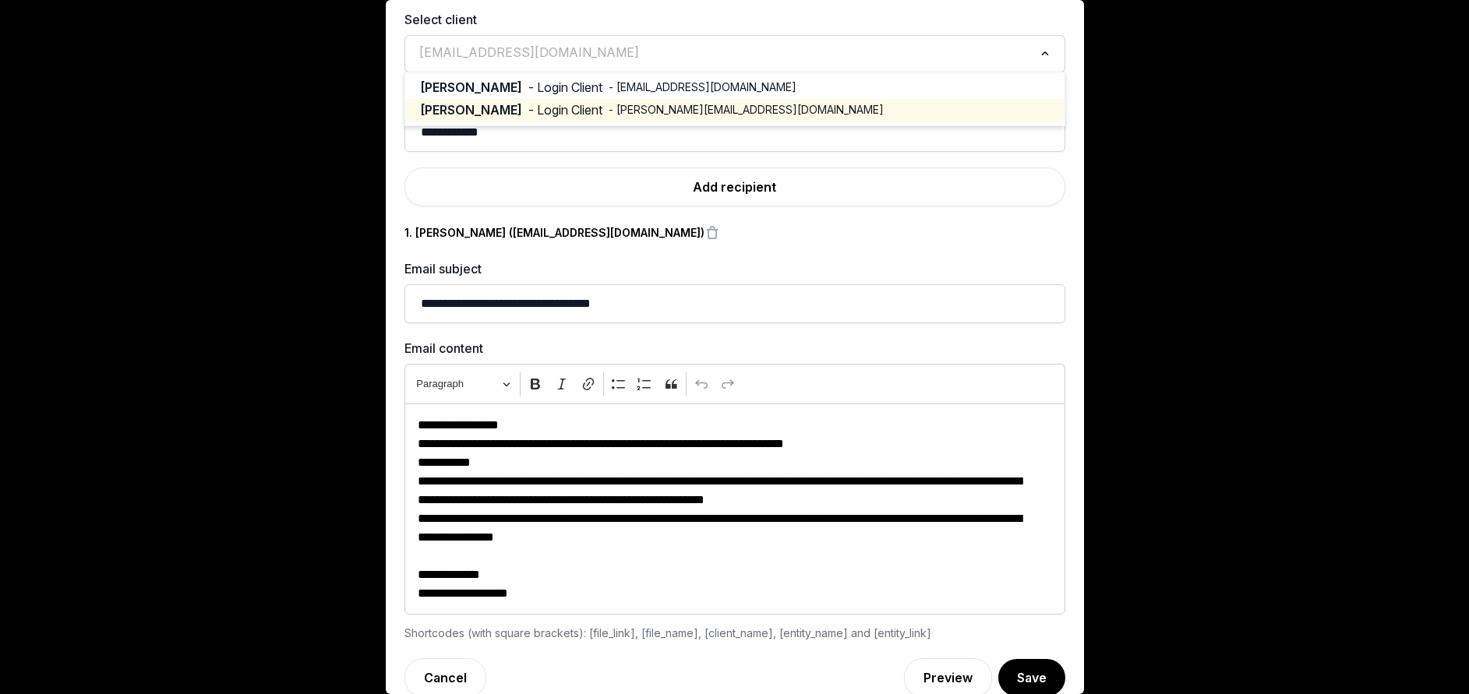
click at [528, 104] on span "- Login Client" at bounding box center [565, 110] width 74 height 18
type input "**********"
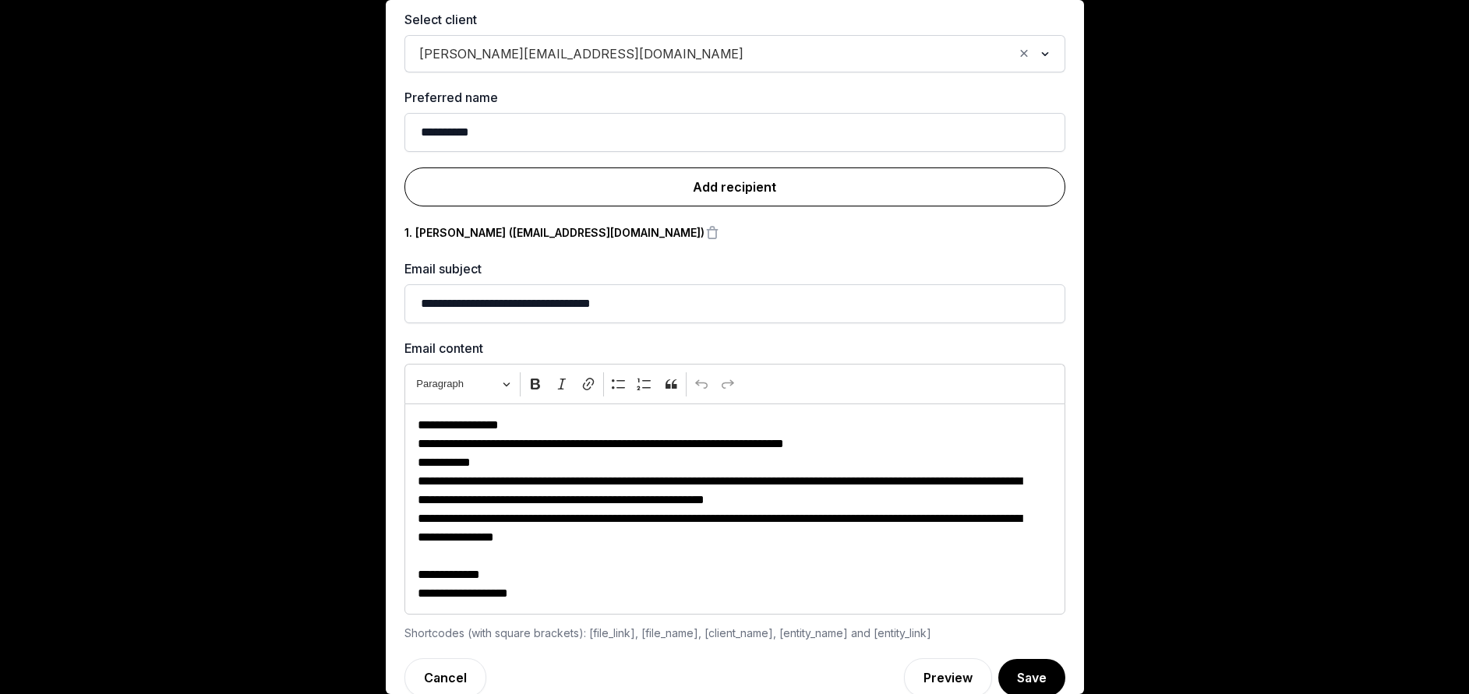
click at [708, 192] on link "Add recipient" at bounding box center [734, 187] width 661 height 39
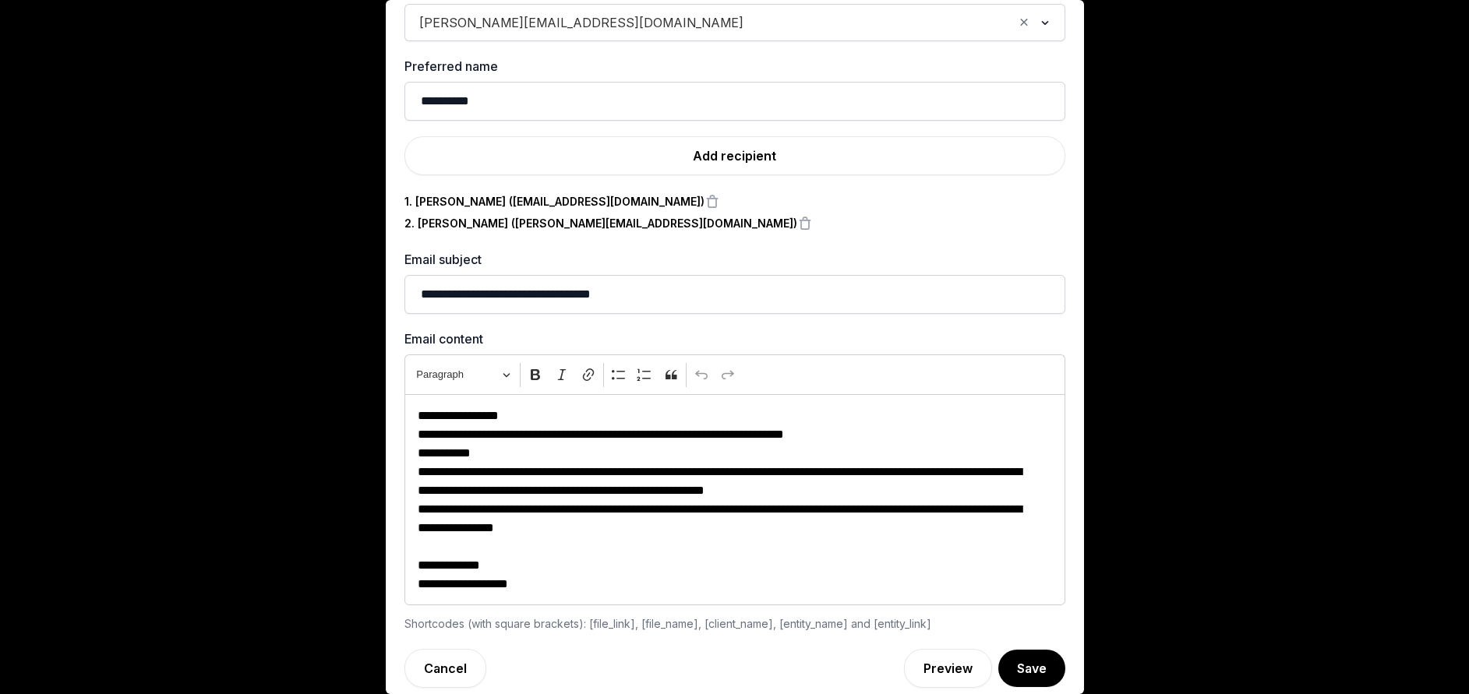
scroll to position [109, 0]
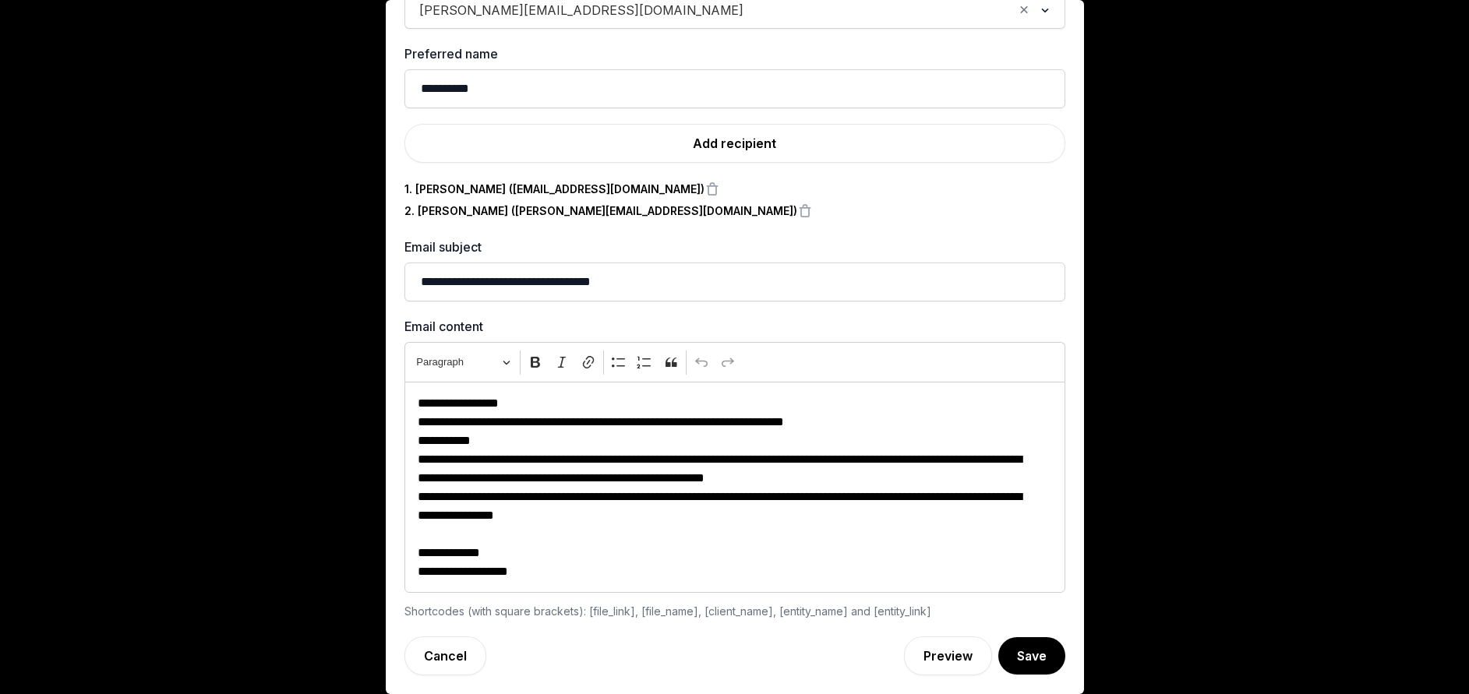
click at [1004, 651] on button "Save" at bounding box center [1031, 655] width 67 height 37
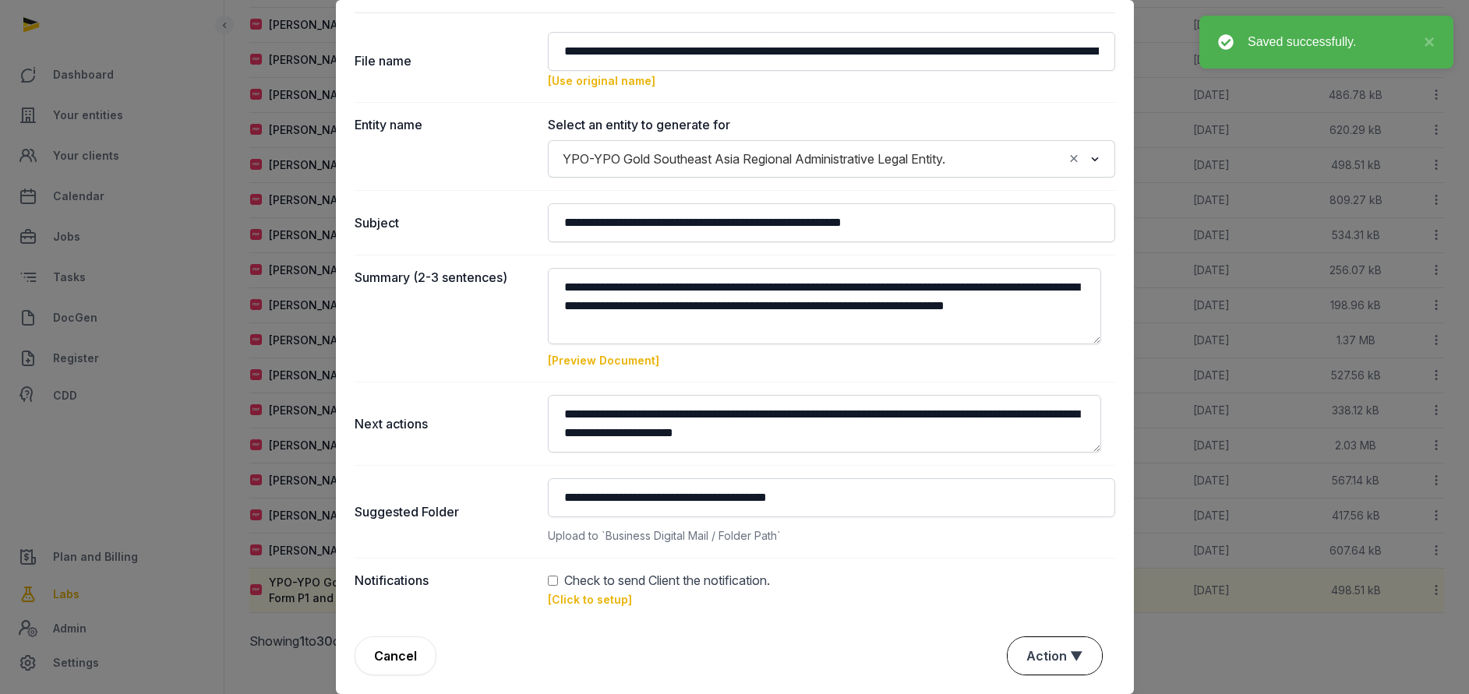
click at [1036, 647] on button "Action ▼" at bounding box center [1054, 655] width 94 height 37
click at [1036, 562] on div "Approve" at bounding box center [1052, 566] width 125 height 31
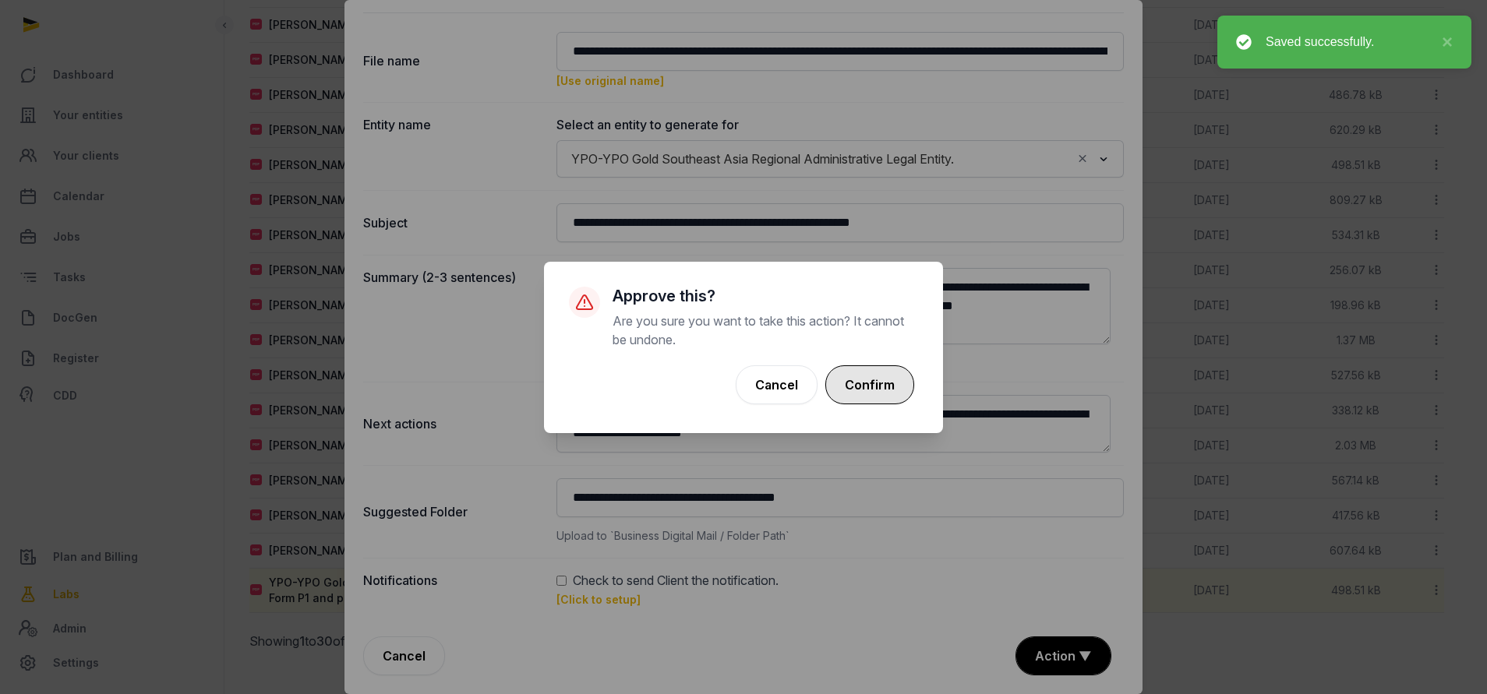
click at [868, 377] on button "Confirm" at bounding box center [869, 384] width 89 height 39
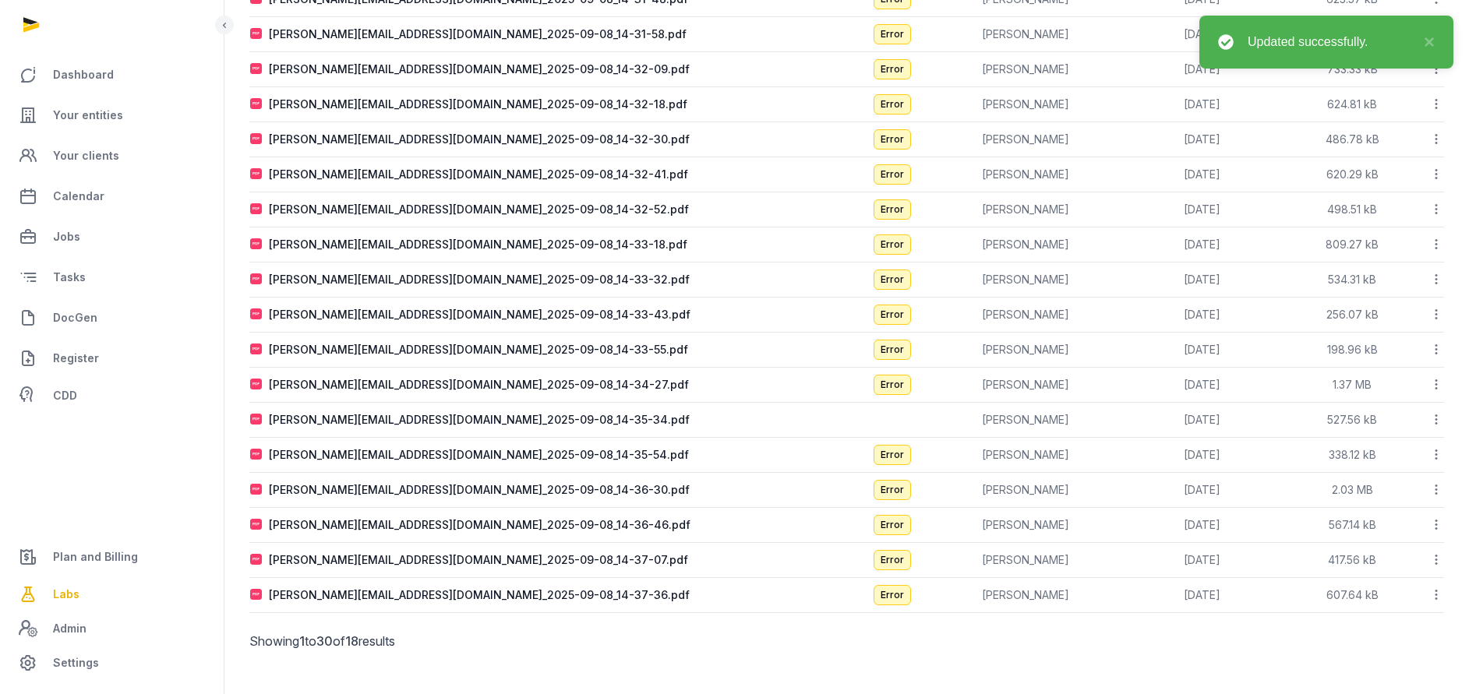
scroll to position [0, 0]
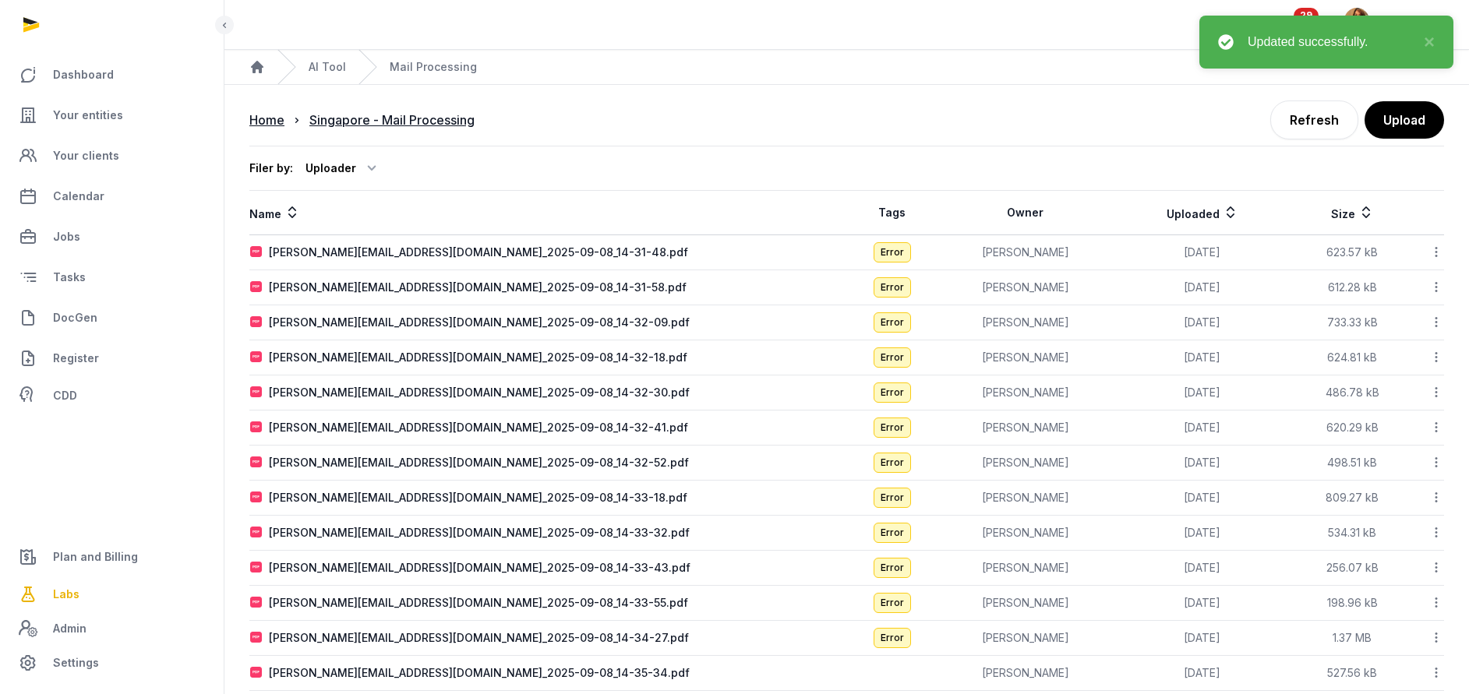
click at [1431, 245] on icon at bounding box center [1436, 252] width 14 height 16
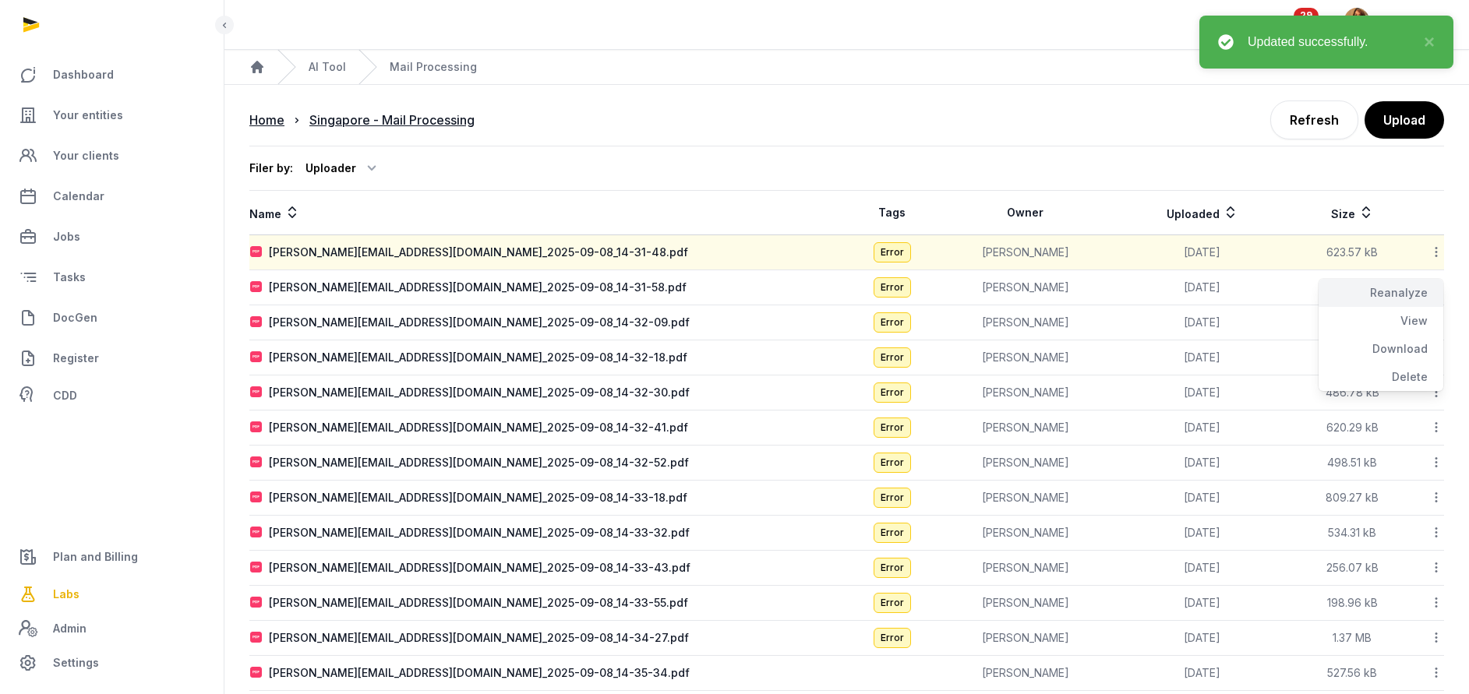
click at [1404, 289] on div "Reanalyze" at bounding box center [1380, 293] width 125 height 28
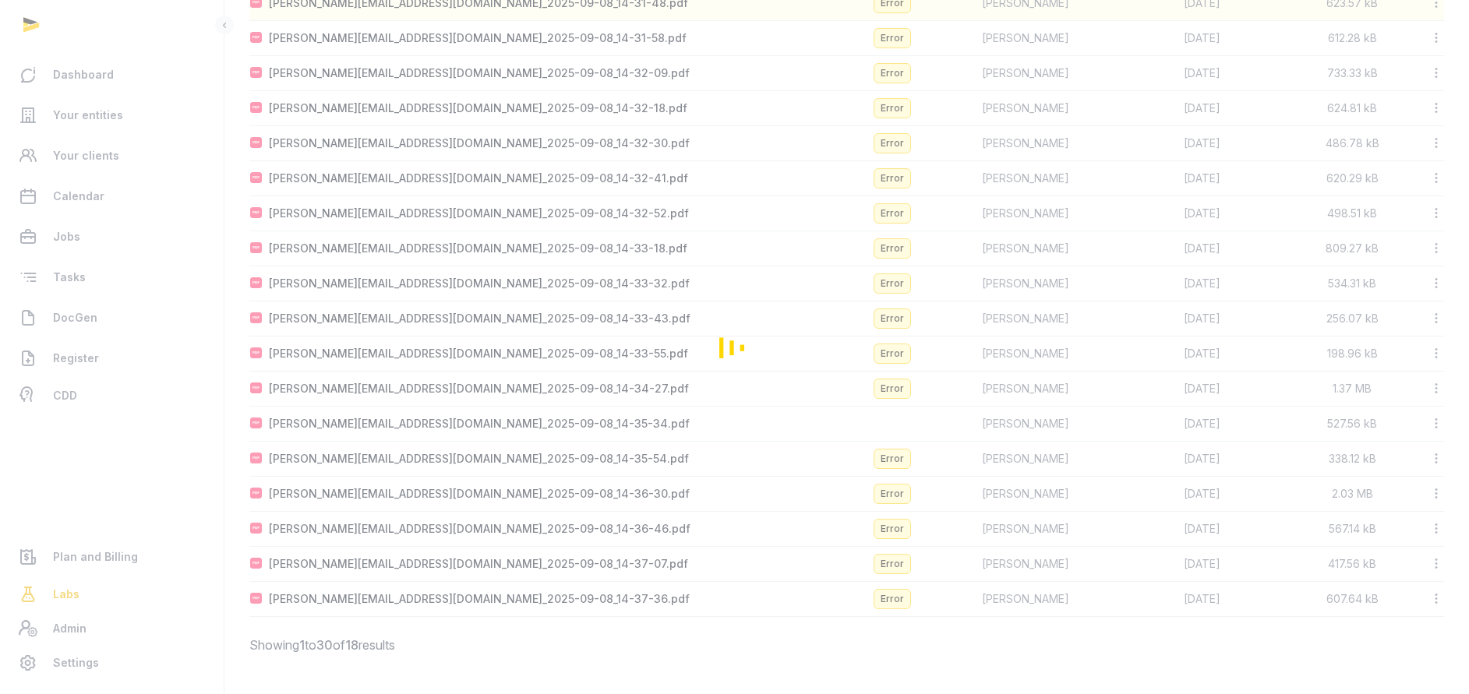
scroll to position [253, 0]
click at [1438, 593] on div "Loading" at bounding box center [734, 347] width 1469 height 694
